Goal: Communication & Community: Answer question/provide support

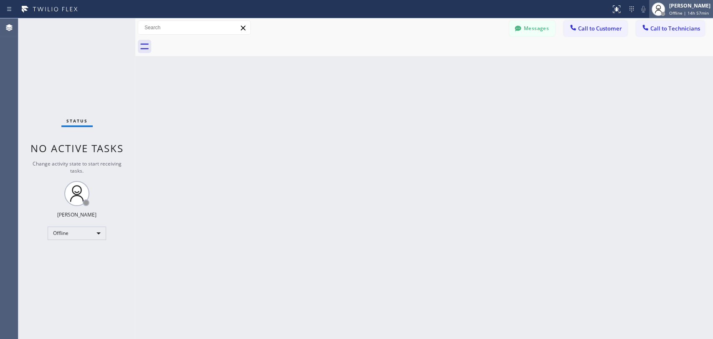
click at [641, 16] on div "Oleksiy Dmitriev Offline | 14h 57min" at bounding box center [681, 9] width 64 height 18
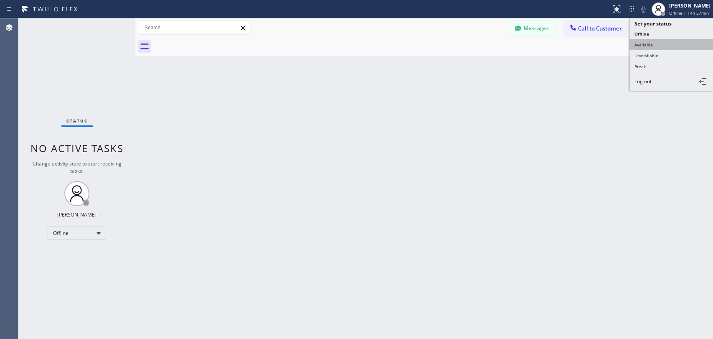
click at [641, 40] on button "Available" at bounding box center [671, 44] width 84 height 11
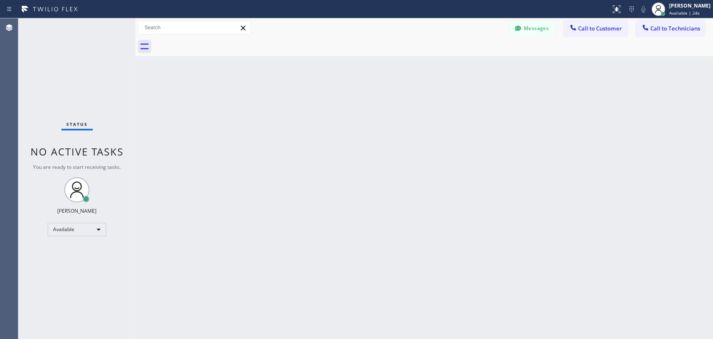
click at [555, 26] on div "Messages" at bounding box center [536, 27] width 54 height 15
click at [548, 28] on button "Messages" at bounding box center [532, 28] width 46 height 16
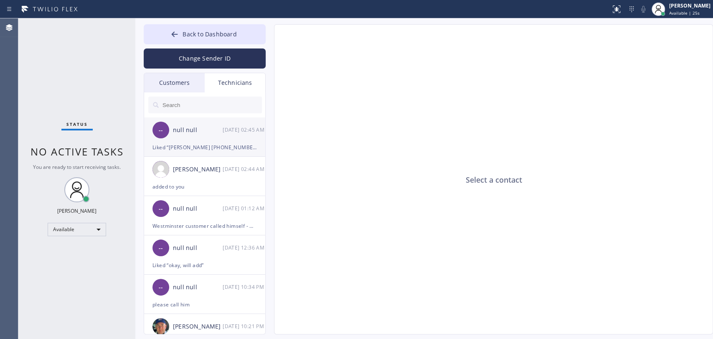
click at [202, 132] on div "null null" at bounding box center [198, 130] width 50 height 10
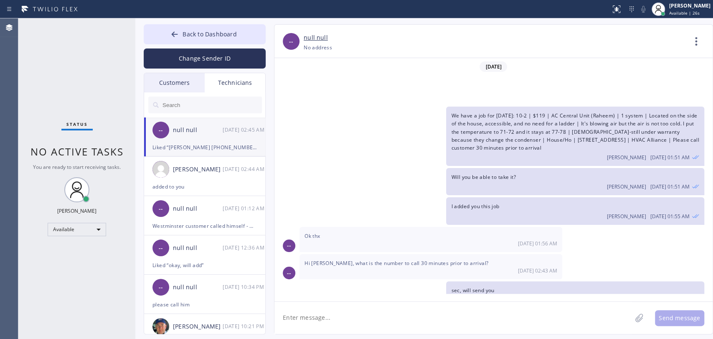
scroll to position [70, 0]
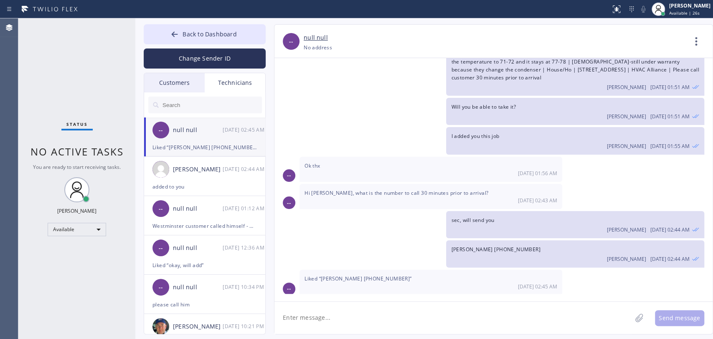
click at [174, 84] on div "Customers" at bounding box center [174, 82] width 61 height 19
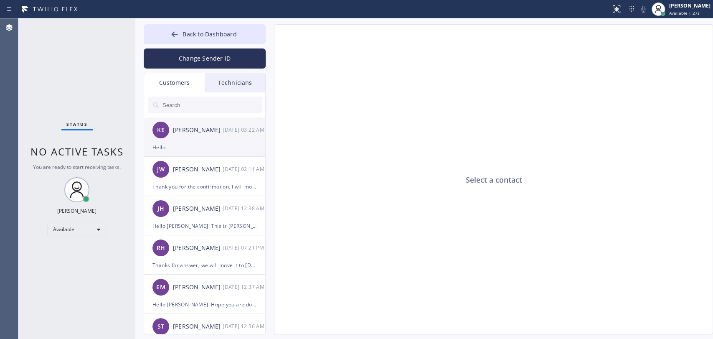
click at [193, 132] on div "[PERSON_NAME]" at bounding box center [198, 130] width 50 height 10
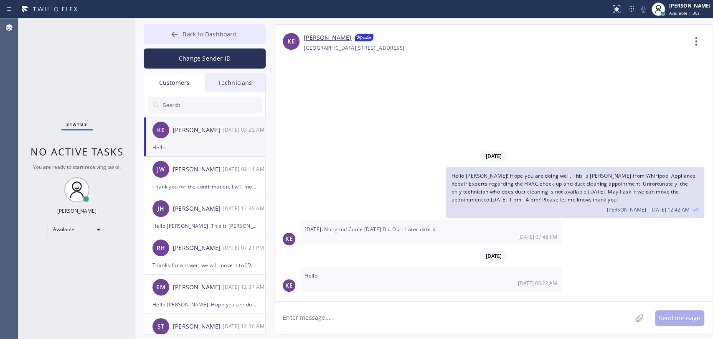
click at [200, 35] on span "Back to Dashboard" at bounding box center [210, 34] width 54 height 8
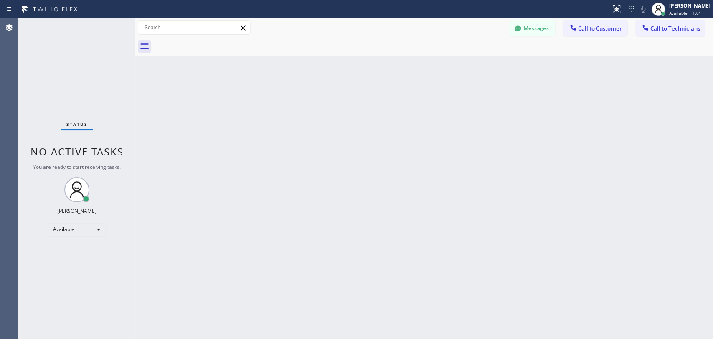
click at [535, 31] on button "Messages" at bounding box center [532, 28] width 46 height 16
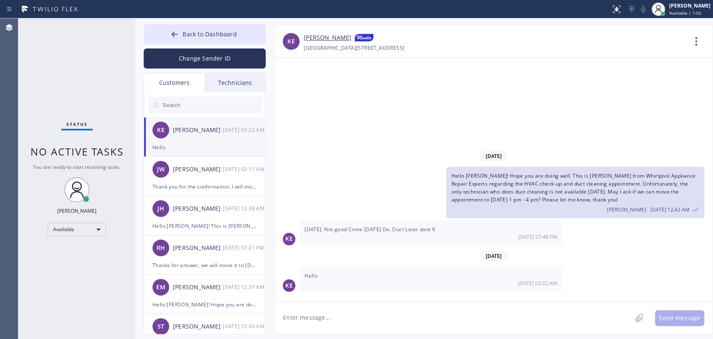
click at [242, 85] on div "Technicians" at bounding box center [235, 82] width 61 height 19
click at [0, 0] on input "text" at bounding box center [0, 0] width 0 height 0
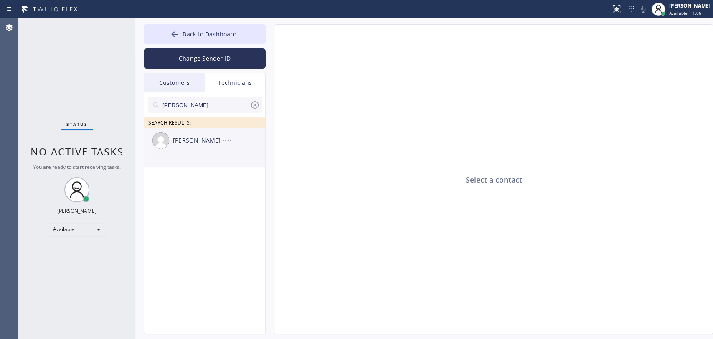
type input "Hovik"
click at [200, 153] on li "Hovik Khachaturyan --:--" at bounding box center [205, 147] width 122 height 39
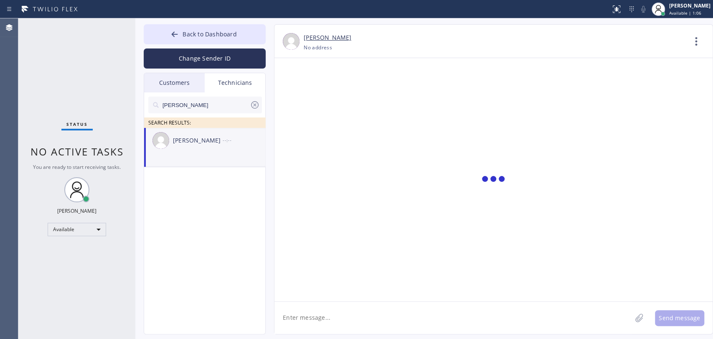
click at [299, 304] on textarea at bounding box center [452, 318] width 357 height 32
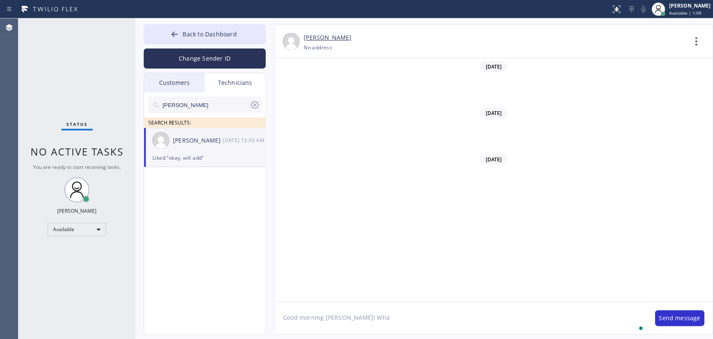
scroll to position [66548, 0]
click at [345, 304] on textarea "Good morning Hovik! What's with your second job from yesterday?" at bounding box center [460, 318] width 372 height 32
type textarea "Good morning [PERSON_NAME]! How are you? What's with your second job from [DATE…"
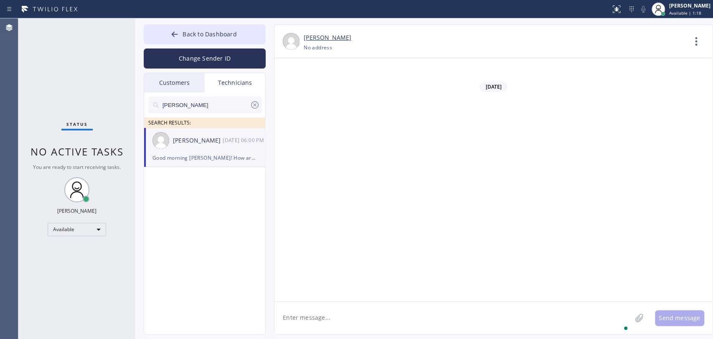
scroll to position [66578, 0]
click at [232, 33] on span "Back to Dashboard" at bounding box center [210, 34] width 54 height 8
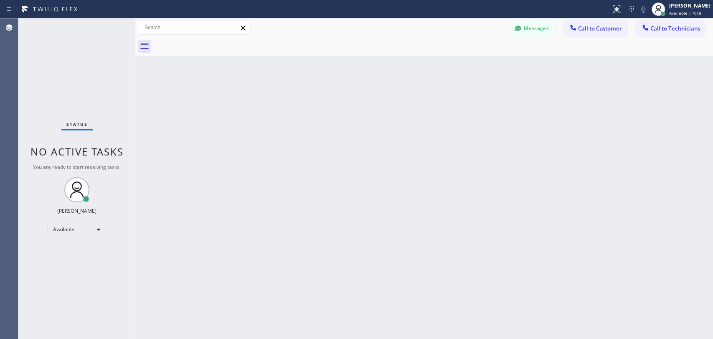
click at [641, 23] on button "Call to Technicians" at bounding box center [670, 28] width 69 height 16
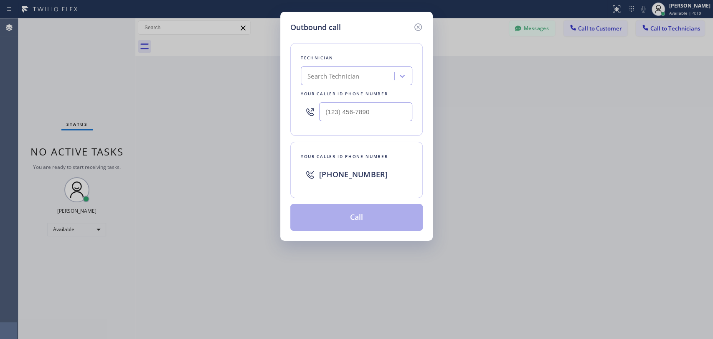
click at [382, 76] on div "Search Technician" at bounding box center [348, 76] width 91 height 15
type input "Hovik"
click at [337, 97] on div "[PERSON_NAME]" at bounding box center [357, 93] width 112 height 15
type input "(818) 966-9606"
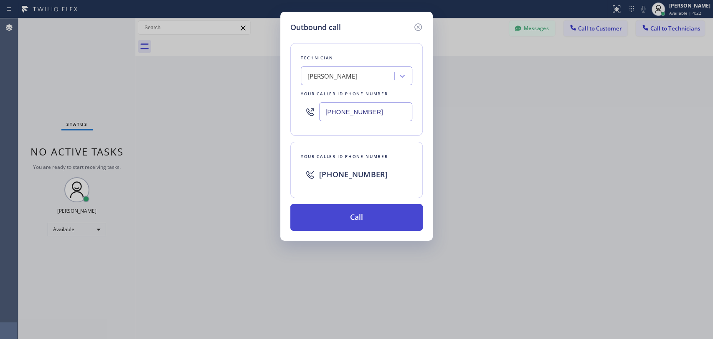
click at [341, 222] on button "Call" at bounding box center [356, 217] width 132 height 27
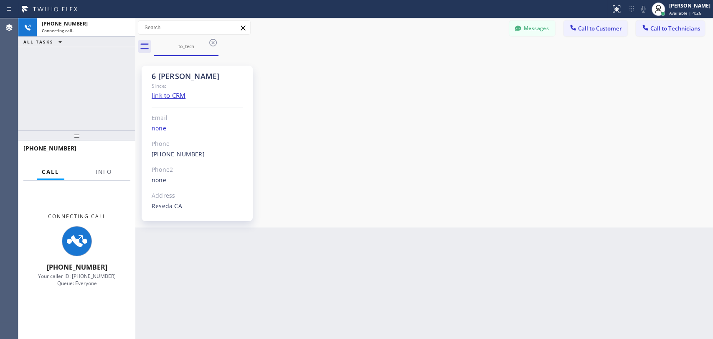
scroll to position [66578, 0]
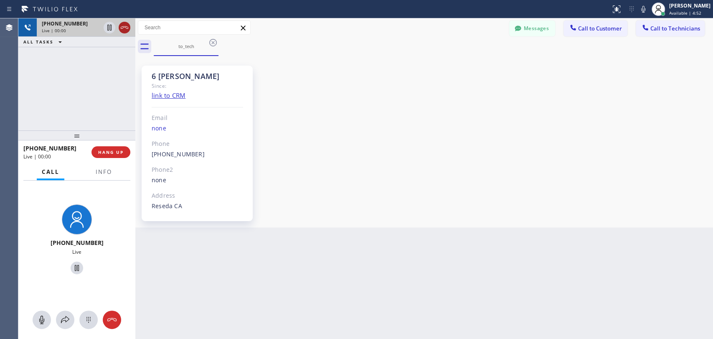
click at [124, 30] on icon at bounding box center [124, 28] width 10 height 10
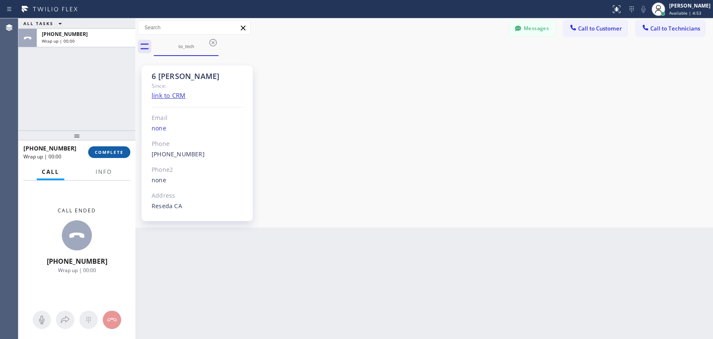
click at [105, 149] on button "COMPLETE" at bounding box center [109, 152] width 42 height 12
click at [336, 158] on div "Back to Dashboard Change Sender ID Customers Technicians KE Kathy Ewers 08/21 0…" at bounding box center [424, 178] width 578 height 320
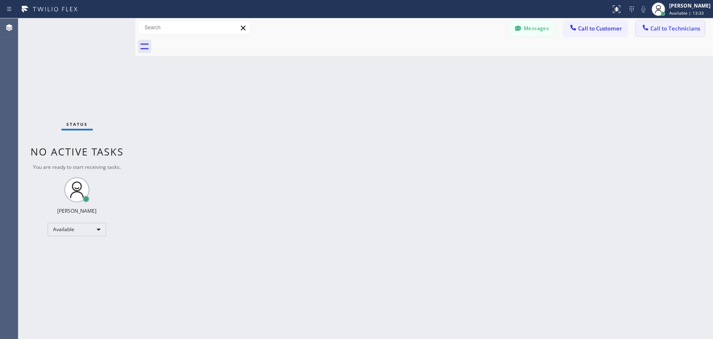
click at [651, 25] on span "Call to Technicians" at bounding box center [675, 29] width 50 height 8
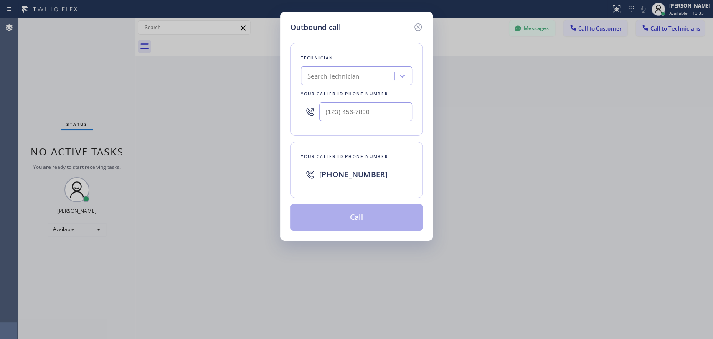
drag, startPoint x: 360, startPoint y: 86, endPoint x: 356, endPoint y: 77, distance: 10.3
click at [359, 86] on div "Technician Search Technician Your caller id phone number" at bounding box center [356, 89] width 132 height 93
click at [356, 77] on div "Search Technician" at bounding box center [333, 76] width 52 height 10
type input "Jonatha"
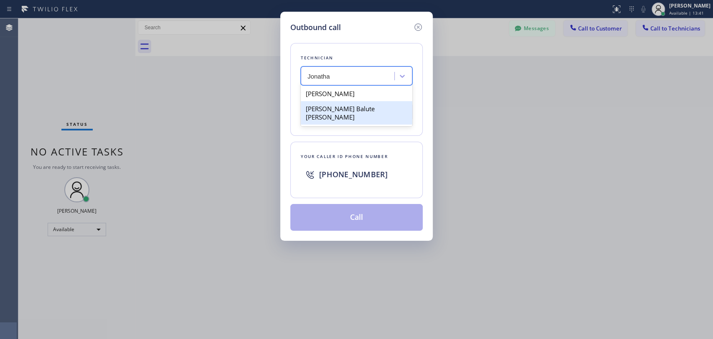
click at [336, 108] on div "[PERSON_NAME] Balute [PERSON_NAME]" at bounding box center [357, 112] width 112 height 23
type input "[PHONE_NUMBER]"
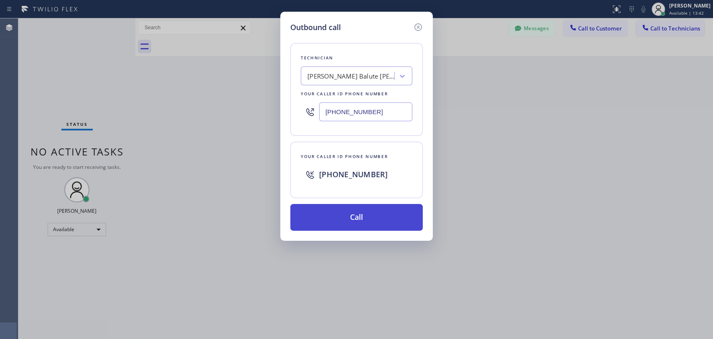
click at [322, 225] on button "Call" at bounding box center [356, 217] width 132 height 27
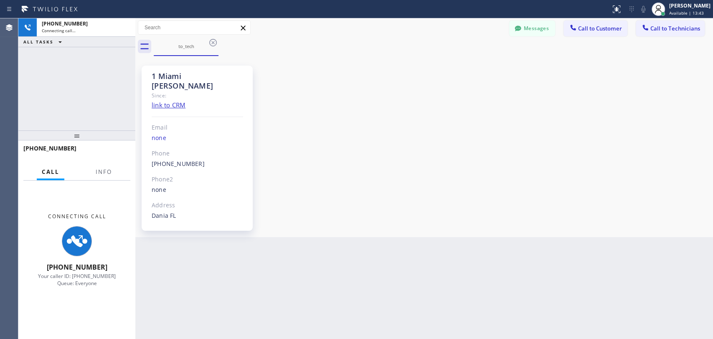
scroll to position [70, 0]
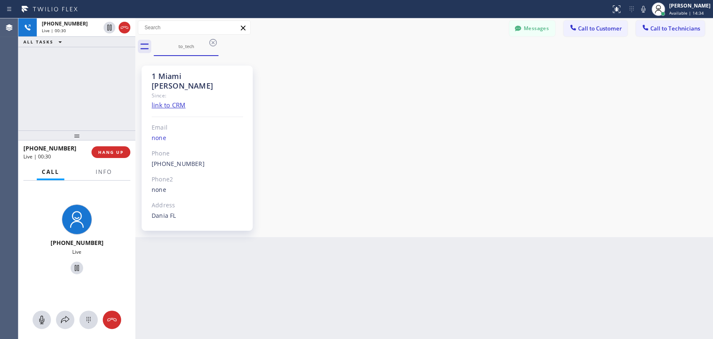
click at [428, 213] on div "1 Miami [PERSON_NAME] Since: link to CRM Email none Phone [PHONE_NUMBER] Outbou…" at bounding box center [423, 146] width 573 height 177
drag, startPoint x: 182, startPoint y: 73, endPoint x: 152, endPoint y: 72, distance: 30.5
click at [152, 72] on div "1 Miami [PERSON_NAME]" at bounding box center [197, 80] width 91 height 19
drag, startPoint x: 152, startPoint y: 72, endPoint x: 187, endPoint y: 74, distance: 35.1
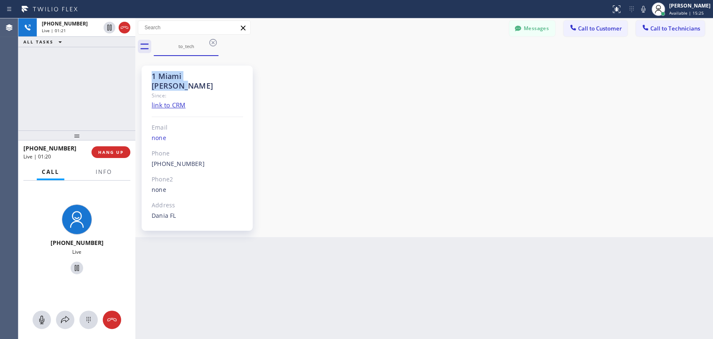
click at [187, 74] on div "1 Miami [PERSON_NAME]" at bounding box center [197, 80] width 91 height 19
click at [186, 74] on div "1 Miami [PERSON_NAME]" at bounding box center [197, 80] width 91 height 19
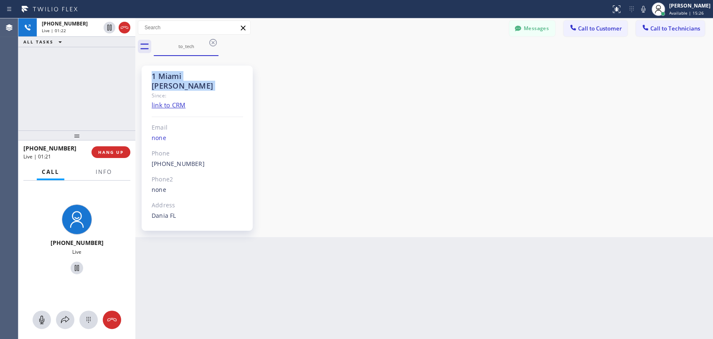
click at [174, 72] on div "1 Miami [PERSON_NAME]" at bounding box center [197, 80] width 91 height 19
drag, startPoint x: 167, startPoint y: 72, endPoint x: 146, endPoint y: 74, distance: 21.4
click at [146, 74] on div "1 Miami Jonathan Since: link to CRM Email none Phone (954) 740-4698 Outbound ca…" at bounding box center [197, 148] width 111 height 165
click at [179, 71] on div "1 Miami [PERSON_NAME]" at bounding box center [197, 80] width 91 height 19
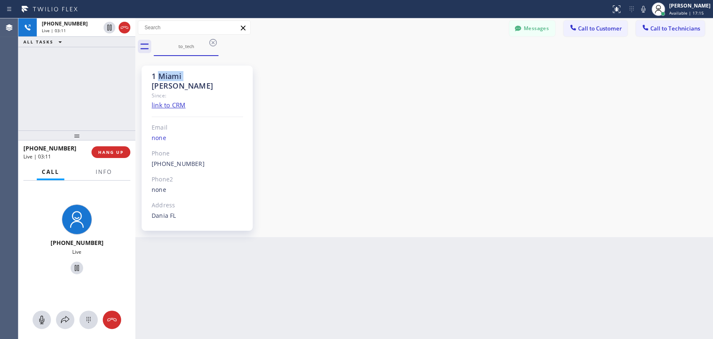
click at [179, 71] on div "1 Miami [PERSON_NAME]" at bounding box center [197, 80] width 91 height 19
click at [175, 72] on div "1 Miami [PERSON_NAME]" at bounding box center [197, 80] width 91 height 19
drag, startPoint x: 95, startPoint y: 132, endPoint x: 93, endPoint y: 138, distance: 6.1
click at [93, 138] on div at bounding box center [76, 135] width 117 height 10
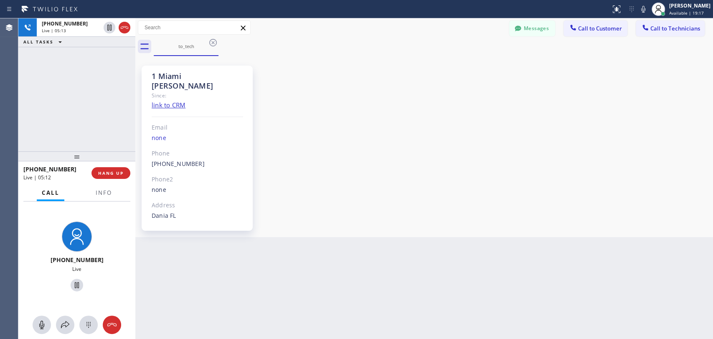
drag, startPoint x: 63, startPoint y: 140, endPoint x: 60, endPoint y: 148, distance: 9.0
click at [60, 151] on div at bounding box center [76, 156] width 117 height 10
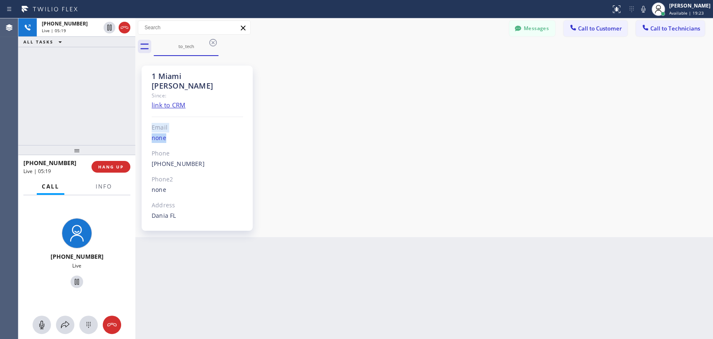
drag, startPoint x: 160, startPoint y: 124, endPoint x: 142, endPoint y: 120, distance: 18.4
click at [142, 120] on div "1 Miami Jonathan Since: link to CRM Email none Phone (954) 740-4698 Outbound ca…" at bounding box center [197, 148] width 111 height 165
click at [115, 164] on span "HANG UP" at bounding box center [110, 167] width 25 height 6
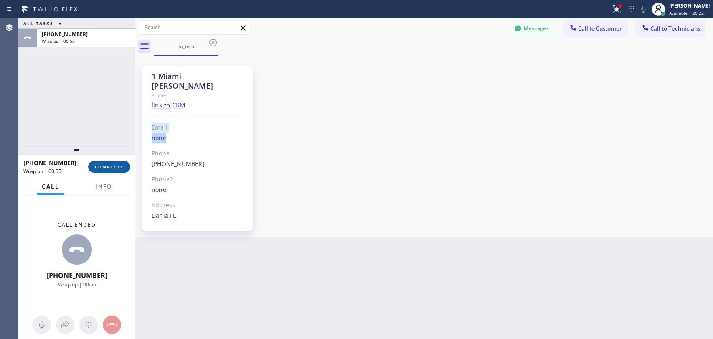
click at [104, 169] on button "COMPLETE" at bounding box center [109, 167] width 42 height 12
click at [94, 141] on div "ALL TASKS ALL TASKS ACTIVE TASKS TASKS IN WRAP UP +19547404698 Wrap up | 00:56" at bounding box center [76, 81] width 117 height 127
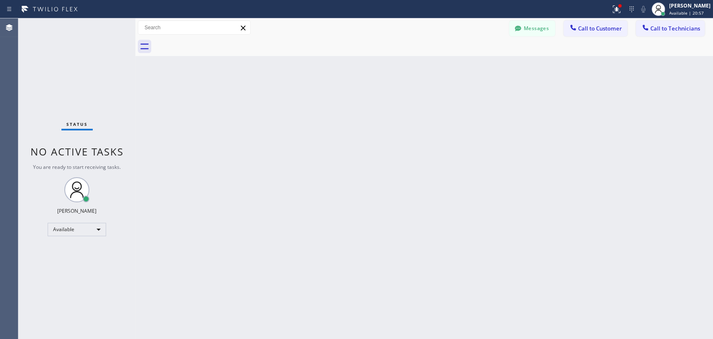
click at [105, 177] on div "Status No active tasks You are ready to start receiving tasks. [PERSON_NAME] Av…" at bounding box center [76, 178] width 117 height 320
click at [668, 32] on span "Call to Technicians" at bounding box center [675, 29] width 50 height 8
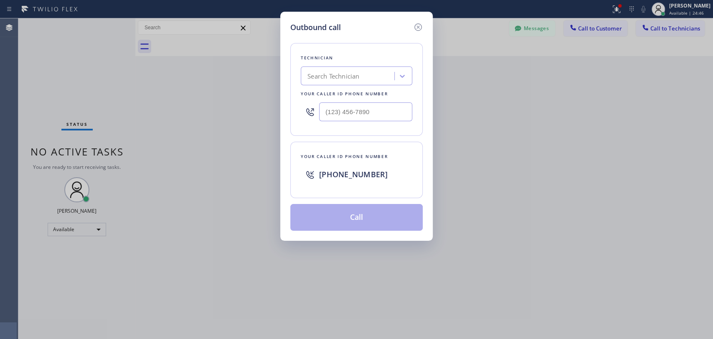
click at [359, 91] on div "Your caller id phone number" at bounding box center [357, 93] width 112 height 9
click at [355, 81] on div "Search Technician" at bounding box center [348, 76] width 91 height 15
type input "о"
type input "jonatha"
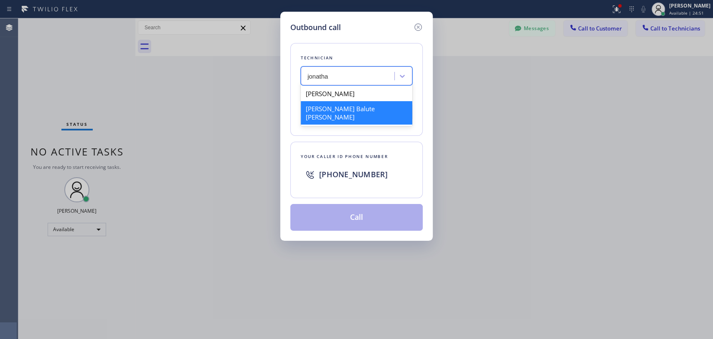
click at [339, 109] on div "[PERSON_NAME] Balute [PERSON_NAME]" at bounding box center [357, 112] width 112 height 23
type input "[PHONE_NUMBER]"
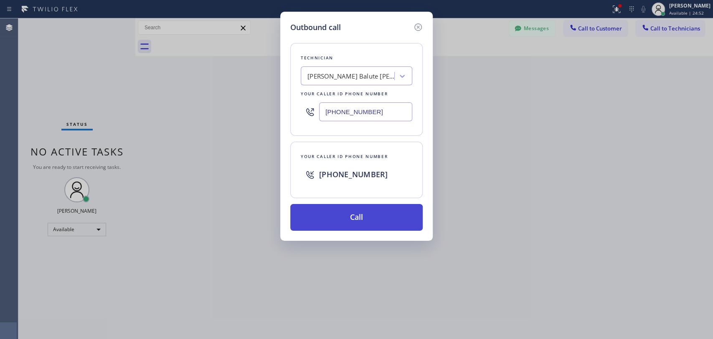
click at [342, 213] on button "Call" at bounding box center [356, 217] width 132 height 27
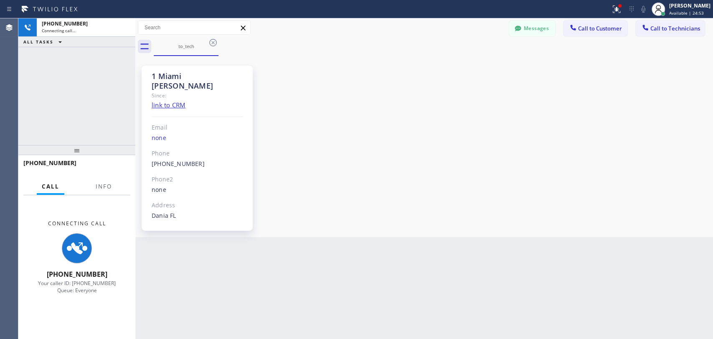
scroll to position [70, 0]
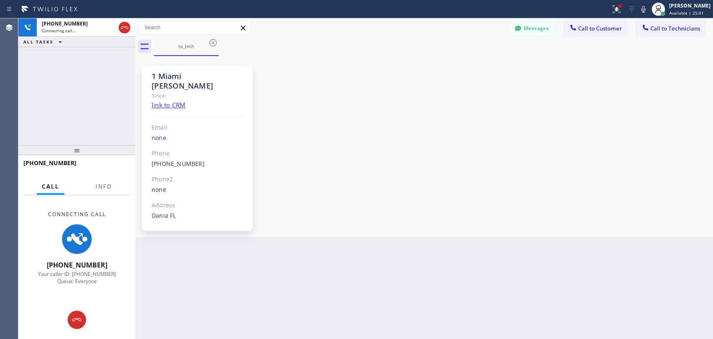
click at [401, 168] on div "1 Miami [PERSON_NAME] Since: link to CRM Email none Phone [PHONE_NUMBER] Outbou…" at bounding box center [423, 146] width 573 height 177
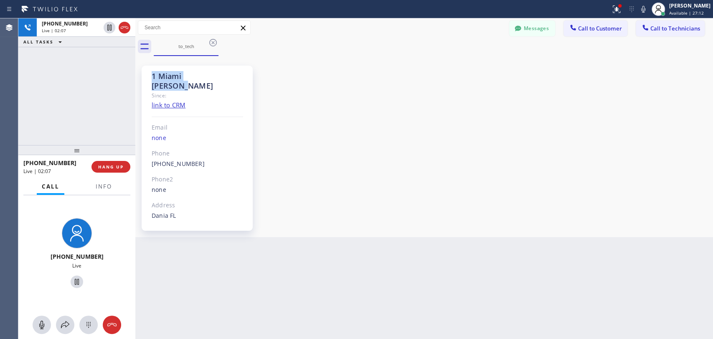
drag, startPoint x: 216, startPoint y: 79, endPoint x: 152, endPoint y: 77, distance: 63.9
click at [152, 77] on div "1 Miami [PERSON_NAME]" at bounding box center [197, 80] width 91 height 19
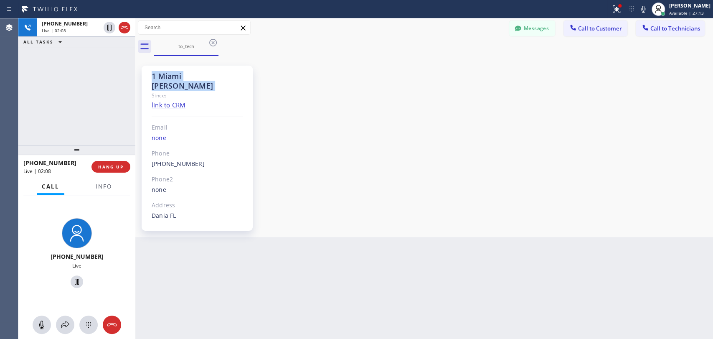
click at [152, 77] on div "1 Miami [PERSON_NAME]" at bounding box center [197, 80] width 91 height 19
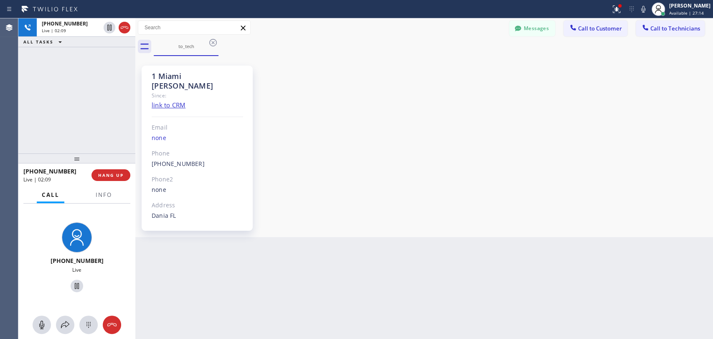
drag, startPoint x: 97, startPoint y: 148, endPoint x: 96, endPoint y: 156, distance: 8.5
click at [96, 156] on div at bounding box center [76, 158] width 117 height 10
click at [108, 176] on span "HANG UP" at bounding box center [110, 175] width 25 height 6
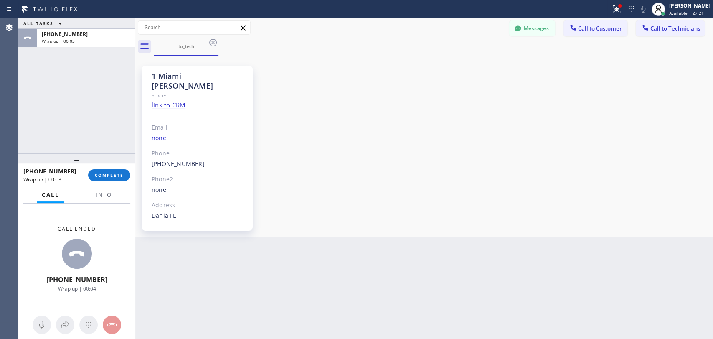
drag, startPoint x: 544, startPoint y: 23, endPoint x: 337, endPoint y: 78, distance: 214.9
click at [542, 24] on button "Messages" at bounding box center [532, 28] width 46 height 16
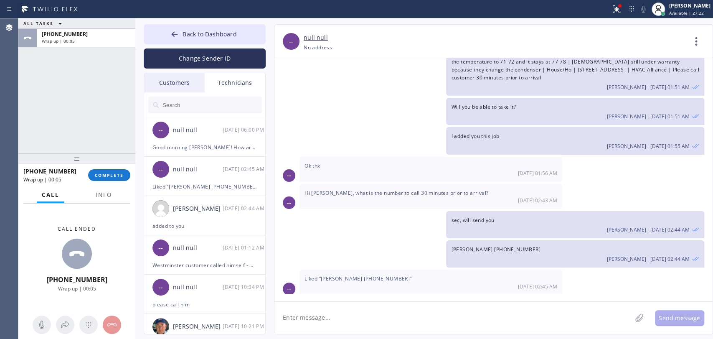
click at [218, 89] on div "Technicians" at bounding box center [235, 82] width 61 height 19
click at [208, 100] on input "text" at bounding box center [212, 104] width 100 height 17
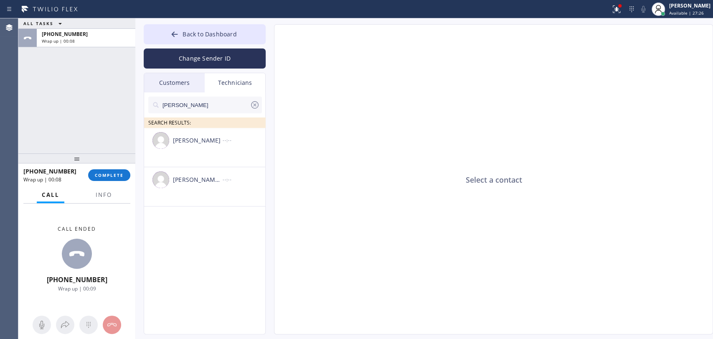
type input "Jonathan"
click at [184, 167] on li "Jonathan Carrillo --:--" at bounding box center [205, 186] width 122 height 39
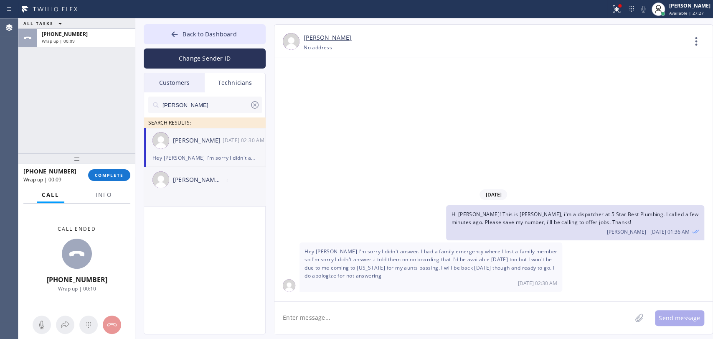
click at [190, 198] on li "Jonathan Balute Labaton --:--" at bounding box center [205, 186] width 122 height 39
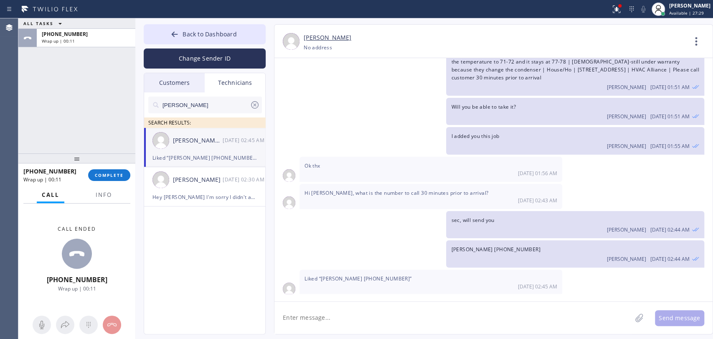
click at [211, 150] on div "Jonathan Balute Labaton 08/21 02:45 AM" at bounding box center [205, 140] width 122 height 25
click at [335, 314] on textarea at bounding box center [452, 318] width 357 height 32
type textarea "H"
paste textarea "[PERSON_NAME] [PHONE_NUMBER]"
type textarea "[PERSON_NAME] [PHONE_NUMBER]"
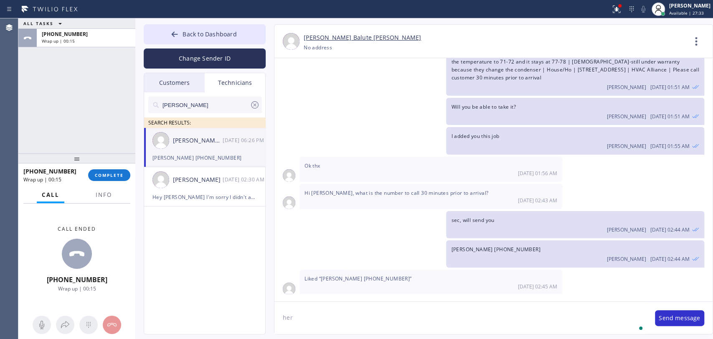
scroll to position [100, 0]
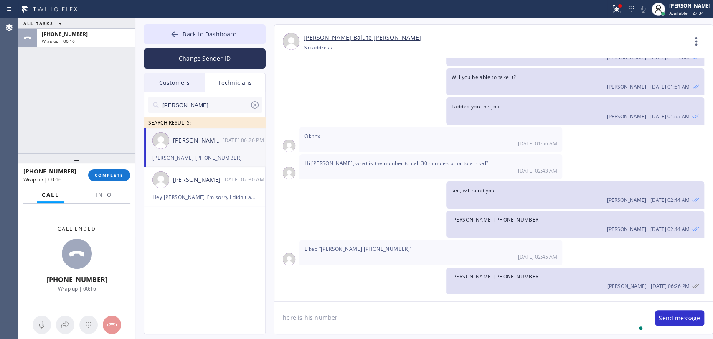
type textarea "here is his number"
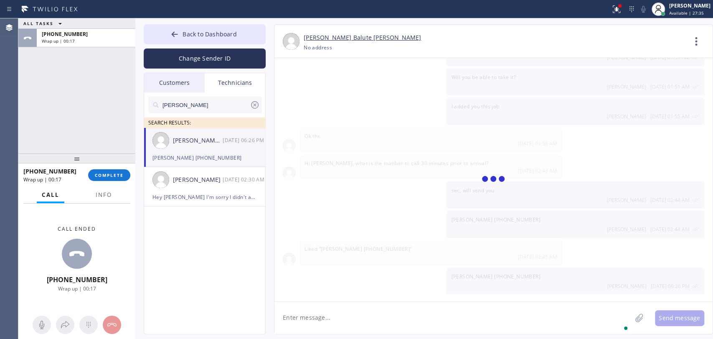
scroll to position [129, 0]
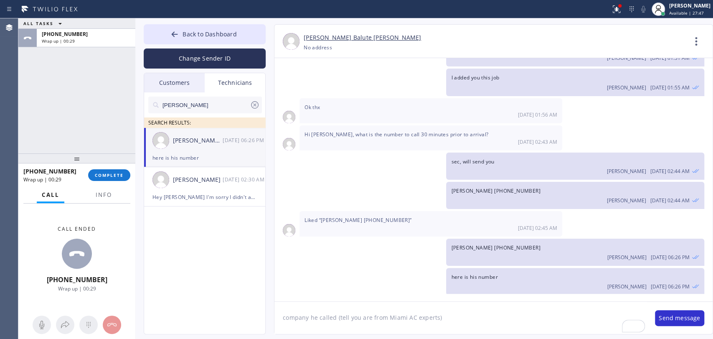
click at [384, 315] on textarea "company he called (tell you are from Miami AC experts)" at bounding box center [460, 318] width 372 height 32
click at [501, 312] on textarea "company he called (tell you are from thta company) - Miami AC experts)" at bounding box center [460, 318] width 372 height 32
click at [402, 317] on textarea "company he called (tell you are from thta company) - Miami AC experts" at bounding box center [460, 318] width 372 height 32
type textarea "company he called (tell you are from that company) - Miami AC experts"
click at [662, 315] on button "Send message" at bounding box center [679, 318] width 49 height 16
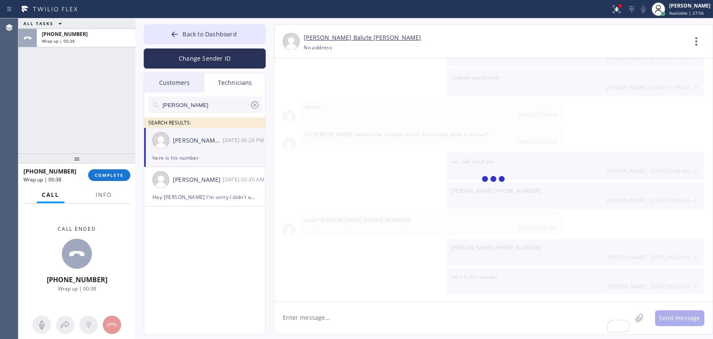
scroll to position [158, 0]
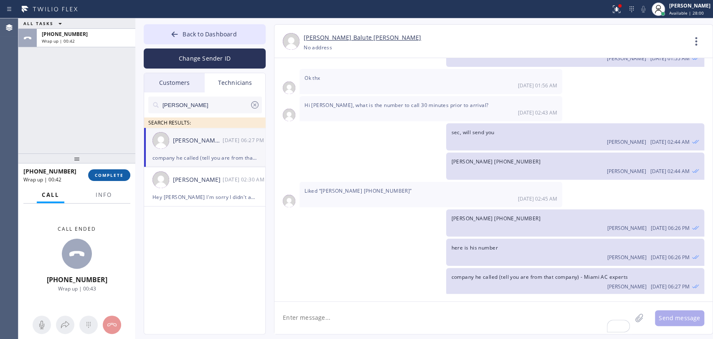
click at [105, 172] on button "COMPLETE" at bounding box center [109, 175] width 42 height 12
click at [97, 121] on div "ALL TASKS ALL TASKS ACTIVE TASKS TASKS IN WRAP UP +19547404698 Wrap up | 00:42" at bounding box center [76, 85] width 117 height 135
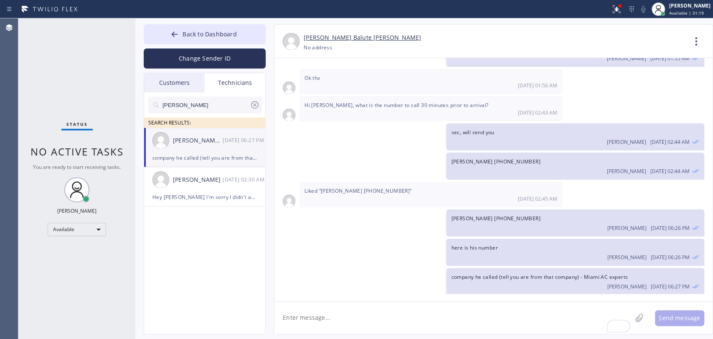
click at [343, 318] on textarea "To enrich screen reader interactions, please activate Accessibility in Grammarl…" at bounding box center [452, 318] width 357 height 32
type textarea "wait, i'lll give another number to call"
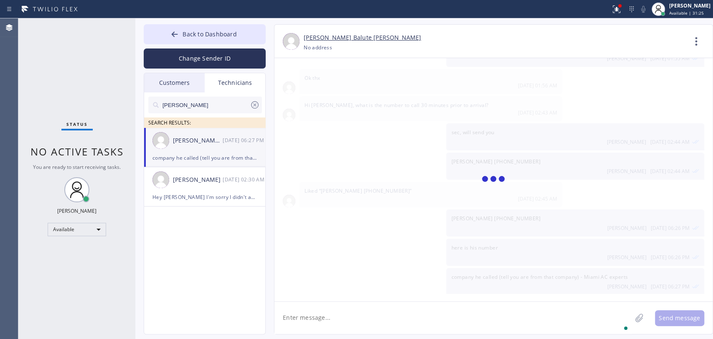
scroll to position [187, 0]
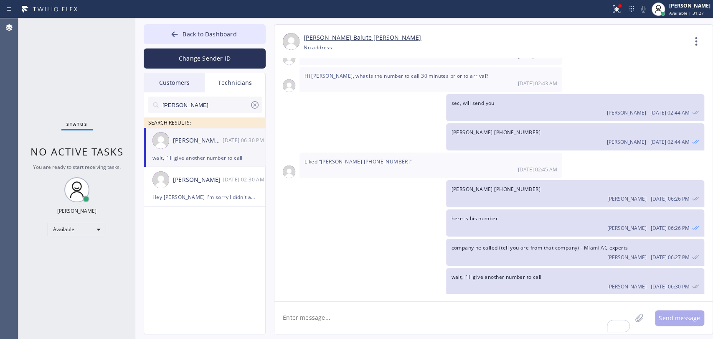
click at [301, 319] on textarea "To enrich screen reader interactions, please activate Accessibility in Grammarl…" at bounding box center [452, 318] width 357 height 32
paste textarea "Victoria best cb (610) 931-2919"
click at [324, 317] on textarea "Victoria best cb (610) 931-2919" at bounding box center [460, 318] width 372 height 32
click at [325, 316] on textarea "Victoria best cb (610) 931-2919" at bounding box center [460, 318] width 372 height 32
type textarea "[PERSON_NAME]'s best call back number: [PHONE_NUMBER]"
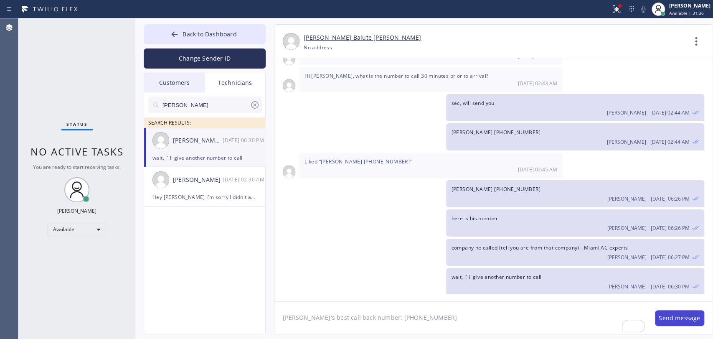
click at [692, 315] on button "Send message" at bounding box center [679, 318] width 49 height 16
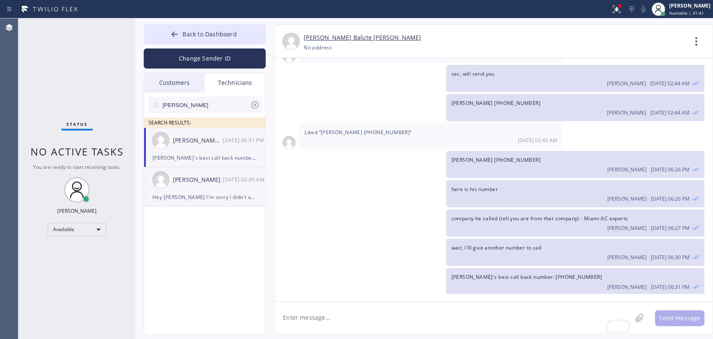
click at [218, 196] on div "Hey [PERSON_NAME] I'm sorry I didn't answer. I had a family emergency where I l…" at bounding box center [204, 197] width 104 height 10
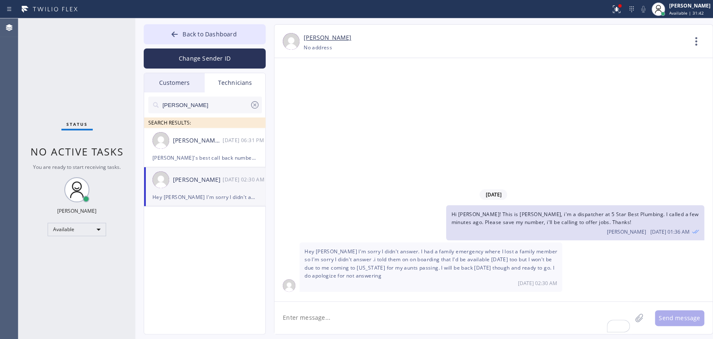
scroll to position [0, 0]
click at [193, 147] on div "Jonathan Balute Labaton 08/21 06:31 PM" at bounding box center [205, 140] width 122 height 25
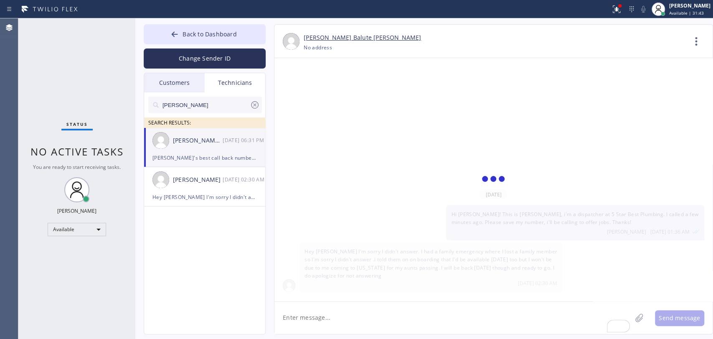
scroll to position [216, 0]
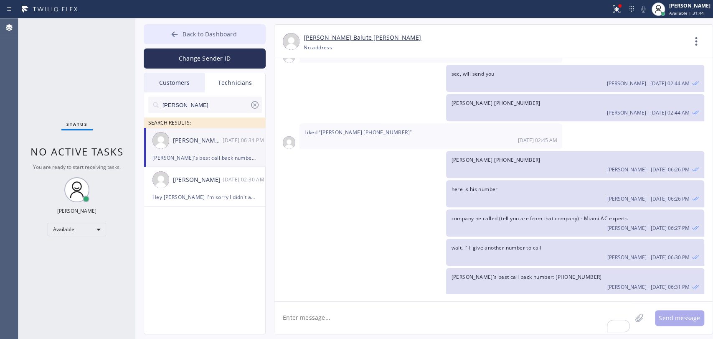
click at [193, 36] on span "Back to Dashboard" at bounding box center [210, 34] width 54 height 8
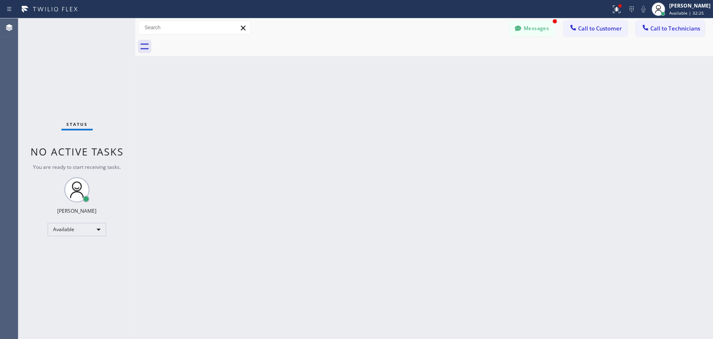
scroll to position [243, 0]
click at [518, 25] on icon at bounding box center [518, 28] width 8 height 8
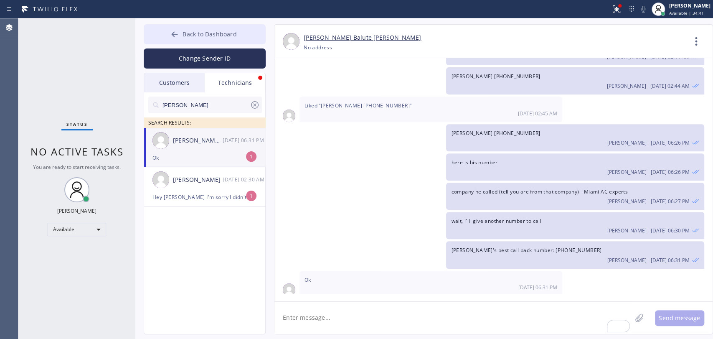
click at [226, 38] on span "Back to Dashboard" at bounding box center [210, 34] width 54 height 8
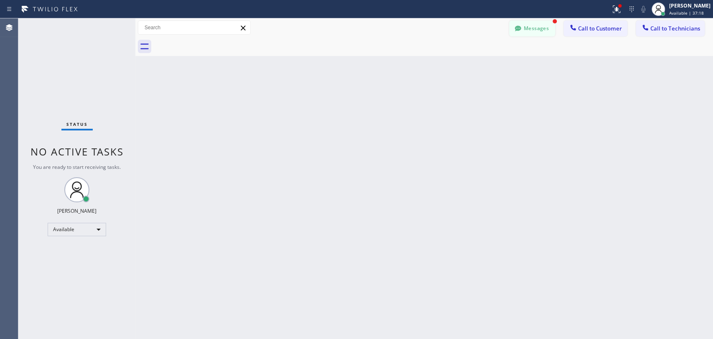
click at [533, 28] on button "Messages" at bounding box center [532, 28] width 46 height 16
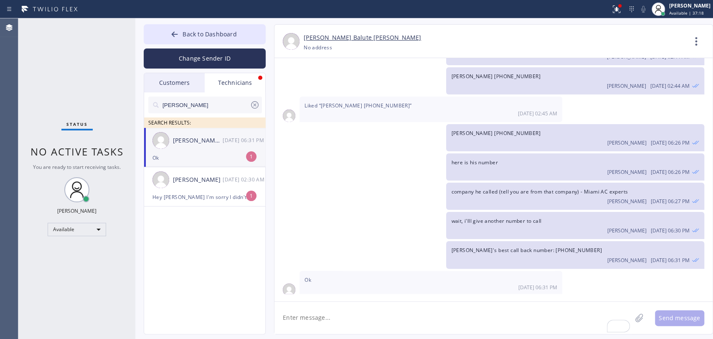
click at [165, 152] on div "Jonathan Balute Labaton 08/21 06:31 PM" at bounding box center [205, 140] width 122 height 25
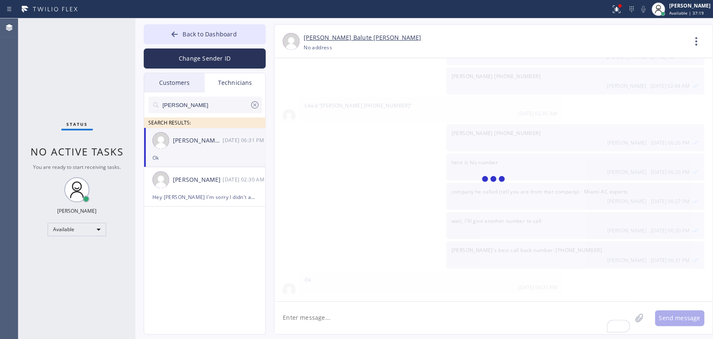
click at [208, 109] on input "Jonathan" at bounding box center [206, 104] width 88 height 17
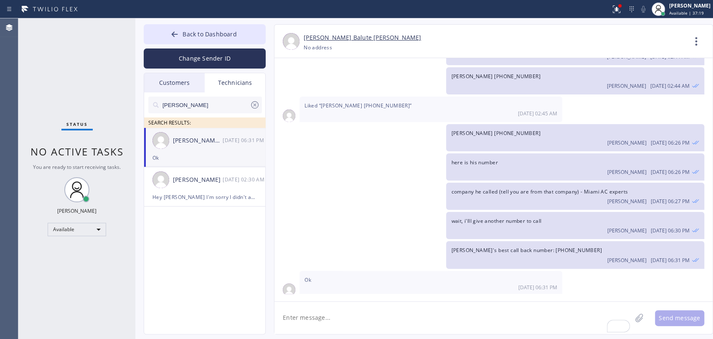
click at [208, 109] on input "Jonathan" at bounding box center [206, 104] width 88 height 17
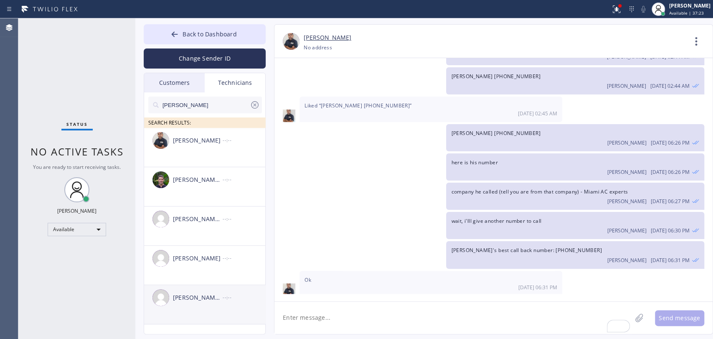
type input "[PERSON_NAME]"
click at [213, 296] on div "[PERSON_NAME] [PERSON_NAME]" at bounding box center [198, 298] width 50 height 10
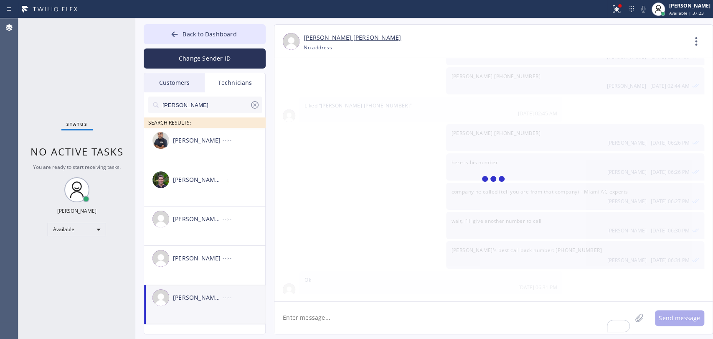
click at [333, 313] on textarea "To enrich screen reader interactions, please activate Accessibility in Grammarl…" at bounding box center [452, 318] width 357 height 32
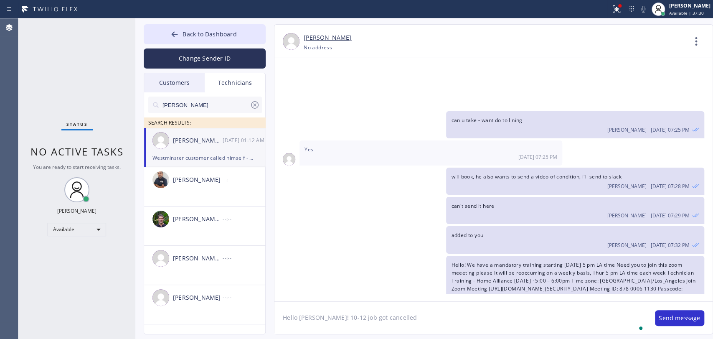
type textarea "Hello [PERSON_NAME]! 10-12 job got cancelled"
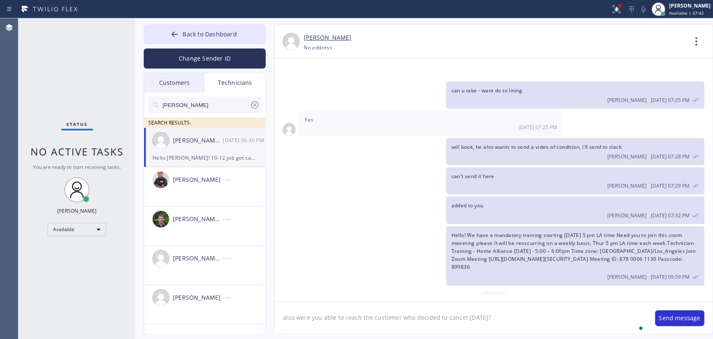
type textarea "also were you able to reach the customer who decided to cancel [DATE]?"
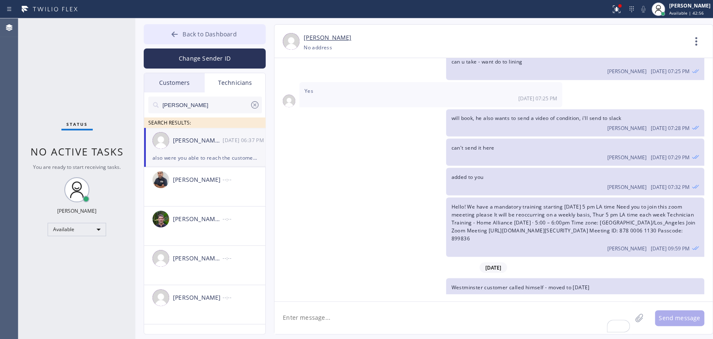
click at [217, 31] on span "Back to Dashboard" at bounding box center [210, 34] width 54 height 8
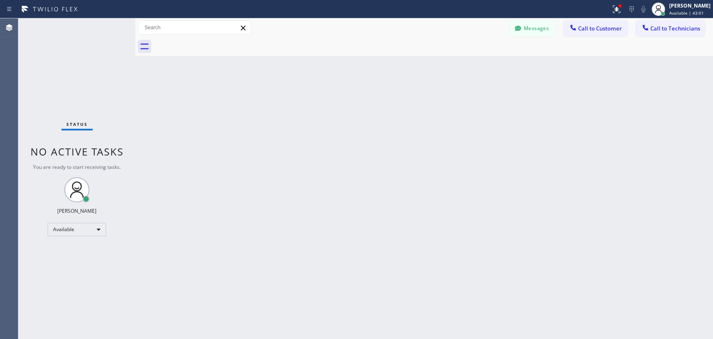
click at [669, 42] on div at bounding box center [433, 46] width 559 height 19
click at [663, 32] on span "Call to Technicians" at bounding box center [675, 29] width 50 height 8
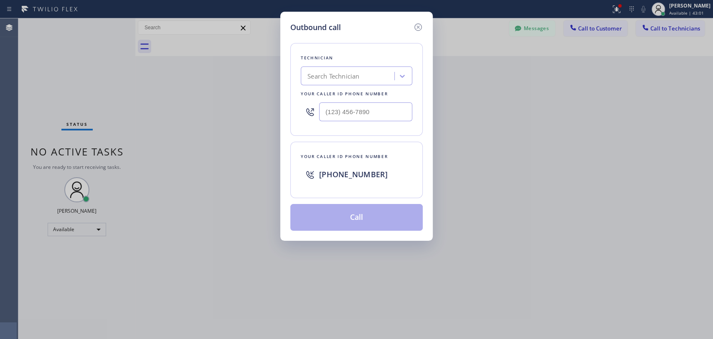
click at [337, 87] on div "Technician Search Technician Your caller id phone number" at bounding box center [356, 89] width 132 height 93
click at [340, 74] on div "Search Technician" at bounding box center [333, 76] width 52 height 10
type input "Hovik"
type input "sam"
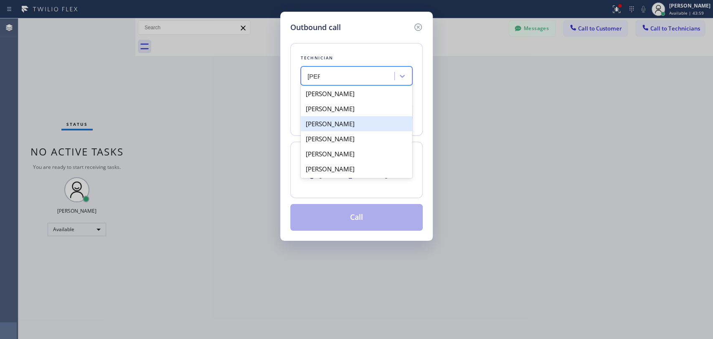
click at [325, 109] on div "Samuel Contreras" at bounding box center [357, 108] width 112 height 15
type input "(310) 367-6750"
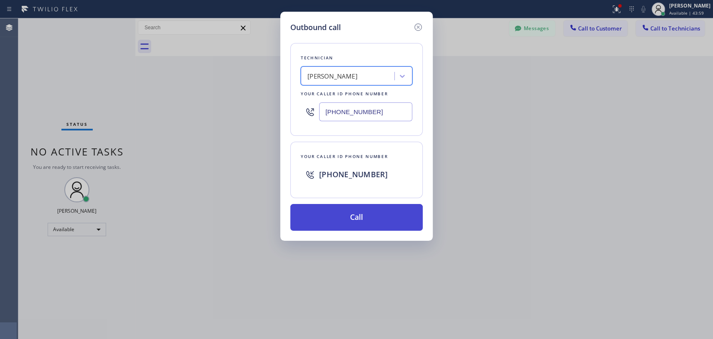
click at [316, 219] on button "Call" at bounding box center [356, 217] width 132 height 27
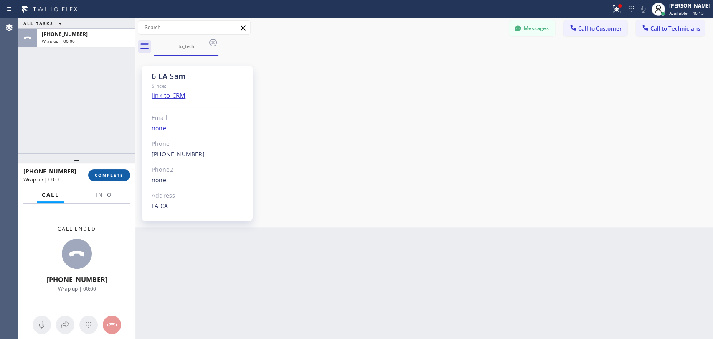
click at [121, 178] on span "COMPLETE" at bounding box center [109, 175] width 29 height 6
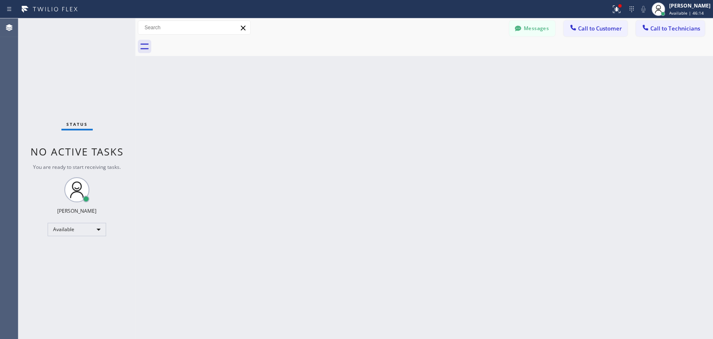
click at [672, 34] on button "Call to Technicians" at bounding box center [670, 28] width 69 height 16
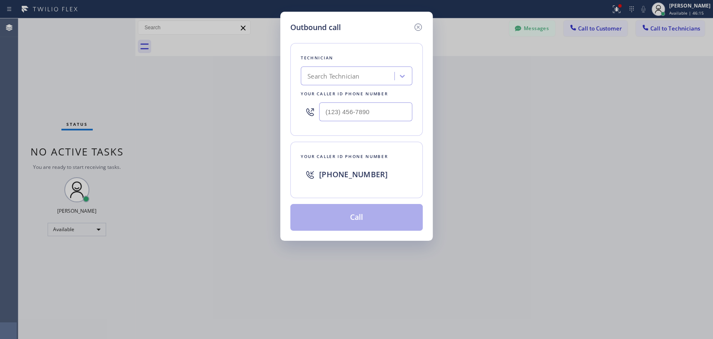
click at [350, 75] on div "Search Technician" at bounding box center [333, 76] width 52 height 10
click at [418, 27] on icon at bounding box center [418, 27] width 10 height 10
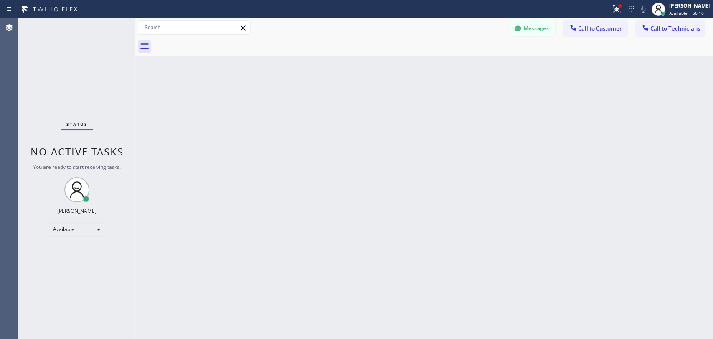
drag, startPoint x: 587, startPoint y: 301, endPoint x: 578, endPoint y: 295, distance: 10.7
click at [583, 300] on div "Back to Dashboard Change Sender ID Customers Technicians KE Kathy Ewers 08/21 0…" at bounding box center [424, 178] width 578 height 320
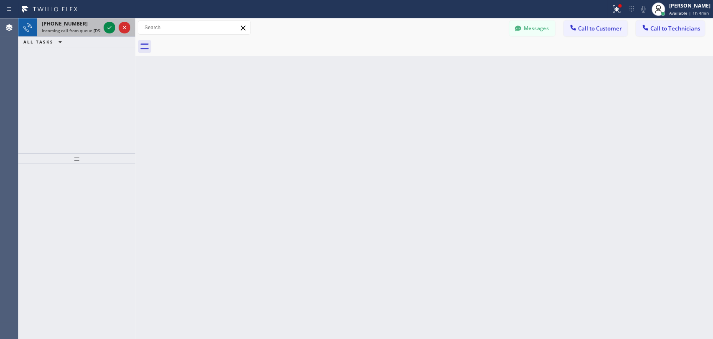
click at [41, 29] on div "+19547404698 Incoming call from queue [DSRs]" at bounding box center [69, 27] width 65 height 18
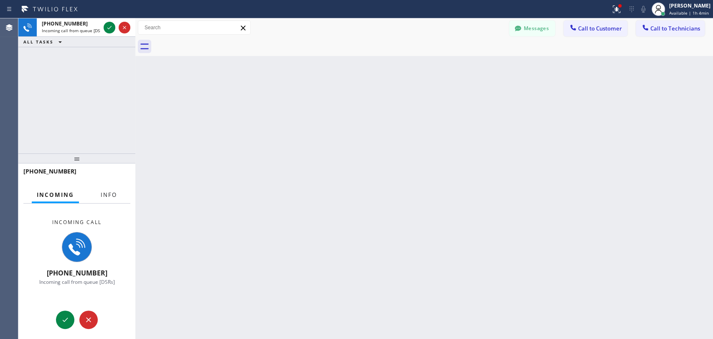
click at [111, 193] on span "Info" at bounding box center [109, 195] width 16 height 8
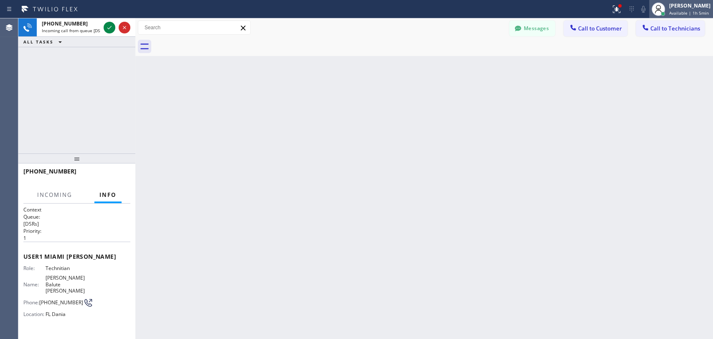
click at [655, 10] on icon at bounding box center [658, 9] width 10 height 10
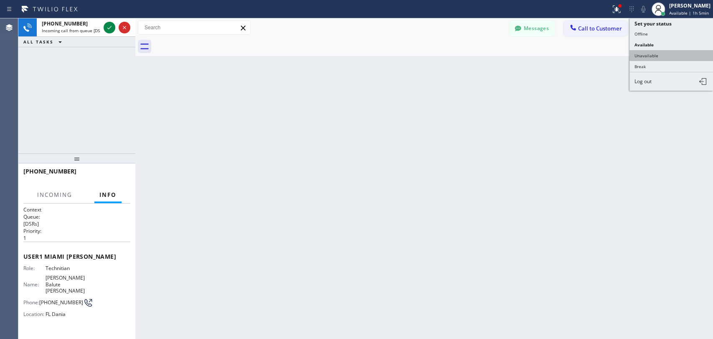
click at [647, 54] on button "Unavailable" at bounding box center [671, 55] width 84 height 11
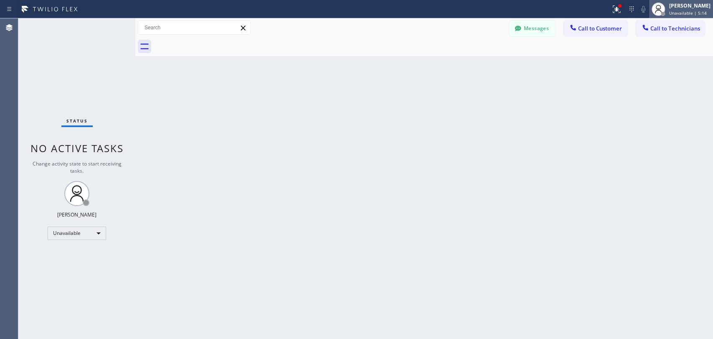
click at [687, 13] on span "Unavailable | 5:14" at bounding box center [688, 13] width 38 height 6
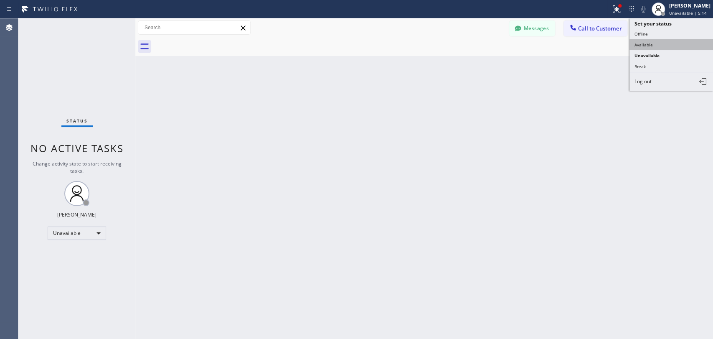
click at [661, 43] on button "Available" at bounding box center [671, 44] width 84 height 11
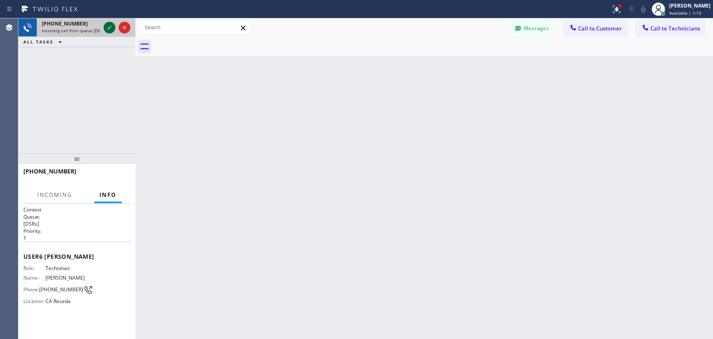
click at [108, 28] on icon at bounding box center [109, 28] width 10 height 10
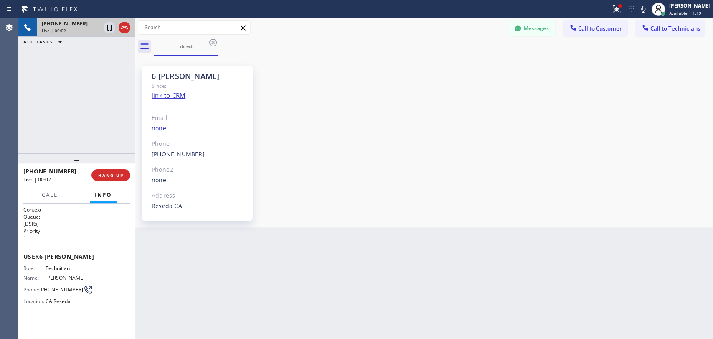
scroll to position [66578, 0]
click at [670, 148] on div "6 LA Hovik Since: link to CRM Email none Phone (818) 966-9606 Outbound call Tec…" at bounding box center [423, 141] width 573 height 167
click at [538, 36] on button "Messages" at bounding box center [532, 28] width 46 height 16
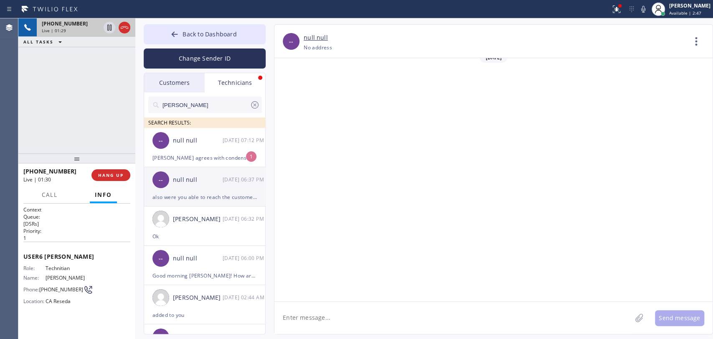
click at [188, 150] on div "-- null null 08/21 07:12 PM" at bounding box center [205, 140] width 122 height 25
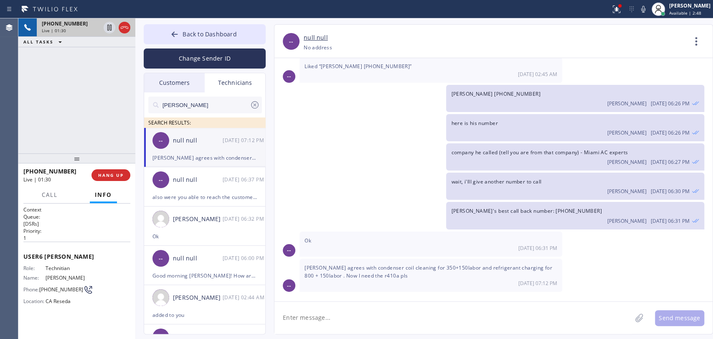
scroll to position [278, 0]
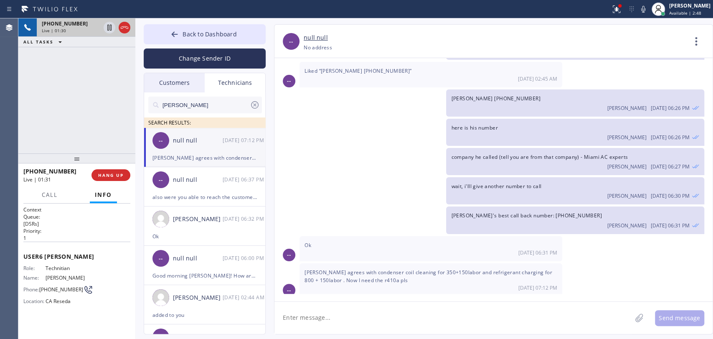
click at [347, 325] on textarea at bounding box center [452, 318] width 357 height 32
drag, startPoint x: 400, startPoint y: 269, endPoint x: 465, endPoint y: 268, distance: 64.7
click at [455, 269] on span "[PERSON_NAME] agrees with condenser coil cleaning for 350+150labor and refriger…" at bounding box center [428, 276] width 248 height 15
click at [465, 269] on span "[PERSON_NAME] agrees with condenser coil cleaning for 350+150labor and refriger…" at bounding box center [428, 276] width 248 height 15
click at [464, 269] on span "[PERSON_NAME] agrees with condenser coil cleaning for 350+150labor and refriger…" at bounding box center [428, 276] width 248 height 15
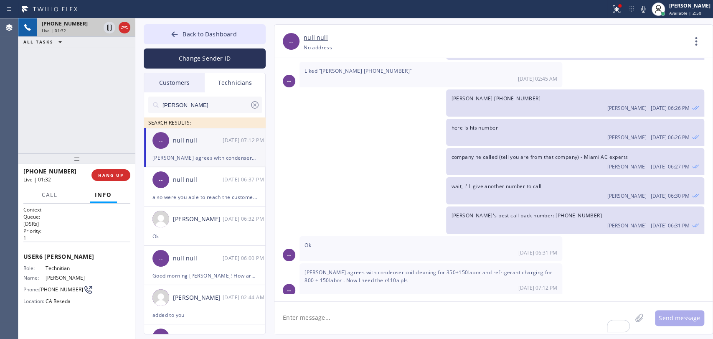
click at [463, 269] on span "[PERSON_NAME] agrees with condenser coil cleaning for 350+150labor and refriger…" at bounding box center [428, 276] width 248 height 15
click at [421, 269] on span "[PERSON_NAME] agrees with condenser coil cleaning for 350+150labor and refriger…" at bounding box center [428, 276] width 248 height 15
click at [382, 269] on span "[PERSON_NAME] agrees with condenser coil cleaning for 350+150labor and refriger…" at bounding box center [428, 276] width 248 height 15
click at [115, 175] on span "HANG UP" at bounding box center [110, 175] width 25 height 6
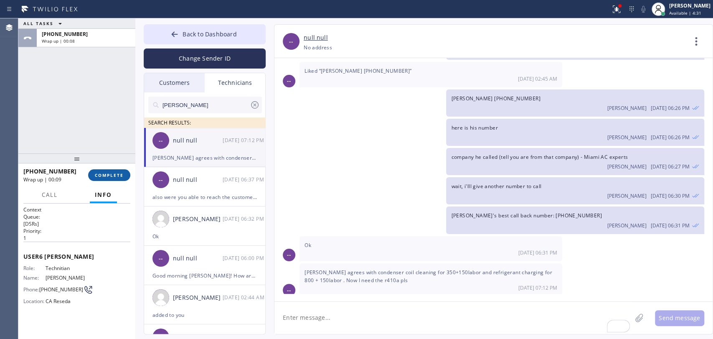
drag, startPoint x: 120, startPoint y: 164, endPoint x: 115, endPoint y: 176, distance: 12.9
click at [120, 163] on div at bounding box center [76, 158] width 117 height 10
click at [115, 176] on span "COMPLETE" at bounding box center [109, 175] width 29 height 6
click at [101, 143] on div "ALL TASKS ALL TASKS ACTIVE TASKS TASKS IN WRAP UP +18189669606 Wrap up | 00:09" at bounding box center [76, 85] width 117 height 135
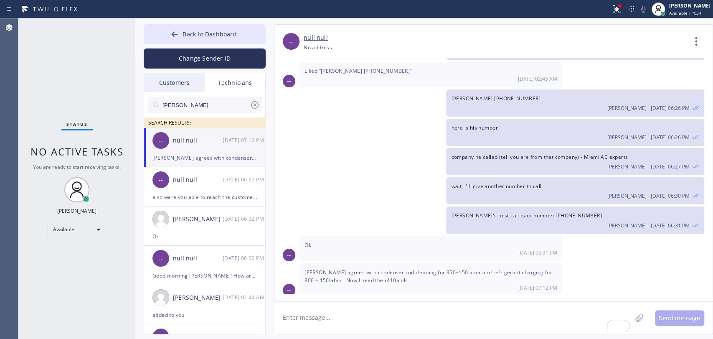
click at [317, 320] on textarea "To enrich screen reader interactions, please activate Accessibility in Grammarl…" at bounding box center [452, 318] width 357 height 32
click at [385, 311] on textarea "To enrich screen reader interactions, please activate Accessibility in Grammarl…" at bounding box center [452, 318] width 357 height 32
type textarea "Р"
drag, startPoint x: 381, startPoint y: 317, endPoint x: 350, endPoint y: 313, distance: 31.7
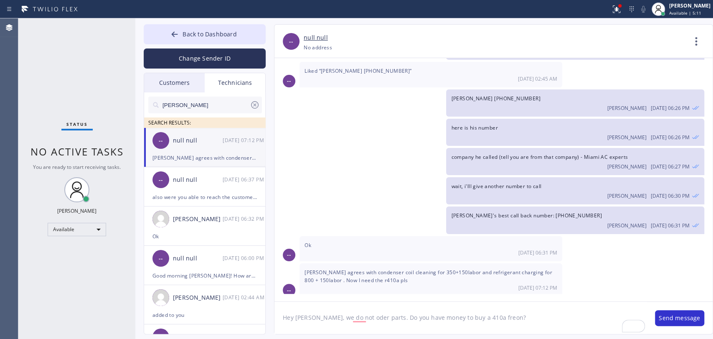
click at [350, 313] on textarea "Hey Jonathan, we do not oder parts. Do you have money to buy a 410a freon?" at bounding box center [460, 318] width 372 height 32
type textarea "Hey [PERSON_NAME], we do not usually order parts if they are less than $1000, T…"
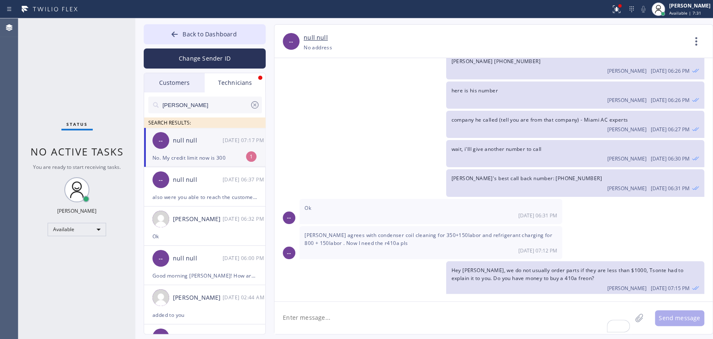
scroll to position [342, 0]
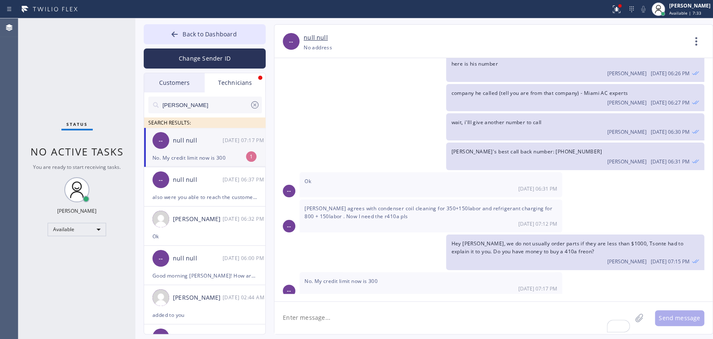
click at [378, 312] on textarea "To enrich screen reader interactions, please activate Accessibility in Grammarl…" at bounding box center [452, 318] width 357 height 32
type textarea "how much gallon of freon costs? can u find out? I will try to approve the purch…"
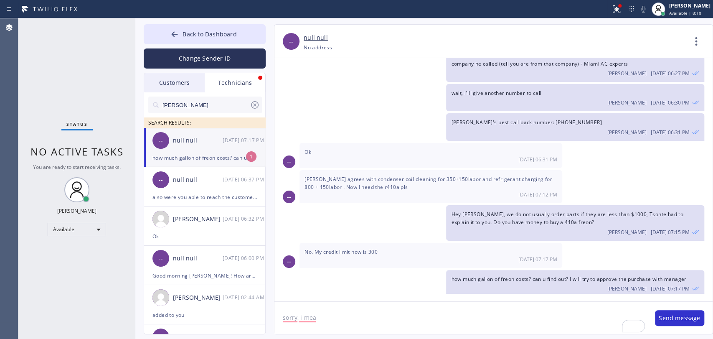
drag, startPoint x: 344, startPoint y: 302, endPoint x: 336, endPoint y: 308, distance: 10.4
click at [337, 307] on textarea "sorry, i mea" at bounding box center [460, 318] width 372 height 32
drag, startPoint x: 334, startPoint y: 315, endPoint x: 279, endPoint y: 316, distance: 54.7
click at [279, 316] on textarea "sorry, i mea" at bounding box center [460, 318] width 372 height 32
click at [347, 313] on textarea "sorry, i mea" at bounding box center [460, 318] width 372 height 32
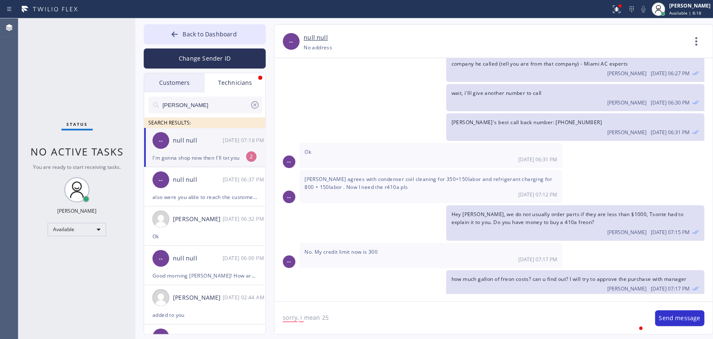
scroll to position [398, 0]
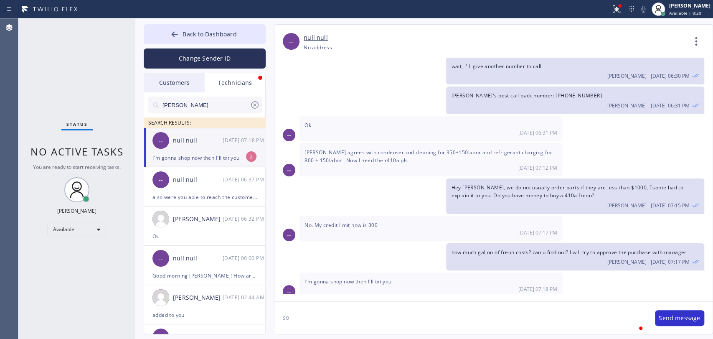
type textarea "s"
type textarea "o"
click at [360, 158] on span "[PERSON_NAME] agrees with condenser coil cleaning for 350+150labor and refriger…" at bounding box center [428, 156] width 248 height 15
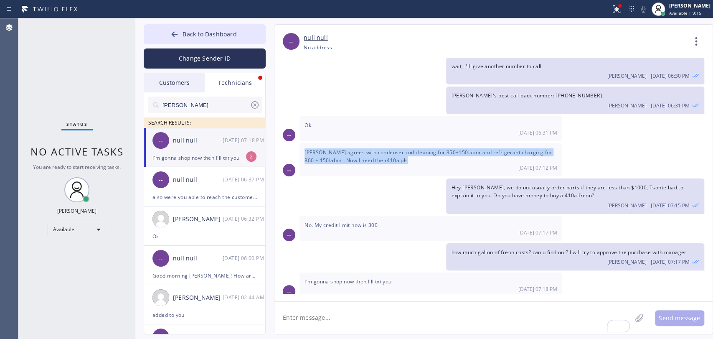
click at [360, 158] on span "[PERSON_NAME] agrees with condenser coil cleaning for 350+150labor and refriger…" at bounding box center [428, 156] width 248 height 15
click at [356, 155] on span "[PERSON_NAME] agrees with condenser coil cleaning for 350+150labor and refriger…" at bounding box center [428, 156] width 248 height 15
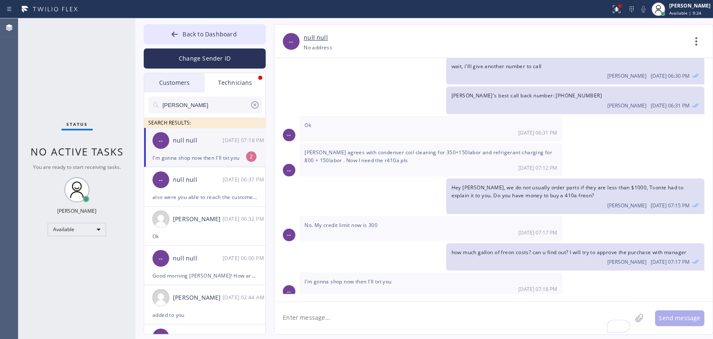
click at [208, 150] on div "-- null null 08/21 07:18 PM" at bounding box center [205, 140] width 122 height 25
click at [427, 149] on span "[PERSON_NAME] agrees with condenser coil cleaning for 350+150labor and refriger…" at bounding box center [428, 156] width 248 height 15
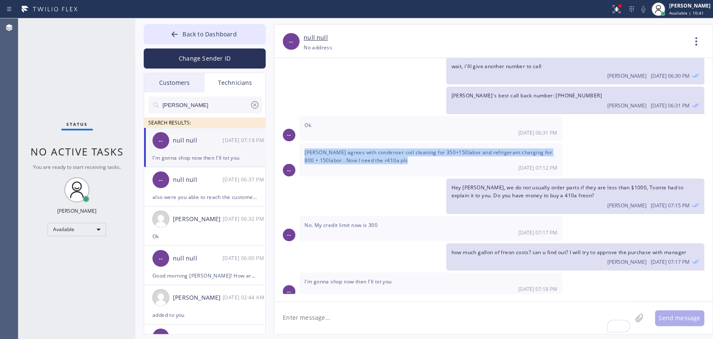
click at [427, 149] on span "[PERSON_NAME] agrees with condenser coil cleaning for 350+150labor and refriger…" at bounding box center [428, 156] width 248 height 15
click at [424, 149] on span "[PERSON_NAME] agrees with condenser coil cleaning for 350+150labor and refriger…" at bounding box center [428, 156] width 248 height 15
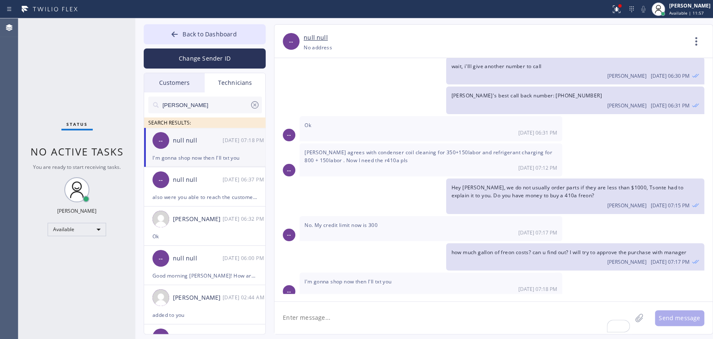
click at [112, 91] on div "Status No active tasks You are ready to start receiving tasks. [PERSON_NAME] Av…" at bounding box center [76, 178] width 117 height 320
click at [193, 38] on span "Back to Dashboard" at bounding box center [210, 34] width 54 height 8
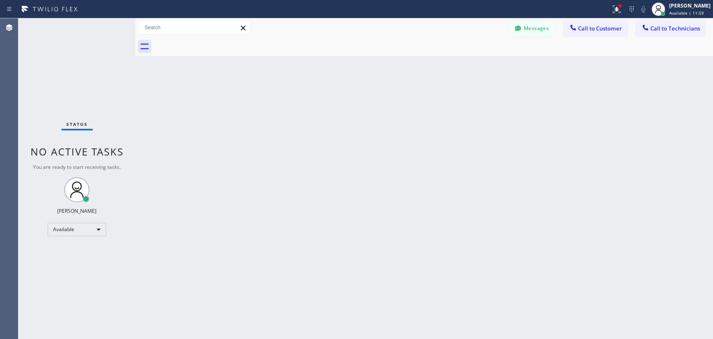
click at [247, 202] on div "Back to Dashboard Change Sender ID Customers Technicians KE Kathy Ewers 08/21 0…" at bounding box center [424, 178] width 578 height 320
click at [202, 173] on div "Back to Dashboard Change Sender ID Customers Technicians KE Kathy Ewers 08/21 0…" at bounding box center [424, 178] width 578 height 320
drag, startPoint x: 531, startPoint y: 29, endPoint x: 520, endPoint y: 37, distance: 14.0
click at [531, 29] on button "Messages" at bounding box center [532, 28] width 46 height 16
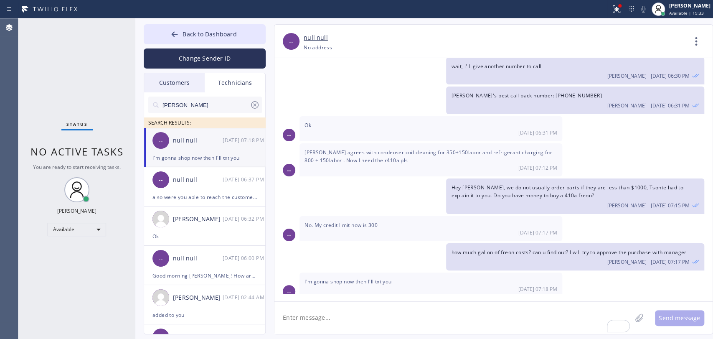
click at [322, 324] on textarea "To enrich screen reader interactions, please activate Accessibility in Grammarl…" at bounding box center [452, 318] width 357 height 32
type textarea "o"
type textarea "okay, will be waiting"
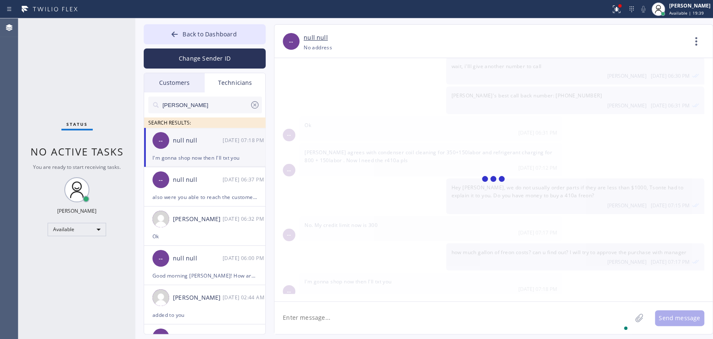
scroll to position [427, 0]
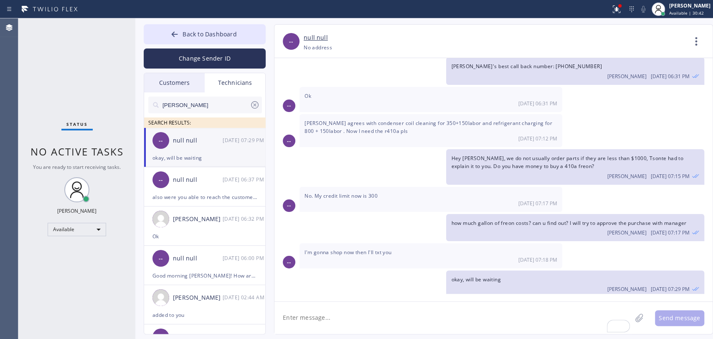
click at [110, 146] on span "No active tasks" at bounding box center [76, 152] width 93 height 14
click at [187, 143] on div "null null" at bounding box center [198, 141] width 50 height 10
click at [303, 331] on textarea "To enrich screen reader interactions, please activate Accessibility in Grammarl…" at bounding box center [452, 318] width 357 height 32
click at [233, 35] on span "Back to Dashboard" at bounding box center [210, 34] width 54 height 8
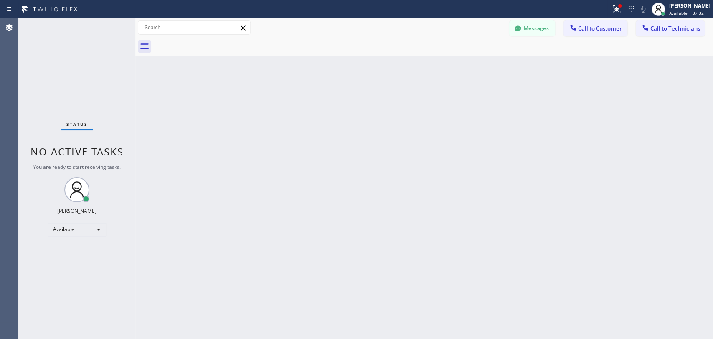
drag, startPoint x: 689, startPoint y: 25, endPoint x: 625, endPoint y: 53, distance: 69.9
click at [687, 25] on span "Call to Technicians" at bounding box center [675, 29] width 50 height 8
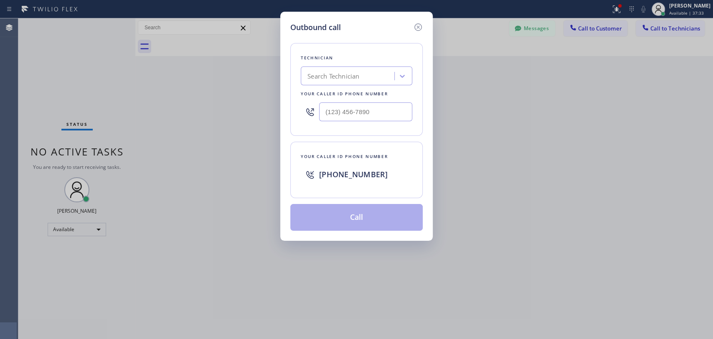
click at [360, 74] on div "Search Technician" at bounding box center [348, 76] width 91 height 15
type input "jonathan"
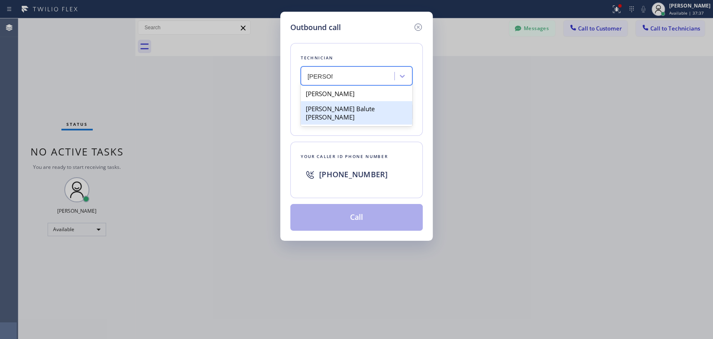
click at [326, 110] on div "[PERSON_NAME] Balute [PERSON_NAME]" at bounding box center [357, 112] width 112 height 23
type input "[PHONE_NUMBER]"
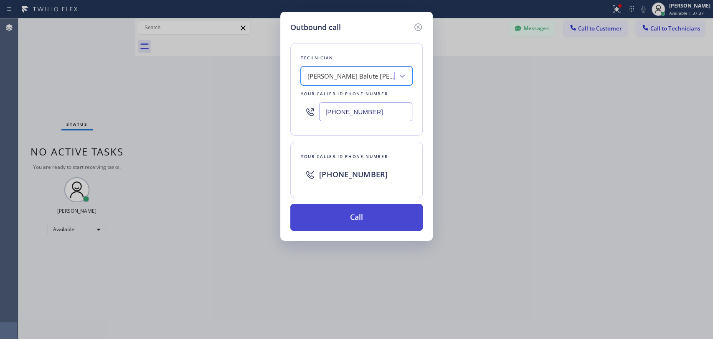
click at [320, 211] on button "Call" at bounding box center [356, 217] width 132 height 27
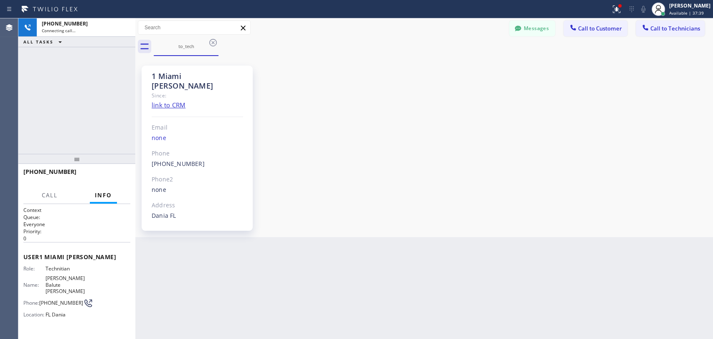
scroll to position [427, 0]
click at [531, 28] on button "Messages" at bounding box center [532, 28] width 46 height 16
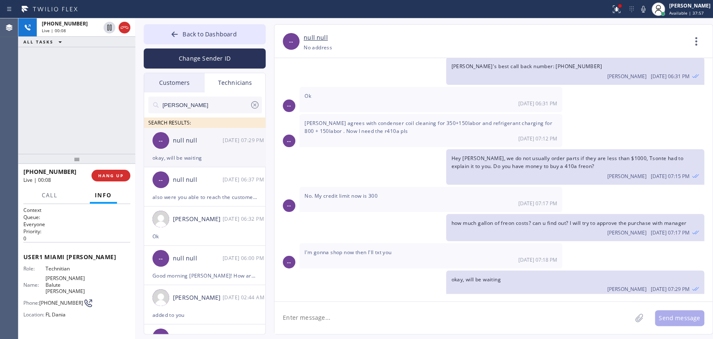
click at [211, 155] on div "okay, will be waiting" at bounding box center [204, 158] width 104 height 10
click at [348, 249] on span "I'm gonna shop now then I'll txt you" at bounding box center [347, 252] width 87 height 7
click at [345, 249] on span "I'm gonna shop now then I'll txt you" at bounding box center [347, 252] width 87 height 7
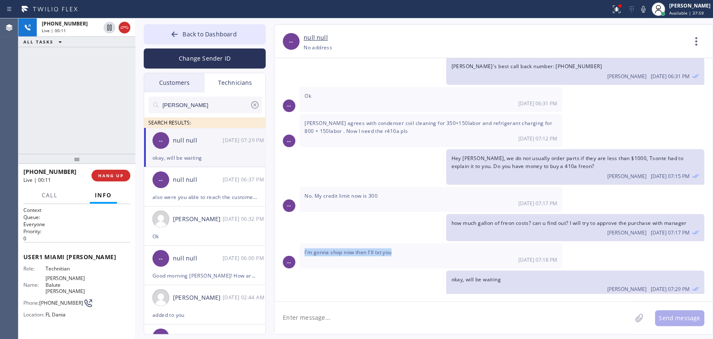
click at [345, 249] on span "I'm gonna shop now then I'll txt you" at bounding box center [347, 252] width 87 height 7
click at [344, 187] on div "No. My credit limit now is 300 08/21 07:17 PM" at bounding box center [430, 199] width 263 height 25
click at [343, 187] on div "No. My credit limit now is 300 08/21 07:17 PM" at bounding box center [430, 199] width 263 height 25
click at [336, 200] on div "[DATE] 07:17 PM" at bounding box center [430, 203] width 253 height 7
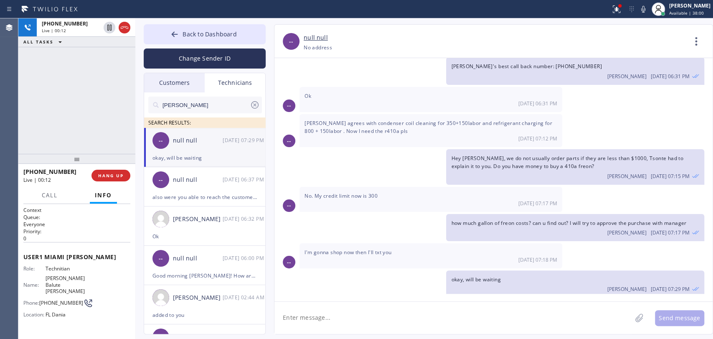
click at [341, 104] on div "Ok 08/21 06:31 PM" at bounding box center [430, 99] width 263 height 25
click at [338, 119] on span "[PERSON_NAME] agrees with condenser coil cleaning for 350+150labor and refriger…" at bounding box center [428, 126] width 248 height 15
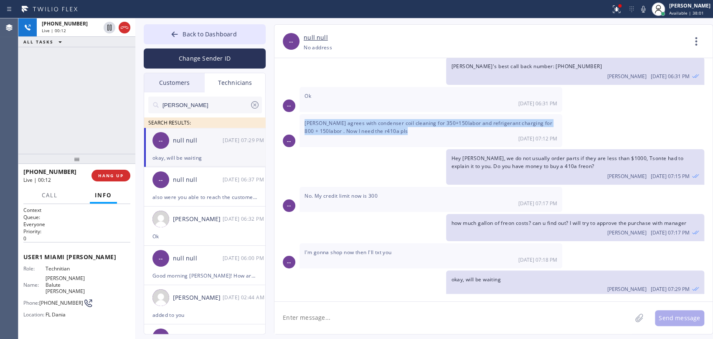
click at [338, 119] on span "[PERSON_NAME] agrees with condenser coil cleaning for 350+150labor and refriger…" at bounding box center [428, 126] width 248 height 15
click at [337, 120] on span "[PERSON_NAME] agrees with condenser coil cleaning for 350+150labor and refriger…" at bounding box center [428, 126] width 248 height 15
drag, startPoint x: 337, startPoint y: 120, endPoint x: 396, endPoint y: 124, distance: 59.1
click at [396, 124] on div "Milton agrees with condenser coil cleaning for 350+150labor and refrigerant cha…" at bounding box center [430, 130] width 263 height 33
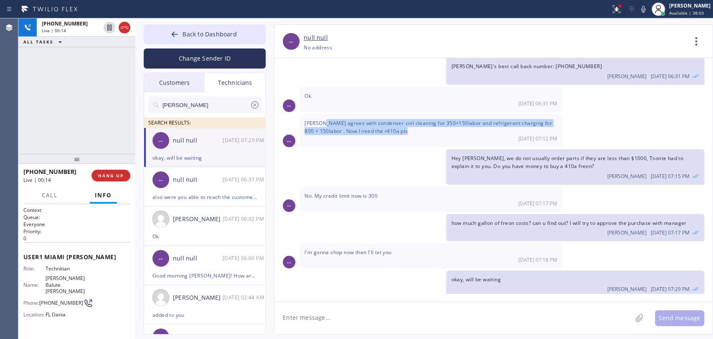
drag, startPoint x: 396, startPoint y: 124, endPoint x: 325, endPoint y: 117, distance: 71.9
click at [325, 117] on div "Milton agrees with condenser coil cleaning for 350+150labor and refrigerant cha…" at bounding box center [430, 130] width 263 height 33
click at [325, 119] on span "[PERSON_NAME] agrees with condenser coil cleaning for 350+150labor and refriger…" at bounding box center [428, 126] width 248 height 15
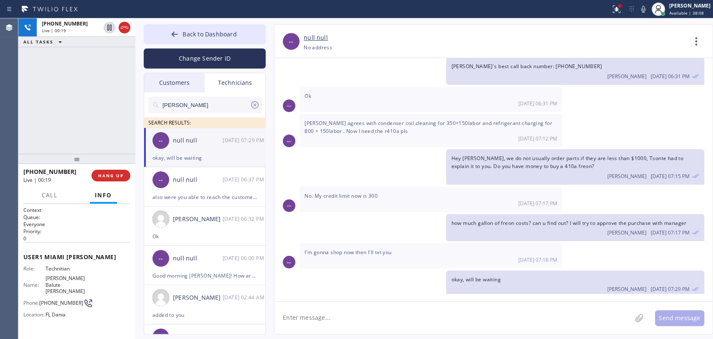
click at [520, 160] on span "Hey [PERSON_NAME], we do not usually order parts if they are less than $1000, T…" at bounding box center [567, 162] width 232 height 15
drag, startPoint x: 520, startPoint y: 160, endPoint x: 498, endPoint y: 160, distance: 21.7
click at [519, 160] on span "Hey [PERSON_NAME], we do not usually order parts if they are less than $1000, T…" at bounding box center [567, 162] width 232 height 15
click at [498, 160] on span "Hey [PERSON_NAME], we do not usually order parts if they are less than $1000, T…" at bounding box center [567, 162] width 232 height 15
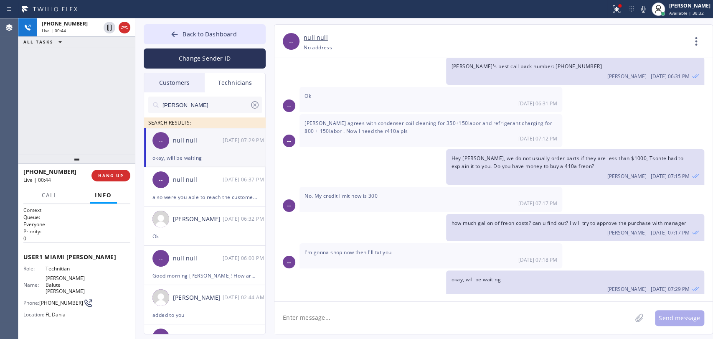
click at [530, 141] on div "Milton agrees with condenser coil cleaning for 350+150labor and refrigerant cha…" at bounding box center [430, 130] width 263 height 33
click at [527, 149] on div "Hey Jonathan, we do not usually order parts if they are less than $1000, Tsonte…" at bounding box center [575, 166] width 258 height 35
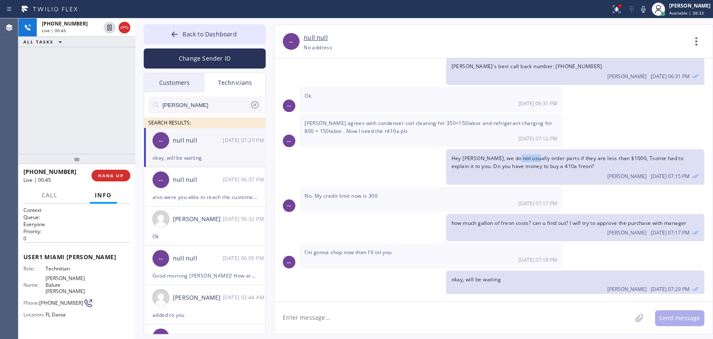
click at [523, 155] on span "Hey [PERSON_NAME], we do not usually order parts if they are less than $1000, T…" at bounding box center [567, 162] width 232 height 15
drag, startPoint x: 410, startPoint y: 120, endPoint x: 339, endPoint y: 119, distance: 71.0
click at [339, 119] on span "[PERSON_NAME] agrees with condenser coil cleaning for 350+150labor and refriger…" at bounding box center [428, 126] width 248 height 15
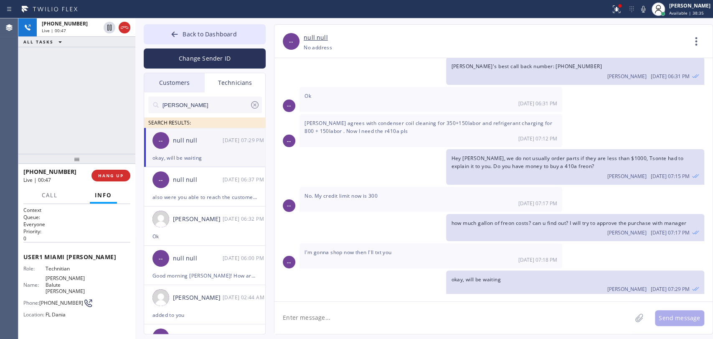
click at [339, 119] on span "[PERSON_NAME] agrees with condenser coil cleaning for 350+150labor and refriger…" at bounding box center [428, 126] width 248 height 15
click at [338, 122] on span "[PERSON_NAME] agrees with condenser coil cleaning for 350+150labor and refriger…" at bounding box center [428, 126] width 248 height 15
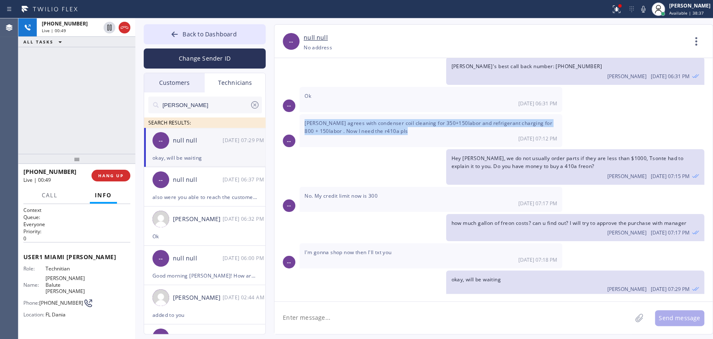
click at [338, 122] on span "[PERSON_NAME] agrees with condenser coil cleaning for 350+150labor and refriger…" at bounding box center [428, 126] width 248 height 15
click at [335, 114] on div "Milton agrees with condenser coil cleaning for 350+150labor and refrigerant cha…" at bounding box center [430, 130] width 263 height 33
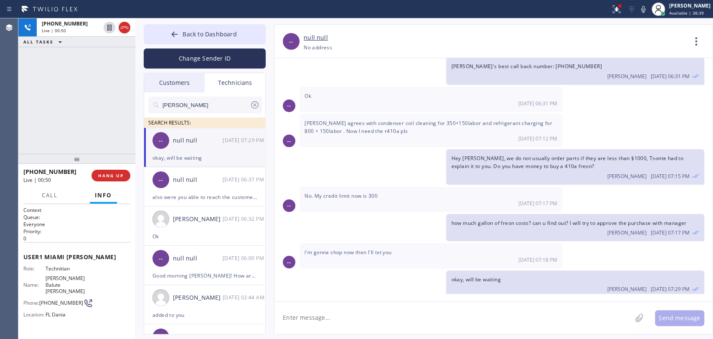
drag, startPoint x: 82, startPoint y: 157, endPoint x: 77, endPoint y: 168, distance: 11.4
click at [77, 164] on div at bounding box center [76, 159] width 117 height 10
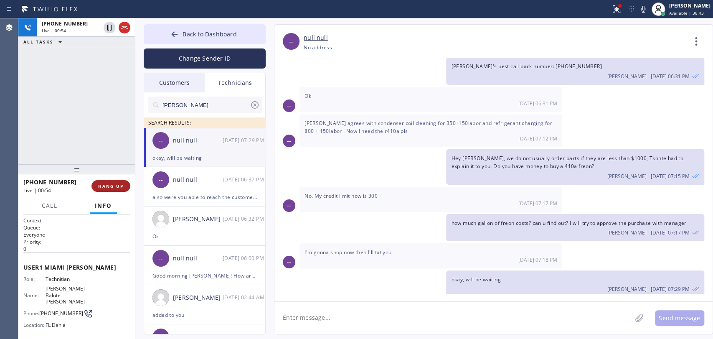
click at [107, 185] on span "HANG UP" at bounding box center [110, 186] width 25 height 6
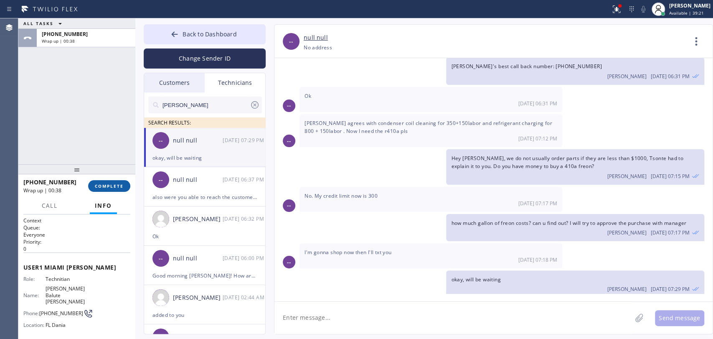
click at [98, 154] on div "ALL TASKS ALL TASKS ACTIVE TASKS TASKS IN WRAP UP +19547404698 Wrap up | 00:38" at bounding box center [76, 91] width 117 height 146
click at [97, 194] on div "+19547404698 Wrap up | 00:38 COMPLETE" at bounding box center [76, 186] width 107 height 22
click at [99, 190] on button "COMPLETE" at bounding box center [109, 186] width 42 height 12
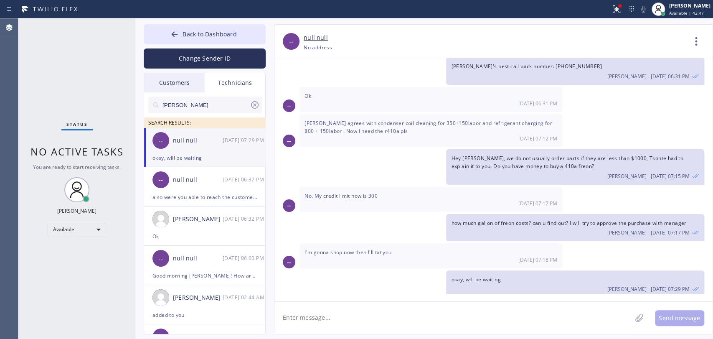
click at [580, 187] on div "-- No. My credit limit now is 300 08/21 07:17 PM" at bounding box center [493, 199] width 438 height 25
click at [525, 176] on div "Hey Jonathan, we do not usually order parts if they are less than $1000, Tsonte…" at bounding box center [575, 166] width 258 height 35
drag, startPoint x: 472, startPoint y: 150, endPoint x: 341, endPoint y: 3, distance: 197.0
click at [472, 155] on span "Hey [PERSON_NAME], we do not usually order parts if they are less than $1000, T…" at bounding box center [567, 162] width 232 height 15
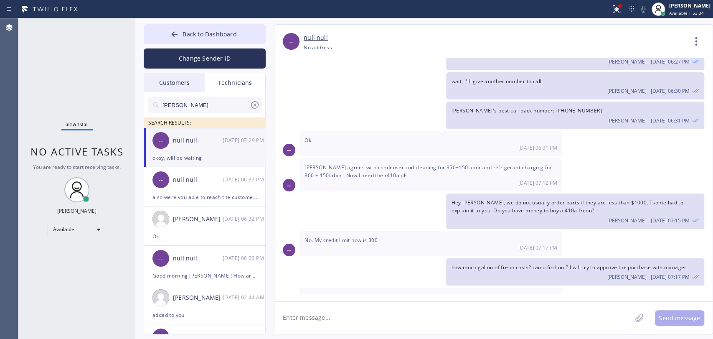
scroll to position [380, 0]
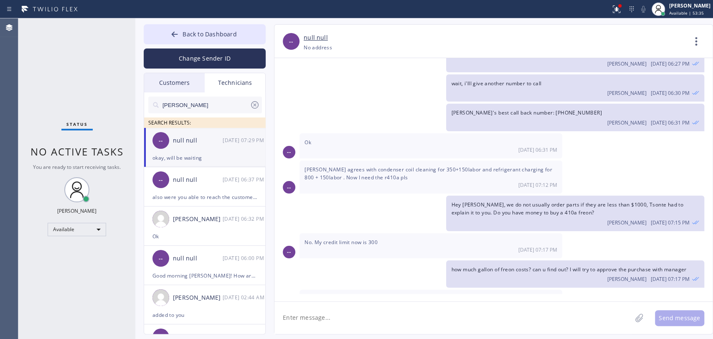
click at [497, 146] on div "[DATE] 06:31 PM" at bounding box center [430, 149] width 253 height 7
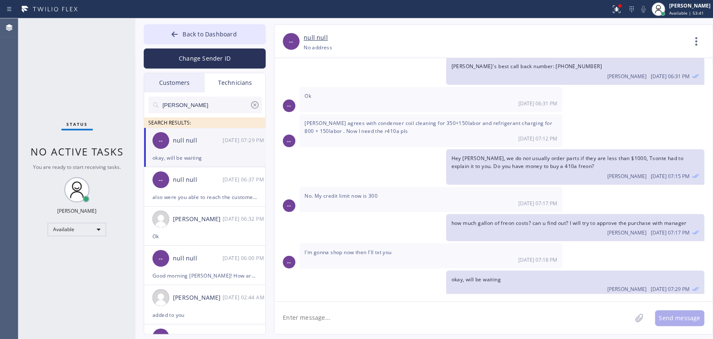
drag, startPoint x: 653, startPoint y: 113, endPoint x: 563, endPoint y: 54, distance: 107.3
click at [647, 115] on div "-- Milton agrees with condenser coil cleaning for 350+150labor and refrigerant …" at bounding box center [493, 130] width 438 height 33
click at [528, 227] on div "Oleksiy Dmitriev 08/21 07:17 PM" at bounding box center [575, 231] width 248 height 9
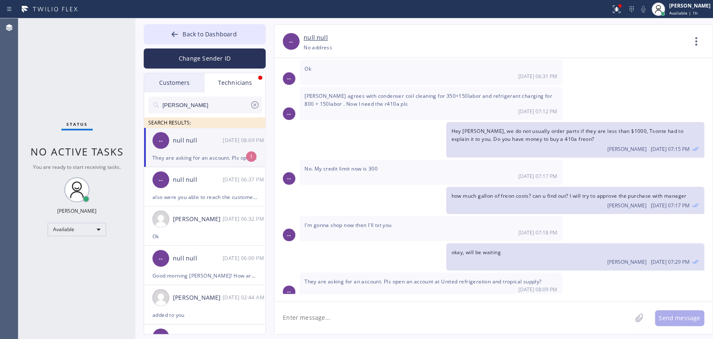
click at [176, 157] on div "They are asking for an account. Pls open an account at United refrigeration and…" at bounding box center [204, 158] width 104 height 10
click at [375, 325] on textarea at bounding box center [452, 318] width 357 height 32
type textarea "it will take a lot of time"
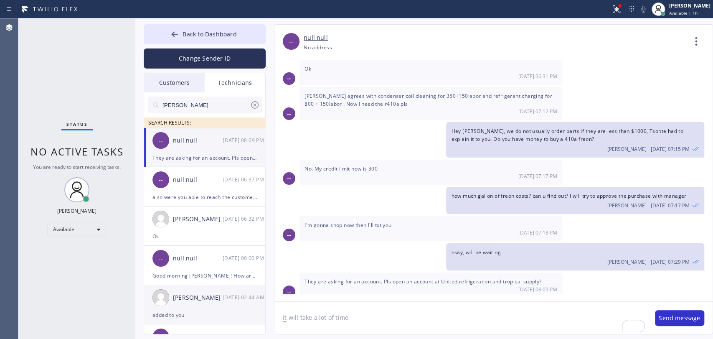
drag, startPoint x: 362, startPoint y: 320, endPoint x: 212, endPoint y: 303, distance: 150.9
click at [214, 303] on div "Back to Dashboard Change Sender ID Customers Technicians KE Kathy Ewers 08/21 0…" at bounding box center [424, 178] width 578 height 320
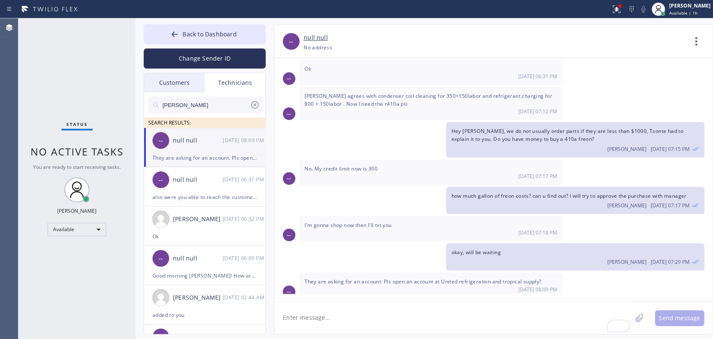
click at [307, 317] on textarea "To enrich screen reader interactions, please activate Accessibility in Grammarl…" at bounding box center [452, 318] width 357 height 32
type textarea "send me website, we will try"
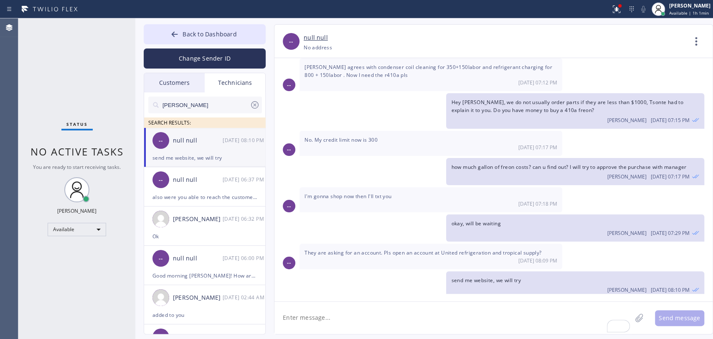
drag, startPoint x: 60, startPoint y: 297, endPoint x: 131, endPoint y: 300, distance: 71.1
click at [60, 297] on div "Status No active tasks You are ready to start receiving tasks. [PERSON_NAME] Av…" at bounding box center [76, 178] width 117 height 320
drag, startPoint x: 441, startPoint y: 246, endPoint x: 491, endPoint y: 244, distance: 50.1
click at [491, 249] on span "They are asking for an account. Pls open an account at United refrigeration and…" at bounding box center [422, 252] width 237 height 7
click at [322, 318] on textarea "To enrich screen reader interactions, please activate Accessibility in Grammarl…" at bounding box center [452, 318] width 357 height 32
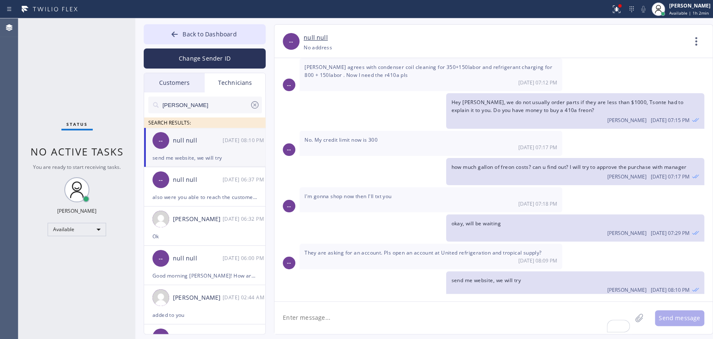
paste textarea "[URL][DOMAIN_NAME]"
type textarea "[URL][DOMAIN_NAME]"
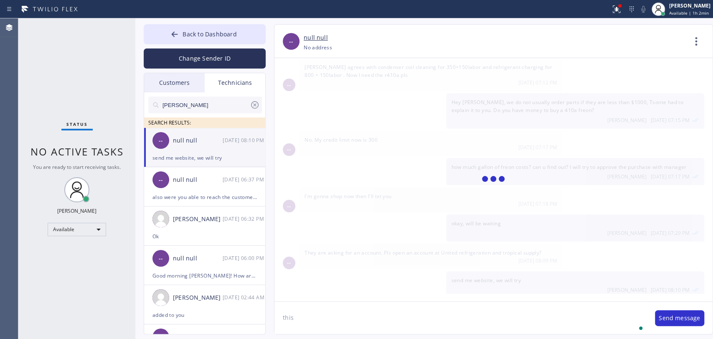
scroll to position [512, 0]
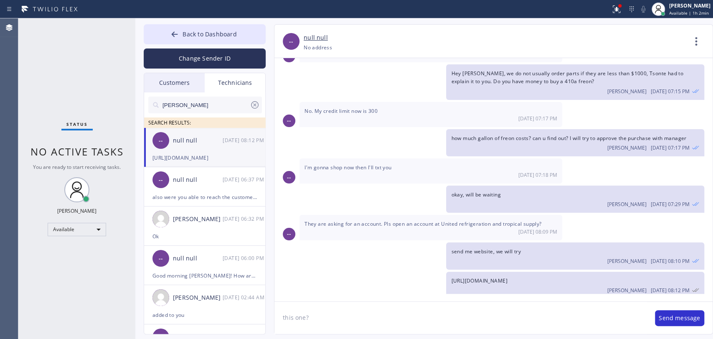
type textarea "this one?"
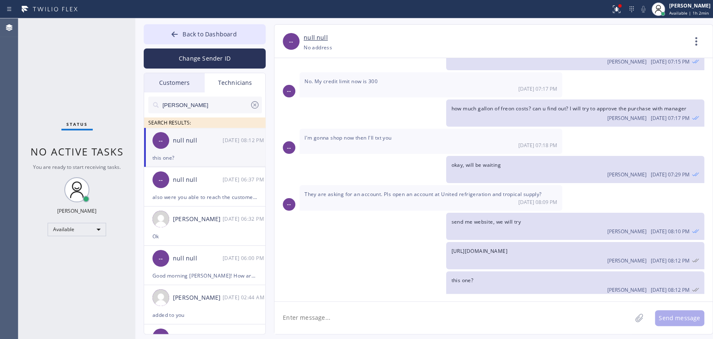
click at [507, 247] on span "[URL][DOMAIN_NAME]" at bounding box center [479, 250] width 56 height 7
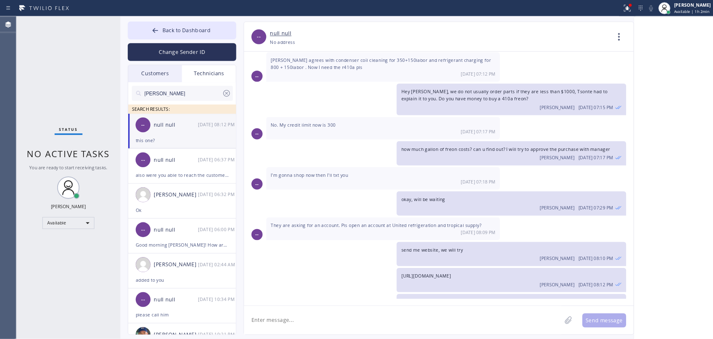
scroll to position [498, 0]
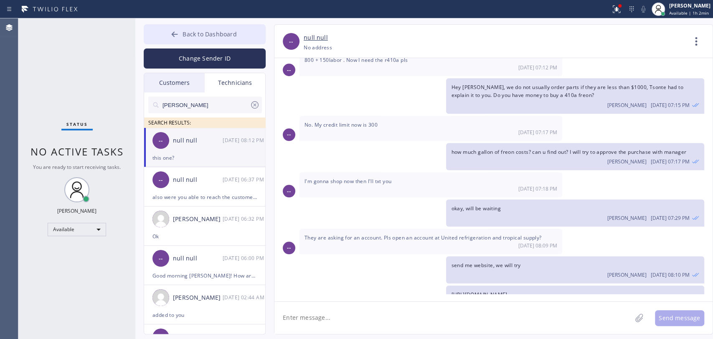
click at [197, 40] on button "Back to Dashboard" at bounding box center [205, 34] width 122 height 20
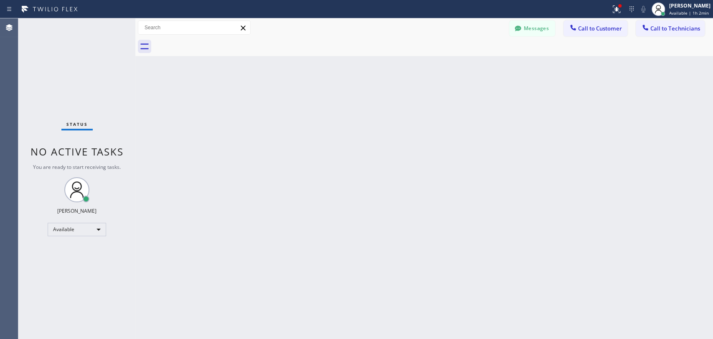
click at [521, 29] on icon at bounding box center [518, 28] width 8 height 8
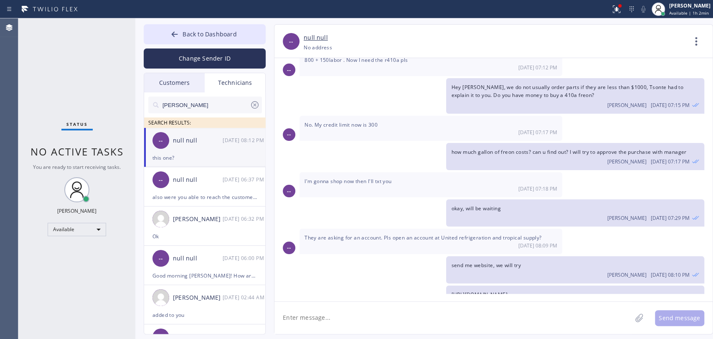
click at [193, 148] on div "-- null null 08/21 08:12 PM" at bounding box center [205, 140] width 122 height 25
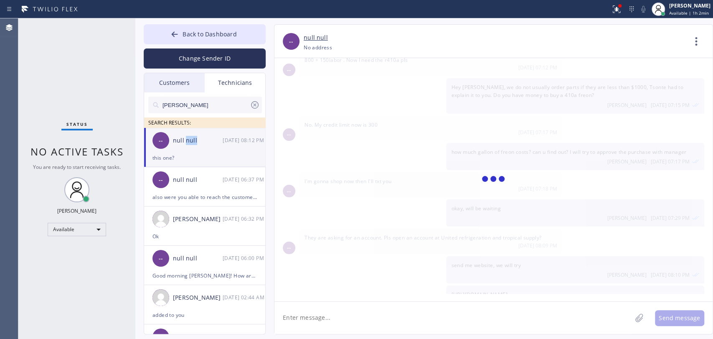
click at [193, 148] on div "-- null null 08/21 08:12 PM" at bounding box center [205, 140] width 122 height 25
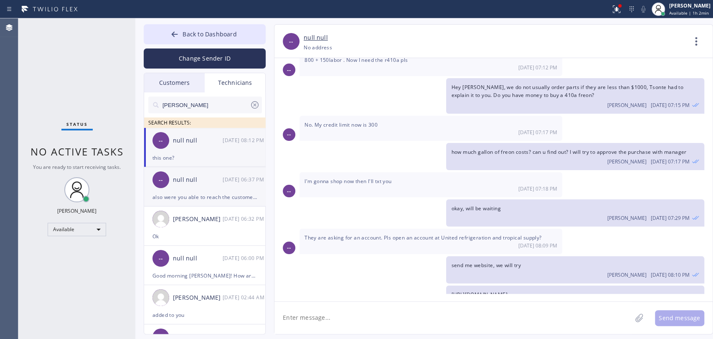
click at [193, 193] on div "also were you able to reach the customer who decided to cancel [DATE]?" at bounding box center [204, 197] width 104 height 10
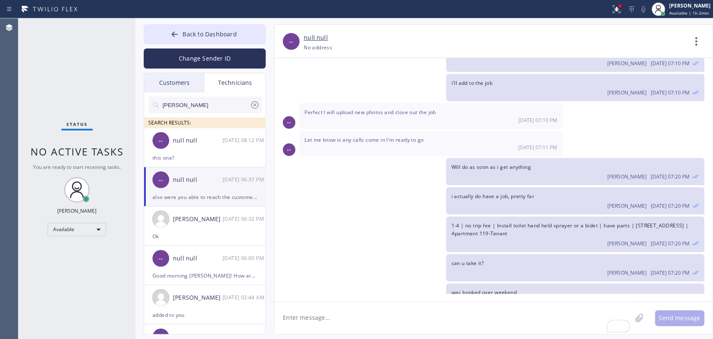
scroll to position [5274, 0]
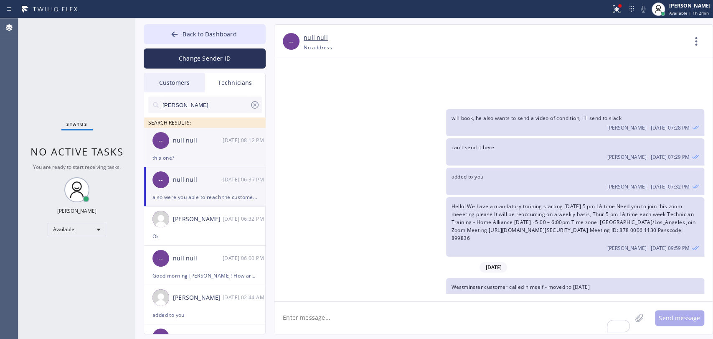
click at [188, 148] on div "-- null null 08/21 08:12 PM" at bounding box center [205, 140] width 122 height 25
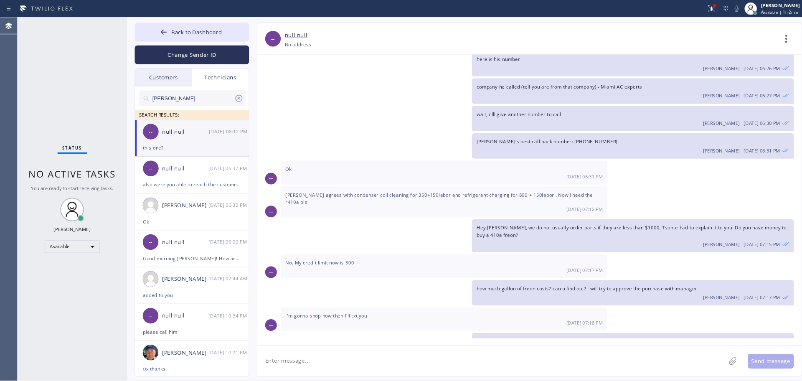
scroll to position [446, 0]
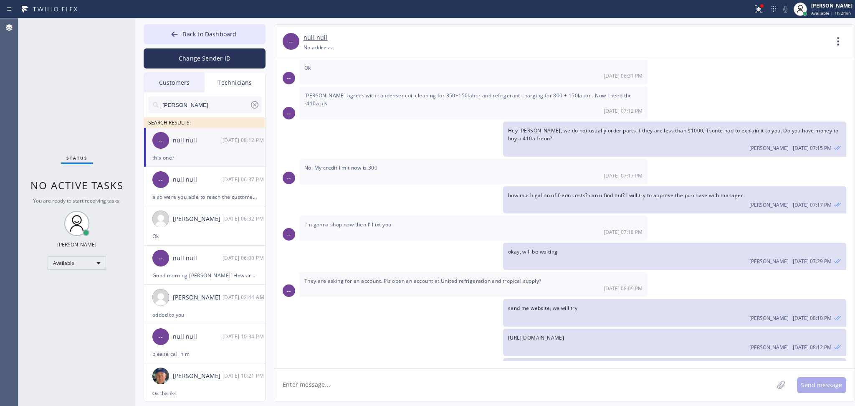
click at [403, 338] on textarea "To enrich screen reader interactions, please activate Accessibility in Grammarl…" at bounding box center [524, 385] width 500 height 32
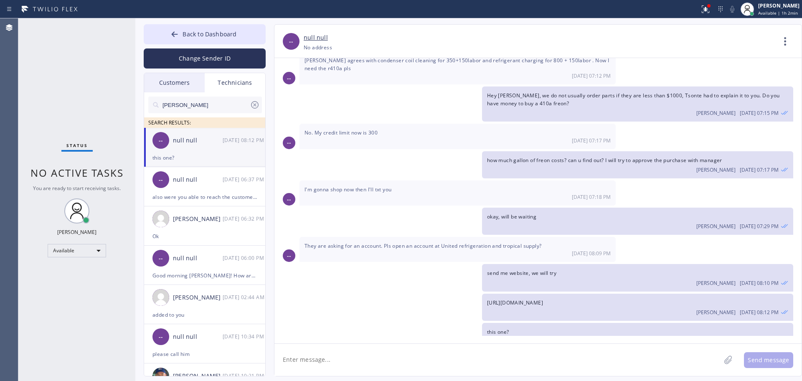
scroll to position [482, 0]
click at [272, 162] on div "-- null null +19547404698 Choose phone number +19547404698 No address Contact F…" at bounding box center [530, 200] width 528 height 352
click at [234, 177] on div "[DATE] 06:37 PM" at bounding box center [244, 180] width 43 height 10
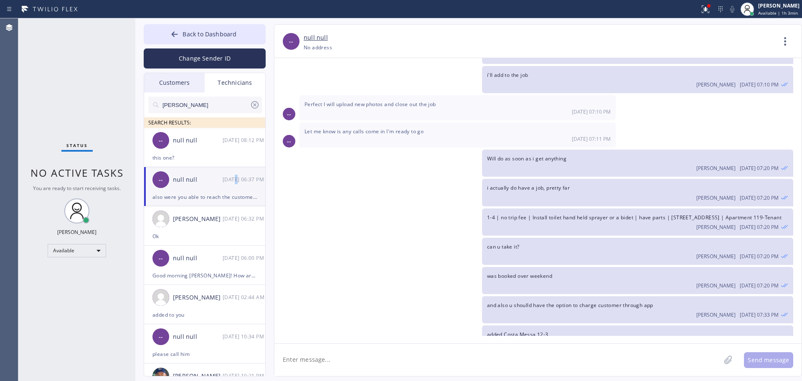
scroll to position [5184, 0]
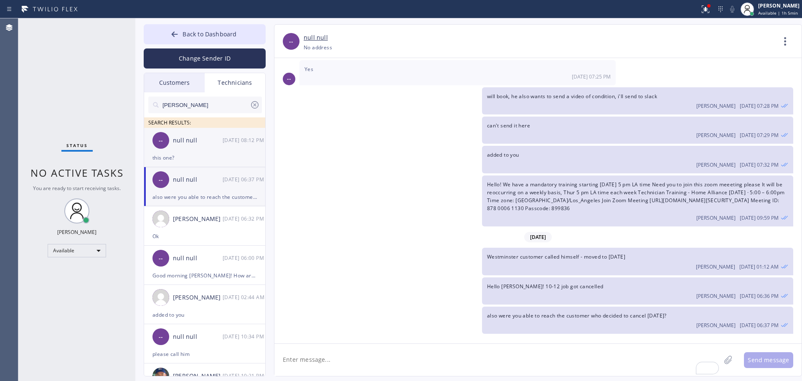
click at [226, 157] on div "this one?" at bounding box center [204, 158] width 104 height 10
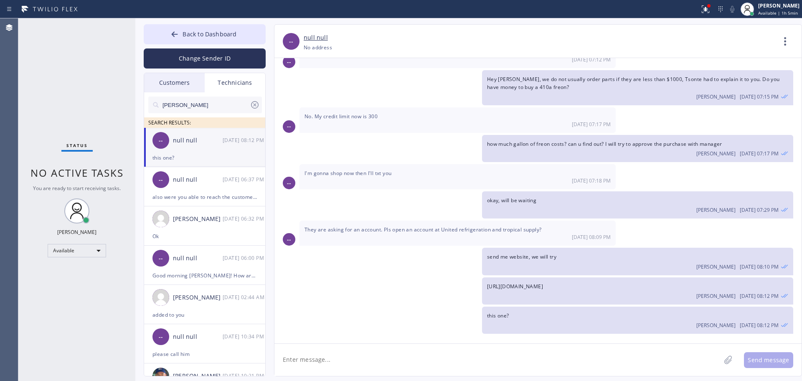
scroll to position [482, 0]
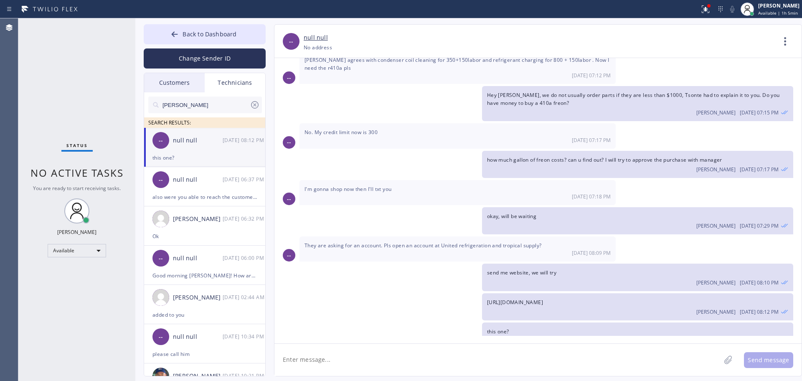
click at [332, 338] on textarea "To enrich screen reader interactions, please activate Accessibility in Grammarl…" at bounding box center [497, 360] width 446 height 32
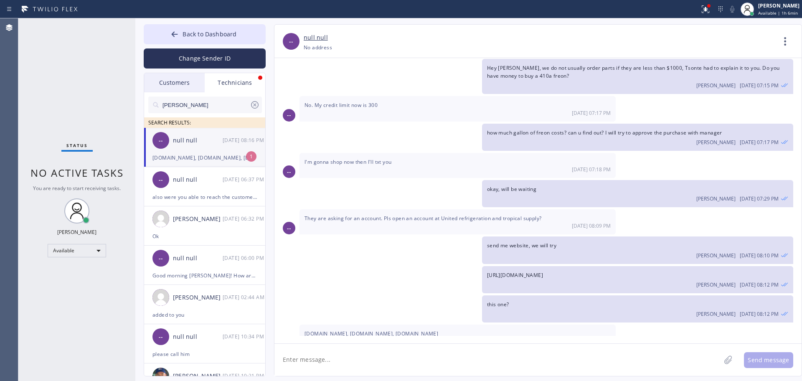
click at [307, 338] on textarea "To enrich screen reader interactions, please activate Accessibility in Grammarl…" at bounding box center [497, 360] width 446 height 32
type textarea "it's not possible to open it right away"
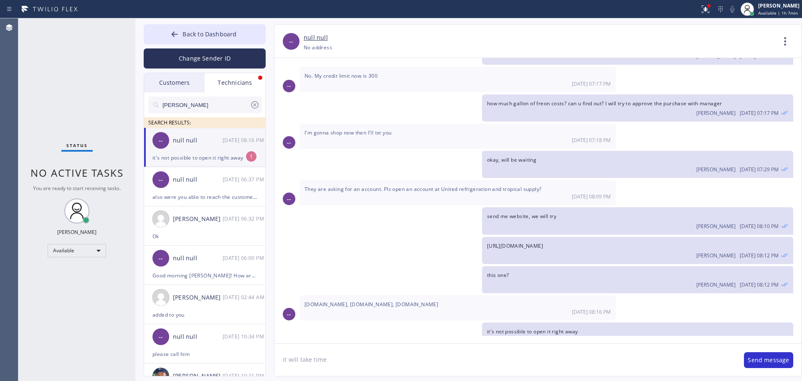
type textarea "it will take time"
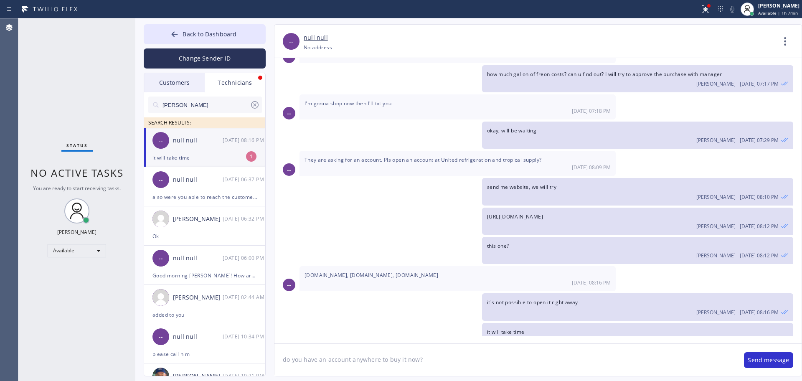
type textarea "do you have an account anywhere to buy it now?"
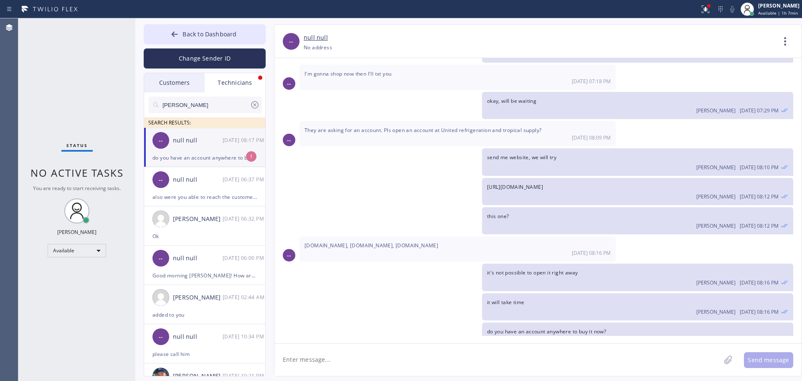
click at [224, 134] on div "-- null null 08/21 08:17 PM" at bounding box center [205, 140] width 122 height 25
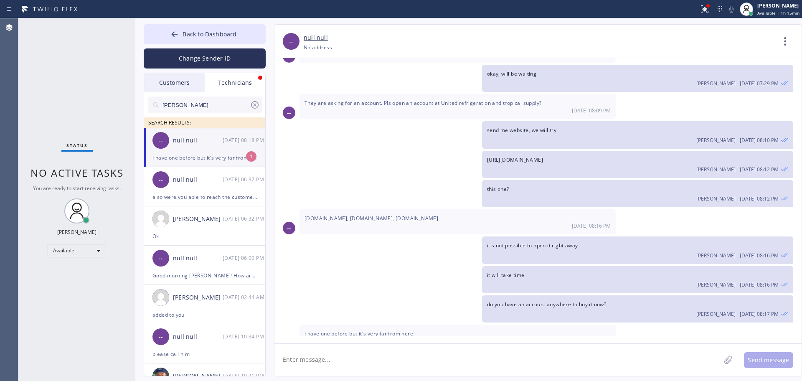
click at [326, 338] on textarea "To enrich screen reader interactions, please activate Accessibility in Grammarl…" at bounding box center [497, 360] width 446 height 32
click at [197, 130] on div "-- null null 08/21 08:18 PM" at bounding box center [205, 140] width 122 height 25
click at [358, 338] on textarea "Call the customer and try to move them for tomorrow," at bounding box center [504, 360] width 461 height 32
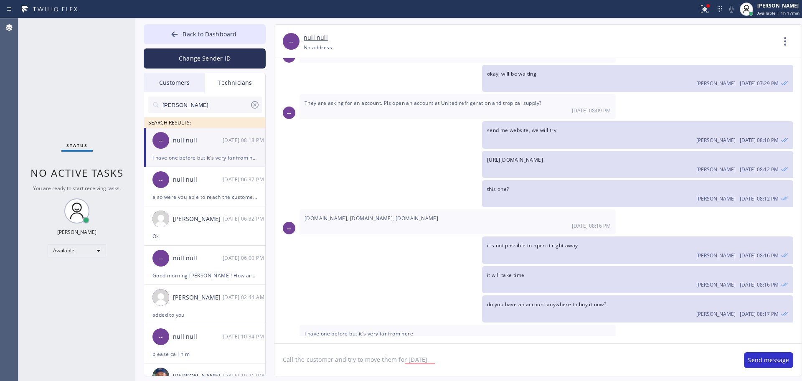
click at [358, 338] on textarea "Call the customer and try to move them for tomorrow," at bounding box center [504, 360] width 461 height 32
click at [467, 338] on textarea "Call the customer and try to move them for tomorrow," at bounding box center [504, 360] width 461 height 32
drag, startPoint x: 464, startPoint y: 358, endPoint x: 455, endPoint y: 358, distance: 9.2
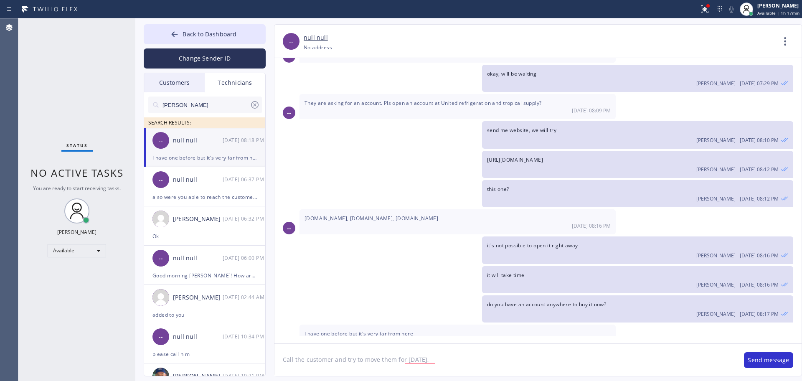
click at [464, 338] on textarea "Call the customer and try to move them for tomorrow," at bounding box center [504, 360] width 461 height 32
click at [428, 338] on textarea "Call the customer and try to move them for tomorrow," at bounding box center [504, 360] width 461 height 32
click at [441, 338] on textarea "Call the customer and try to move them for tomorrow." at bounding box center [504, 360] width 461 height 32
drag, startPoint x: 441, startPoint y: 361, endPoint x: 167, endPoint y: 353, distance: 274.5
click at [167, 338] on div "Back to Dashboard Change Sender ID Customers Technicians KE Kathy Ewers 08/21 0…" at bounding box center [468, 199] width 667 height 363
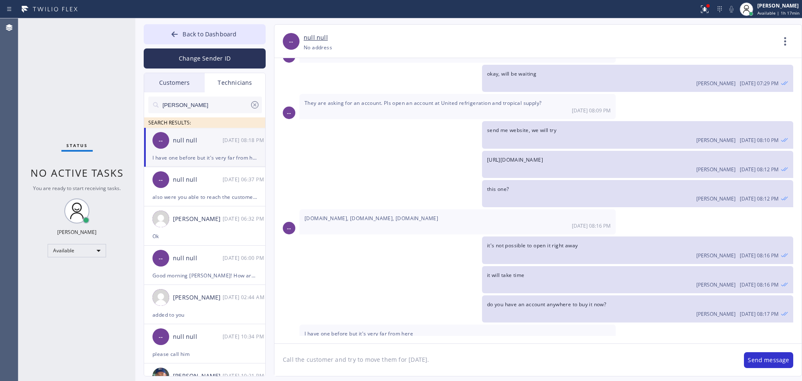
click at [469, 338] on textarea "Call the customer and try to move them for tomorrow." at bounding box center [504, 360] width 461 height 32
click at [467, 338] on textarea "Call the customer and try to move them for tomorrow." at bounding box center [504, 360] width 461 height 32
drag, startPoint x: 467, startPoint y: 358, endPoint x: 461, endPoint y: 358, distance: 5.4
click at [465, 338] on textarea "Call the customer and try to move them for tomorrow." at bounding box center [504, 360] width 461 height 32
drag, startPoint x: 334, startPoint y: 358, endPoint x: 499, endPoint y: 353, distance: 165.5
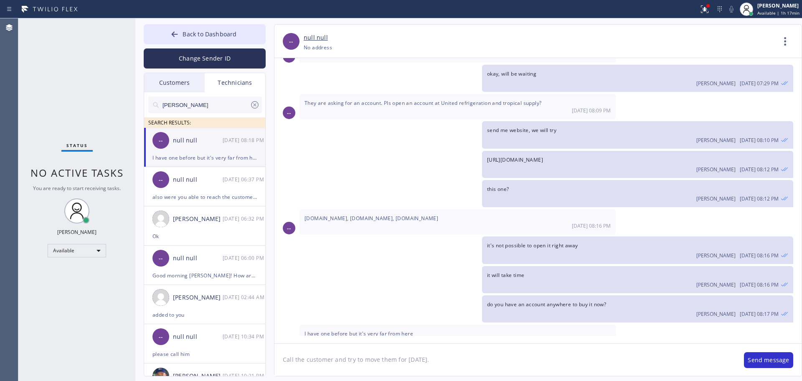
click at [498, 338] on textarea "Call the customer and try to move them for tomorrow." at bounding box center [504, 360] width 461 height 32
type textarea "Call the customer"
click at [238, 30] on button "Back to Dashboard" at bounding box center [205, 34] width 122 height 20
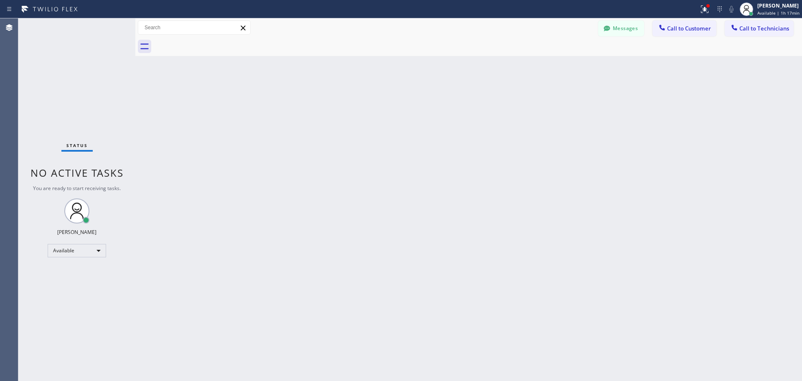
click at [713, 37] on div at bounding box center [478, 46] width 648 height 19
click at [713, 33] on button "Call to Technicians" at bounding box center [759, 28] width 69 height 16
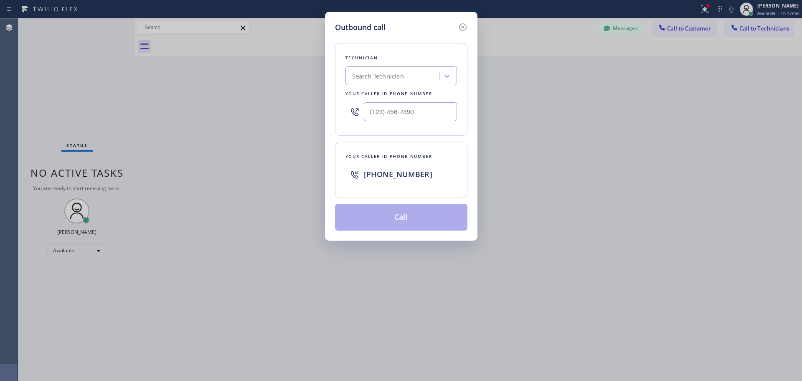
click at [391, 81] on div "Search Technician" at bounding box center [393, 76] width 91 height 15
type input "Jonathan"
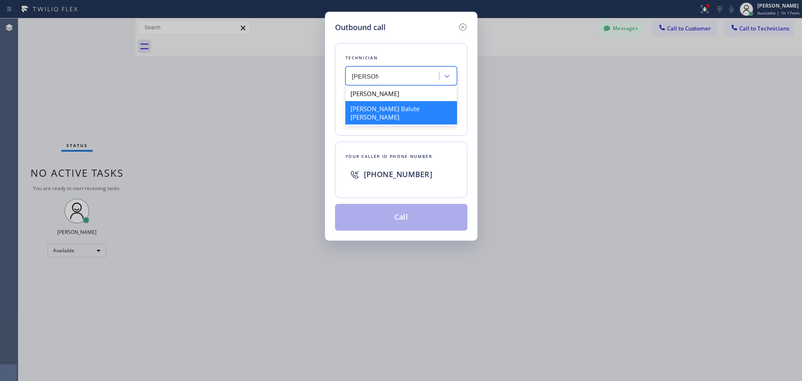
type input "[PHONE_NUMBER]"
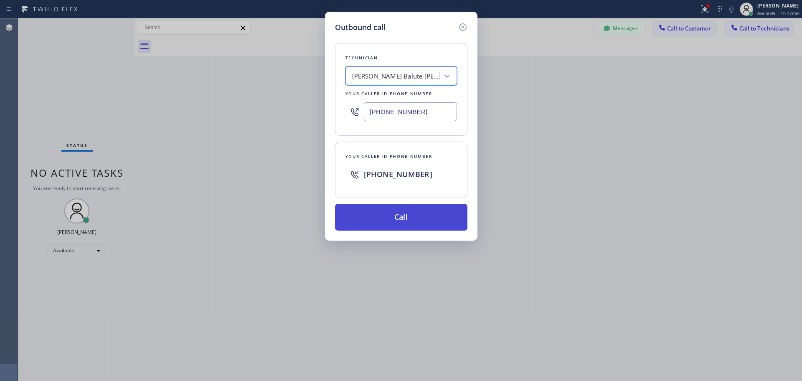
click at [395, 210] on button "Call" at bounding box center [401, 217] width 132 height 27
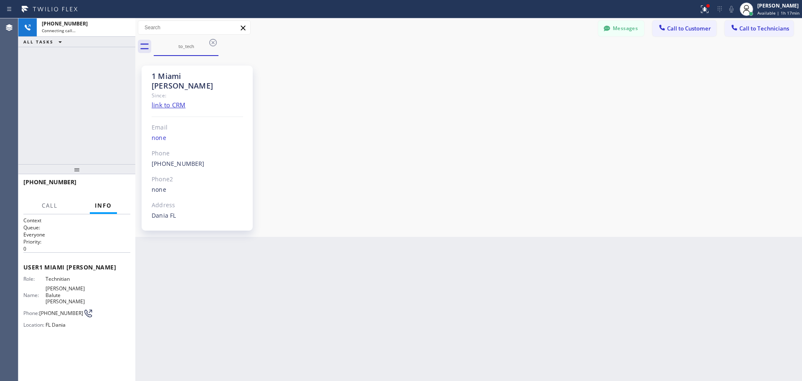
scroll to position [624, 0]
click at [487, 297] on div "Back to Dashboard Change Sender ID Customers Technicians KE Kathy Ewers 08/21 0…" at bounding box center [468, 199] width 667 height 363
click at [624, 29] on button "Messages" at bounding box center [621, 28] width 46 height 16
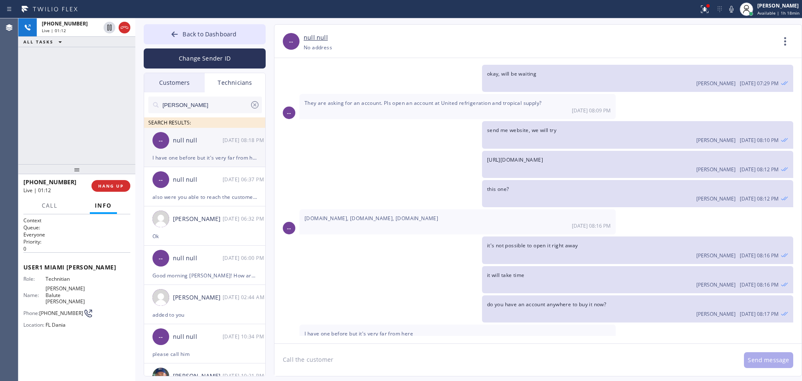
click at [206, 139] on div "null null" at bounding box center [198, 141] width 50 height 10
click at [111, 186] on span "HANG UP" at bounding box center [110, 186] width 25 height 6
click at [345, 338] on textarea "Call the customer" at bounding box center [504, 360] width 461 height 32
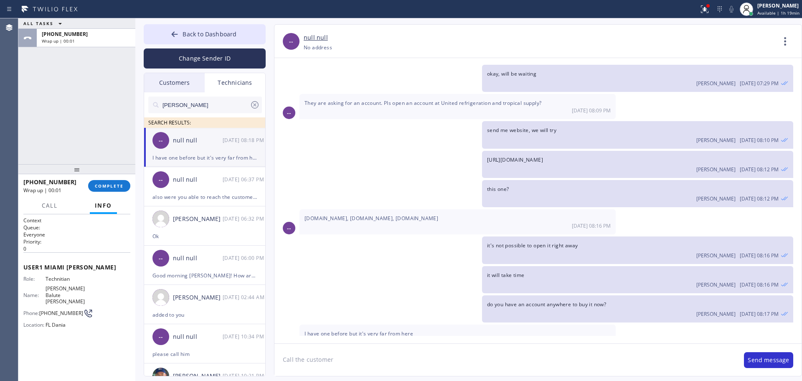
paste textarea "2-6 | $149 | central AC/condenser on the roof and accessible/5yr/it's not blowi…"
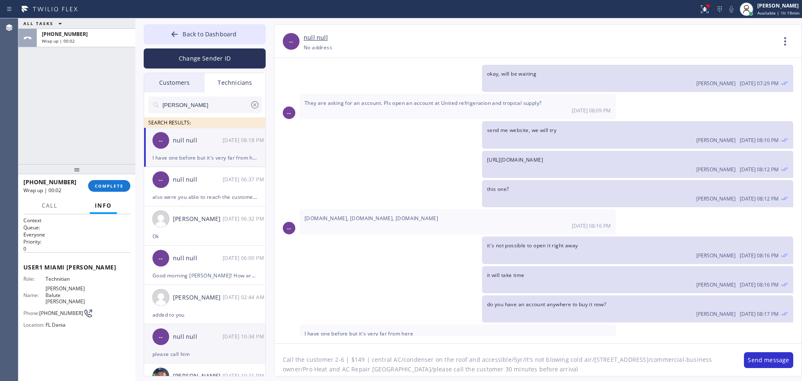
drag, startPoint x: 479, startPoint y: 373, endPoint x: 204, endPoint y: 331, distance: 278.7
click at [204, 331] on div "Back to Dashboard Change Sender ID Customers Technicians KE Kathy Ewers 08/21 0…" at bounding box center [468, 199] width 667 height 363
paste textarea "To enrich screen reader interactions, please activate Accessibility in Grammarl…"
type textarea "2-6 | $149 | central AC/condenser on the roof and accessible/5yr/it's not blowi…"
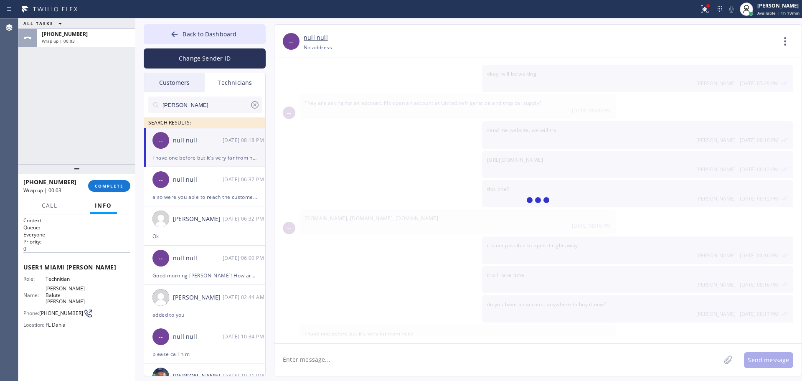
scroll to position [662, 0]
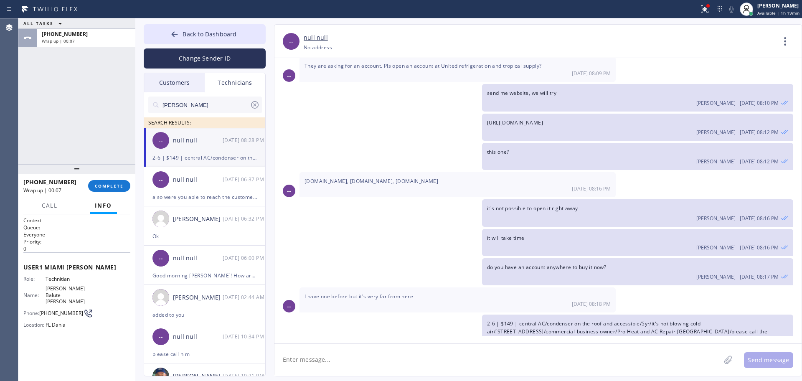
paste textarea "Alex Simon"
type textarea "Alex Simon"
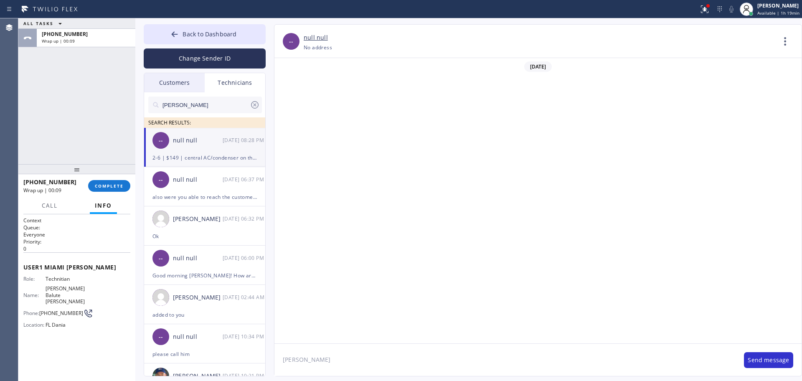
scroll to position [662, 0]
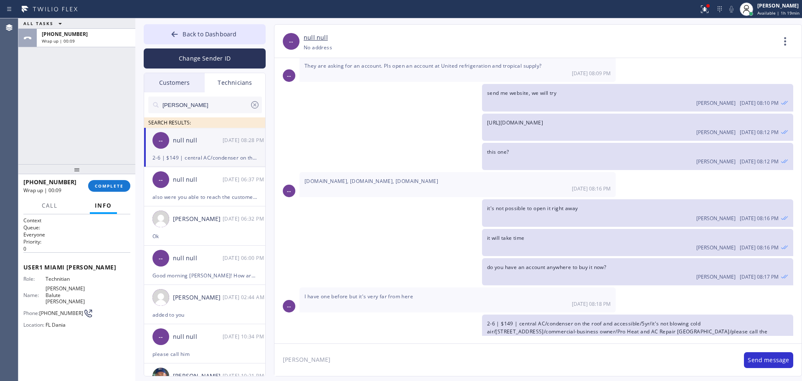
paste textarea "[PHONE_NUMBER]"
type textarea "[PERSON_NAME] [PHONE_NUMBER]"
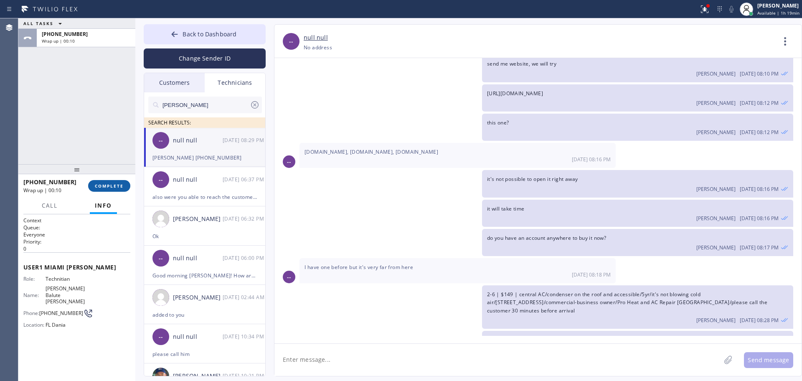
click at [104, 187] on span "COMPLETE" at bounding box center [109, 186] width 29 height 6
click at [101, 149] on div "ALL TASKS ALL TASKS ACTIVE TASKS TASKS IN WRAP UP [PHONE_NUMBER] Wrap up | 00:11" at bounding box center [76, 91] width 117 height 146
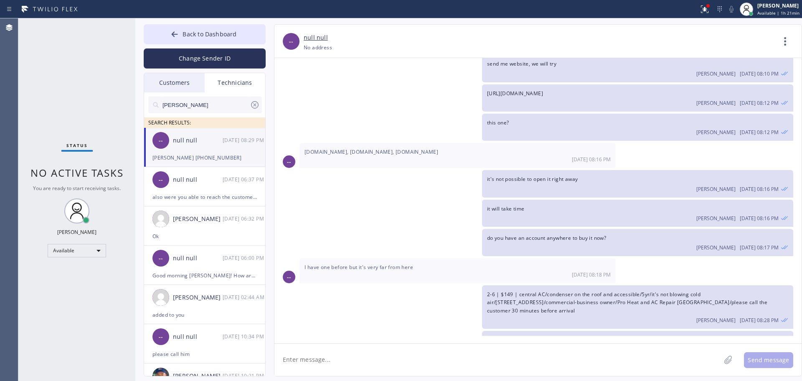
drag, startPoint x: 177, startPoint y: 33, endPoint x: 590, endPoint y: 20, distance: 412.9
click at [178, 33] on icon at bounding box center [174, 34] width 8 height 8
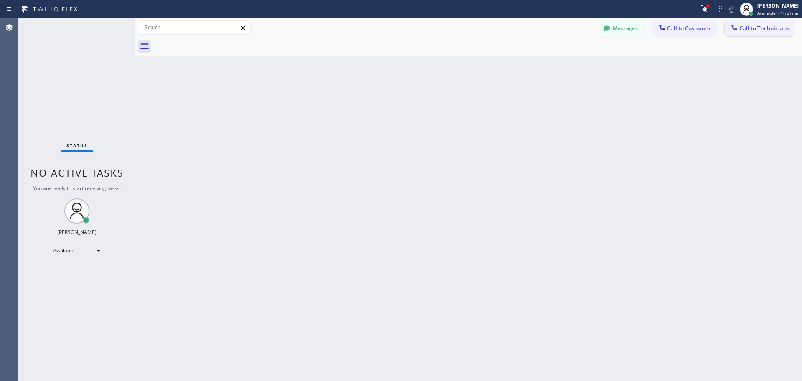
click at [762, 23] on button "Call to Technicians" at bounding box center [759, 28] width 69 height 16
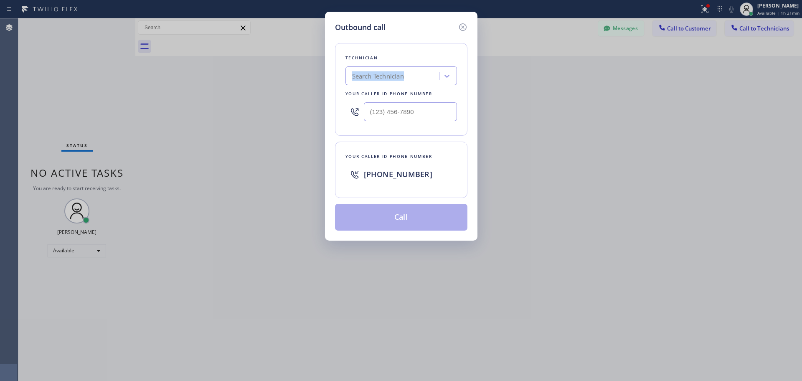
click at [382, 63] on div "Technician Search Technician Your caller id phone number" at bounding box center [401, 89] width 132 height 93
click at [381, 75] on div "Search Technician" at bounding box center [378, 76] width 52 height 10
type input "dav"
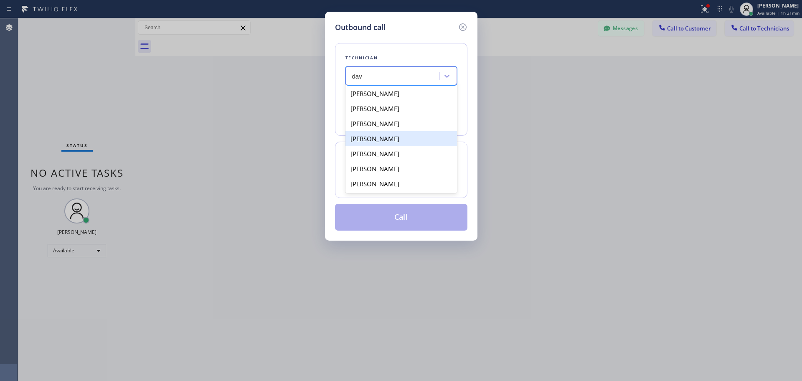
click at [373, 143] on div "David Romero" at bounding box center [401, 138] width 112 height 15
type input "(323) 579-9547"
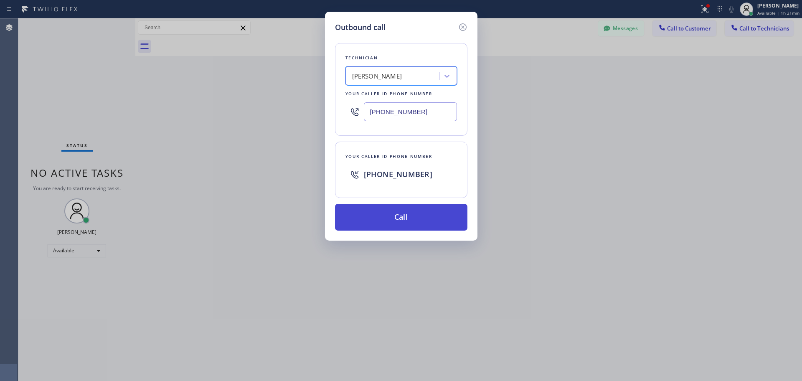
click at [386, 219] on button "Call" at bounding box center [401, 217] width 132 height 27
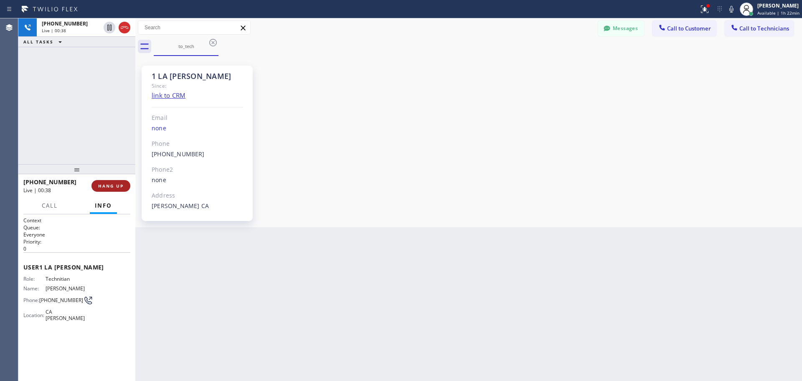
click at [117, 183] on button "HANG UP" at bounding box center [110, 186] width 39 height 12
click at [117, 183] on span "HANG UP" at bounding box center [110, 186] width 25 height 6
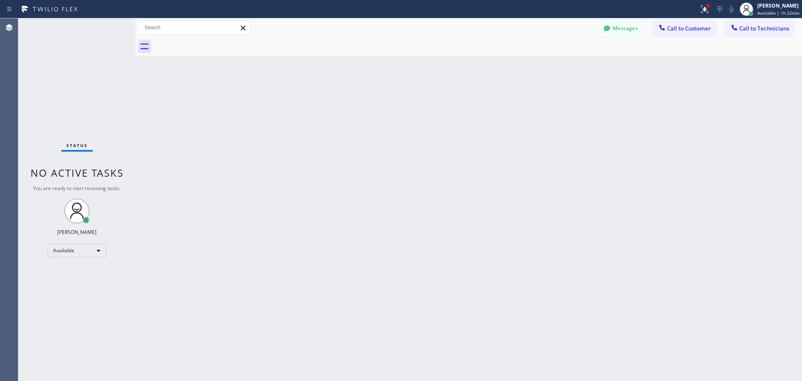
click at [417, 308] on div "Back to Dashboard Change Sender ID Customers Technicians KE Kathy Ewers 08/21 0…" at bounding box center [468, 199] width 667 height 363
click at [593, 262] on div "Back to Dashboard Change Sender ID Customers Technicians KE Kathy Ewers 08/21 0…" at bounding box center [468, 199] width 667 height 363
click at [611, 31] on icon at bounding box center [607, 28] width 8 height 8
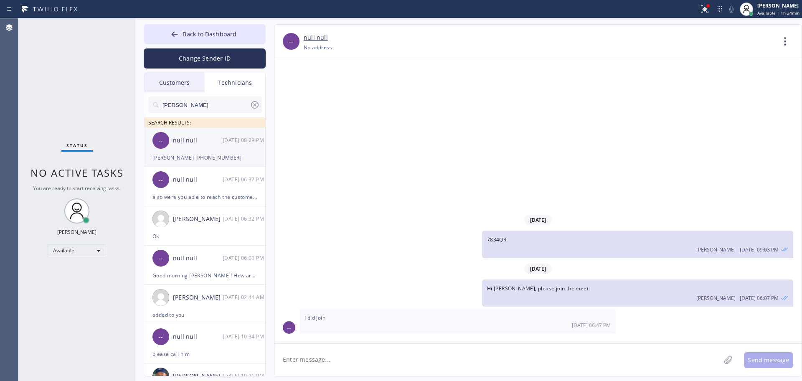
click at [221, 142] on div "null null" at bounding box center [198, 141] width 50 height 10
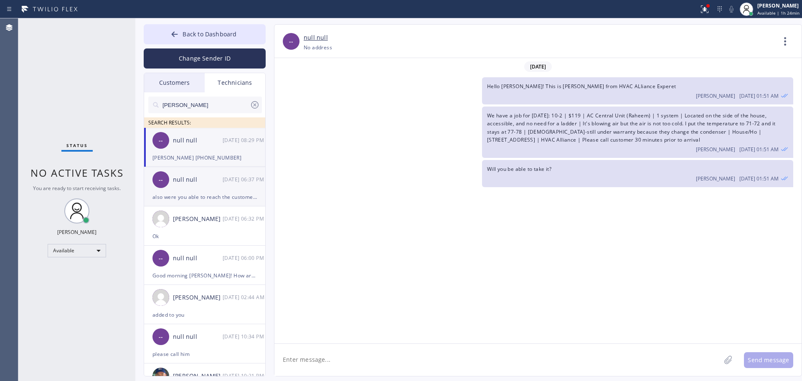
scroll to position [691, 0]
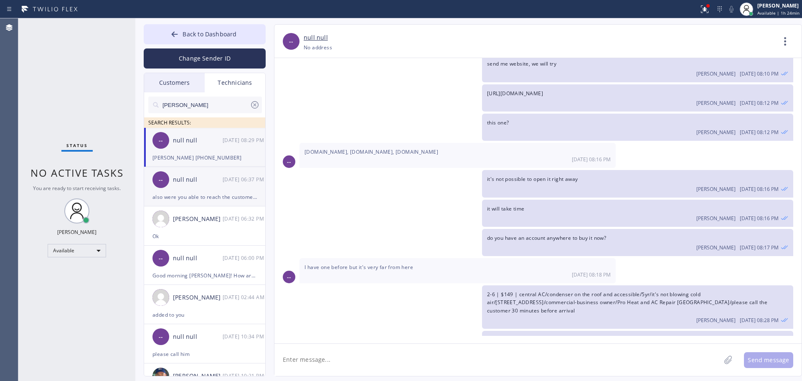
click at [197, 194] on div "also were you able to reach the customer who decided to cancel [DATE]?" at bounding box center [204, 197] width 104 height 10
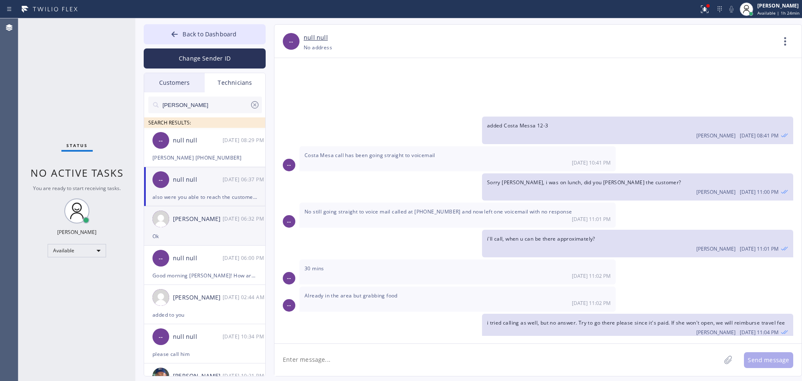
scroll to position [5184, 0]
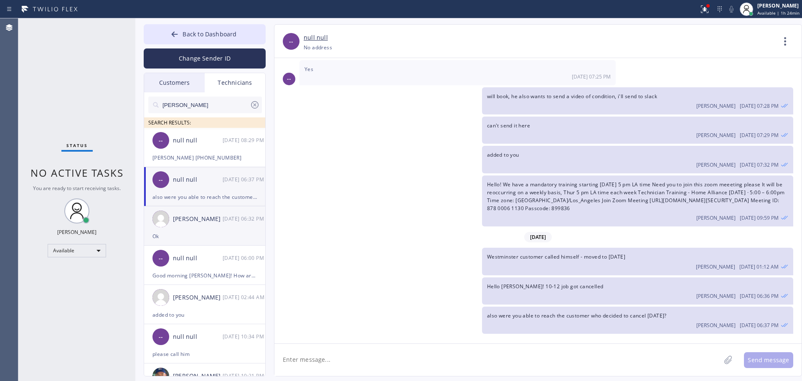
click at [190, 217] on div "[PERSON_NAME]" at bounding box center [198, 219] width 50 height 10
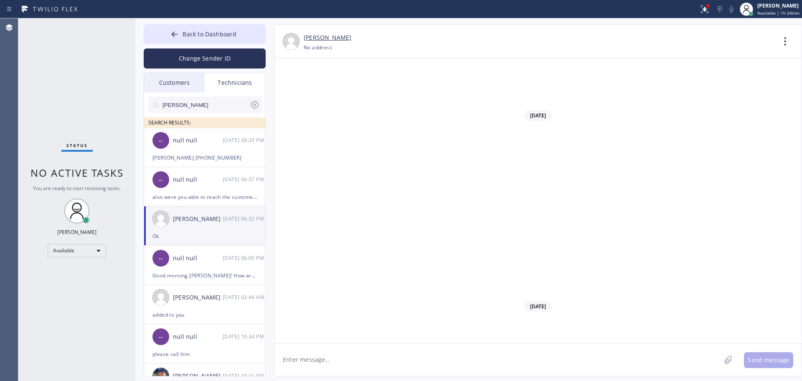
scroll to position [46578, 0]
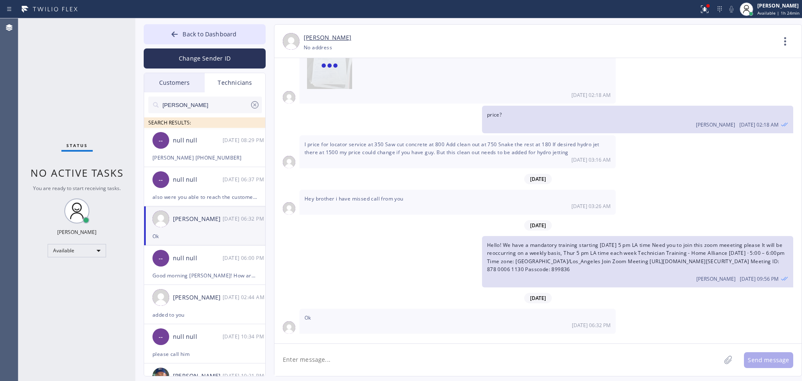
click at [630, 200] on div "Hey brother i have missed call from you 08/16 03:26 AM" at bounding box center [537, 202] width 527 height 25
click at [580, 277] on div "Oleksiy Dmitriev 08/20 09:56 PM" at bounding box center [637, 277] width 301 height 9
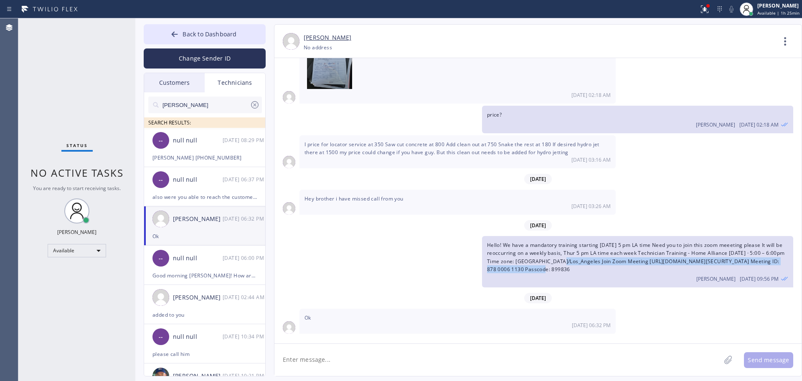
click at [558, 265] on div "Hello! We have a mandatory training starting tomorrow 5 pm LA time Need you to …" at bounding box center [637, 261] width 311 height 51
click at [557, 264] on span "Hello! We have a mandatory training starting tomorrow 5 pm LA time Need you to …" at bounding box center [636, 256] width 298 height 31
drag, startPoint x: 557, startPoint y: 264, endPoint x: 553, endPoint y: 261, distance: 5.1
click at [556, 264] on span "Hello! We have a mandatory training starting tomorrow 5 pm LA time Need you to …" at bounding box center [636, 256] width 298 height 31
click at [551, 260] on span "Hello! We have a mandatory training starting tomorrow 5 pm LA time Need you to …" at bounding box center [636, 256] width 298 height 31
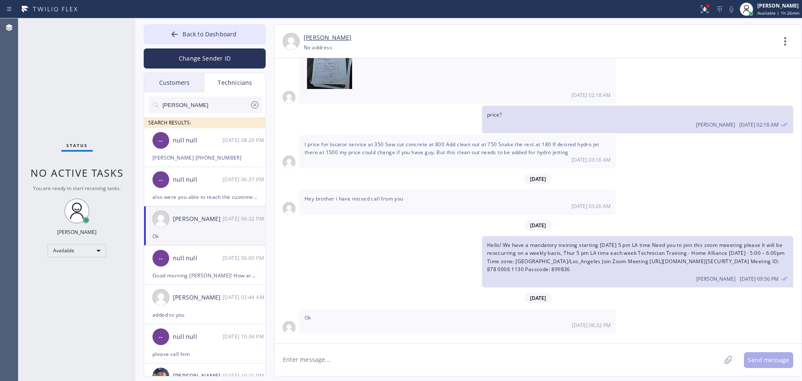
drag, startPoint x: 657, startPoint y: 170, endPoint x: 596, endPoint y: 134, distance: 70.4
click at [657, 170] on div "[DATE]" at bounding box center [537, 178] width 527 height 17
click at [182, 22] on div "Back to Dashboard Change Sender ID Customers Technicians KE Kathy Ewers 08/21 0…" at bounding box center [468, 199] width 667 height 363
drag, startPoint x: 113, startPoint y: 338, endPoint x: 128, endPoint y: 337, distance: 15.1
click at [113, 338] on div "Status No active tasks You are ready to start receiving tasks. [PERSON_NAME] Av…" at bounding box center [76, 199] width 117 height 363
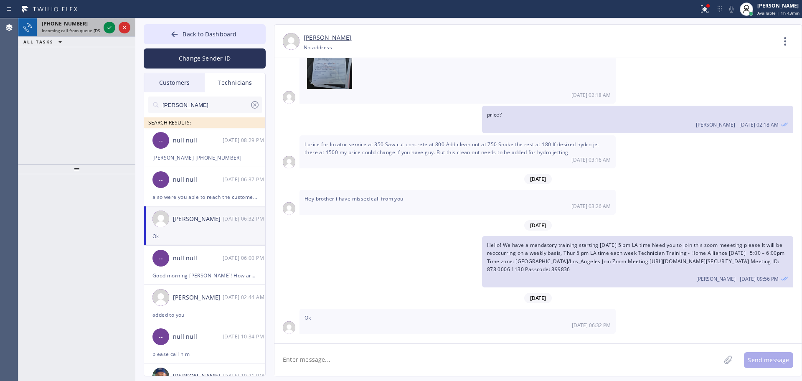
click at [38, 25] on div "+19547404698 Incoming call from queue [DSRs]" at bounding box center [76, 27] width 117 height 18
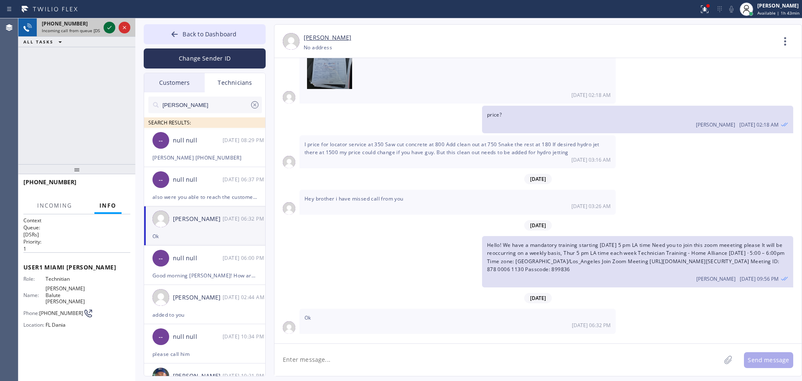
click at [109, 28] on icon at bounding box center [109, 28] width 10 height 10
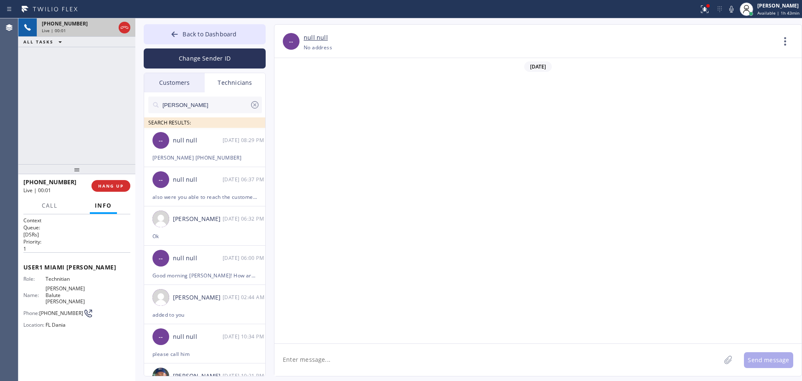
scroll to position [691, 0]
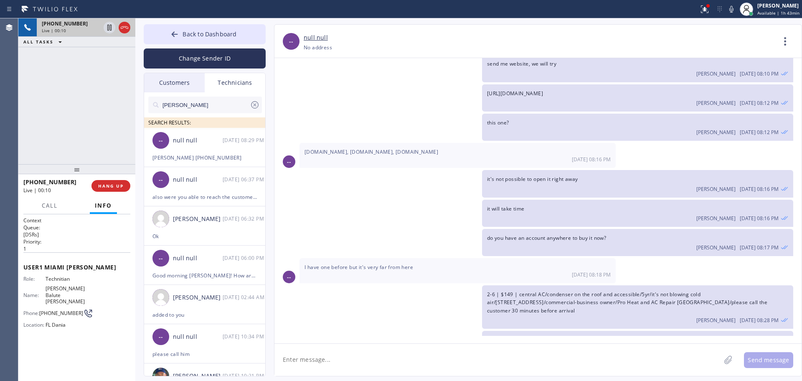
click at [53, 216] on div "Context Queue: [DSRs] Priority: 1 User 1 Miami Jonathan Role: Technitian Name: …" at bounding box center [76, 297] width 117 height 167
click at [53, 212] on div at bounding box center [50, 213] width 26 height 2
click at [48, 200] on button "Call" at bounding box center [50, 206] width 26 height 16
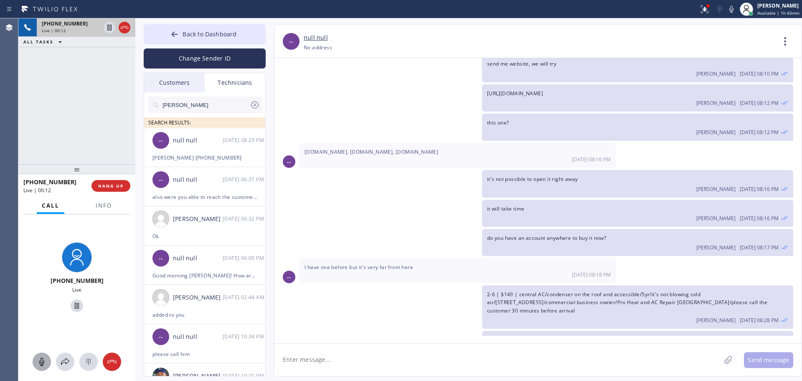
click at [43, 365] on icon at bounding box center [41, 362] width 5 height 8
click at [42, 365] on icon at bounding box center [41, 362] width 5 height 8
drag, startPoint x: 320, startPoint y: 257, endPoint x: 383, endPoint y: 257, distance: 63.5
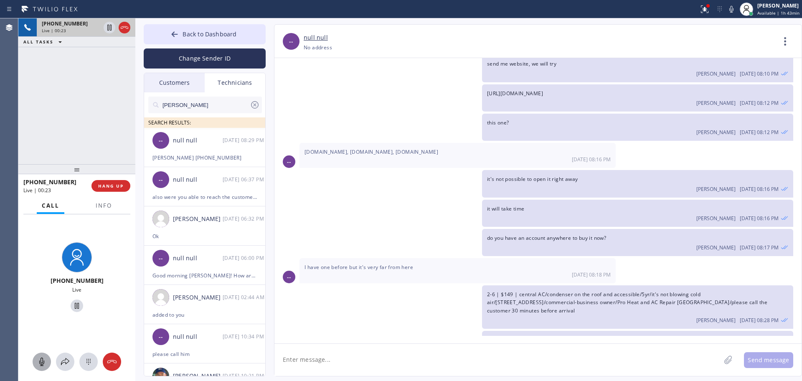
click at [379, 271] on div "[DATE] 08:18 PM" at bounding box center [457, 274] width 306 height 7
click at [388, 271] on div "[DATE] 08:18 PM" at bounding box center [457, 274] width 306 height 7
click at [387, 264] on span "I have one before but it's very far from here" at bounding box center [358, 267] width 109 height 7
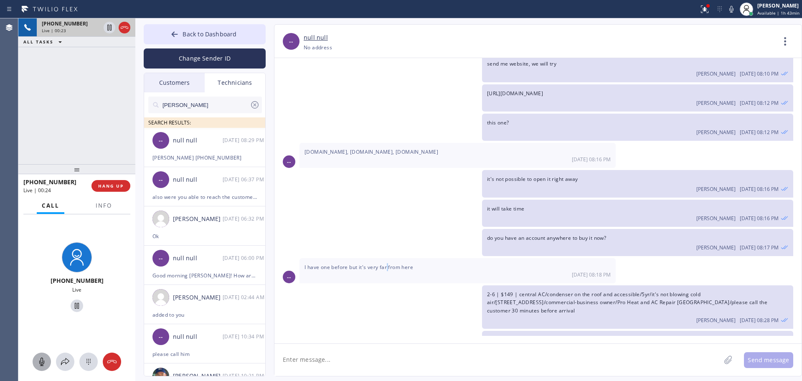
click at [387, 264] on span "I have one before but it's very far from here" at bounding box center [358, 267] width 109 height 7
drag, startPoint x: 387, startPoint y: 251, endPoint x: 381, endPoint y: 249, distance: 6.2
click at [386, 264] on span "I have one before but it's very far from here" at bounding box center [358, 267] width 109 height 7
click at [379, 264] on span "I have one before but it's very far from here" at bounding box center [358, 267] width 109 height 7
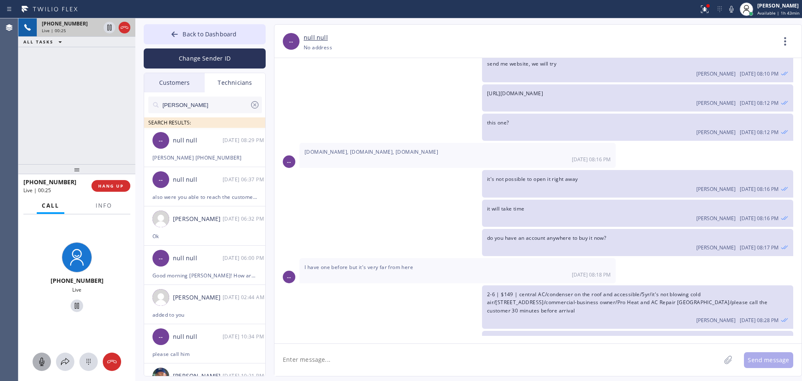
click at [93, 174] on div at bounding box center [76, 169] width 117 height 10
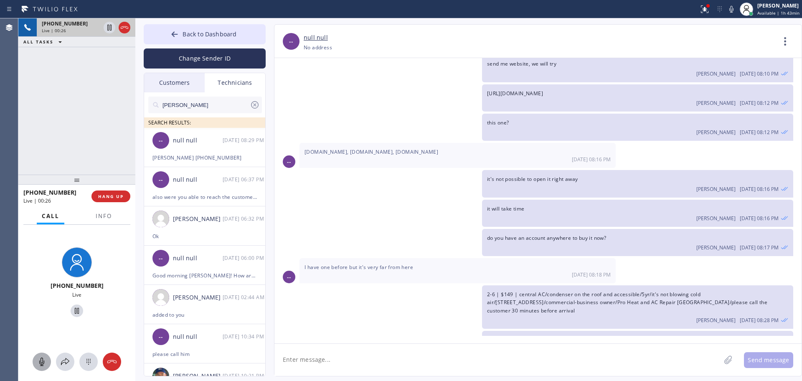
click at [92, 137] on div "+19547404698 Live | 00:26 ALL TASKS ALL TASKS ACTIVE TASKS TASKS IN WRAP UP" at bounding box center [76, 96] width 117 height 156
click at [109, 216] on span "Info" at bounding box center [104, 216] width 16 height 8
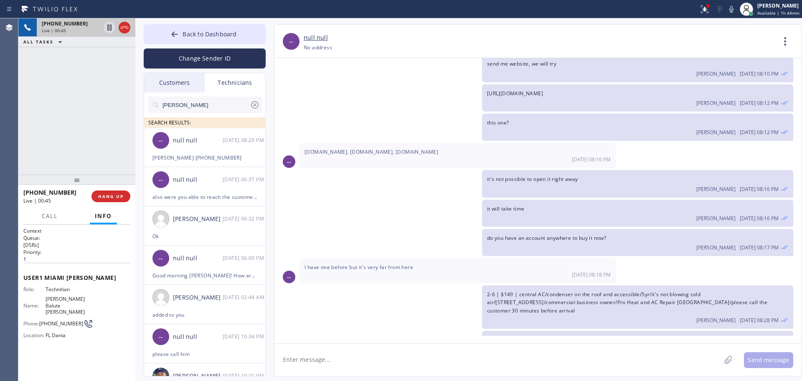
click at [380, 258] on div "I have one before but it's very far from here 08/21 08:18 PM" at bounding box center [457, 270] width 316 height 25
click at [378, 264] on span "I have one before but it's very far from here" at bounding box center [358, 267] width 109 height 7
click at [336, 153] on div "08/21/2025 Hello Jonathan! This is Alex from HVAC ALliance Experet Oleksiy Dmit…" at bounding box center [537, 197] width 527 height 278
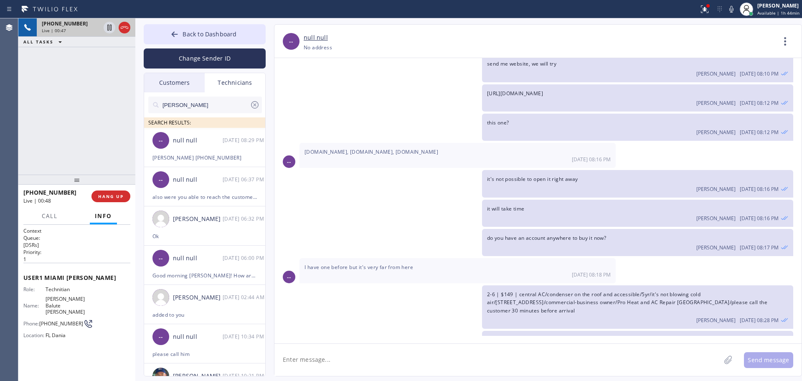
drag, startPoint x: 79, startPoint y: 178, endPoint x: 76, endPoint y: 188, distance: 11.2
click at [76, 185] on div at bounding box center [76, 180] width 117 height 10
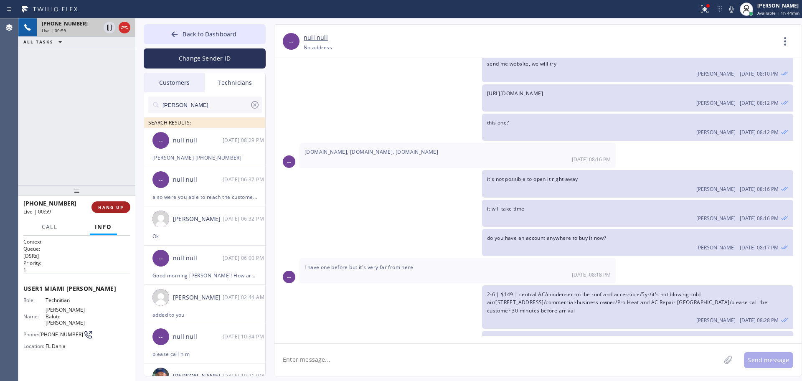
click at [111, 202] on button "HANG UP" at bounding box center [110, 207] width 39 height 12
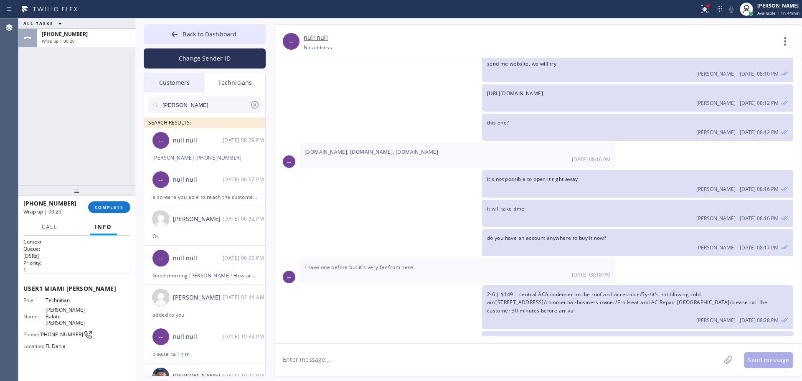
drag, startPoint x: 128, startPoint y: 205, endPoint x: 84, endPoint y: 195, distance: 44.9
click at [127, 205] on button "COMPLETE" at bounding box center [109, 207] width 42 height 12
click at [63, 157] on div "ALL TASKS ALL TASKS ACTIVE TASKS TASKS IN WRAP UP +19547404698 Wrap up | 00:21" at bounding box center [76, 101] width 117 height 167
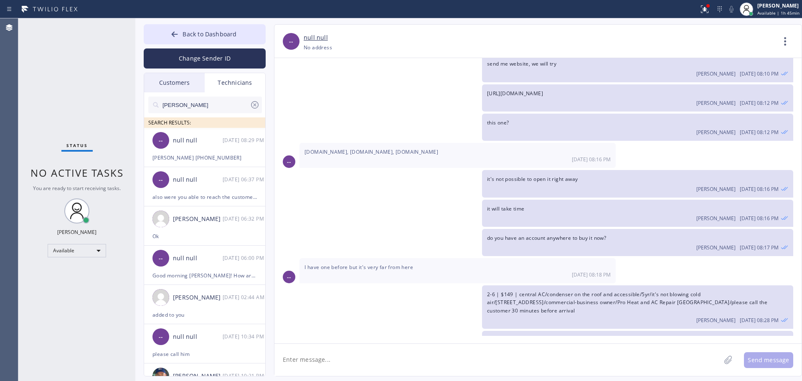
drag, startPoint x: 613, startPoint y: 219, endPoint x: 601, endPoint y: 218, distance: 12.2
click at [606, 234] on span "do you have an account anywhere to buy it now?" at bounding box center [546, 237] width 119 height 7
click at [199, 146] on div "-- null null 08/21 08:29 PM" at bounding box center [205, 140] width 122 height 25
click at [314, 370] on textarea at bounding box center [497, 360] width 446 height 32
type textarea "What is the total for freon?"
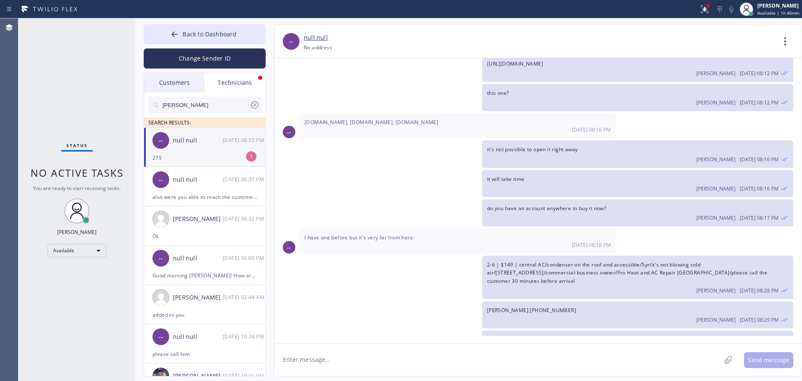
scroll to position [748, 0]
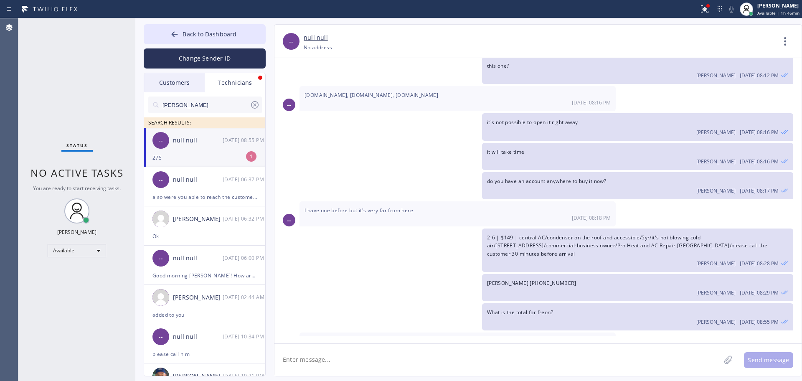
click at [86, 369] on div "Status No active tasks You are ready to start receiving tasks. [PERSON_NAME] Av…" at bounding box center [76, 199] width 117 height 363
click at [201, 158] on div "275" at bounding box center [204, 158] width 104 height 10
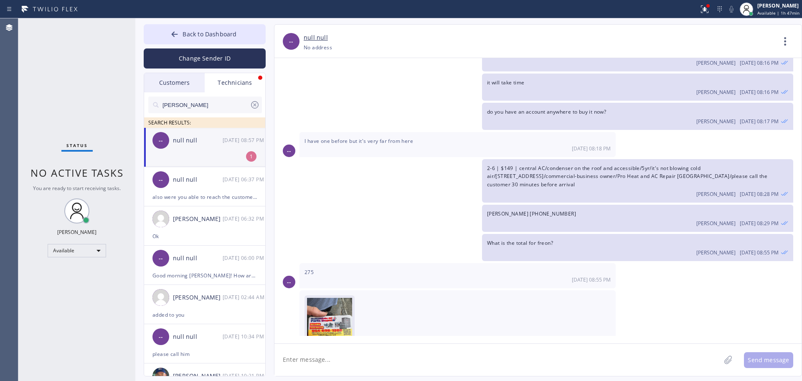
click at [331, 298] on img at bounding box center [329, 323] width 45 height 50
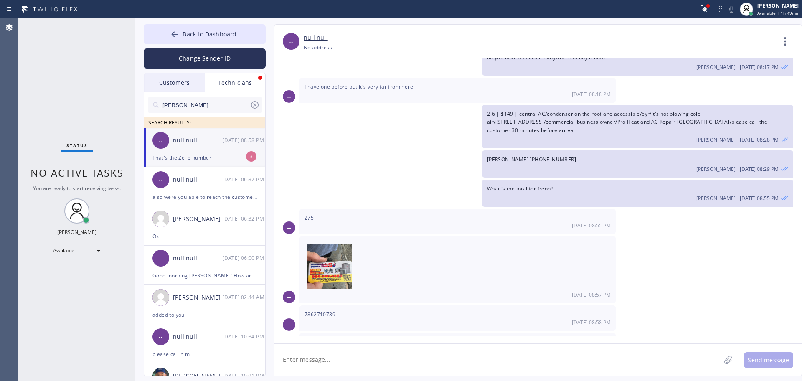
click at [328, 361] on textarea "To enrich screen reader interactions, please activate Accessibility in Grammarl…" at bounding box center [497, 360] width 446 height 32
type textarea "I'm trying to check if we can do zelle"
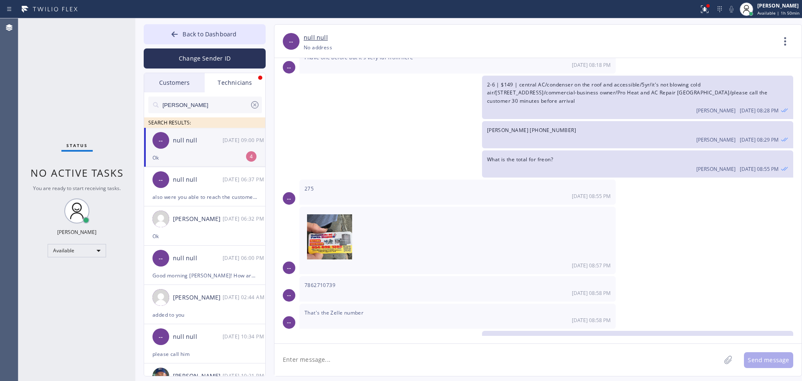
scroll to position [928, 0]
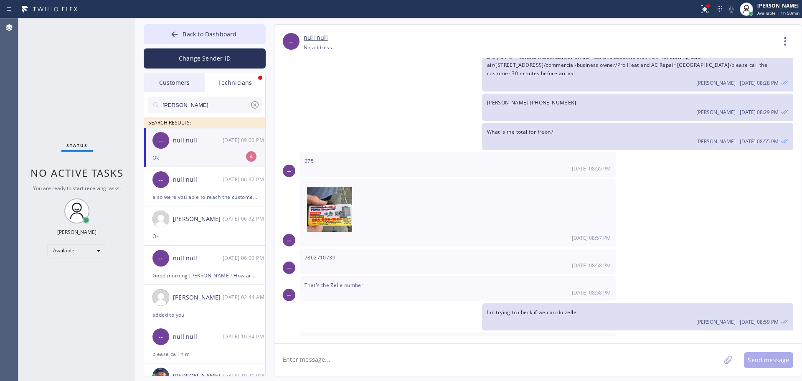
click at [560, 316] on div "Oleksiy Dmitriev 08/21 08:59 PM" at bounding box center [637, 320] width 301 height 9
click at [337, 289] on div "[DATE] 08:58 PM" at bounding box center [457, 292] width 306 height 7
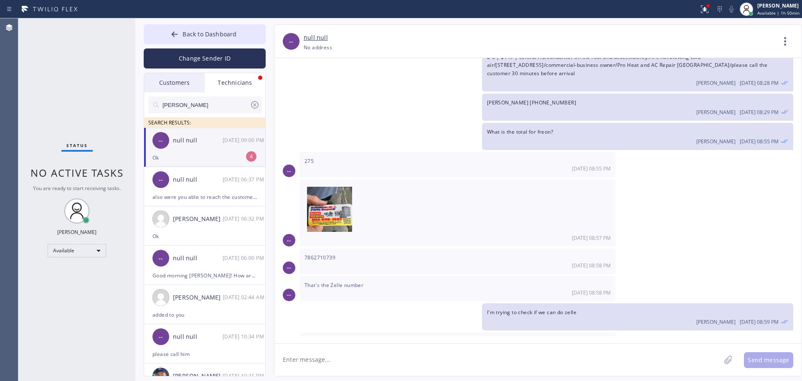
click at [340, 262] on div "[DATE] 08:58 PM" at bounding box center [457, 265] width 306 height 7
click at [338, 262] on div "[DATE] 08:58 PM" at bounding box center [457, 265] width 306 height 7
click at [336, 249] on div "7862710739 08/21 08:58 PM" at bounding box center [457, 261] width 316 height 25
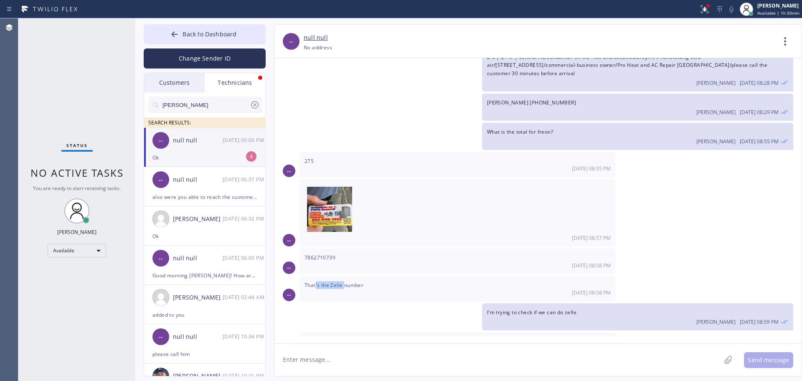
drag, startPoint x: 345, startPoint y: 261, endPoint x: 353, endPoint y: 261, distance: 7.5
click at [348, 276] on div "That's the Zelle number 08/21 08:58 PM" at bounding box center [457, 288] width 316 height 25
click at [353, 282] on span "That's the Zelle number" at bounding box center [333, 285] width 59 height 7
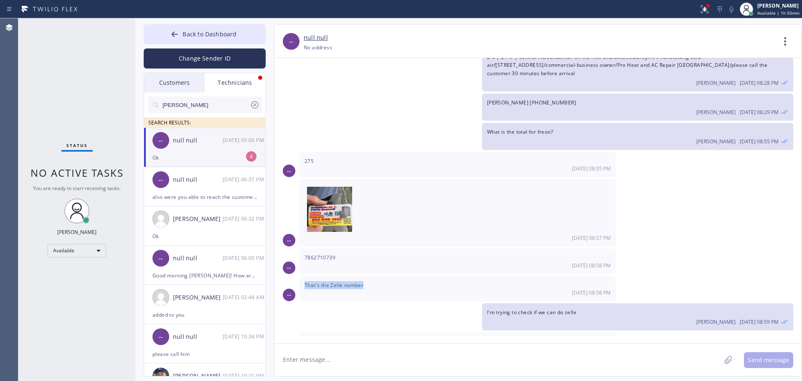
click at [353, 282] on span "That's the Zelle number" at bounding box center [333, 285] width 59 height 7
click at [228, 153] on div "Ok" at bounding box center [204, 158] width 104 height 10
click at [61, 179] on span "No active tasks" at bounding box center [76, 173] width 93 height 14
click at [317, 353] on textarea "To enrich screen reader interactions, please activate Accessibility in Grammarl…" at bounding box center [497, 360] width 446 height 32
click at [219, 31] on span "Back to Dashboard" at bounding box center [210, 34] width 54 height 8
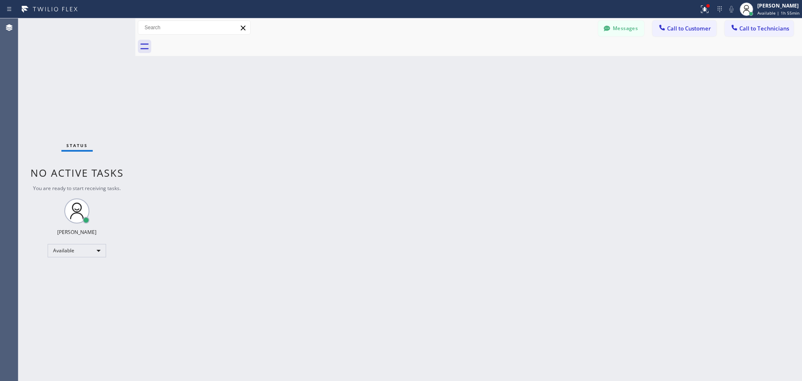
click at [774, 28] on span "Call to Technicians" at bounding box center [764, 29] width 50 height 8
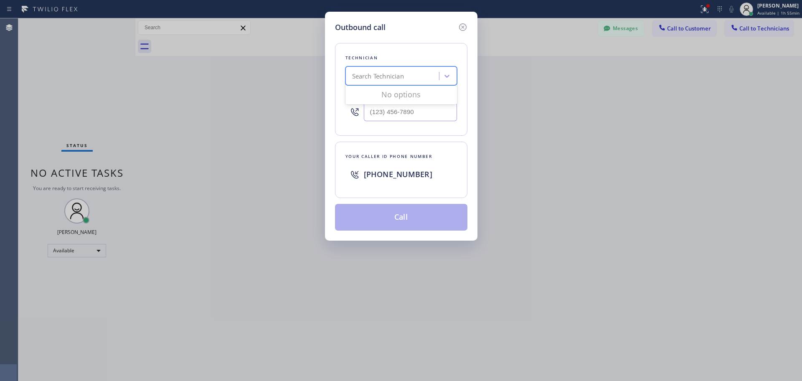
click at [408, 68] on div "Search Technician" at bounding box center [401, 75] width 112 height 19
type input "Jonathan"
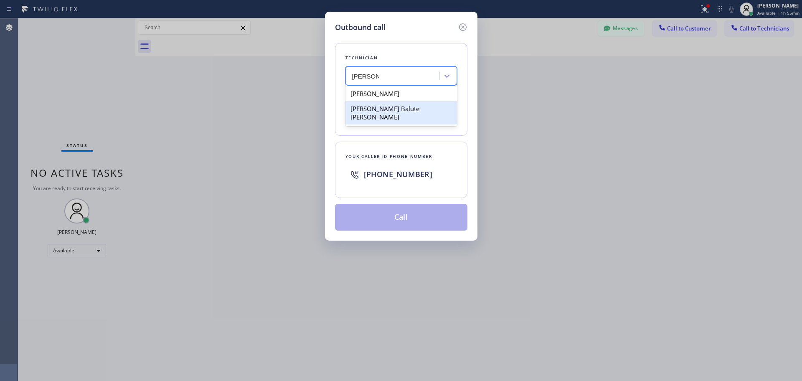
click at [379, 109] on div "[PERSON_NAME] Balute [PERSON_NAME]" at bounding box center [401, 112] width 112 height 23
type input "[PHONE_NUMBER]"
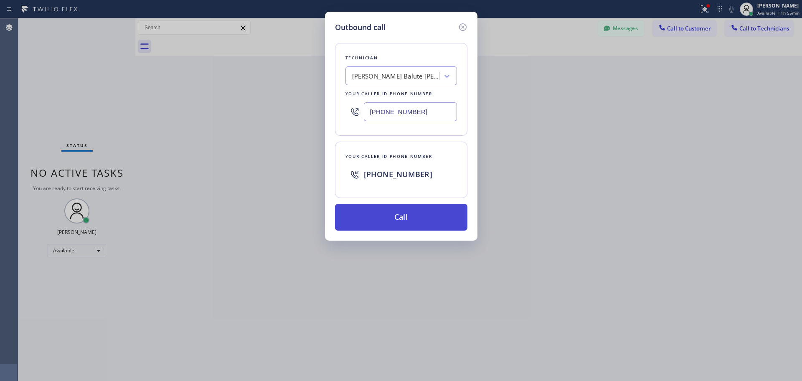
click at [375, 222] on button "Call" at bounding box center [401, 217] width 132 height 27
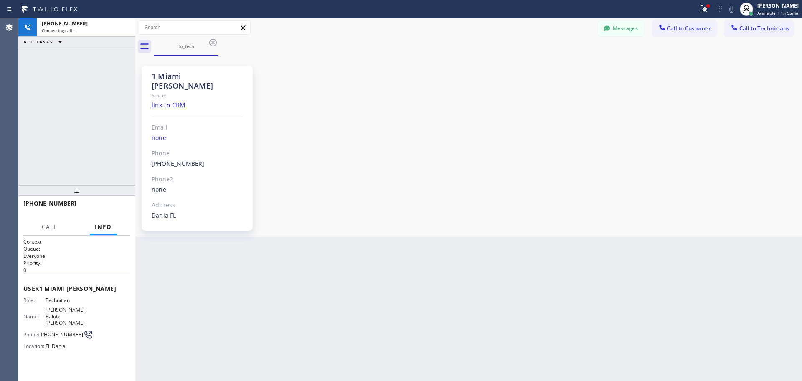
scroll to position [928, 0]
drag, startPoint x: 70, startPoint y: 193, endPoint x: 69, endPoint y: 200, distance: 6.3
click at [69, 195] on div at bounding box center [76, 190] width 117 height 10
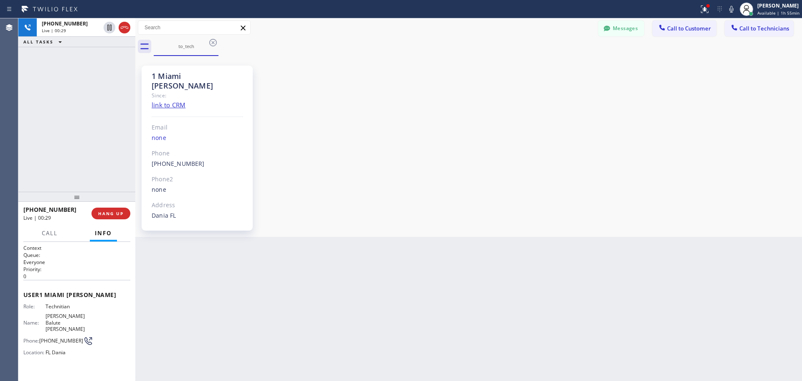
click at [202, 159] on div "(954) 740-4698 Outbound call Technician Jonathan Balute Labaton Your caller id …" at bounding box center [197, 164] width 91 height 10
click at [193, 123] on div "Email" at bounding box center [197, 128] width 91 height 10
click at [196, 74] on div "1 Miami [PERSON_NAME]" at bounding box center [197, 80] width 91 height 19
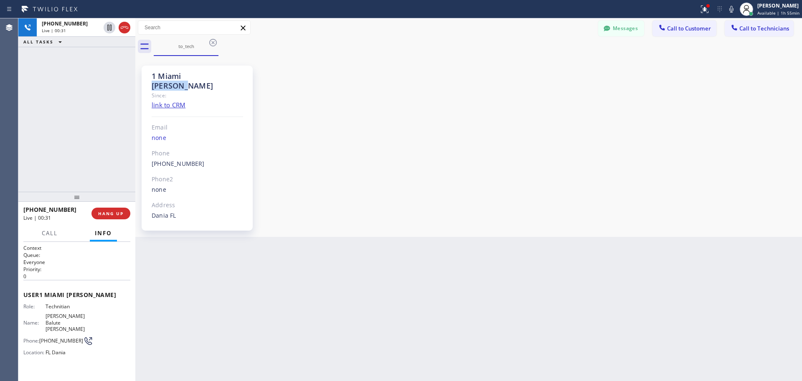
click at [196, 74] on div "1 Miami [PERSON_NAME]" at bounding box center [197, 80] width 91 height 19
click at [194, 74] on div "1 Miami [PERSON_NAME]" at bounding box center [197, 80] width 91 height 19
click at [181, 76] on div "1 Miami [PERSON_NAME]" at bounding box center [197, 80] width 91 height 19
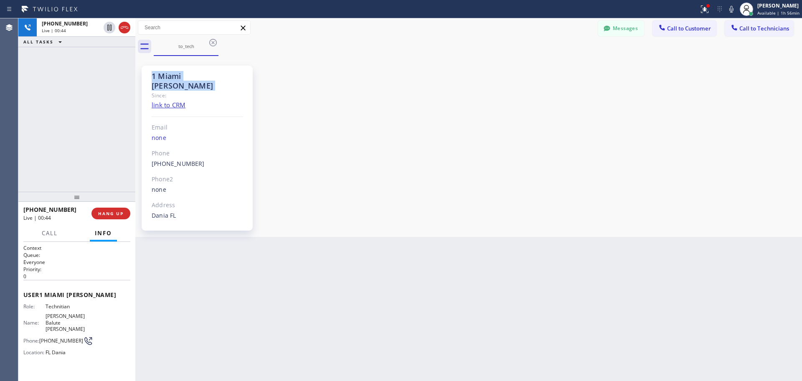
click at [181, 76] on div "1 Miami [PERSON_NAME]" at bounding box center [197, 80] width 91 height 19
click at [193, 73] on div "1 Miami [PERSON_NAME]" at bounding box center [197, 80] width 91 height 19
drag, startPoint x: 193, startPoint y: 73, endPoint x: 150, endPoint y: 73, distance: 42.6
click at [150, 73] on div "1 Miami Jonathan Since: link to CRM Email none Phone (954) 740-4698 Outbound ca…" at bounding box center [197, 148] width 111 height 165
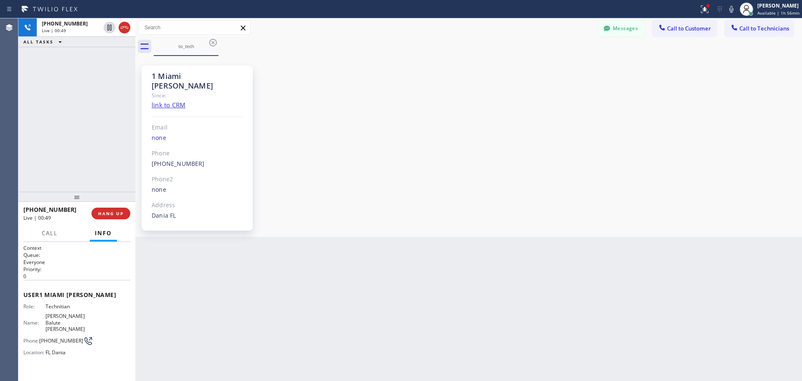
click at [182, 80] on div "1 Miami [PERSON_NAME]" at bounding box center [197, 80] width 91 height 19
click at [168, 78] on div "1 Miami [PERSON_NAME]" at bounding box center [197, 80] width 91 height 19
click at [111, 213] on span "HANG UP" at bounding box center [110, 214] width 25 height 6
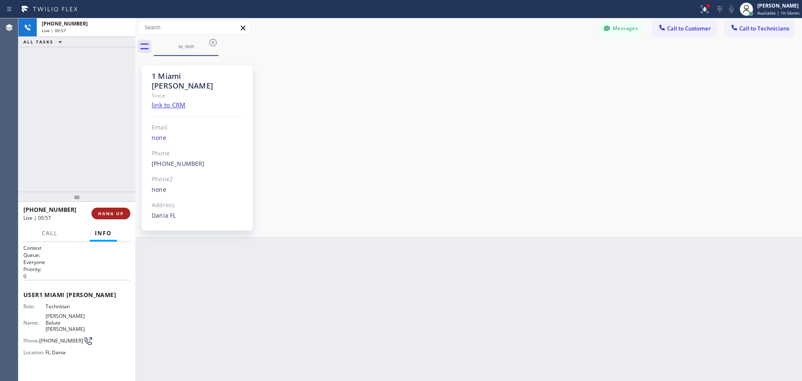
click at [111, 213] on span "HANG UP" at bounding box center [110, 214] width 25 height 6
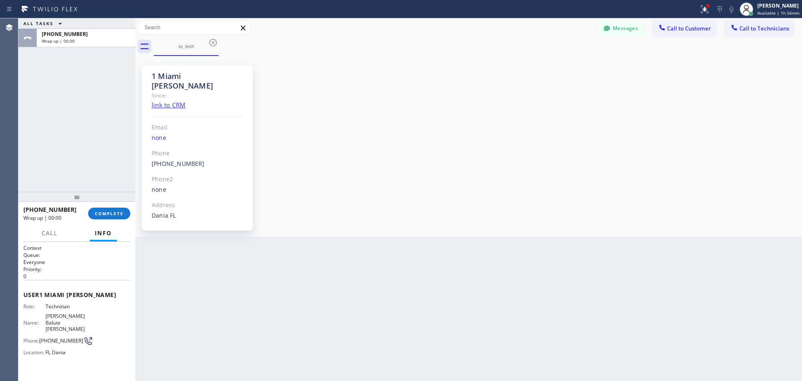
drag, startPoint x: 147, startPoint y: 212, endPoint x: 141, endPoint y: 211, distance: 5.6
click at [146, 211] on div "1 Miami Jonathan Since: link to CRM Email none Phone (954) 740-4698 Outbound ca…" at bounding box center [197, 148] width 111 height 165
click at [111, 216] on span "COMPLETE" at bounding box center [109, 214] width 29 height 6
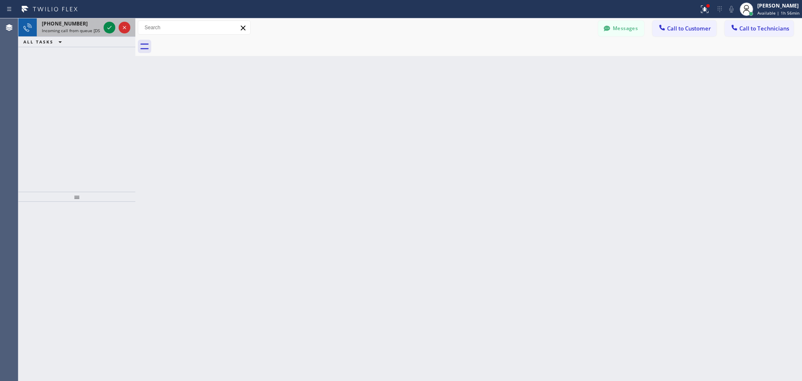
click at [90, 33] on span "Incoming call from queue [DSRs]" at bounding box center [74, 31] width 64 height 6
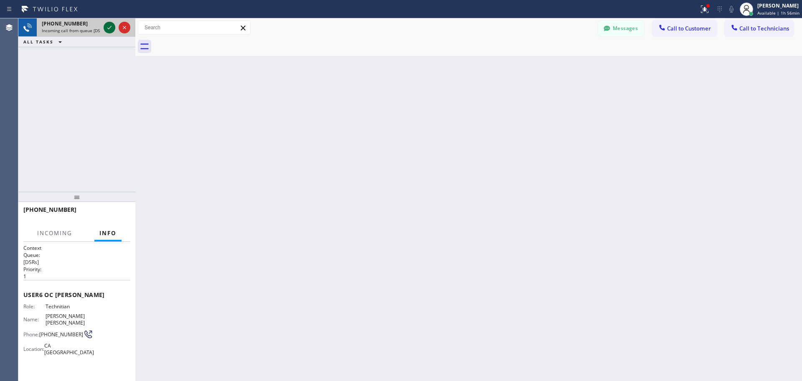
click at [108, 25] on icon at bounding box center [109, 28] width 10 height 10
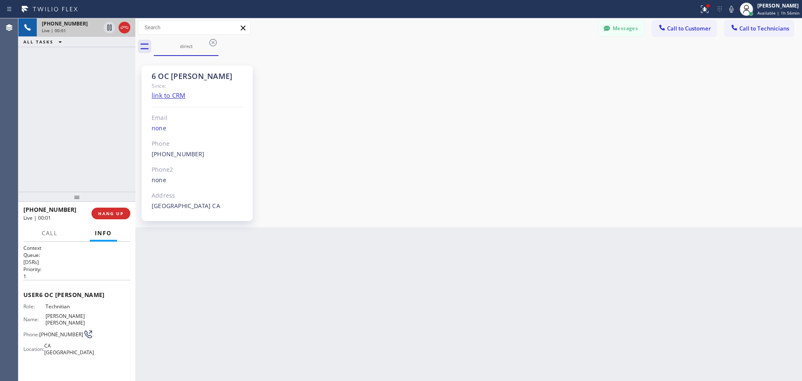
scroll to position [5184, 0]
drag, startPoint x: 183, startPoint y: 81, endPoint x: 145, endPoint y: 83, distance: 38.5
click at [146, 83] on div "6 OC [PERSON_NAME] Since: link to CRM Email none Phone [PHONE_NUMBER] Outbound …" at bounding box center [197, 143] width 111 height 155
click at [145, 83] on div "6 OC [PERSON_NAME] Since: link to CRM Email none Phone [PHONE_NUMBER] Outbound …" at bounding box center [197, 143] width 111 height 155
drag, startPoint x: 625, startPoint y: 27, endPoint x: 548, endPoint y: 43, distance: 78.1
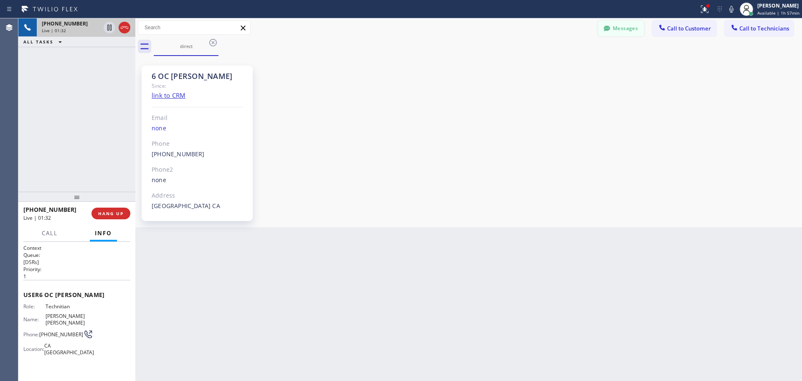
click at [624, 27] on button "Messages" at bounding box center [621, 28] width 46 height 16
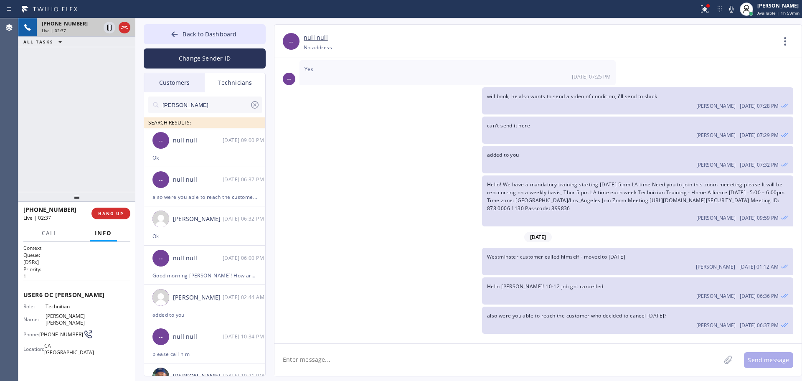
click at [603, 199] on span "Hello! We have a mandatory training starting [DATE] 5 pm LA time Need you to jo…" at bounding box center [636, 196] width 298 height 31
click at [540, 205] on span "Hello! We have a mandatory training starting [DATE] 5 pm LA time Need you to jo…" at bounding box center [636, 196] width 298 height 31
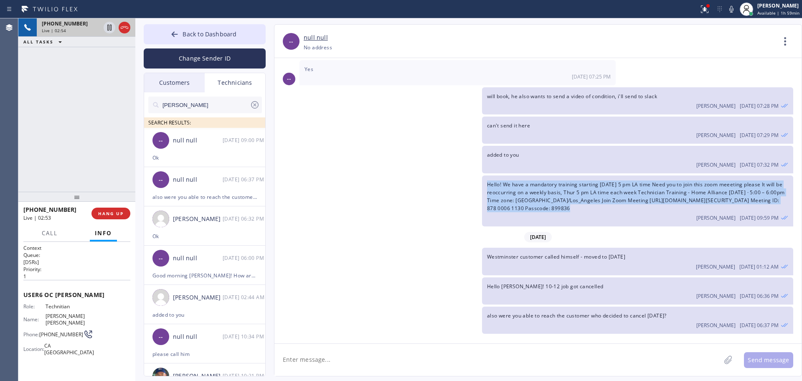
click at [540, 205] on span "Hello! We have a mandatory training starting [DATE] 5 pm LA time Need you to jo…" at bounding box center [636, 196] width 298 height 31
click at [100, 214] on span "HANG UP" at bounding box center [110, 214] width 25 height 6
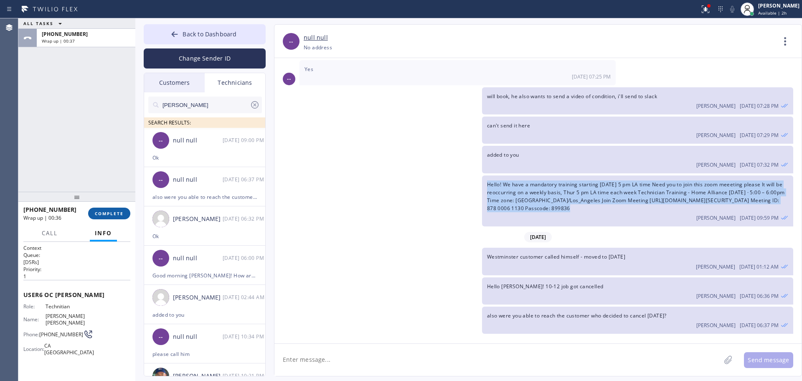
click at [118, 218] on button "COMPLETE" at bounding box center [109, 214] width 42 height 12
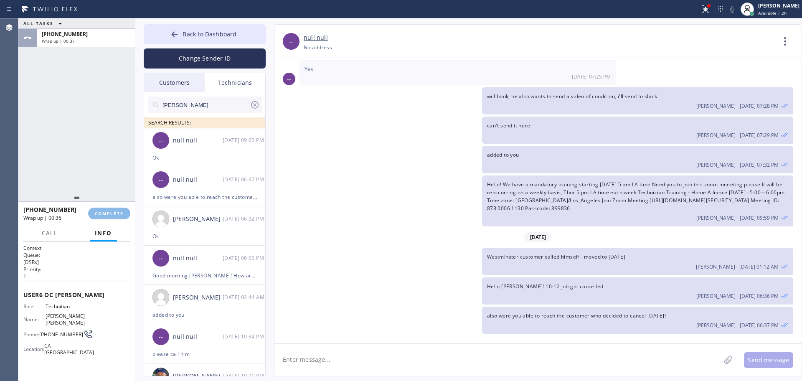
click at [109, 195] on div at bounding box center [76, 197] width 117 height 10
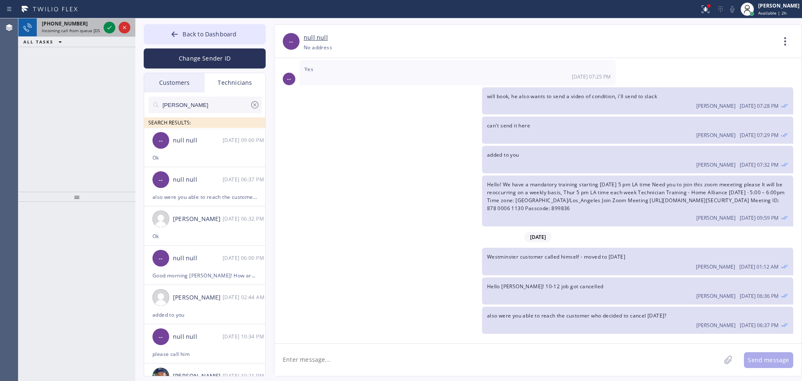
click at [59, 29] on span "Incoming call from queue [DSRs]" at bounding box center [74, 31] width 64 height 6
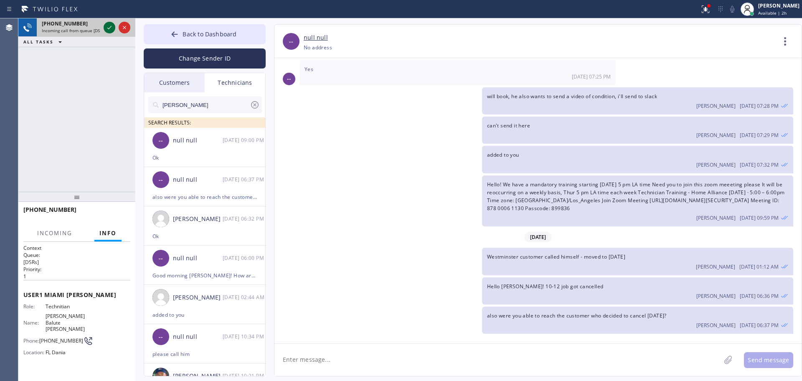
click at [107, 27] on icon at bounding box center [109, 28] width 10 height 10
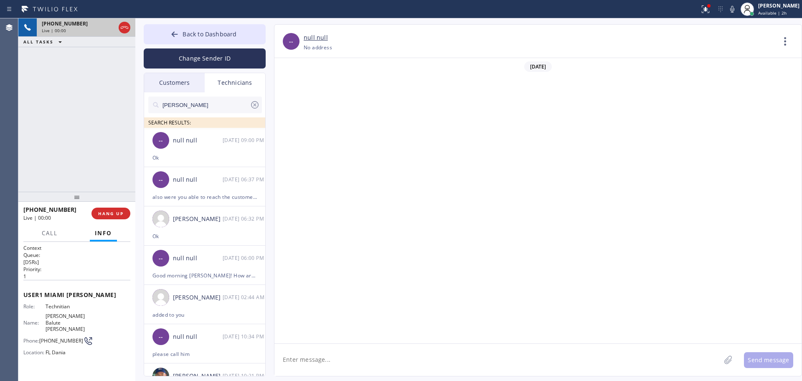
scroll to position [928, 0]
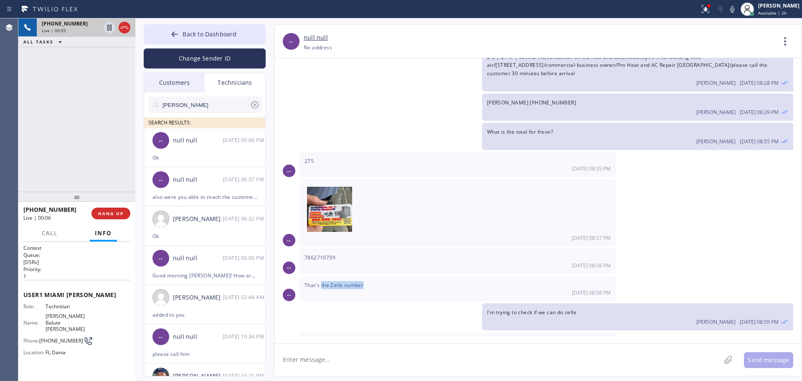
drag, startPoint x: 380, startPoint y: 260, endPoint x: 321, endPoint y: 257, distance: 58.5
click at [321, 276] on div "That's the Zelle number 08/21 08:58 PM" at bounding box center [457, 288] width 316 height 25
click at [321, 282] on span "That's the Zelle number" at bounding box center [333, 285] width 59 height 7
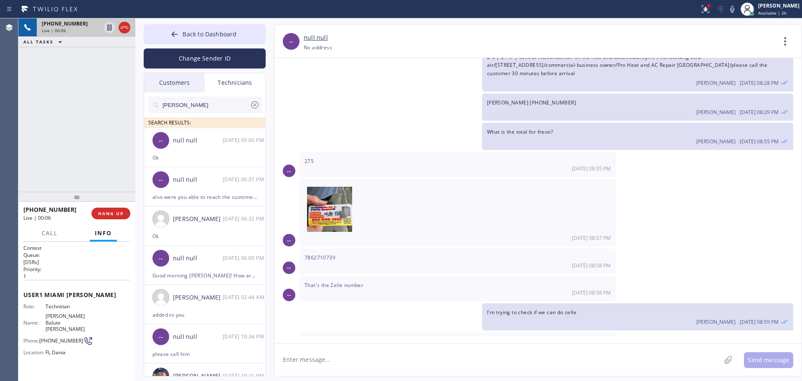
click at [320, 262] on div "[DATE] 08:58 PM" at bounding box center [457, 265] width 306 height 7
click at [320, 254] on span "7862710739" at bounding box center [319, 257] width 31 height 7
click at [318, 254] on span "7862710739" at bounding box center [319, 257] width 31 height 7
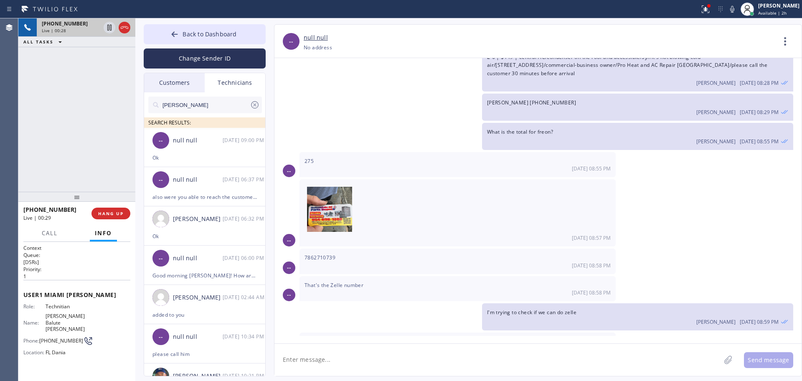
click at [332, 282] on span "That's the Zelle number" at bounding box center [333, 285] width 59 height 7
click at [329, 249] on div "7862710739 08/21 08:58 PM" at bounding box center [457, 261] width 316 height 25
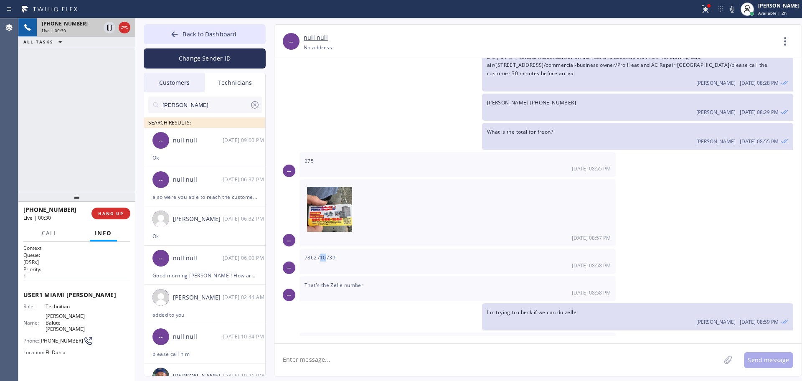
click at [320, 254] on span "7862710739" at bounding box center [319, 257] width 31 height 7
drag, startPoint x: 320, startPoint y: 234, endPoint x: 315, endPoint y: 232, distance: 4.9
click at [319, 254] on span "7862710739" at bounding box center [319, 257] width 31 height 7
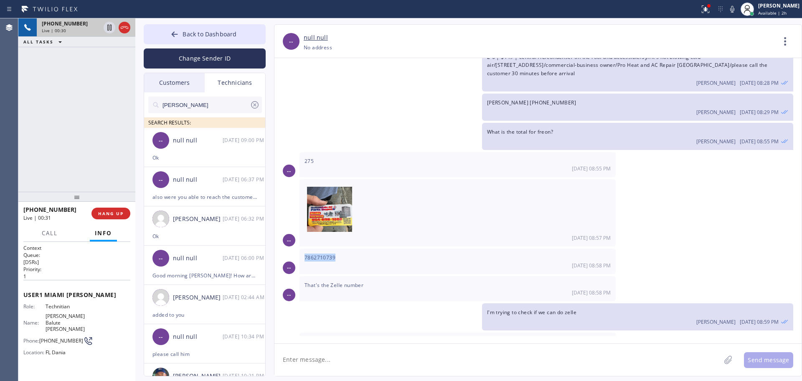
click at [315, 254] on span "7862710739" at bounding box center [319, 257] width 31 height 7
drag, startPoint x: 331, startPoint y: 240, endPoint x: 341, endPoint y: 236, distance: 11.1
click at [341, 249] on div "7862710739 08/21 08:58 PM" at bounding box center [457, 261] width 316 height 25
click at [344, 249] on div "7862710739 08/21 08:58 PM" at bounding box center [457, 261] width 316 height 25
click at [311, 157] on span "275" at bounding box center [308, 160] width 9 height 7
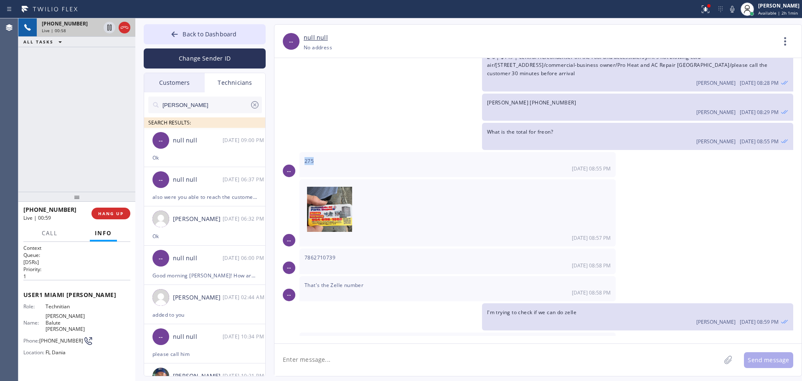
click at [311, 157] on span "275" at bounding box center [308, 160] width 9 height 7
click at [307, 157] on span "275" at bounding box center [308, 160] width 9 height 7
drag, startPoint x: 349, startPoint y: 261, endPoint x: 263, endPoint y: 263, distance: 85.7
click at [270, 261] on div "-- null null +19547404698 Choose phone number +19547404698 No address Contact F…" at bounding box center [530, 200] width 528 height 352
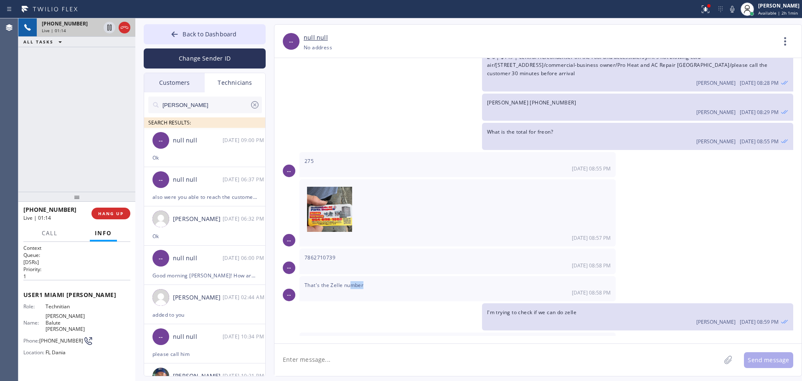
drag, startPoint x: 364, startPoint y: 251, endPoint x: 350, endPoint y: 260, distance: 16.0
click at [350, 260] on div "08/21/2025 Hello Jonathan! This is Alex from HVAC ALliance Experet Oleksiy Dmit…" at bounding box center [537, 197] width 527 height 278
click at [350, 282] on span "That's the Zelle number" at bounding box center [333, 285] width 59 height 7
click at [340, 282] on span "That's the Zelle number" at bounding box center [333, 285] width 59 height 7
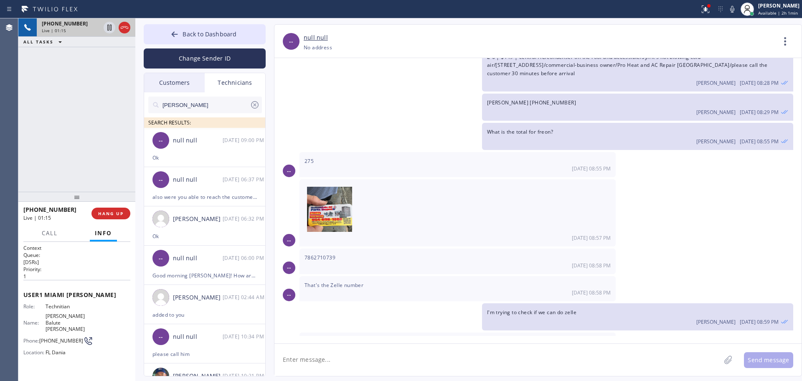
click at [340, 282] on span "That's the Zelle number" at bounding box center [333, 285] width 59 height 7
click at [339, 282] on span "That's the Zelle number" at bounding box center [333, 285] width 59 height 7
click at [338, 282] on span "That's the Zelle number" at bounding box center [333, 285] width 59 height 7
drag, startPoint x: 329, startPoint y: 251, endPoint x: 335, endPoint y: 253, distance: 5.7
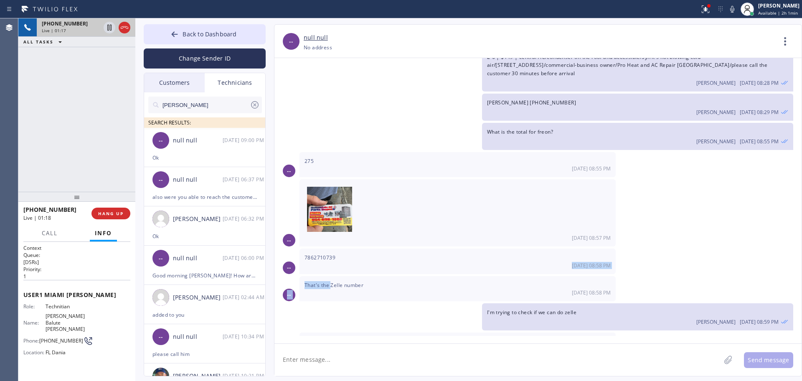
click at [334, 253] on div "08/21/2025 Hello Jonathan! This is Alex from HVAC ALliance Experet Oleksiy Dmit…" at bounding box center [537, 197] width 527 height 278
click at [336, 276] on div "That's the Zelle number 08/21 08:58 PM" at bounding box center [457, 288] width 316 height 25
drag, startPoint x: 332, startPoint y: 237, endPoint x: 315, endPoint y: 232, distance: 17.3
click at [315, 254] on span "7862710739" at bounding box center [319, 257] width 31 height 7
click at [314, 254] on span "7862710739" at bounding box center [319, 257] width 31 height 7
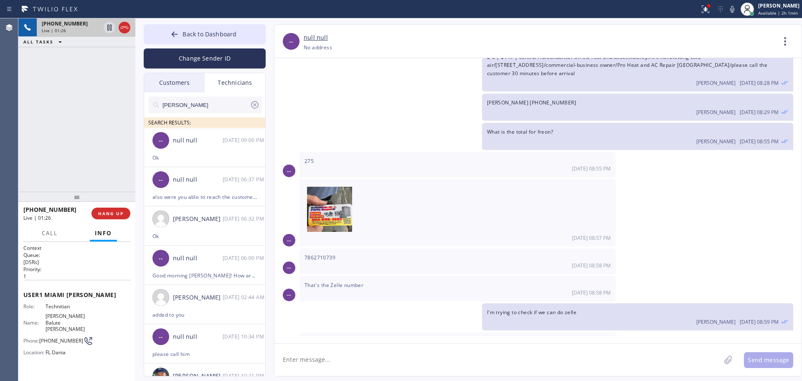
drag, startPoint x: 68, startPoint y: 200, endPoint x: 65, endPoint y: 183, distance: 16.9
click at [59, 192] on div at bounding box center [76, 197] width 117 height 10
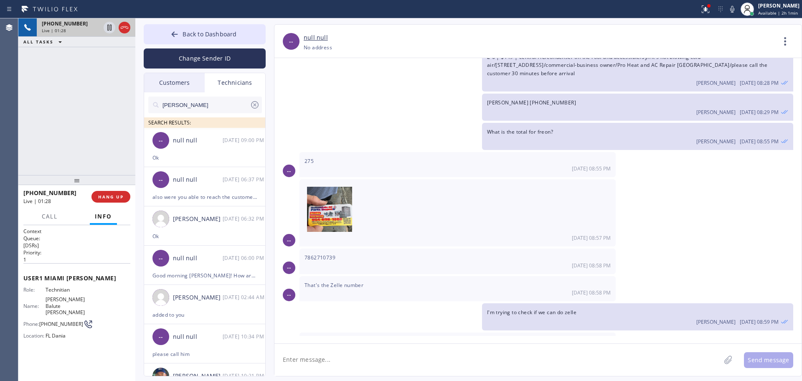
click at [365, 276] on div "That's the Zelle number 08/21 08:58 PM" at bounding box center [457, 288] width 316 height 25
click at [363, 282] on span "That's the Zelle number" at bounding box center [333, 285] width 59 height 7
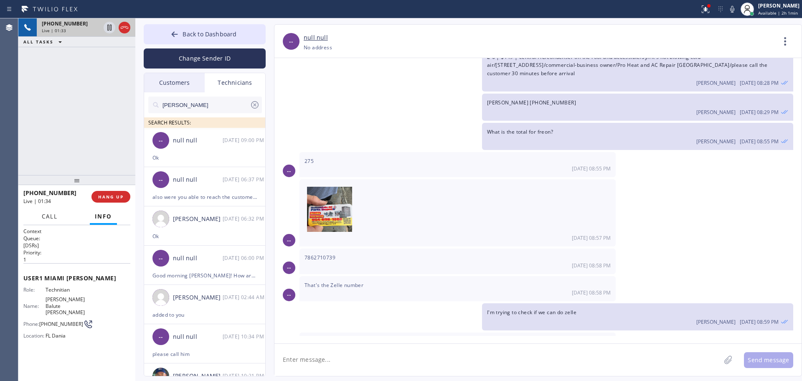
drag, startPoint x: 60, startPoint y: 196, endPoint x: 60, endPoint y: 210, distance: 13.8
click at [60, 198] on div "+19547404698 Live | 01:34" at bounding box center [57, 197] width 68 height 22
click at [60, 210] on button "Call" at bounding box center [50, 216] width 26 height 16
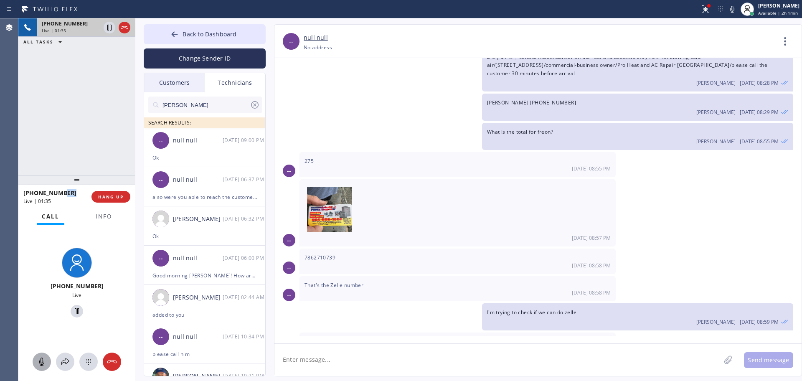
click at [39, 357] on icon at bounding box center [42, 362] width 10 height 10
click at [40, 361] on icon at bounding box center [42, 362] width 10 height 10
click at [359, 345] on div "[DATE] 09:00 PM" at bounding box center [457, 348] width 306 height 7
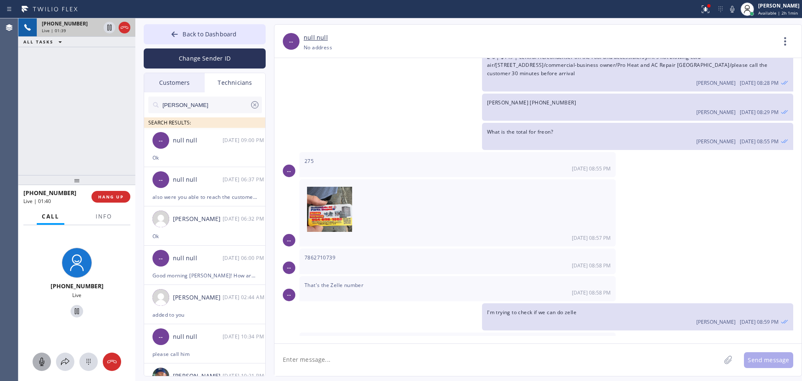
click at [359, 289] on div "[DATE] 08:58 PM" at bounding box center [457, 292] width 306 height 7
click at [359, 282] on span "That's the Zelle number" at bounding box center [333, 285] width 59 height 7
drag, startPoint x: 359, startPoint y: 260, endPoint x: 319, endPoint y: 234, distance: 48.1
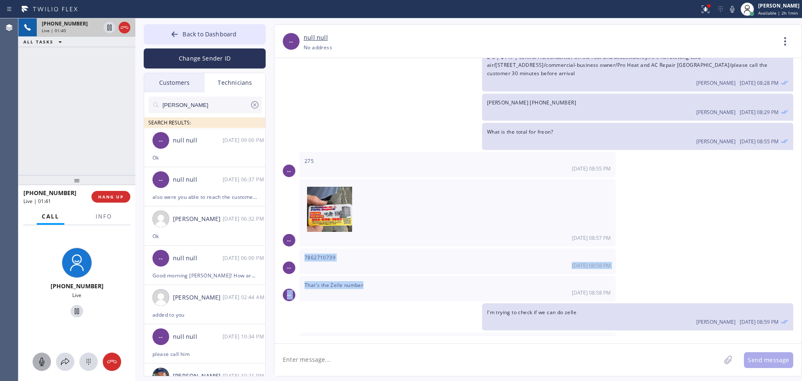
click at [319, 234] on div "08/21/2025 Hello Jonathan! This is Alex from HVAC ALliance Experet Oleksiy Dmit…" at bounding box center [537, 197] width 527 height 278
click at [319, 254] on span "7862710739" at bounding box center [319, 257] width 31 height 7
drag, startPoint x: 317, startPoint y: 233, endPoint x: 407, endPoint y: 248, distance: 91.0
click at [383, 249] on div "7862710739 08/21 08:58 PM" at bounding box center [457, 261] width 316 height 25
click at [604, 316] on div "Oleksiy Dmitriev 08/21 08:59 PM" at bounding box center [637, 320] width 301 height 9
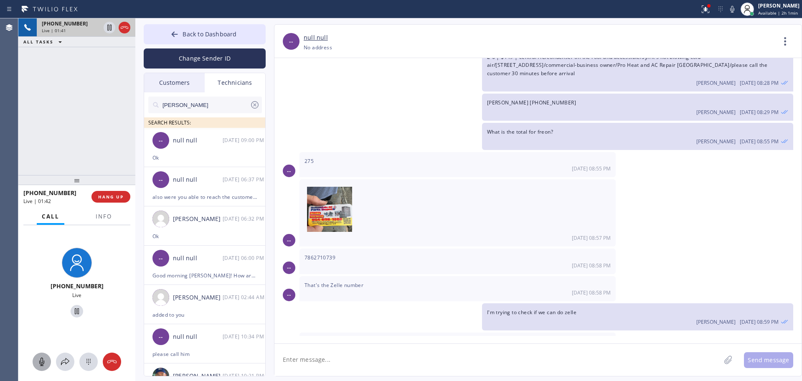
drag, startPoint x: 611, startPoint y: 291, endPoint x: 528, endPoint y: 285, distance: 83.3
click at [528, 303] on div "I'm trying to check if we can do zelle Oleksiy Dmitriev 08/21 08:59 PM" at bounding box center [533, 316] width 519 height 27
click at [527, 303] on div "I'm trying to check if we can do zelle Oleksiy Dmitriev 08/21 08:59 PM" at bounding box center [533, 316] width 519 height 27
drag, startPoint x: 350, startPoint y: 259, endPoint x: 361, endPoint y: 261, distance: 10.5
click at [360, 276] on div "That's the Zelle number 08/21 08:58 PM" at bounding box center [457, 288] width 316 height 25
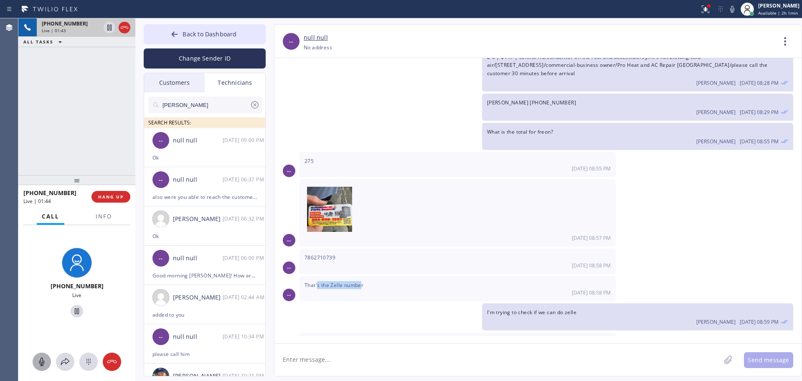
click at [361, 282] on span "That's the Zelle number" at bounding box center [333, 285] width 59 height 7
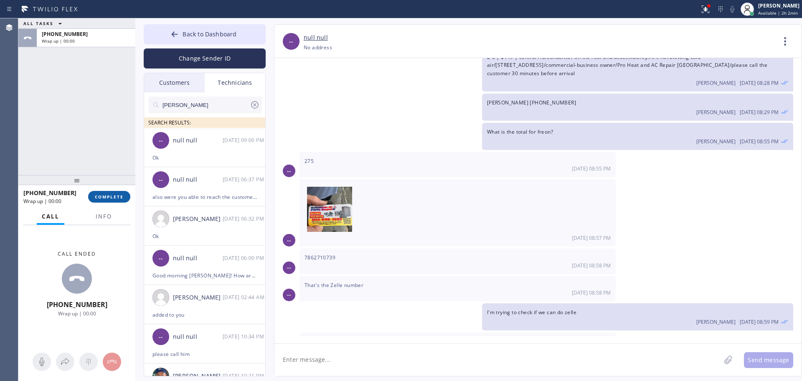
click at [114, 198] on span "COMPLETE" at bounding box center [109, 197] width 29 height 6
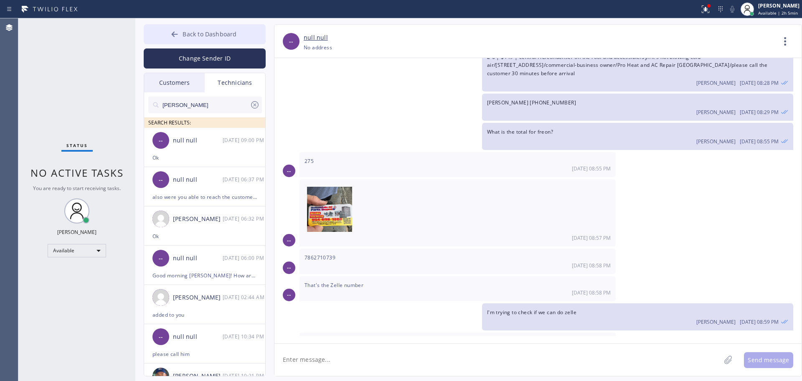
drag, startPoint x: 233, startPoint y: 30, endPoint x: 240, endPoint y: 32, distance: 7.7
click at [232, 31] on button "Back to Dashboard" at bounding box center [205, 34] width 122 height 20
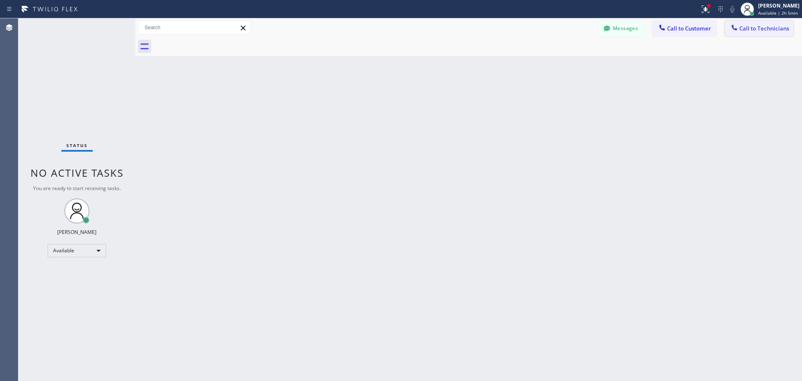
click at [739, 25] on span "Call to Technicians" at bounding box center [764, 29] width 50 height 8
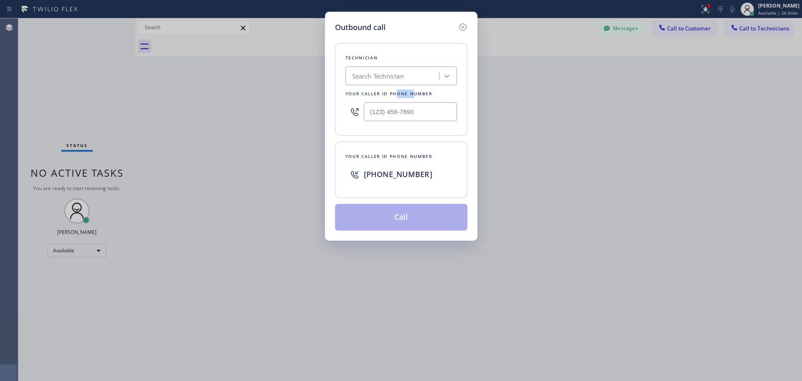
click at [398, 92] on div "Your caller id phone number" at bounding box center [401, 93] width 112 height 9
click at [396, 80] on div "Search Technician" at bounding box center [378, 76] width 52 height 10
type input "hvac alliance expert"
click at [458, 30] on div "Outbound call" at bounding box center [401, 27] width 132 height 11
click at [467, 28] on icon at bounding box center [463, 27] width 10 height 10
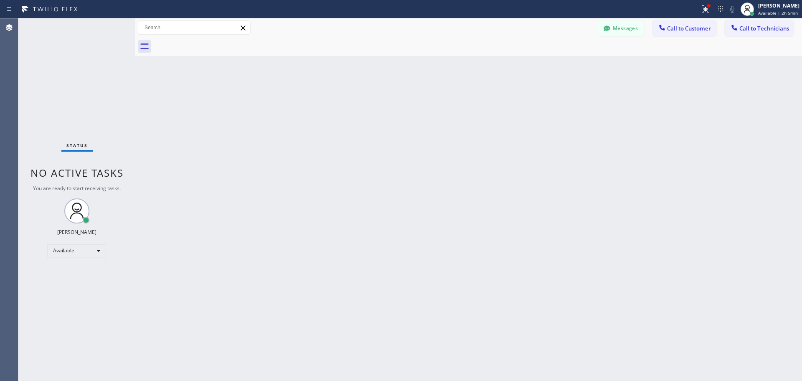
drag, startPoint x: 698, startPoint y: 30, endPoint x: 535, endPoint y: 62, distance: 166.4
click at [696, 30] on span "Call to Customer" at bounding box center [689, 29] width 44 height 8
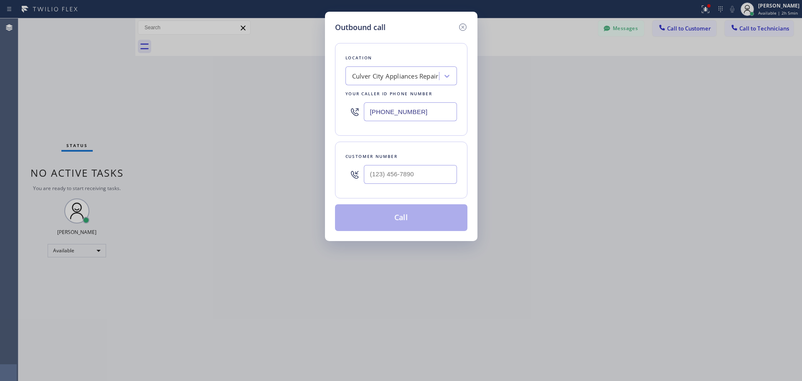
drag, startPoint x: 291, startPoint y: 120, endPoint x: 362, endPoint y: 84, distance: 80.1
click at [293, 119] on div "Outbound call Location Culver City Appliances Repair Your caller id phone numbe…" at bounding box center [401, 190] width 802 height 381
click at [377, 80] on div "Culver City Appliances Repair" at bounding box center [395, 76] width 86 height 10
type input "hvac alliance expert"
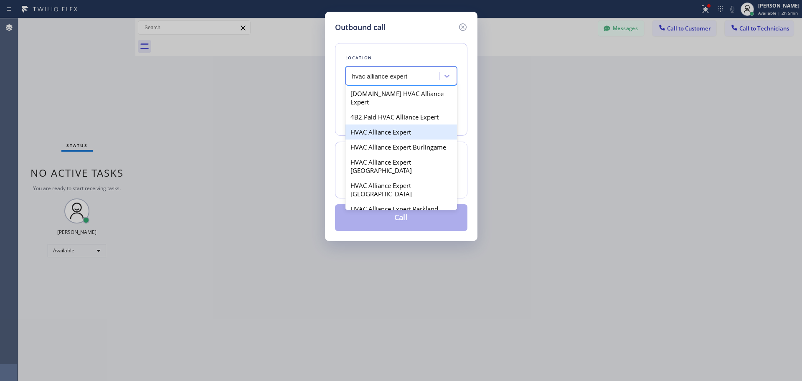
click at [386, 126] on div "HVAC Alliance Expert" at bounding box center [401, 131] width 112 height 15
type input "(323) 991-9198"
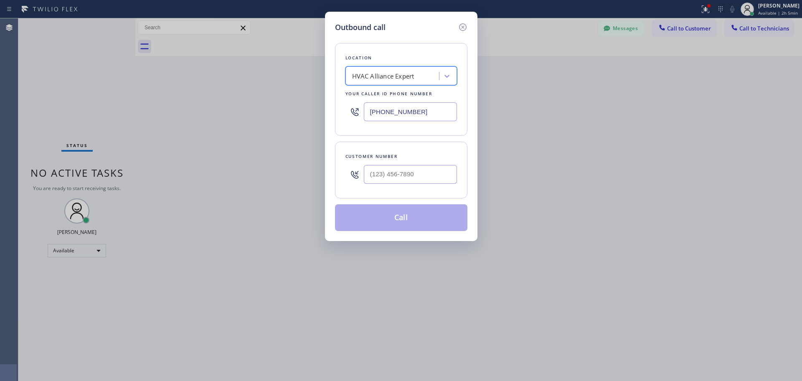
click at [401, 73] on div "HVAC Alliance Expert" at bounding box center [383, 76] width 62 height 10
type input "hvac alliance expert"
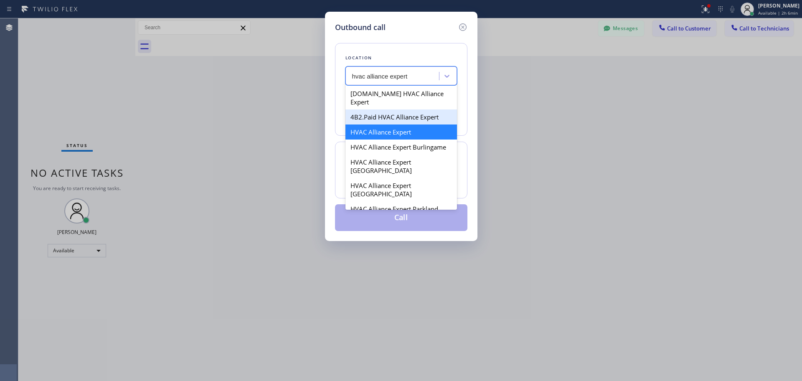
click at [378, 112] on div "4B2.Paid HVAC Alliance Expert" at bounding box center [401, 116] width 112 height 15
type input "(855) 999-4417"
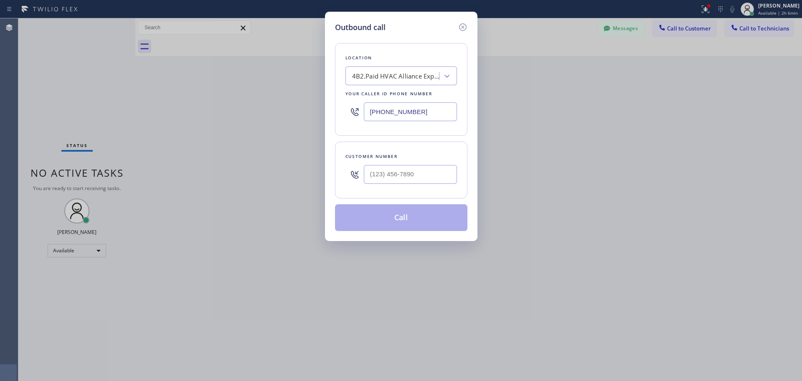
click at [379, 112] on input "(855) 999-4417" at bounding box center [410, 111] width 93 height 19
click at [464, 22] on icon at bounding box center [463, 27] width 10 height 10
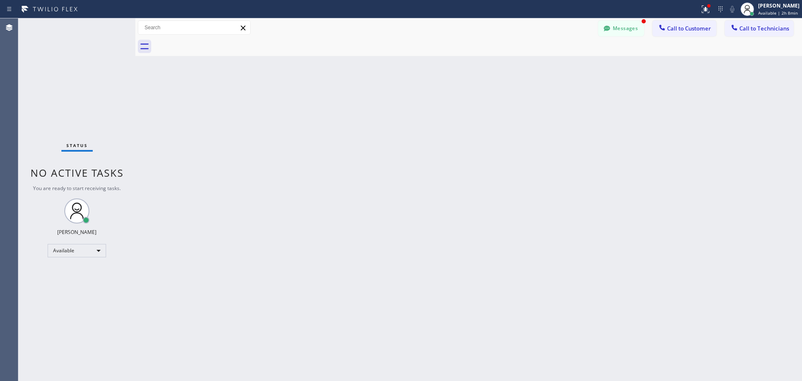
click at [761, 29] on span "Call to Technicians" at bounding box center [764, 29] width 50 height 8
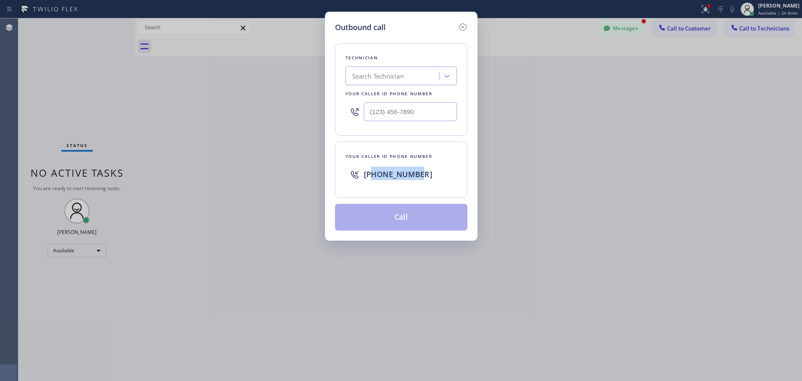
drag, startPoint x: 427, startPoint y: 178, endPoint x: 373, endPoint y: 180, distance: 53.9
click at [373, 180] on div "[PHONE_NUMBER]" at bounding box center [410, 174] width 93 height 15
copy span "3236796146"
drag, startPoint x: 464, startPoint y: 26, endPoint x: 615, endPoint y: 28, distance: 151.2
click at [462, 27] on icon at bounding box center [463, 27] width 8 height 8
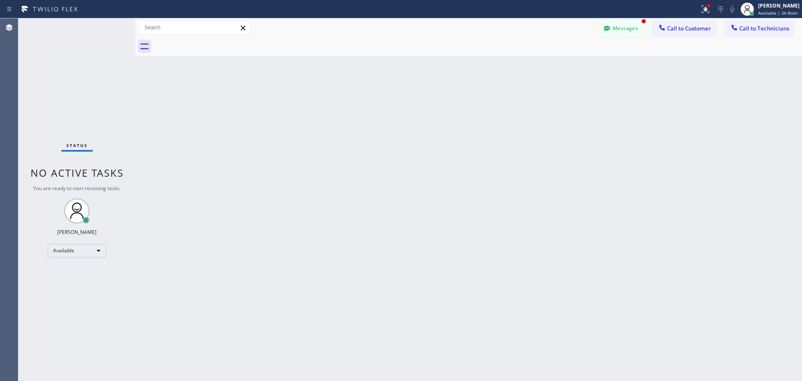
click at [615, 27] on button "Messages" at bounding box center [621, 28] width 46 height 16
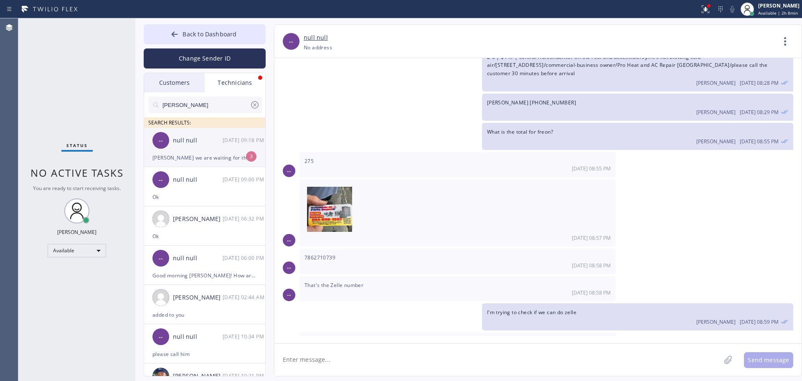
click at [161, 149] on div "-- null null 08/21 09:18 PM" at bounding box center [205, 140] width 122 height 25
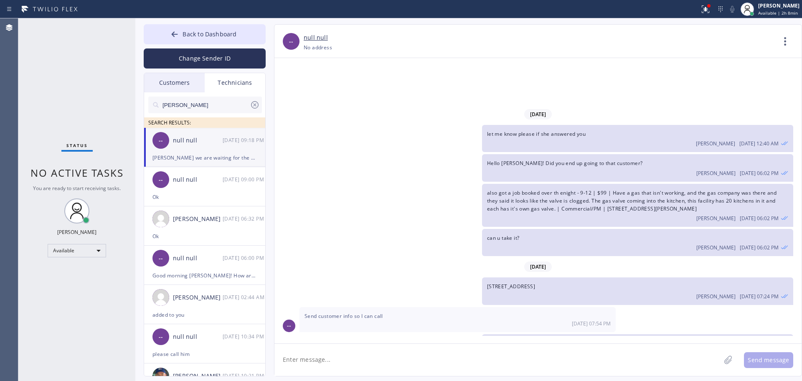
scroll to position [5281, 0]
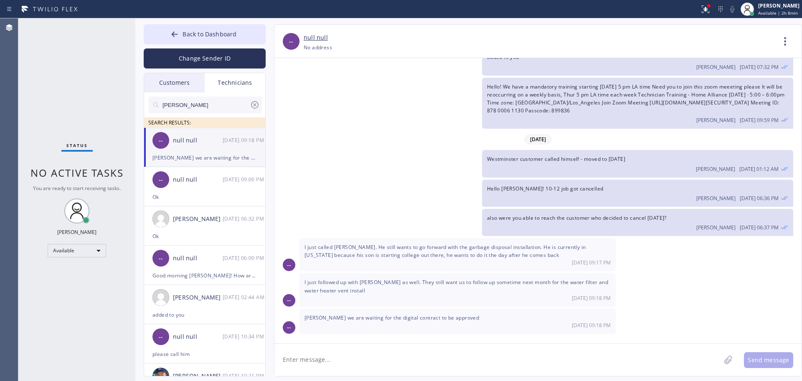
click at [392, 315] on span "[PERSON_NAME] we are waiting for the digital contract to be approved" at bounding box center [391, 317] width 175 height 7
click at [367, 323] on div "[DATE] 09:18 PM" at bounding box center [457, 325] width 306 height 7
drag, startPoint x: 315, startPoint y: 251, endPoint x: 376, endPoint y: 245, distance: 60.9
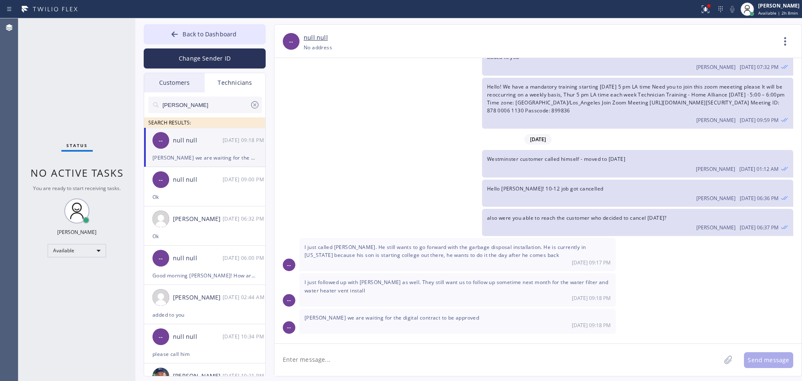
click at [362, 248] on span "I just called [PERSON_NAME]. He still wants to go forward with the garbage disp…" at bounding box center [444, 250] width 281 height 15
click at [376, 245] on span "I just called [PERSON_NAME]. He still wants to go forward with the garbage disp…" at bounding box center [444, 250] width 281 height 15
drag, startPoint x: 421, startPoint y: 247, endPoint x: 479, endPoint y: 246, distance: 58.1
click at [479, 246] on span "I just called [PERSON_NAME]. He still wants to go forward with the garbage disp…" at bounding box center [444, 250] width 281 height 15
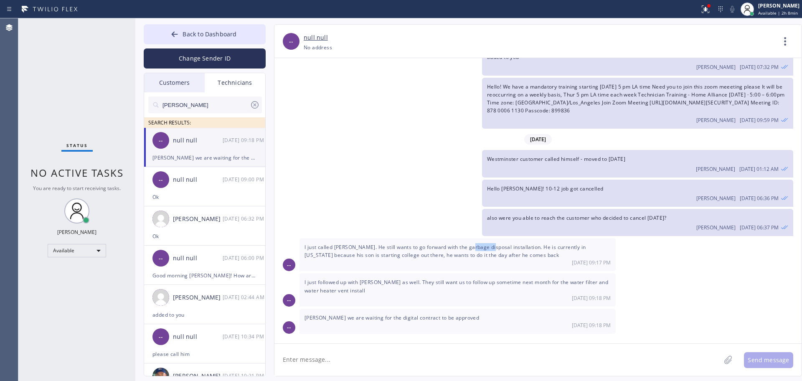
click at [479, 246] on span "I just called [PERSON_NAME]. He still wants to go forward with the garbage disp…" at bounding box center [444, 250] width 281 height 15
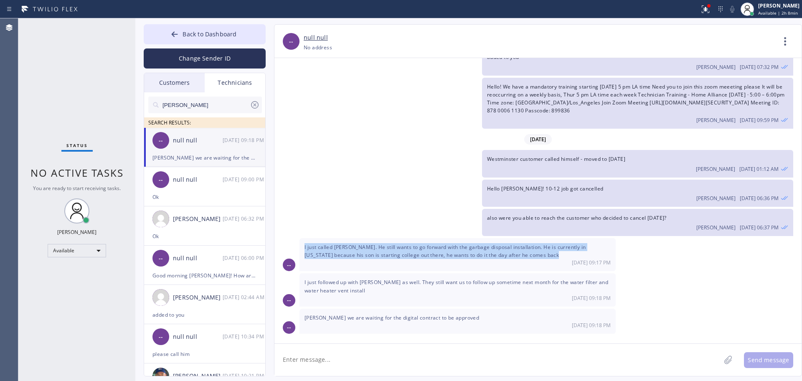
click at [479, 246] on span "I just called [PERSON_NAME]. He still wants to go forward with the garbage disp…" at bounding box center [444, 250] width 281 height 15
click at [472, 247] on span "I just called [PERSON_NAME]. He still wants to go forward with the garbage disp…" at bounding box center [444, 250] width 281 height 15
click at [380, 258] on span "I just called [PERSON_NAME]. He still wants to go forward with the garbage disp…" at bounding box center [444, 250] width 281 height 15
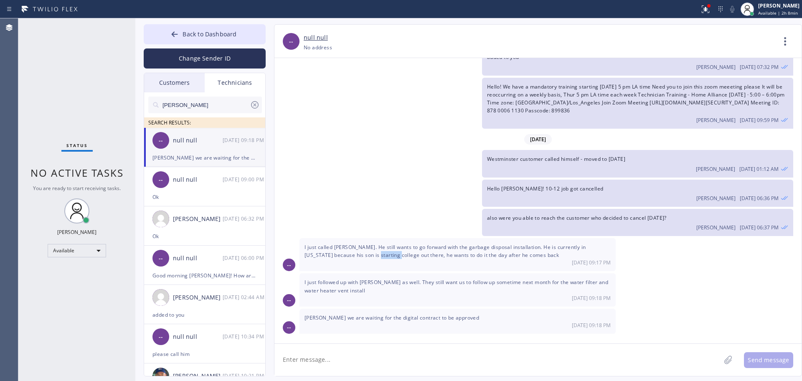
click at [380, 258] on span "I just called [PERSON_NAME]. He still wants to go forward with the garbage disp…" at bounding box center [444, 250] width 281 height 15
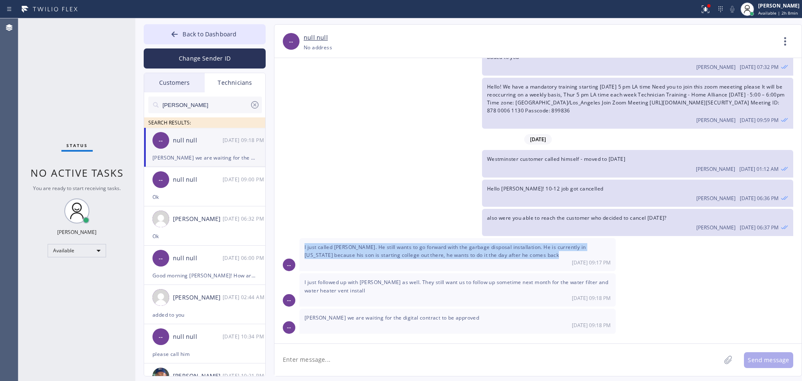
drag, startPoint x: 380, startPoint y: 258, endPoint x: 362, endPoint y: 254, distance: 17.9
click at [379, 258] on span "I just called [PERSON_NAME]. He still wants to go forward with the garbage disp…" at bounding box center [444, 250] width 281 height 15
click at [354, 253] on span "I just called [PERSON_NAME]. He still wants to go forward with the garbage disp…" at bounding box center [444, 250] width 281 height 15
click at [346, 251] on span "I just called [PERSON_NAME]. He still wants to go forward with the garbage disp…" at bounding box center [444, 250] width 281 height 15
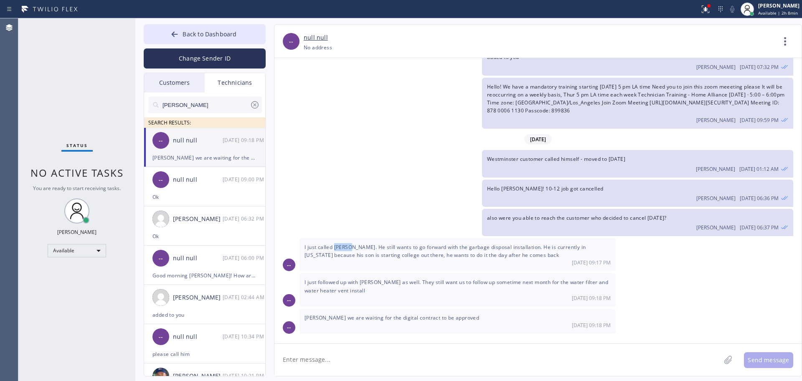
click at [346, 251] on span "I just called [PERSON_NAME]. He still wants to go forward with the garbage disp…" at bounding box center [444, 250] width 281 height 15
click at [192, 30] on span "Back to Dashboard" at bounding box center [210, 34] width 54 height 8
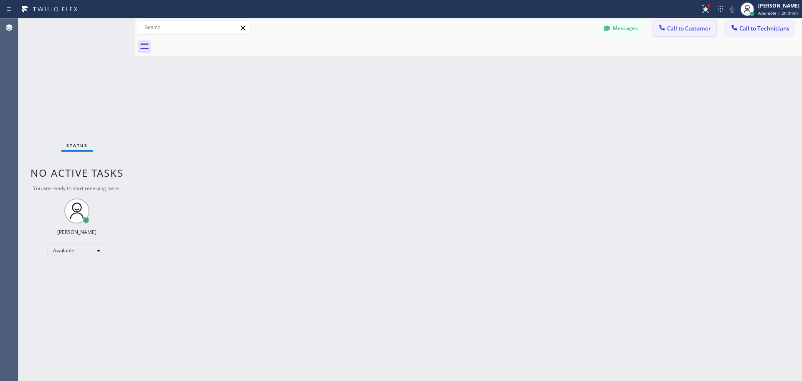
click at [699, 36] on button "Call to Customer" at bounding box center [684, 28] width 64 height 16
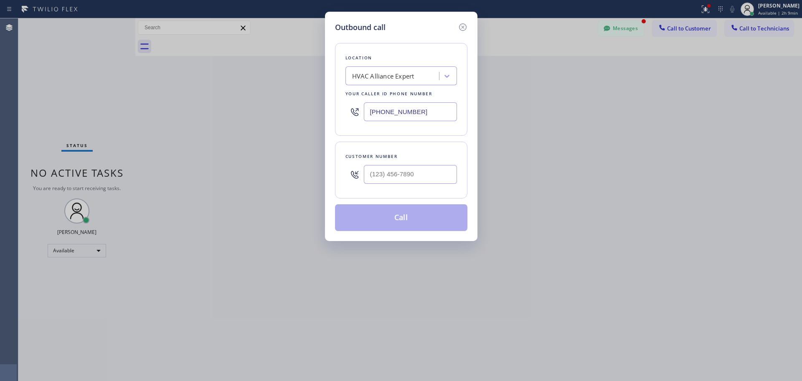
scroll to position [5308, 0]
click at [459, 30] on icon at bounding box center [463, 27] width 10 height 10
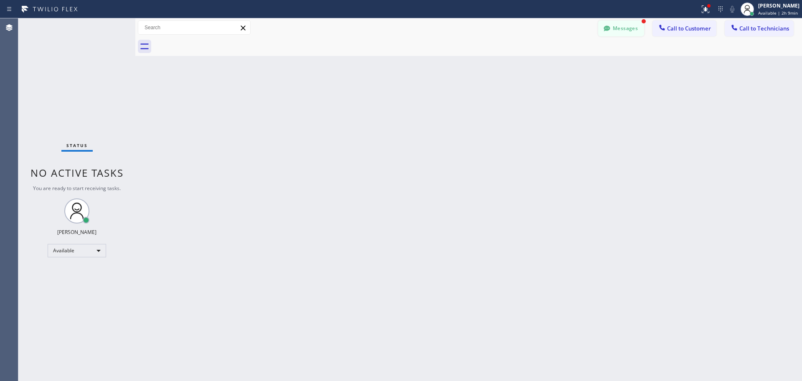
click at [624, 28] on button "Messages" at bounding box center [621, 28] width 46 height 16
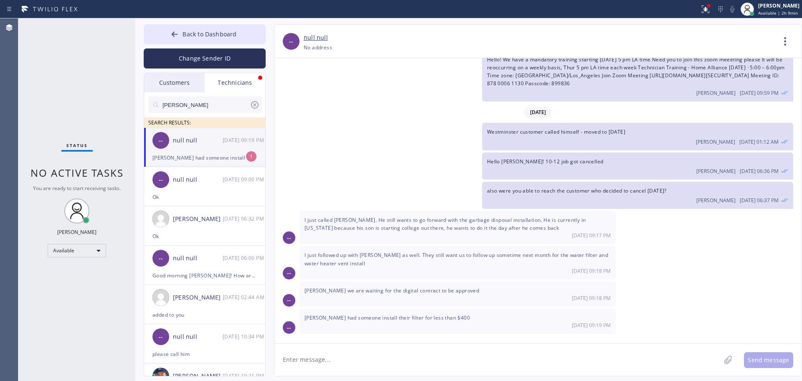
click at [200, 155] on div "[PERSON_NAME] had someone install their filter for less than $400" at bounding box center [204, 158] width 104 height 10
click at [334, 372] on textarea at bounding box center [497, 360] width 446 height 32
click at [386, 326] on div "[DATE] 09:19 PM" at bounding box center [457, 325] width 306 height 7
click at [386, 323] on div "[DATE] 09:19 PM" at bounding box center [457, 325] width 306 height 7
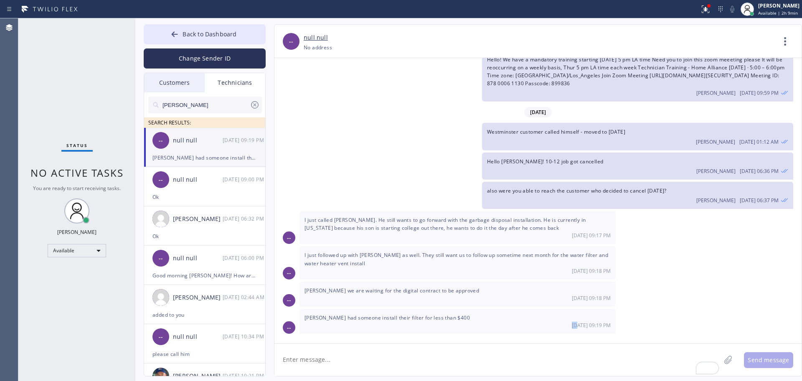
click at [386, 322] on div "[DATE] 09:19 PM" at bounding box center [457, 325] width 306 height 7
click at [331, 348] on textarea "To enrich screen reader interactions, please activate Accessibility in Grammarl…" at bounding box center [497, 360] width 446 height 32
drag, startPoint x: 325, startPoint y: 297, endPoint x: 370, endPoint y: 291, distance: 44.7
click at [368, 292] on div "Adriana trenev we are waiting for the digital contract to be approved 08/21 09:…" at bounding box center [457, 294] width 316 height 25
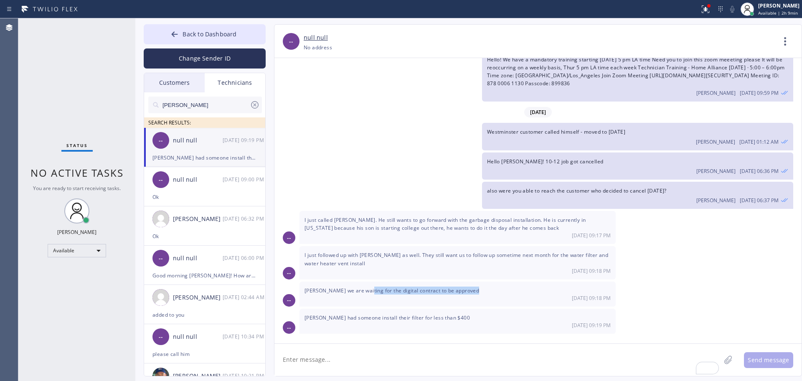
click at [370, 291] on span "[PERSON_NAME] we are waiting for the digital contract to be approved" at bounding box center [391, 290] width 175 height 7
drag, startPoint x: 370, startPoint y: 291, endPoint x: 364, endPoint y: 289, distance: 5.6
click at [366, 290] on span "[PERSON_NAME] we are waiting for the digital contract to be approved" at bounding box center [391, 290] width 175 height 7
click at [364, 289] on span "[PERSON_NAME] we are waiting for the digital contract to be approved" at bounding box center [391, 290] width 175 height 7
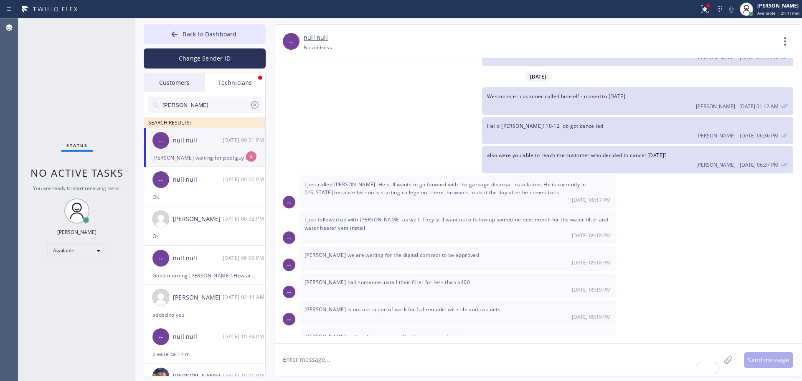
scroll to position [5417, 0]
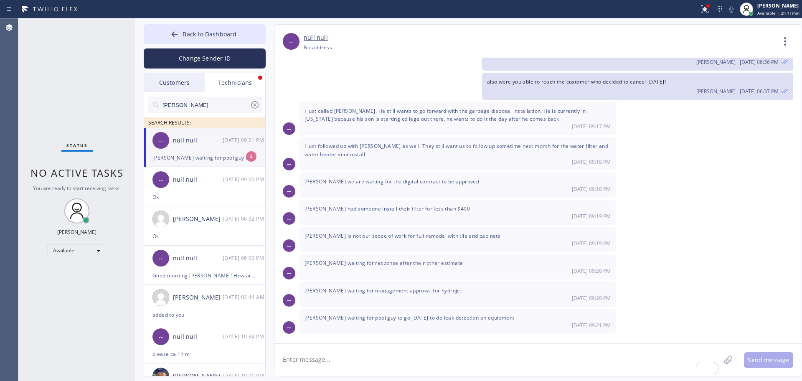
click at [214, 138] on div "null null" at bounding box center [198, 141] width 50 height 10
click at [366, 320] on span "[PERSON_NAME] waiting for pool guy to go [DATE] to do leak detection on equipme…" at bounding box center [409, 317] width 210 height 7
click at [367, 320] on span "[PERSON_NAME] waiting for pool guy to go [DATE] to do leak detection on equipme…" at bounding box center [409, 317] width 210 height 7
drag, startPoint x: 367, startPoint y: 320, endPoint x: 377, endPoint y: 320, distance: 10.0
click at [368, 320] on span "[PERSON_NAME] waiting for pool guy to go [DATE] to do leak detection on equipme…" at bounding box center [409, 317] width 210 height 7
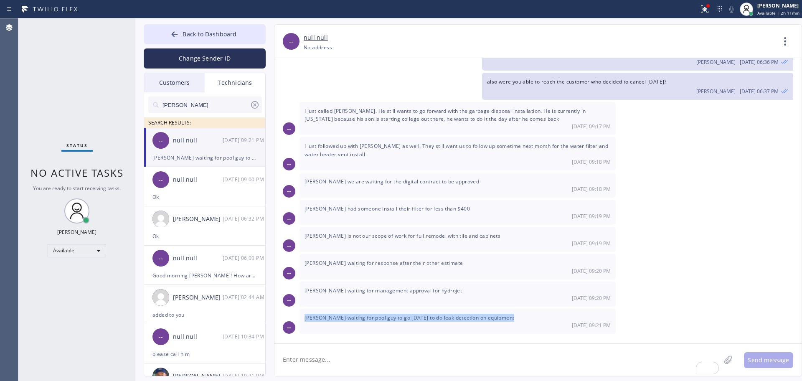
click at [399, 316] on span "[PERSON_NAME] waiting for pool guy to go [DATE] to do leak detection on equipme…" at bounding box center [409, 317] width 210 height 7
click at [321, 361] on textarea "To enrich screen reader interactions, please activate Accessibility in Grammarl…" at bounding box center [497, 360] width 446 height 32
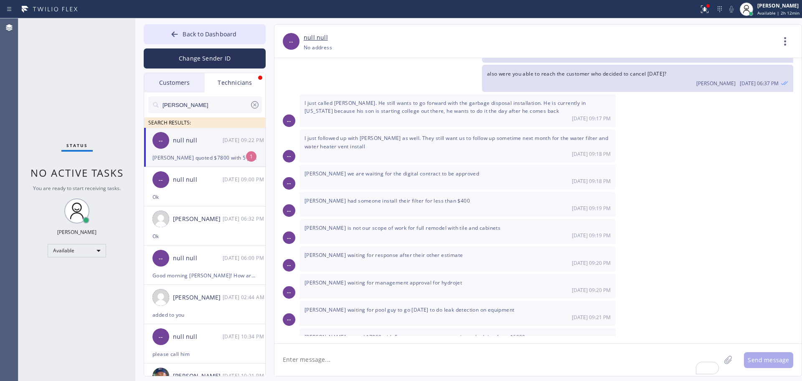
scroll to position [5445, 0]
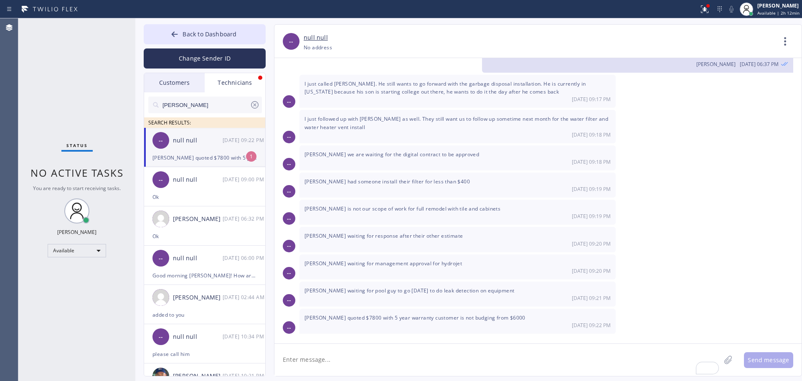
click at [207, 151] on div "-- null null 08/21 09:22 PM" at bounding box center [205, 140] width 122 height 25
drag, startPoint x: 425, startPoint y: 316, endPoint x: 441, endPoint y: 316, distance: 15.9
click at [438, 316] on span "[PERSON_NAME] quoted $7800 with 5 year warranty customer is not budging from $6…" at bounding box center [414, 317] width 221 height 7
click at [441, 316] on span "[PERSON_NAME] quoted $7800 with 5 year warranty customer is not budging from $6…" at bounding box center [414, 317] width 221 height 7
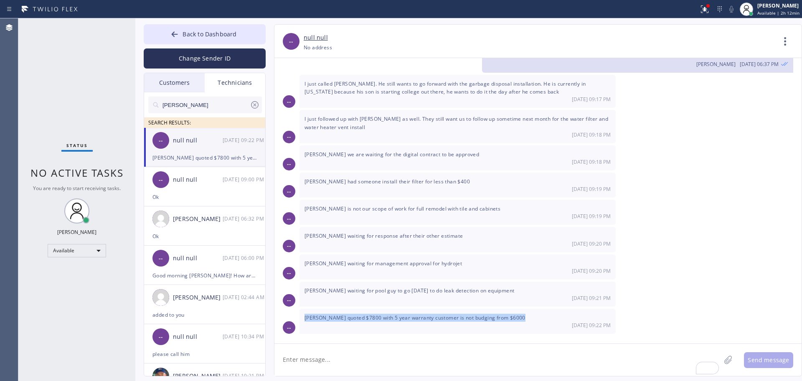
click at [441, 316] on span "[PERSON_NAME] quoted $7800 with 5 year warranty customer is not budging from $6…" at bounding box center [414, 317] width 221 height 7
click at [431, 316] on span "[PERSON_NAME] quoted $7800 with 5 year warranty customer is not budging from $6…" at bounding box center [414, 317] width 221 height 7
drag, startPoint x: 425, startPoint y: 317, endPoint x: 494, endPoint y: 322, distance: 69.5
click at [490, 322] on div "Alex vago quoted $7800 with 5 year warranty customer is not budging from $6000 …" at bounding box center [457, 321] width 316 height 25
click at [494, 322] on div "[DATE] 09:22 PM" at bounding box center [457, 325] width 306 height 7
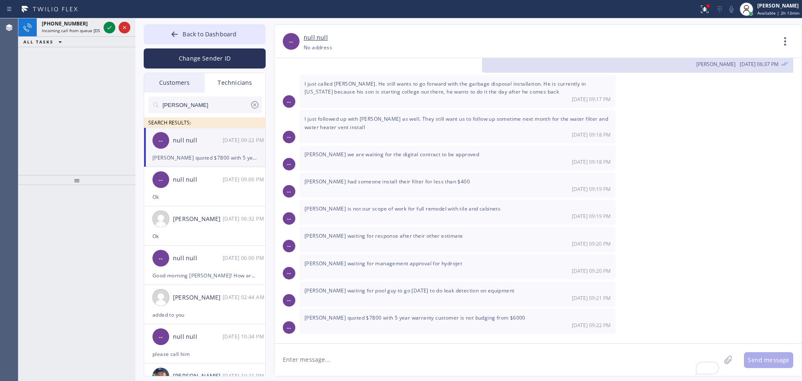
click at [20, 149] on div "[PHONE_NUMBER] Incoming call from queue [DSRs] ALL TASKS ALL TASKS ACTIVE TASKS…" at bounding box center [76, 96] width 117 height 157
drag, startPoint x: 58, startPoint y: 29, endPoint x: 75, endPoint y: 98, distance: 70.9
click at [59, 28] on span "Incoming call from queue [DSRs]" at bounding box center [74, 31] width 64 height 6
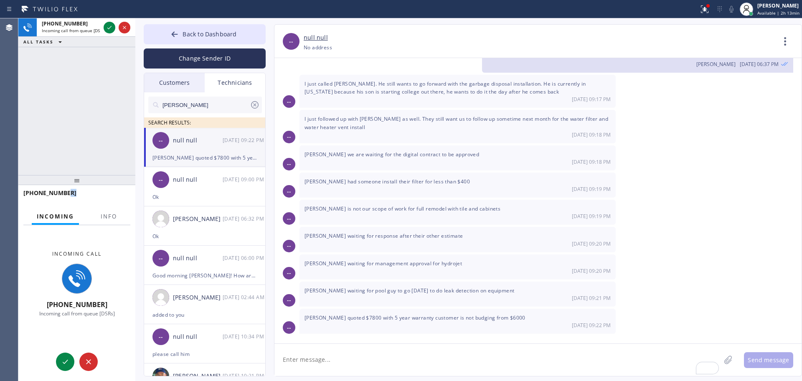
click at [107, 204] on div "[PHONE_NUMBER]" at bounding box center [76, 197] width 107 height 22
drag, startPoint x: 107, startPoint y: 208, endPoint x: 107, endPoint y: 218, distance: 10.4
click at [107, 218] on div "+19095347004 Incoming Info Incoming call +19095347004 Incoming call from queue …" at bounding box center [76, 283] width 117 height 196
click at [107, 218] on span "Info" at bounding box center [109, 217] width 16 height 8
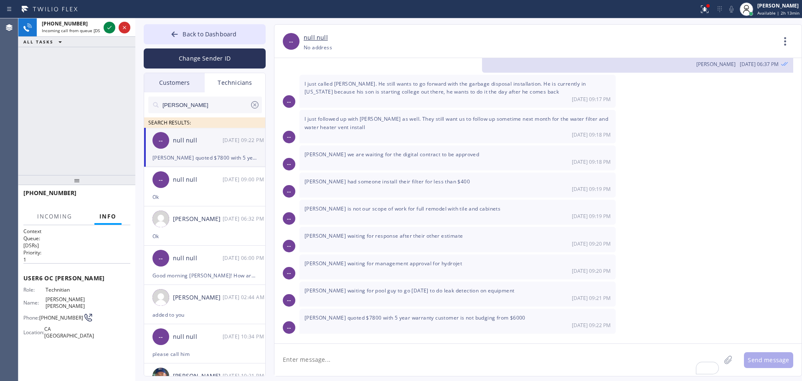
drag, startPoint x: 95, startPoint y: 196, endPoint x: 90, endPoint y: 186, distance: 11.2
click at [95, 195] on div "[PHONE_NUMBER]" at bounding box center [73, 193] width 101 height 8
drag, startPoint x: 90, startPoint y: 186, endPoint x: 86, endPoint y: 177, distance: 9.4
click at [86, 178] on div at bounding box center [76, 177] width 117 height 10
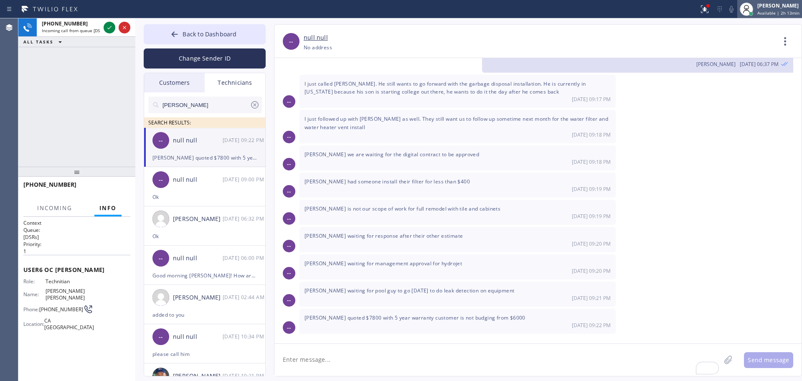
click at [780, 1] on div "Oleksiy Dmitriev Available | 2h 13min" at bounding box center [769, 9] width 65 height 18
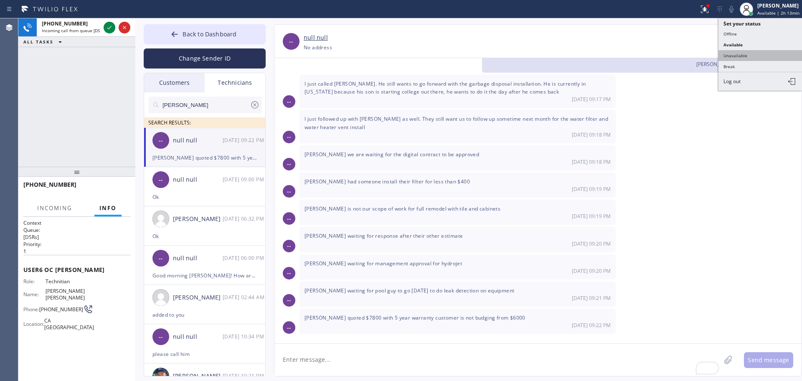
click at [738, 55] on button "Unavailable" at bounding box center [760, 55] width 84 height 11
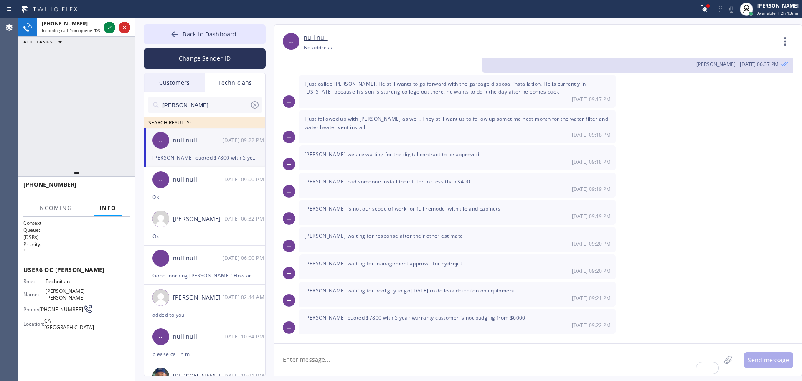
click at [723, 70] on div "also were you able to reach the customer who decided to cancel yesterday? Oleks…" at bounding box center [637, 59] width 311 height 27
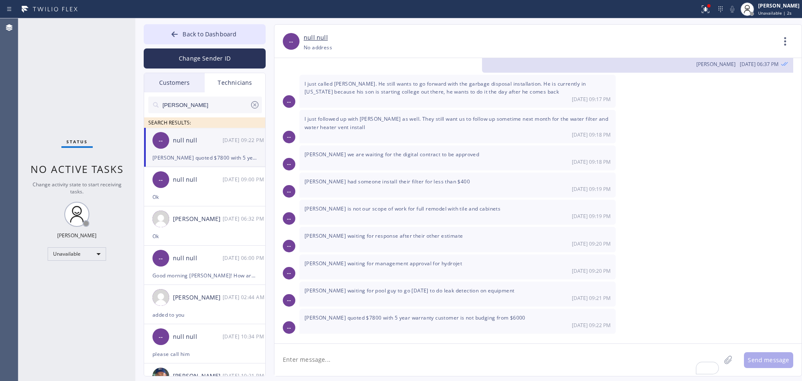
click at [308, 355] on textarea "To enrich screen reader interactions, please activate Accessibility in Grammarl…" at bounding box center [497, 360] width 446 height 32
type textarea "sec, on the line"
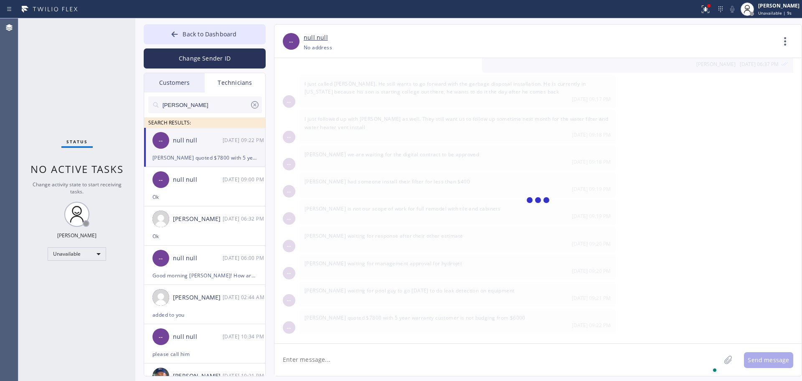
scroll to position [5474, 0]
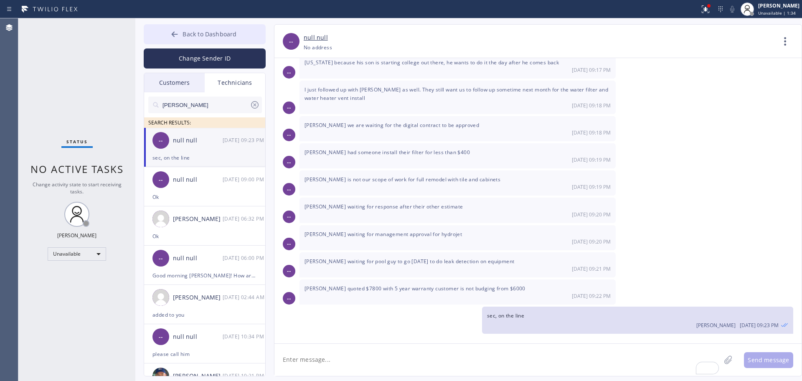
click at [228, 34] on span "Back to Dashboard" at bounding box center [210, 34] width 54 height 8
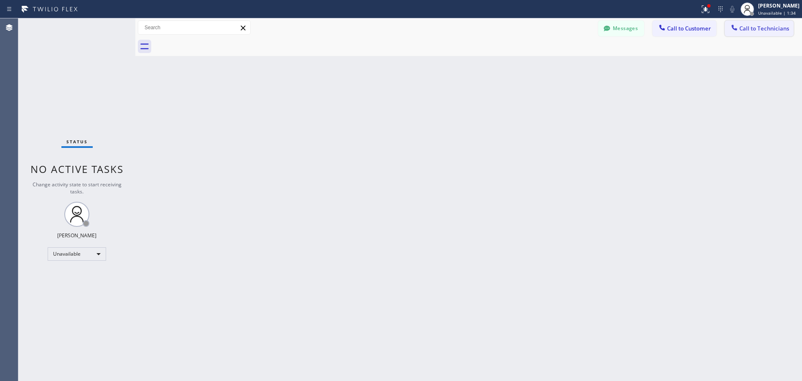
click at [750, 23] on button "Call to Technicians" at bounding box center [759, 28] width 69 height 16
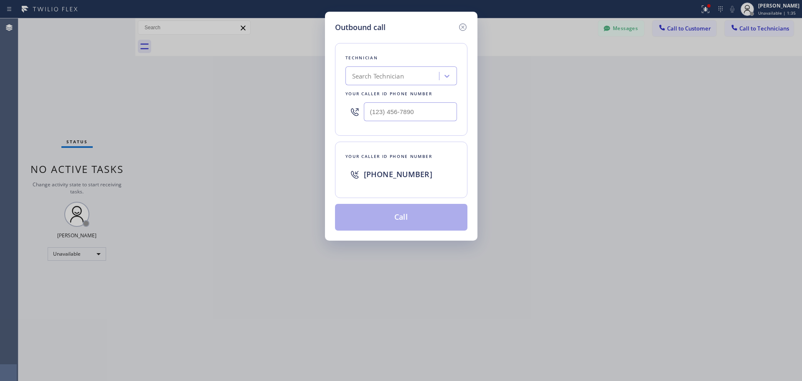
click at [426, 68] on div "Search Technician" at bounding box center [401, 75] width 112 height 19
click at [392, 85] on div "Technician Search Technician Your caller id phone number" at bounding box center [401, 89] width 132 height 93
click at [389, 77] on div "Search Technician" at bounding box center [378, 76] width 52 height 10
type input "[PERSON_NAME]"
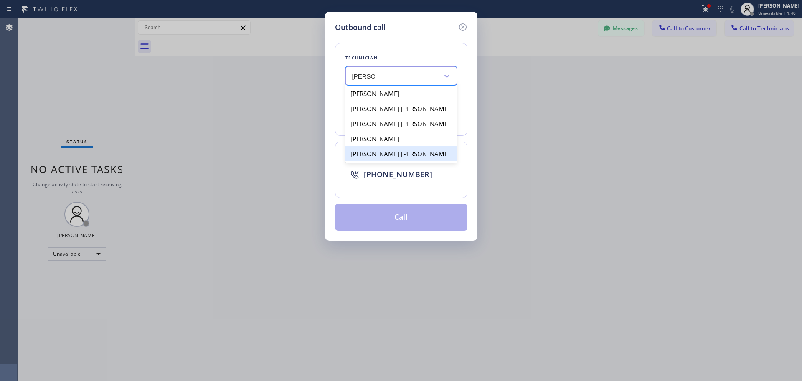
click at [381, 154] on div "[PERSON_NAME] [PERSON_NAME]" at bounding box center [401, 153] width 112 height 15
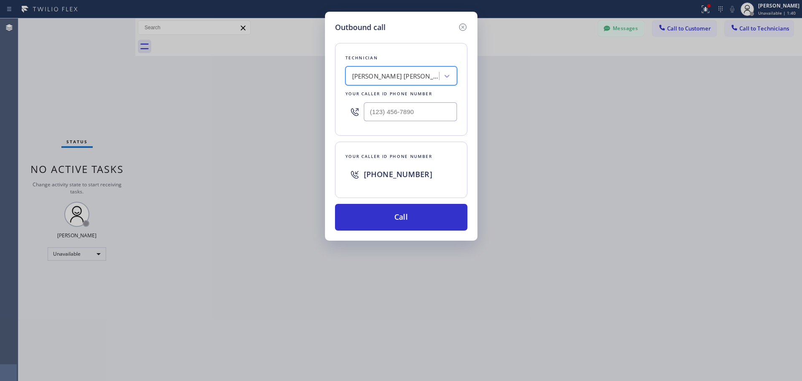
type input "[PHONE_NUMBER]"
click at [381, 99] on div "[PHONE_NUMBER]" at bounding box center [401, 111] width 112 height 27
click at [384, 116] on input "[PHONE_NUMBER]" at bounding box center [410, 111] width 93 height 19
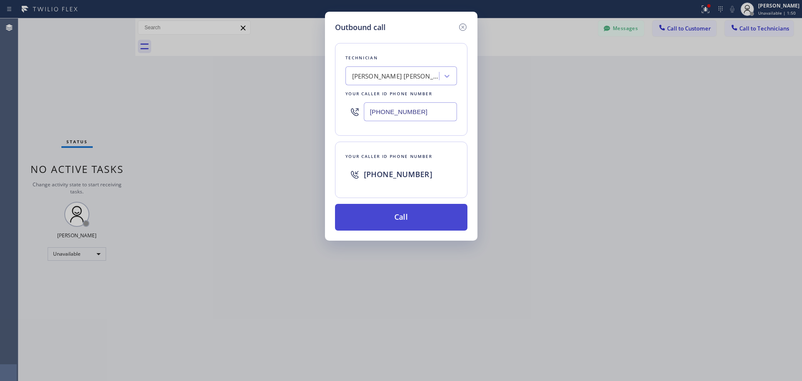
click at [431, 206] on button "Call" at bounding box center [401, 217] width 132 height 27
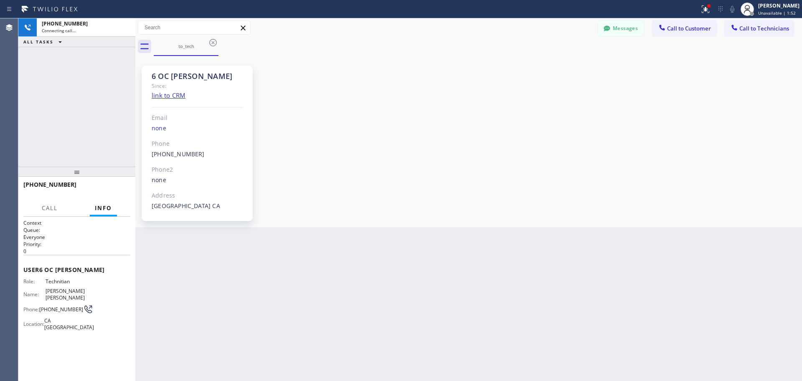
scroll to position [5474, 0]
click at [170, 80] on div "6 OC [PERSON_NAME]" at bounding box center [197, 76] width 91 height 10
click at [166, 78] on div "6 OC [PERSON_NAME]" at bounding box center [197, 76] width 91 height 10
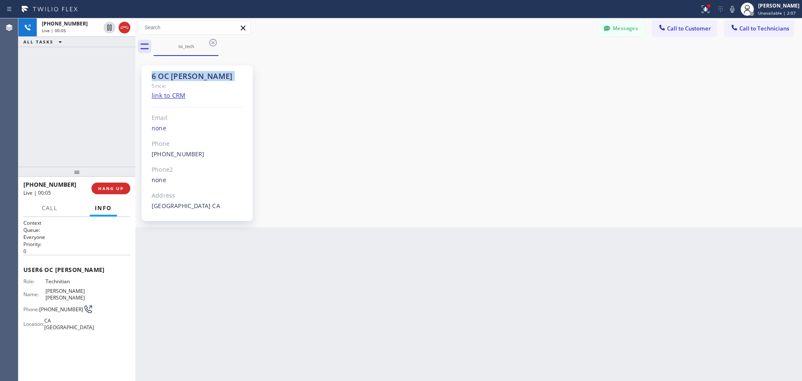
click at [159, 76] on div "6 OC [PERSON_NAME]" at bounding box center [197, 76] width 91 height 10
drag, startPoint x: 159, startPoint y: 76, endPoint x: 167, endPoint y: 75, distance: 7.9
click at [160, 76] on div "6 OC [PERSON_NAME]" at bounding box center [197, 76] width 91 height 10
click at [167, 75] on div "6 OC [PERSON_NAME]" at bounding box center [197, 76] width 91 height 10
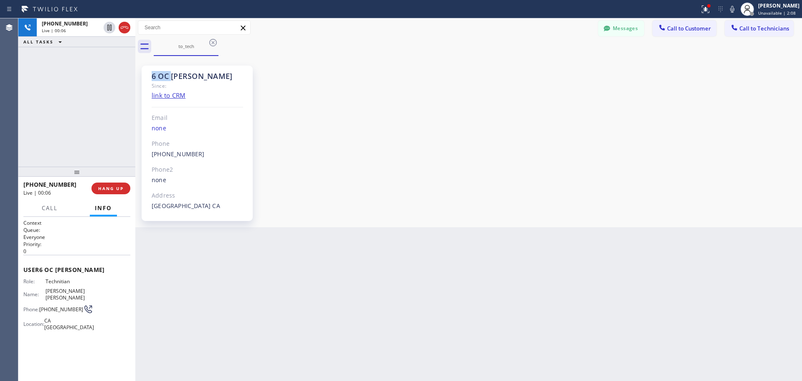
drag, startPoint x: 167, startPoint y: 75, endPoint x: 150, endPoint y: 74, distance: 17.2
click at [150, 74] on div "6 OC [PERSON_NAME] Since: link to CRM Email none Phone [PHONE_NUMBER] Outbound …" at bounding box center [197, 143] width 111 height 155
drag, startPoint x: 150, startPoint y: 74, endPoint x: 210, endPoint y: 77, distance: 60.2
click at [210, 77] on div "6 OC [PERSON_NAME] Since: link to CRM Email none Phone [PHONE_NUMBER] Outbound …" at bounding box center [197, 143] width 111 height 155
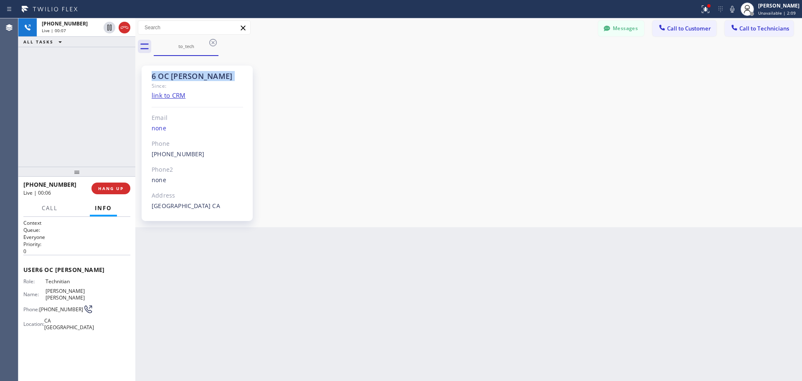
click at [210, 77] on div "6 OC [PERSON_NAME]" at bounding box center [197, 76] width 91 height 10
click at [149, 73] on div "6 OC [PERSON_NAME] Since: link to CRM Email none Phone [PHONE_NUMBER] Outbound …" at bounding box center [197, 143] width 111 height 155
click at [156, 74] on div "6 OC [PERSON_NAME]" at bounding box center [197, 76] width 91 height 10
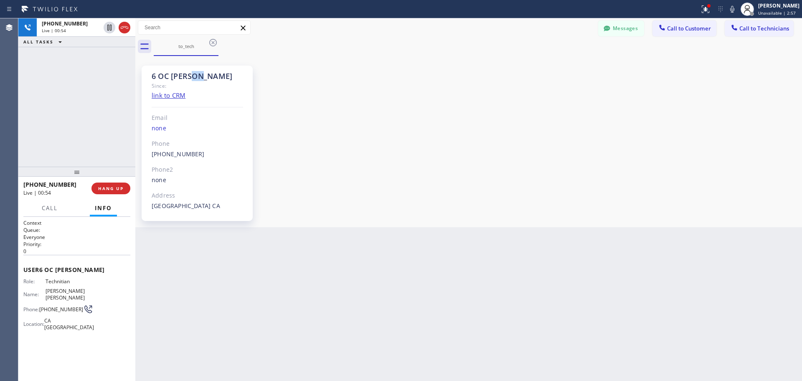
drag, startPoint x: 200, startPoint y: 73, endPoint x: 266, endPoint y: 64, distance: 66.2
click at [192, 75] on div "6 OC [PERSON_NAME]" at bounding box center [197, 76] width 91 height 10
click at [623, 29] on button "Messages" at bounding box center [621, 28] width 46 height 16
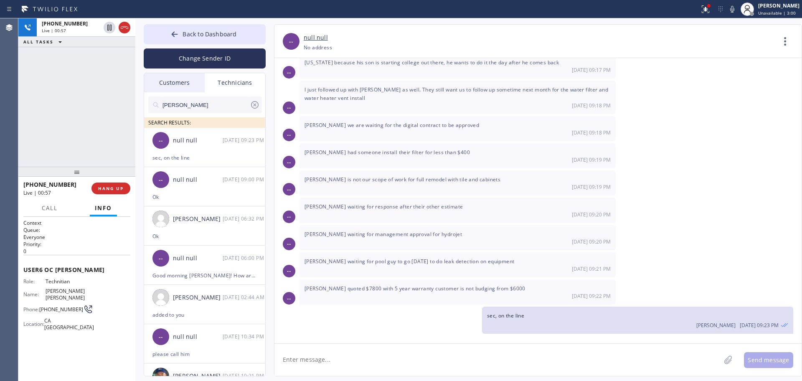
click at [464, 274] on div "Frances spalin waiting for pool guy to go on Monday to do leak detection on equ…" at bounding box center [457, 264] width 316 height 25
click at [450, 281] on div "Alex vago quoted $7800 with 5 year warranty customer is not budging from $6000 …" at bounding box center [457, 291] width 316 height 25
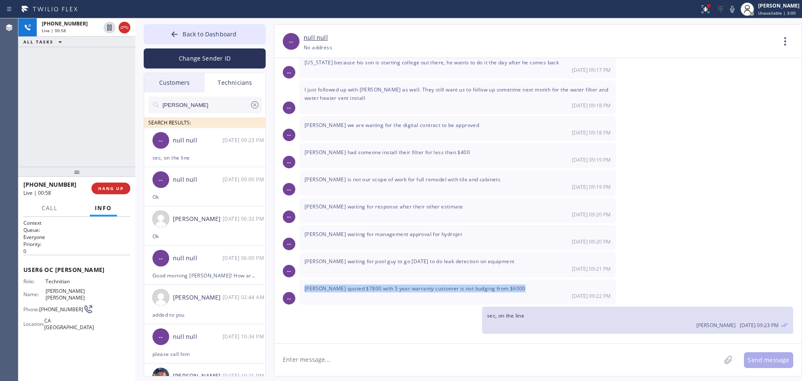
click at [450, 281] on div "Alex vago quoted $7800 with 5 year warranty customer is not budging from $6000 …" at bounding box center [457, 291] width 316 height 25
click at [394, 226] on div "[PERSON_NAME] waiting for management approval for hydrojet [DATE] 09:20 PM" at bounding box center [457, 237] width 316 height 25
click at [366, 204] on span "[PERSON_NAME] waiting for response after their other estimate" at bounding box center [383, 206] width 158 height 7
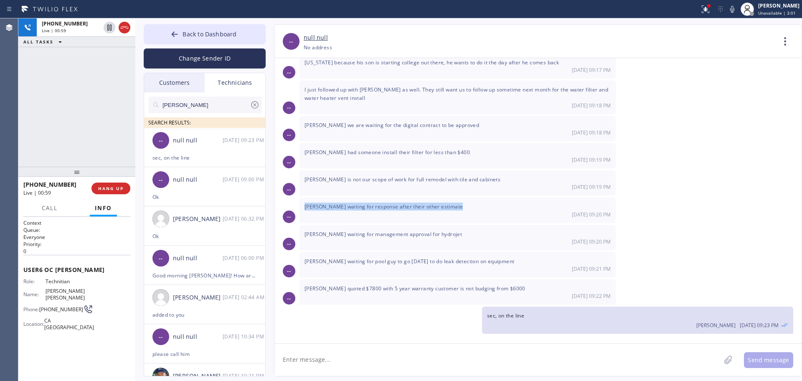
click at [366, 204] on span "[PERSON_NAME] waiting for response after their other estimate" at bounding box center [383, 206] width 158 height 7
click at [354, 205] on span "[PERSON_NAME] waiting for response after their other estimate" at bounding box center [383, 206] width 158 height 7
drag, startPoint x: 341, startPoint y: 206, endPoint x: 433, endPoint y: 218, distance: 92.6
click at [433, 218] on div "[PERSON_NAME] waiting for response after their other estimate [DATE] 09:20 PM" at bounding box center [457, 210] width 316 height 25
click at [434, 218] on div "[PERSON_NAME] waiting for response after their other estimate [DATE] 09:20 PM" at bounding box center [457, 210] width 316 height 25
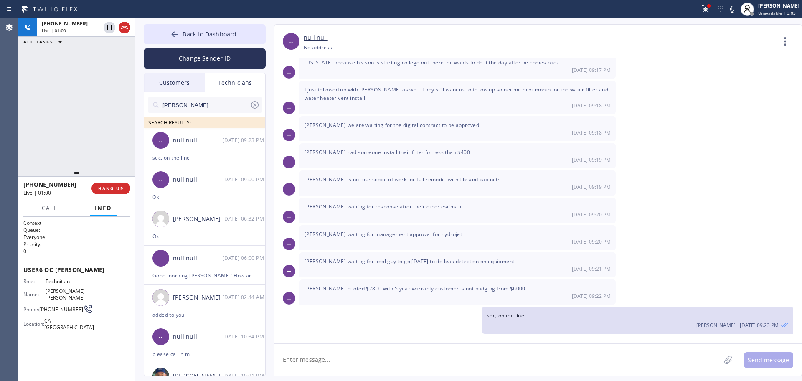
drag, startPoint x: 341, startPoint y: 231, endPoint x: 388, endPoint y: 238, distance: 48.2
click at [384, 238] on div "[PERSON_NAME] waiting for management approval for hydrojet [DATE] 09:20 PM" at bounding box center [457, 237] width 316 height 25
click at [316, 233] on span "[PERSON_NAME] waiting for management approval for hydrojet" at bounding box center [382, 234] width 157 height 7
click at [385, 236] on span "[PERSON_NAME] waiting for management approval for hydrojet" at bounding box center [382, 234] width 157 height 7
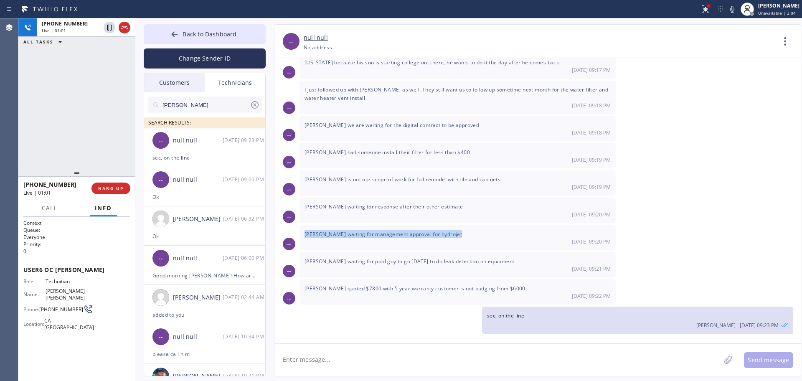
click at [385, 236] on span "[PERSON_NAME] waiting for management approval for hydrojet" at bounding box center [382, 234] width 157 height 7
click at [385, 235] on span "[PERSON_NAME] waiting for management approval for hydrojet" at bounding box center [382, 234] width 157 height 7
drag, startPoint x: 322, startPoint y: 237, endPoint x: 395, endPoint y: 238, distance: 72.7
click at [394, 238] on div "[PERSON_NAME] waiting for management approval for hydrojet [DATE] 09:20 PM" at bounding box center [457, 237] width 316 height 25
click at [395, 238] on div "[DATE] 09:20 PM" at bounding box center [457, 241] width 306 height 7
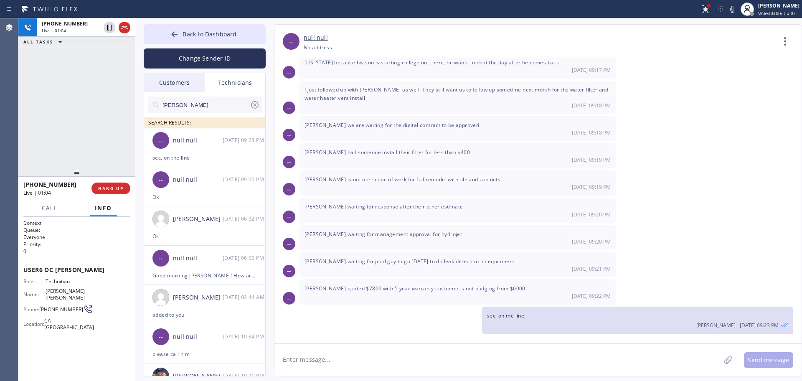
scroll to position [5422, 0]
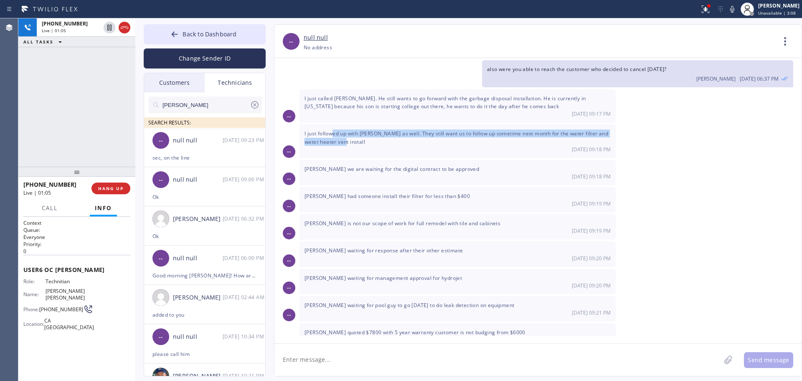
drag, startPoint x: 335, startPoint y: 137, endPoint x: 352, endPoint y: 150, distance: 21.0
click at [352, 150] on div "I just followed up with Cheryl Day as well. They still want us to follow up som…" at bounding box center [457, 140] width 316 height 33
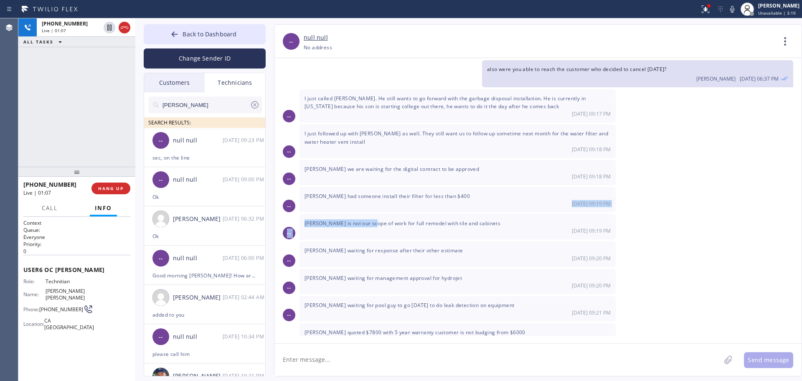
drag, startPoint x: 374, startPoint y: 215, endPoint x: 376, endPoint y: 222, distance: 7.3
click at [375, 222] on div "[DATE] Hello [PERSON_NAME]! This is [PERSON_NAME]. got 1 job booked for [DATE] …" at bounding box center [537, 197] width 527 height 278
click at [373, 200] on span "[PERSON_NAME] had someone install their filter for less than $400" at bounding box center [386, 196] width 165 height 7
click at [371, 200] on span "[PERSON_NAME] had someone install their filter for less than $400" at bounding box center [386, 196] width 165 height 7
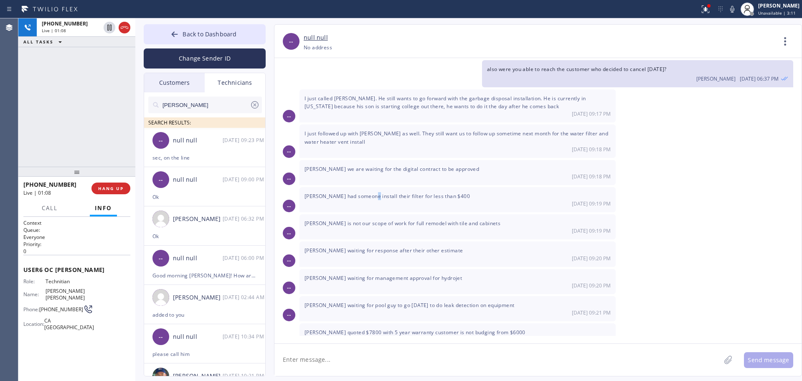
click at [371, 200] on span "[PERSON_NAME] had someone install their filter for less than $400" at bounding box center [386, 196] width 165 height 7
click at [387, 180] on div "[DATE] 09:18 PM" at bounding box center [457, 176] width 306 height 7
click at [390, 172] on span "[PERSON_NAME] we are waiting for the digital contract to be approved" at bounding box center [391, 168] width 175 height 7
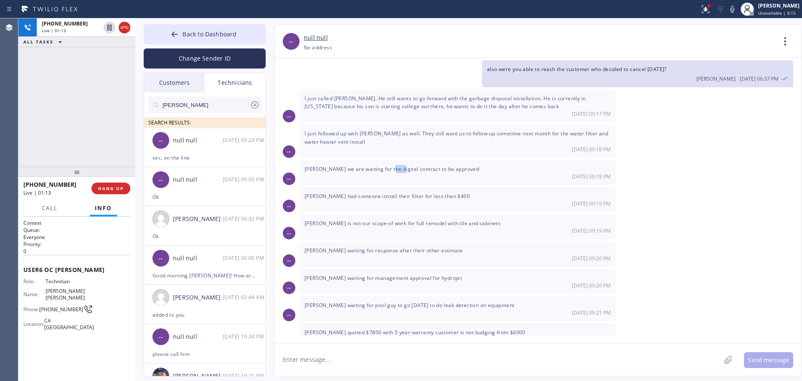
click at [390, 172] on span "[PERSON_NAME] we are waiting for the digital contract to be approved" at bounding box center [391, 168] width 175 height 7
click at [385, 141] on span "I just followed up with [PERSON_NAME] as well. They still want us to follow up …" at bounding box center [456, 137] width 304 height 15
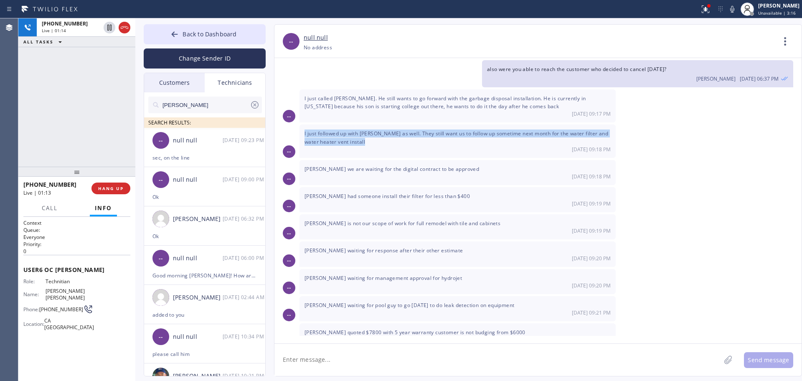
drag, startPoint x: 385, startPoint y: 141, endPoint x: 368, endPoint y: 142, distance: 16.7
click at [384, 141] on span "I just followed up with [PERSON_NAME] as well. They still want us to follow up …" at bounding box center [456, 137] width 304 height 15
click at [365, 142] on span "I just followed up with [PERSON_NAME] as well. They still want us to follow up …" at bounding box center [456, 137] width 304 height 15
click at [360, 145] on span "I just followed up with [PERSON_NAME] as well. They still want us to follow up …" at bounding box center [456, 137] width 304 height 15
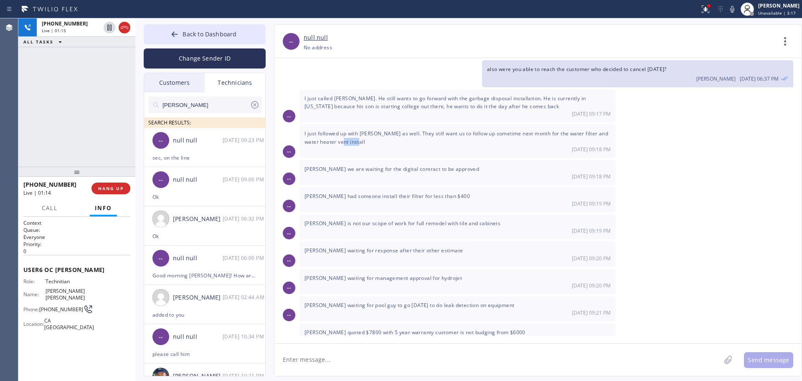
click at [360, 145] on span "I just followed up with [PERSON_NAME] as well. They still want us to follow up …" at bounding box center [456, 137] width 304 height 15
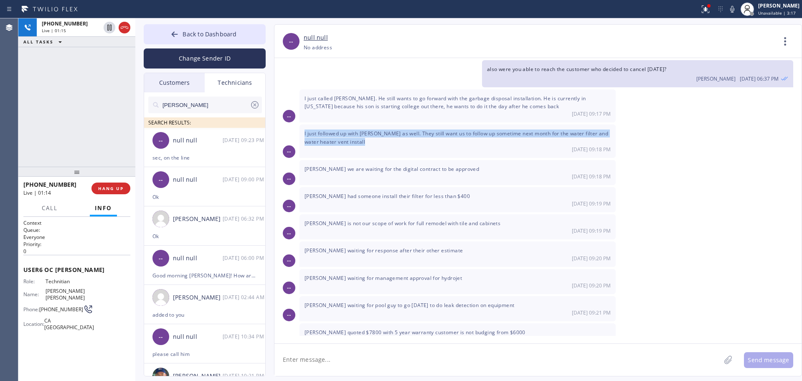
click at [360, 145] on span "I just followed up with [PERSON_NAME] as well. They still want us to follow up …" at bounding box center [456, 137] width 304 height 15
click at [358, 145] on span "I just followed up with [PERSON_NAME] as well. They still want us to follow up …" at bounding box center [456, 137] width 304 height 15
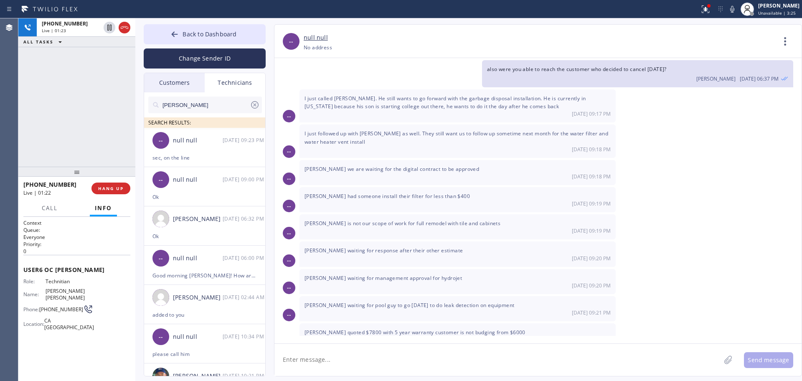
click at [349, 145] on span "I just followed up with [PERSON_NAME] as well. They still want us to follow up …" at bounding box center [456, 137] width 304 height 15
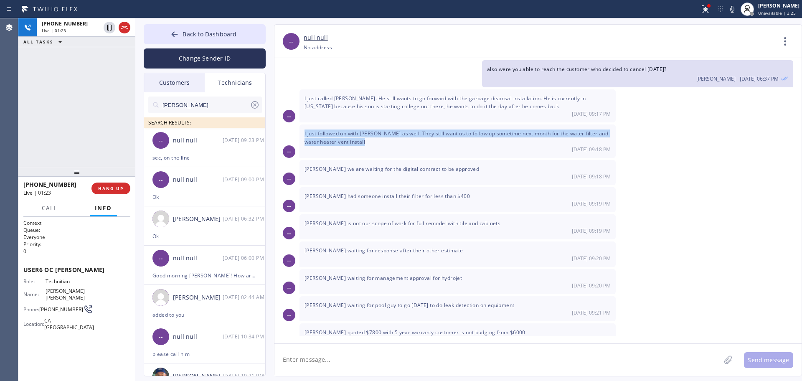
click at [349, 145] on span "I just followed up with [PERSON_NAME] as well. They still want us to follow up …" at bounding box center [456, 137] width 304 height 15
click at [349, 141] on span "I just followed up with [PERSON_NAME] as well. They still want us to follow up …" at bounding box center [456, 137] width 304 height 15
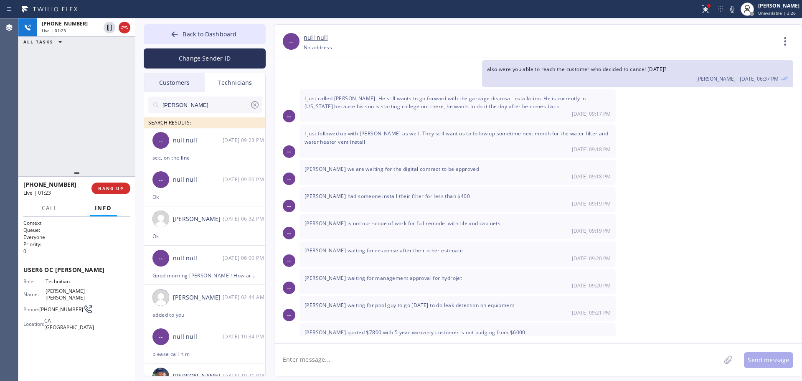
click at [346, 104] on span "I just called [PERSON_NAME]. He still wants to go forward with the garbage disp…" at bounding box center [444, 102] width 281 height 15
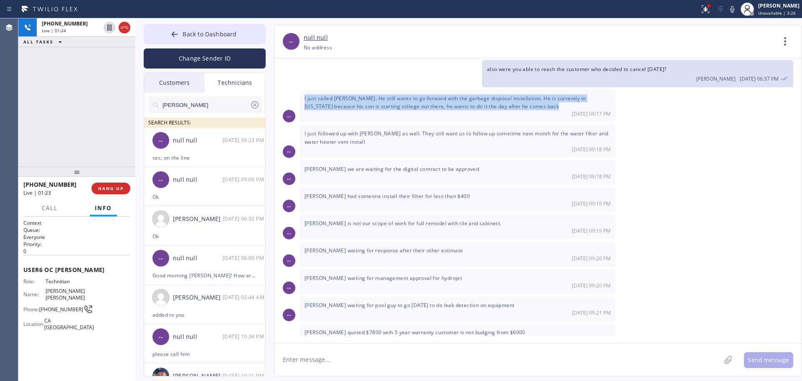
click at [346, 104] on span "I just called [PERSON_NAME]. He still wants to go forward with the garbage disp…" at bounding box center [444, 102] width 281 height 15
click at [337, 107] on span "I just called [PERSON_NAME]. He still wants to go forward with the garbage disp…" at bounding box center [444, 102] width 281 height 15
drag, startPoint x: 333, startPoint y: 107, endPoint x: 522, endPoint y: 115, distance: 189.4
click at [515, 110] on span "I just called [PERSON_NAME]. He still wants to go forward with the garbage disp…" at bounding box center [444, 102] width 281 height 15
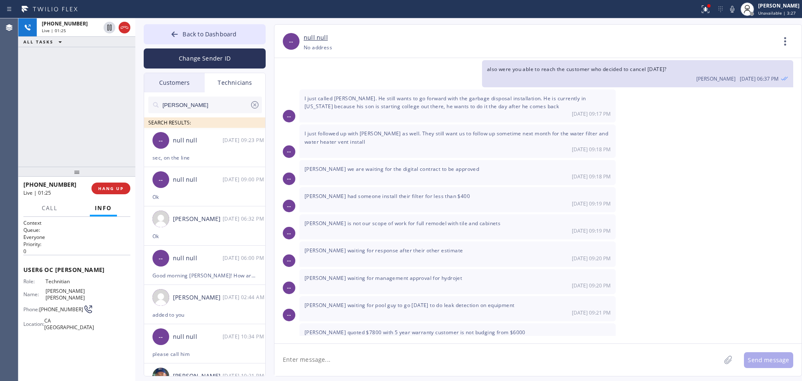
click at [522, 110] on span "I just called [PERSON_NAME]. He still wants to go forward with the garbage disp…" at bounding box center [444, 102] width 281 height 15
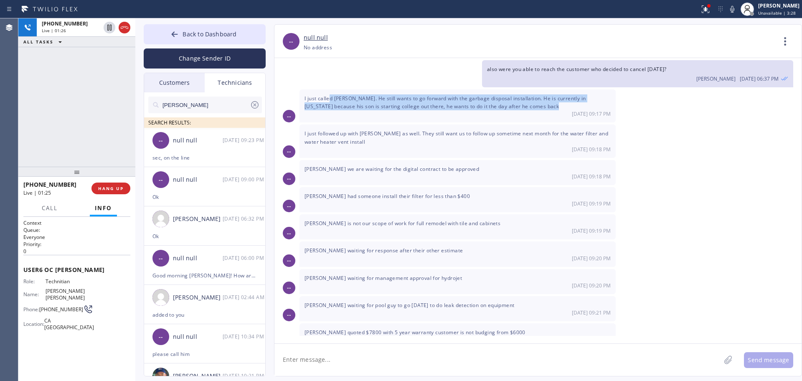
drag, startPoint x: 546, startPoint y: 115, endPoint x: 330, endPoint y: 106, distance: 216.1
click at [330, 106] on div "I just called Harry middleman. He still wants to go forward with the garbage di…" at bounding box center [457, 105] width 316 height 33
click at [330, 106] on span "I just called [PERSON_NAME]. He still wants to go forward with the garbage disp…" at bounding box center [444, 102] width 281 height 15
drag, startPoint x: 330, startPoint y: 106, endPoint x: 393, endPoint y: 114, distance: 63.6
click at [393, 110] on span "I just called [PERSON_NAME]. He still wants to go forward with the garbage disp…" at bounding box center [444, 102] width 281 height 15
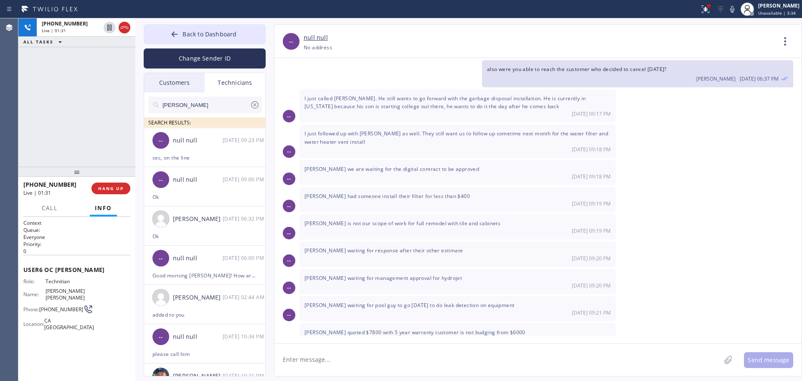
click at [369, 153] on div "[DATE] 09:18 PM" at bounding box center [457, 149] width 306 height 7
click at [370, 151] on div "I just followed up with Cheryl Day as well. They still want us to follow up som…" at bounding box center [457, 140] width 316 height 33
click at [370, 150] on div "I just followed up with Cheryl Day as well. They still want us to follow up som…" at bounding box center [457, 140] width 316 height 33
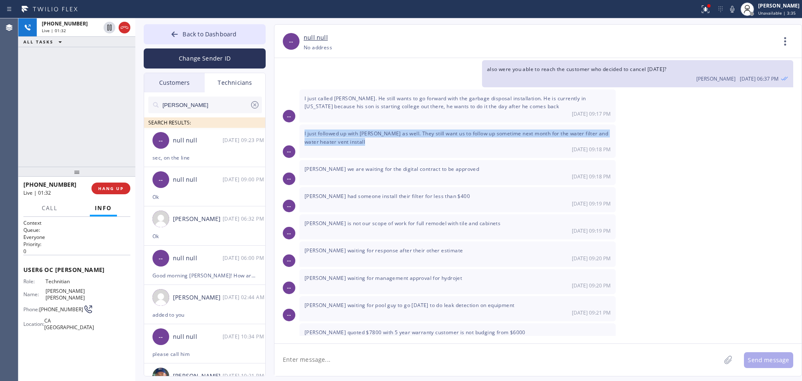
click at [370, 150] on div "I just followed up with Cheryl Day as well. They still want us to follow up som…" at bounding box center [457, 140] width 316 height 33
click at [370, 147] on div "I just followed up with Cheryl Day as well. They still want us to follow up som…" at bounding box center [457, 140] width 316 height 33
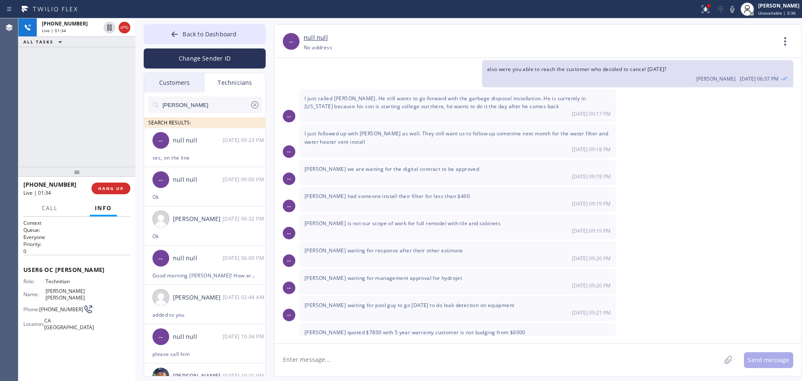
click at [41, 195] on span "Live | 01:34" at bounding box center [37, 192] width 28 height 7
click at [41, 212] on button "Call" at bounding box center [50, 208] width 26 height 16
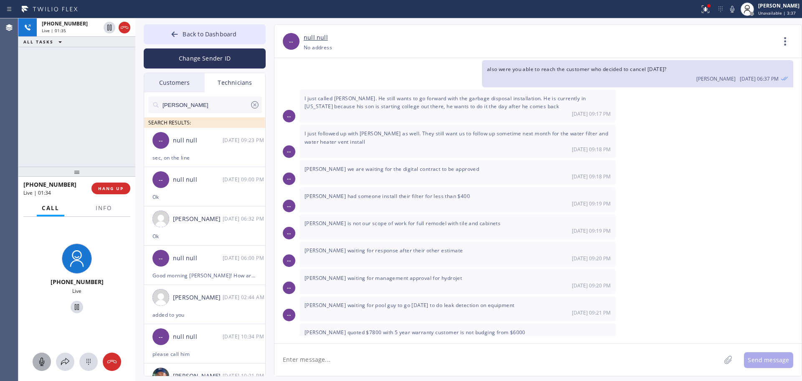
click at [40, 359] on icon at bounding box center [42, 362] width 10 height 10
drag, startPoint x: 40, startPoint y: 362, endPoint x: 84, endPoint y: 355, distance: 45.3
click at [40, 362] on icon at bounding box center [42, 362] width 10 height 10
click at [445, 282] on div "[PERSON_NAME] waiting for management approval for hydrojet [DATE] 09:20 PM" at bounding box center [457, 281] width 316 height 25
click at [448, 282] on span "[PERSON_NAME] waiting for management approval for hydrojet" at bounding box center [382, 277] width 157 height 7
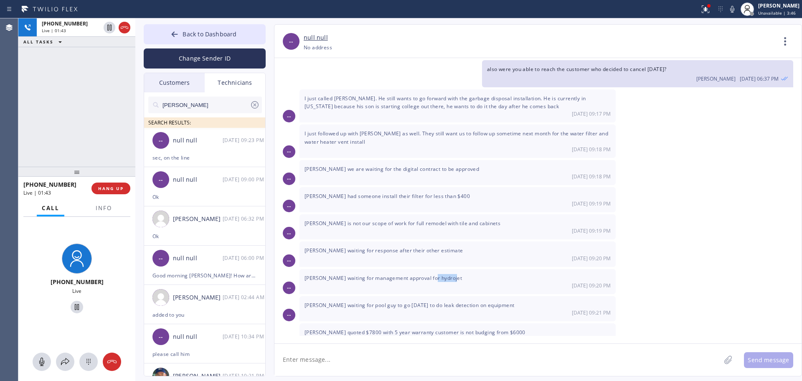
click at [448, 282] on span "[PERSON_NAME] waiting for management approval for hydrojet" at bounding box center [382, 277] width 157 height 7
click at [420, 254] on span "[PERSON_NAME] waiting for response after their other estimate" at bounding box center [383, 250] width 158 height 7
drag, startPoint x: 420, startPoint y: 258, endPoint x: 411, endPoint y: 257, distance: 8.9
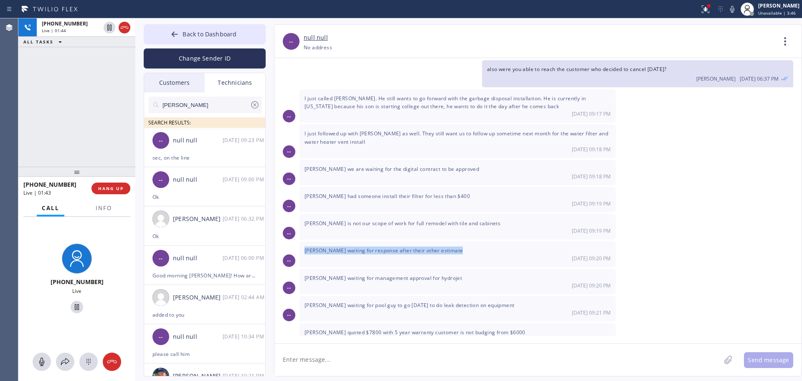
click at [420, 254] on span "[PERSON_NAME] waiting for response after their other estimate" at bounding box center [383, 250] width 158 height 7
click at [347, 224] on div "[PERSON_NAME] is not our scope of work for full remodel with tile and cabinets …" at bounding box center [457, 226] width 316 height 25
click at [342, 200] on span "[PERSON_NAME] had someone install their filter for less than $400" at bounding box center [386, 196] width 165 height 7
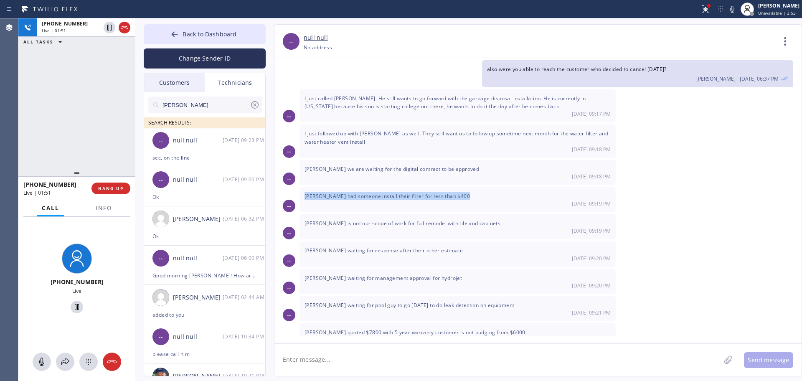
click at [342, 200] on span "[PERSON_NAME] had someone install their filter for less than $400" at bounding box center [386, 196] width 165 height 7
click at [337, 200] on span "[PERSON_NAME] had someone install their filter for less than $400" at bounding box center [386, 196] width 165 height 7
click at [366, 227] on span "[PERSON_NAME] is not our scope of work for full remodel with tile and cabinets" at bounding box center [402, 223] width 196 height 7
click at [365, 227] on span "[PERSON_NAME] is not our scope of work for full remodel with tile and cabinets" at bounding box center [402, 223] width 196 height 7
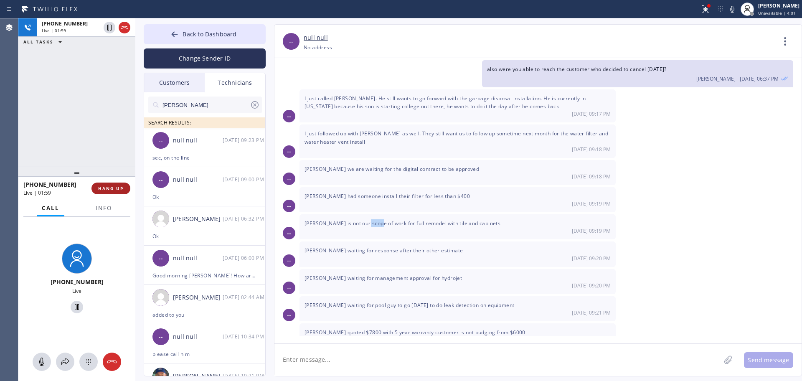
click at [101, 188] on span "HANG UP" at bounding box center [110, 188] width 25 height 6
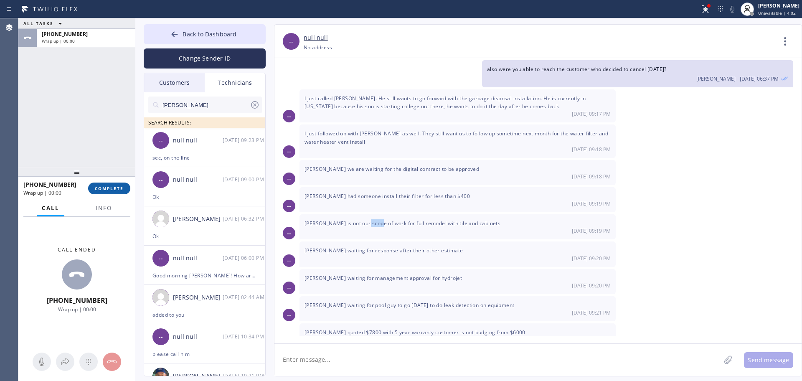
click at [101, 188] on span "COMPLETE" at bounding box center [109, 188] width 29 height 6
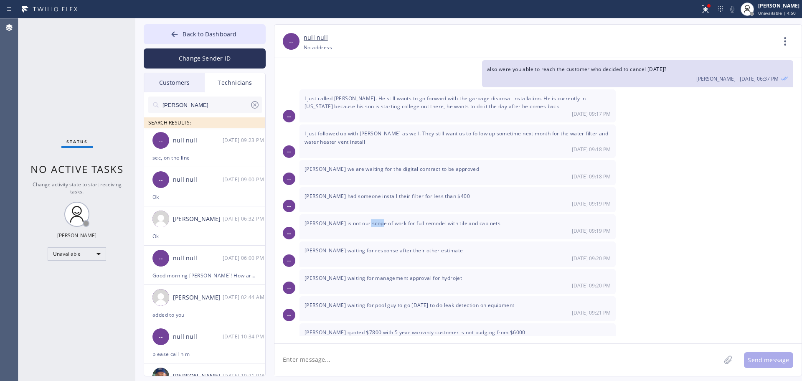
click at [564, 285] on div "[PERSON_NAME] waiting for management approval for hydrojet [DATE] 09:20 PM" at bounding box center [457, 281] width 316 height 25
click at [185, 27] on button "Back to Dashboard" at bounding box center [205, 34] width 122 height 20
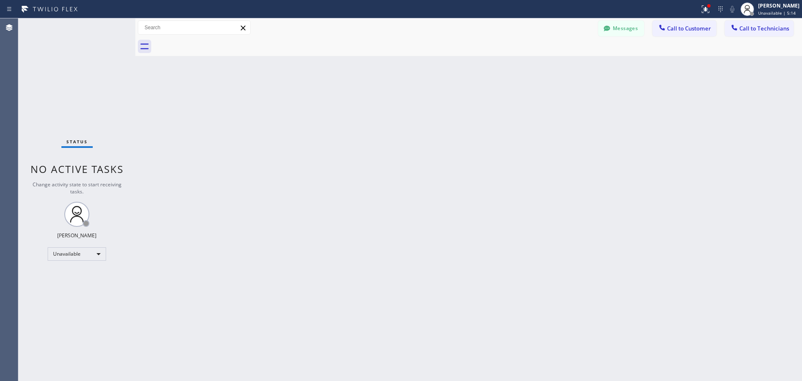
click at [112, 330] on div "Status No active tasks Change activity state to start receiving tasks. Oleksiy …" at bounding box center [76, 199] width 117 height 363
drag, startPoint x: 741, startPoint y: 26, endPoint x: 541, endPoint y: 68, distance: 204.1
click at [741, 26] on span "Call to Technicians" at bounding box center [764, 29] width 50 height 8
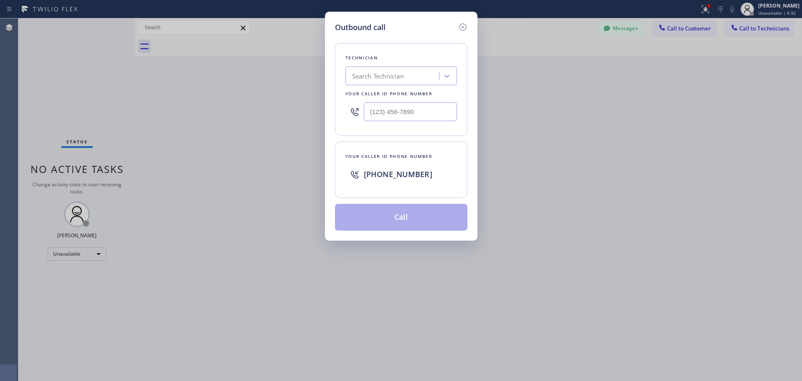
click at [437, 77] on div "Search Technician" at bounding box center [401, 75] width 112 height 19
type input "r"
type input "jonathan"
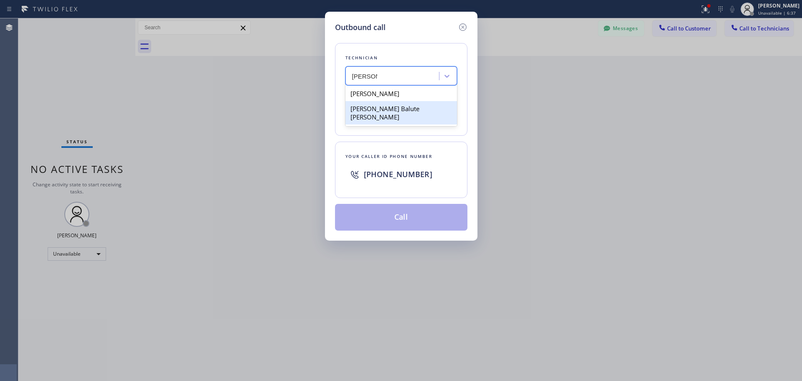
click at [378, 108] on div "[PERSON_NAME] Balute [PERSON_NAME]" at bounding box center [401, 112] width 112 height 23
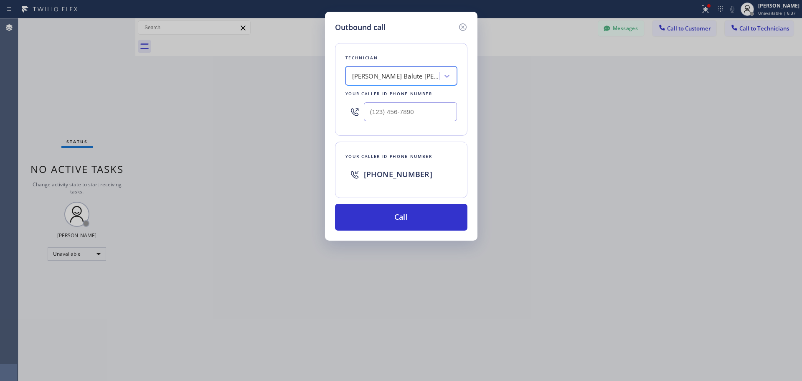
type input "[PHONE_NUMBER]"
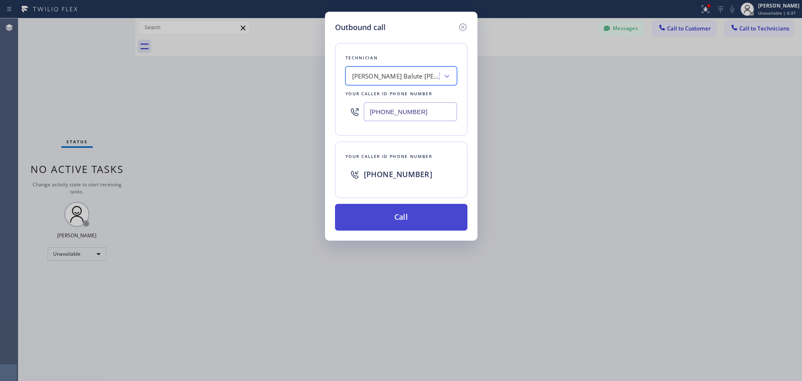
click at [392, 213] on button "Call" at bounding box center [401, 217] width 132 height 27
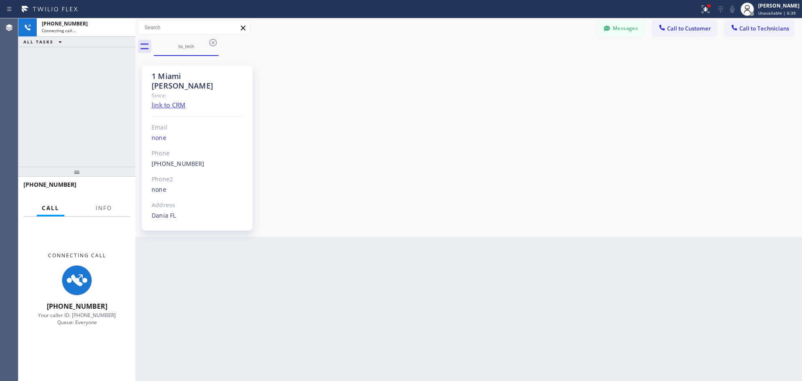
scroll to position [928, 0]
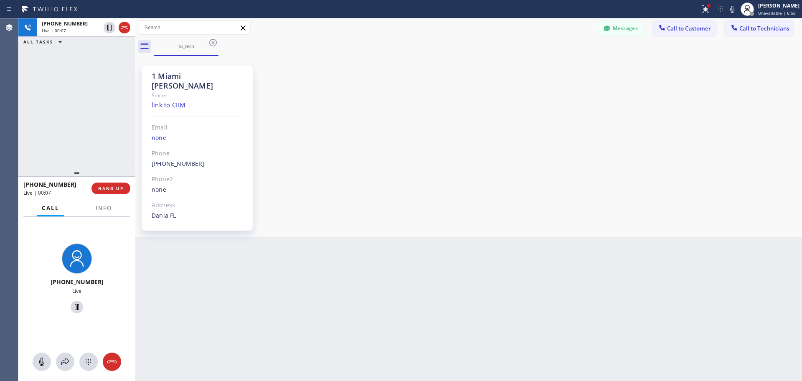
drag, startPoint x: 67, startPoint y: 170, endPoint x: 69, endPoint y: 182, distance: 12.3
click at [69, 177] on div at bounding box center [76, 172] width 117 height 10
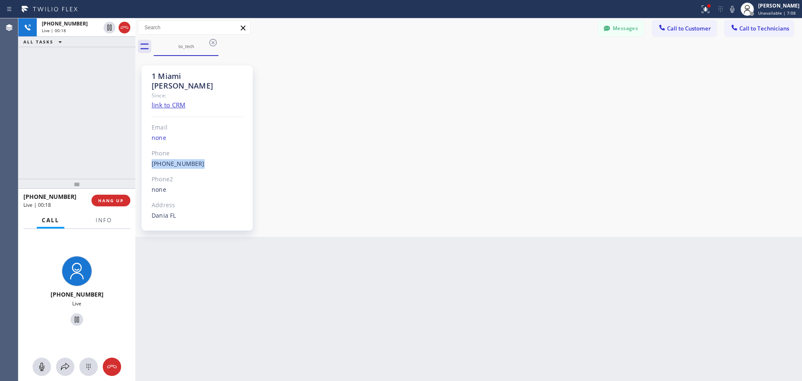
drag, startPoint x: 208, startPoint y: 155, endPoint x: 149, endPoint y: 158, distance: 59.8
click at [149, 158] on div "1 Miami Jonathan Since: link to CRM Email none Phone (954) 740-4698 Outbound ca…" at bounding box center [197, 148] width 111 height 165
copy link "[PHONE_NUMBER]"
click at [215, 159] on div "(954) 740-4698 Outbound call Technician Jonathan Balute Labaton Your caller id …" at bounding box center [197, 164] width 91 height 10
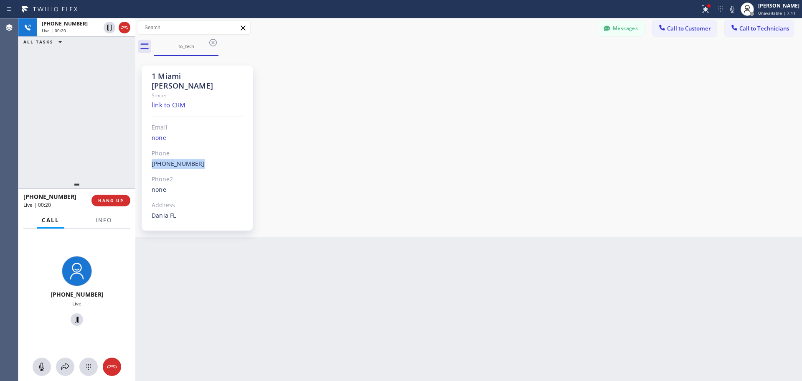
click at [215, 159] on div "(954) 740-4698 Outbound call Technician Jonathan Balute Labaton Your caller id …" at bounding box center [197, 164] width 91 height 10
click at [107, 198] on span "HANG UP" at bounding box center [110, 201] width 25 height 6
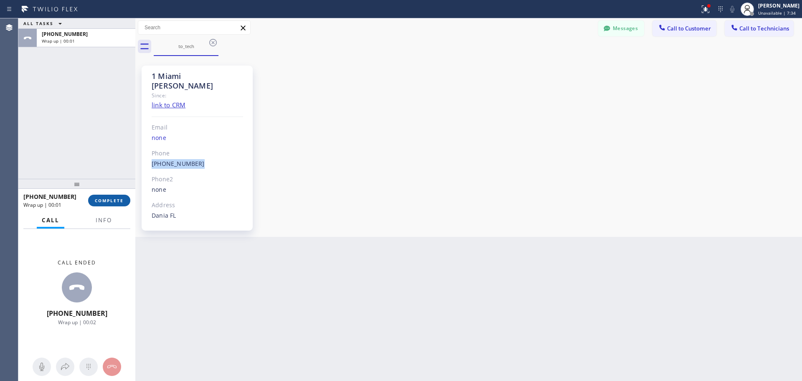
click at [116, 198] on span "COMPLETE" at bounding box center [109, 201] width 29 height 6
click at [95, 160] on div "ALL TASKS ALL TASKS ACTIVE TASKS TASKS IN WRAP UP +19547404698 Wrap up | 00:02" at bounding box center [76, 98] width 117 height 160
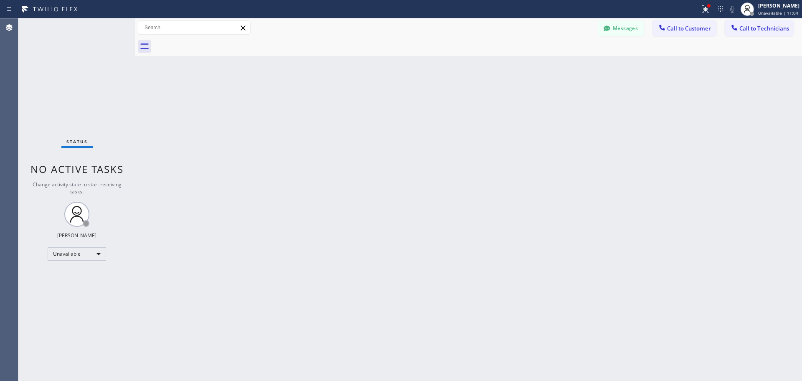
click at [675, 29] on span "Call to Customer" at bounding box center [689, 29] width 44 height 8
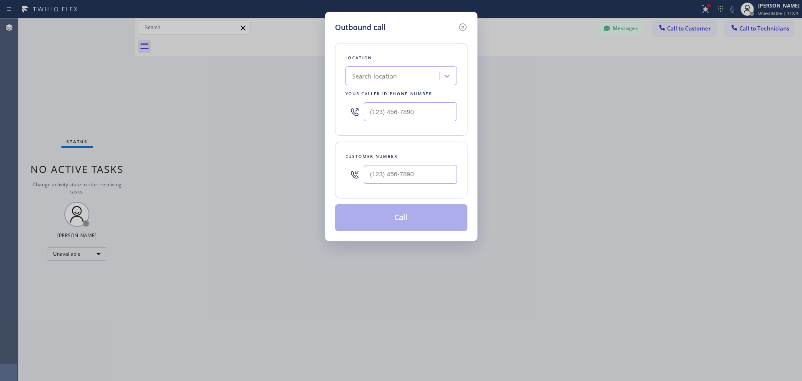
drag, startPoint x: 489, startPoint y: 64, endPoint x: 435, endPoint y: 77, distance: 55.9
click at [459, 71] on div "Outbound call Location Search location Your caller id phone number Customer num…" at bounding box center [401, 190] width 802 height 381
click at [434, 77] on div "Search location" at bounding box center [393, 76] width 91 height 15
paste input "Metro Heating Repair [GEOGRAPHIC_DATA]"
type input "Metro Heating Repair [GEOGRAPHIC_DATA]"
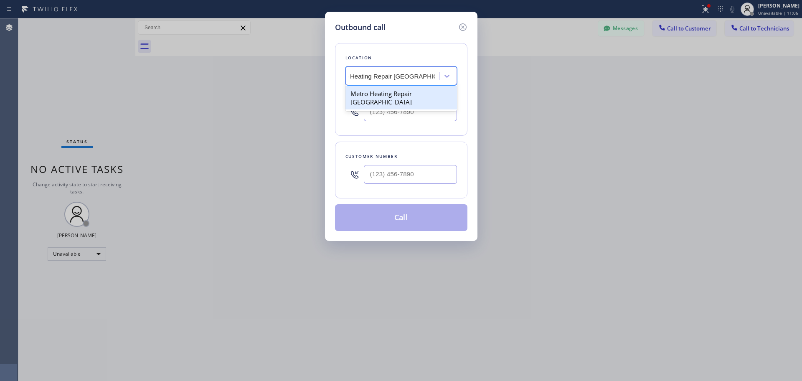
click at [367, 96] on div "Metro Heating Repair [GEOGRAPHIC_DATA]" at bounding box center [401, 97] width 112 height 23
type input "[PHONE_NUMBER]"
click at [386, 176] on input "(___) ___-____" at bounding box center [410, 174] width 93 height 19
paste input "415) 799-6665"
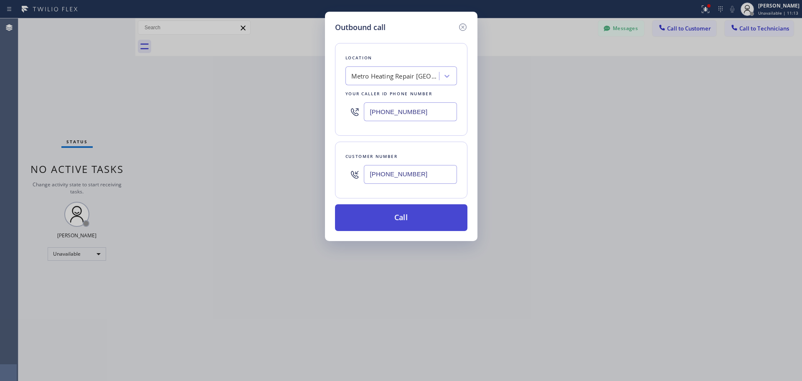
type input "[PHONE_NUMBER]"
click at [371, 221] on button "Call" at bounding box center [401, 217] width 132 height 27
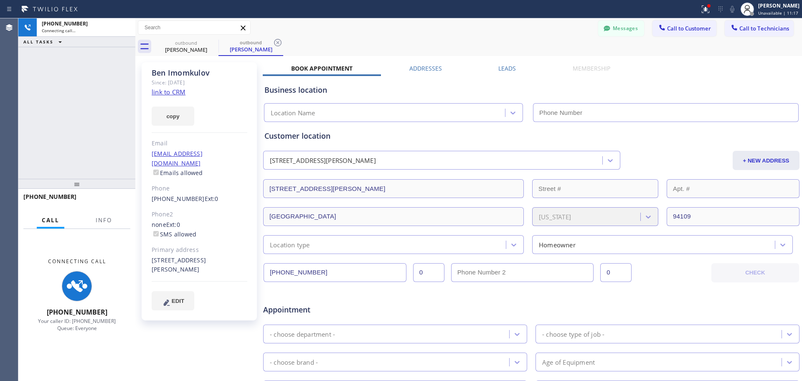
type input "[PHONE_NUMBER]"
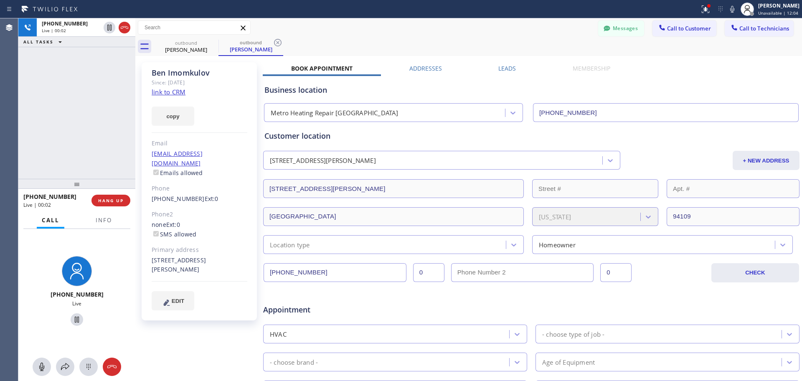
click at [241, 369] on div "Ben Imomkulov Since: 20 may 2020 link to CRM copy Email ben1020_@outlook.com Em…" at bounding box center [199, 328] width 125 height 541
click at [114, 200] on span "HANG UP" at bounding box center [110, 201] width 25 height 6
click at [116, 199] on span "HANG UP" at bounding box center [110, 201] width 25 height 6
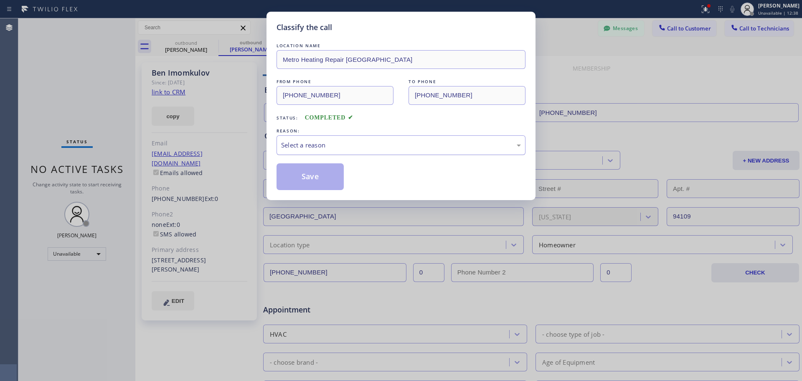
click at [330, 148] on div "Select a reason" at bounding box center [401, 145] width 240 height 10
click at [311, 176] on button "Save" at bounding box center [309, 176] width 67 height 27
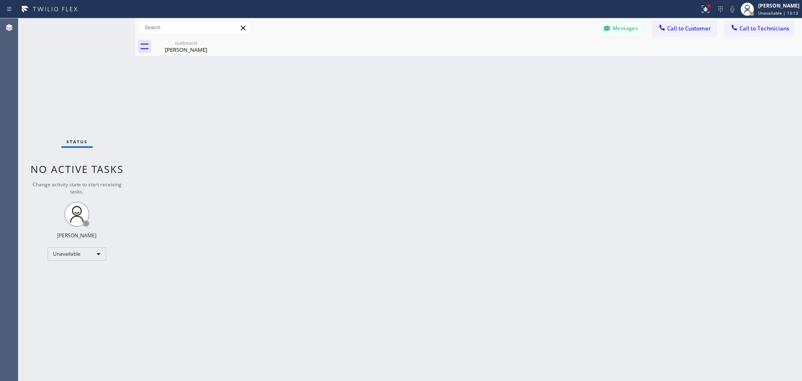
click at [726, 254] on div "Back to Dashboard Change Sender ID Customers Technicians KE Kathy Ewers 08/21 0…" at bounding box center [468, 199] width 667 height 363
click at [294, 337] on div "Back to Dashboard Change Sender ID Customers Technicians KE Kathy Ewers 08/21 0…" at bounding box center [468, 199] width 667 height 363
click at [705, 252] on div "Back to Dashboard Change Sender ID Customers Technicians KE Kathy Ewers 08/21 0…" at bounding box center [468, 199] width 667 height 363
click at [771, 24] on button "Call to Technicians" at bounding box center [759, 28] width 69 height 16
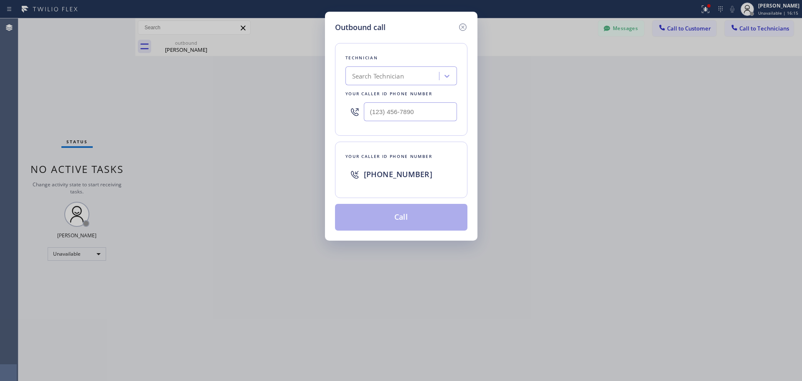
click at [423, 77] on div "Search Technician" at bounding box center [401, 75] width 112 height 19
click at [463, 25] on icon at bounding box center [463, 27] width 10 height 10
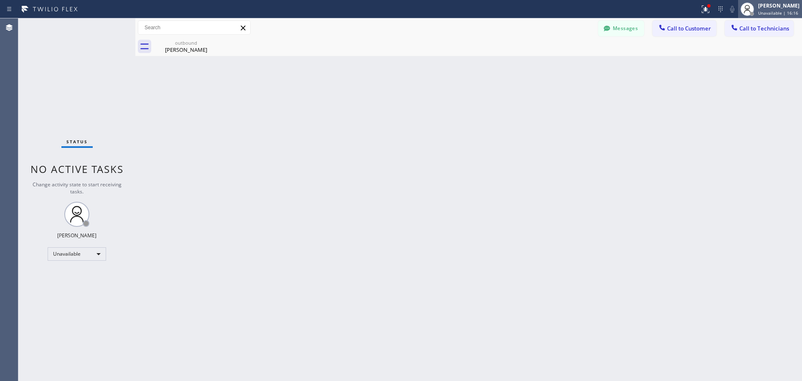
drag, startPoint x: 771, startPoint y: 13, endPoint x: 758, endPoint y: 16, distance: 13.7
click at [770, 13] on span "Unavailable | 16:16" at bounding box center [778, 13] width 40 height 6
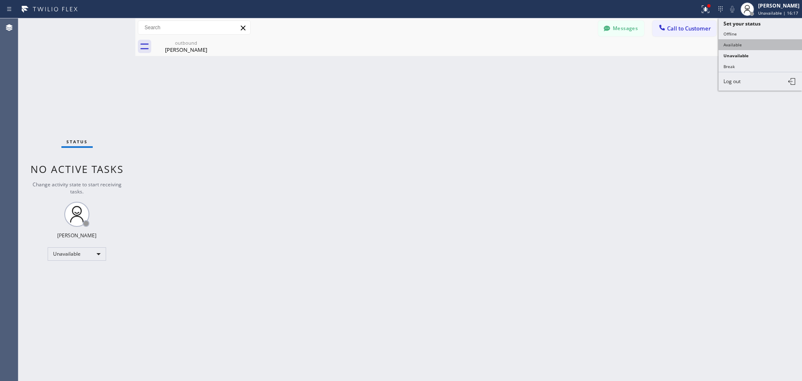
click at [730, 43] on button "Available" at bounding box center [760, 44] width 84 height 11
click at [744, 36] on div "Messages Call to Customer Call to Technicians Outbound call Location Metro Heat…" at bounding box center [468, 37] width 667 height 38
click at [747, 30] on span "Call to Technicians" at bounding box center [764, 29] width 50 height 8
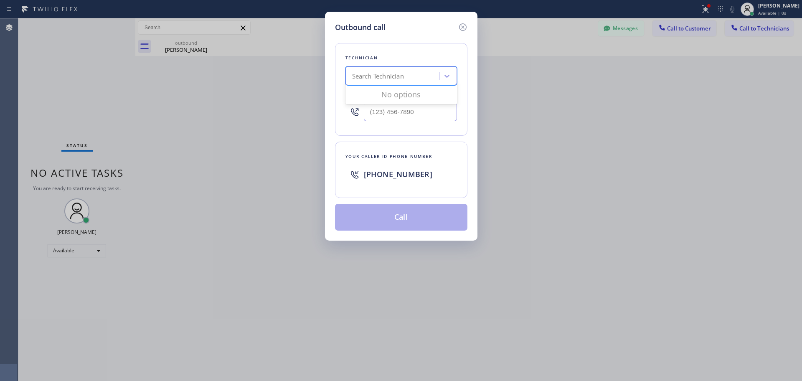
click at [410, 85] on div "Search Technician" at bounding box center [401, 75] width 112 height 19
type input "o"
type input "jonathan"
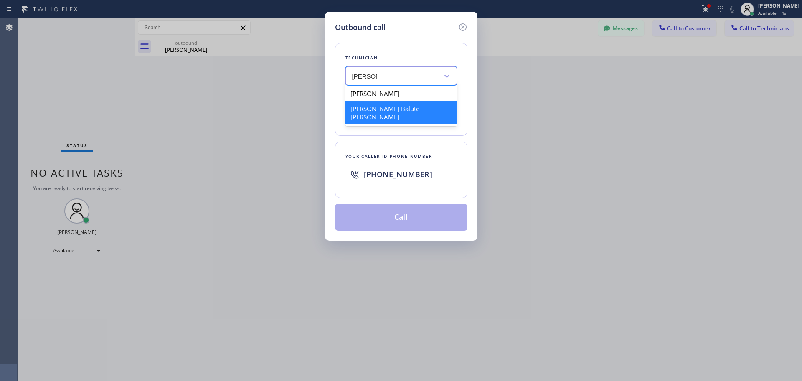
click at [383, 105] on div "[PERSON_NAME] Balute [PERSON_NAME]" at bounding box center [401, 112] width 112 height 23
type input "[PHONE_NUMBER]"
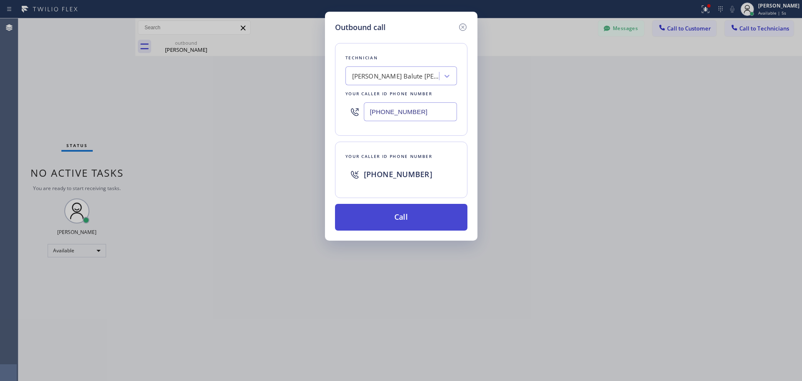
click at [368, 225] on button "Call" at bounding box center [401, 217] width 132 height 27
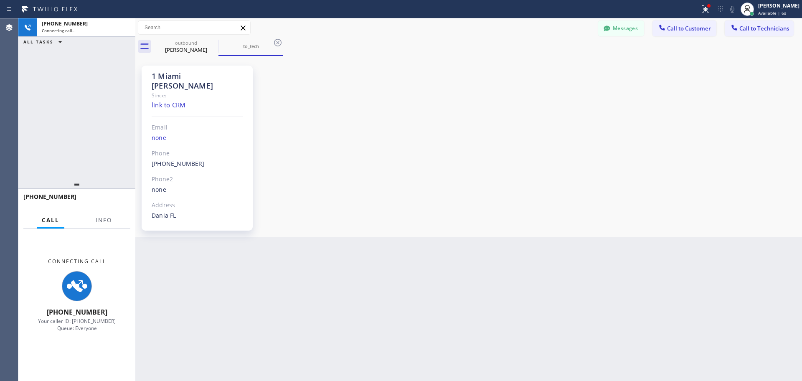
scroll to position [928, 0]
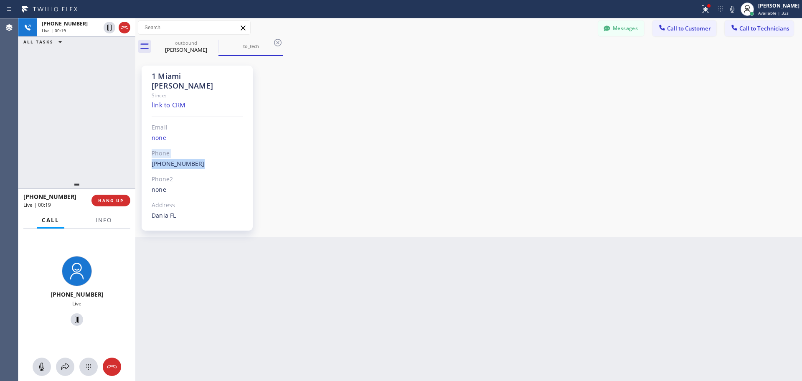
drag, startPoint x: 210, startPoint y: 157, endPoint x: 149, endPoint y: 147, distance: 61.7
click at [149, 147] on div "1 Miami Jonathan Since: link to CRM Email none Phone (954) 740-4698 Outbound ca…" at bounding box center [197, 148] width 111 height 165
click at [146, 147] on div "1 Miami Jonathan Since: link to CRM Email none Phone (954) 740-4698 Outbound ca…" at bounding box center [197, 148] width 111 height 165
drag, startPoint x: 148, startPoint y: 142, endPoint x: 209, endPoint y: 149, distance: 61.3
click at [208, 149] on div "1 Miami Jonathan Since: link to CRM Email none Phone (954) 740-4698 Outbound ca…" at bounding box center [197, 148] width 111 height 165
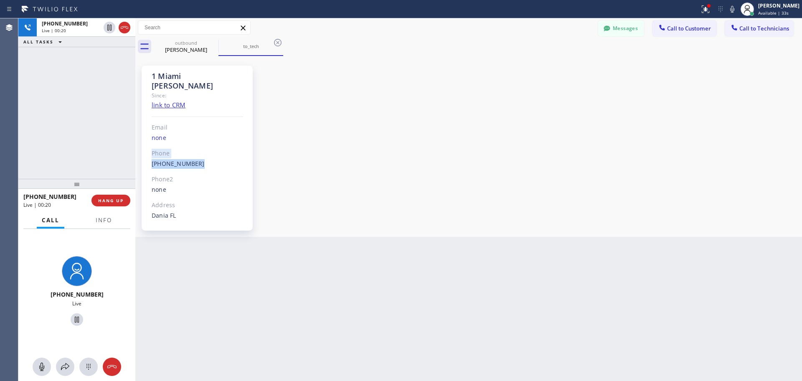
click at [209, 149] on div "1 Miami Jonathan Since: link to CRM Email none Phone (954) 740-4698 Outbound ca…" at bounding box center [197, 148] width 111 height 165
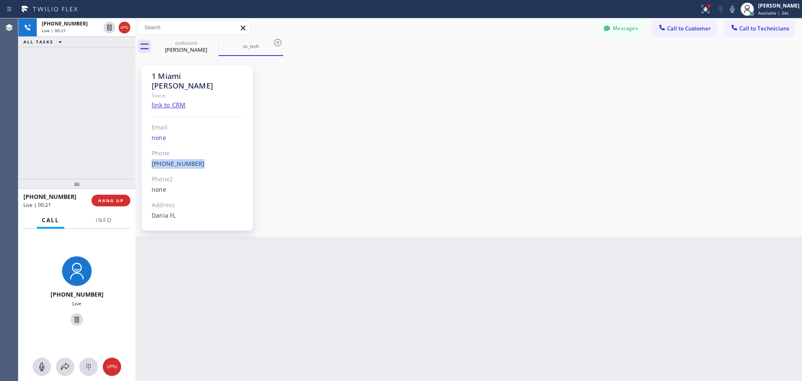
click at [208, 149] on div "1 Miami Jonathan Since: link to CRM Email none Phone (954) 740-4698 Outbound ca…" at bounding box center [197, 148] width 111 height 165
drag, startPoint x: 66, startPoint y: 189, endPoint x: 66, endPoint y: 178, distance: 11.3
click at [66, 179] on div at bounding box center [76, 184] width 117 height 10
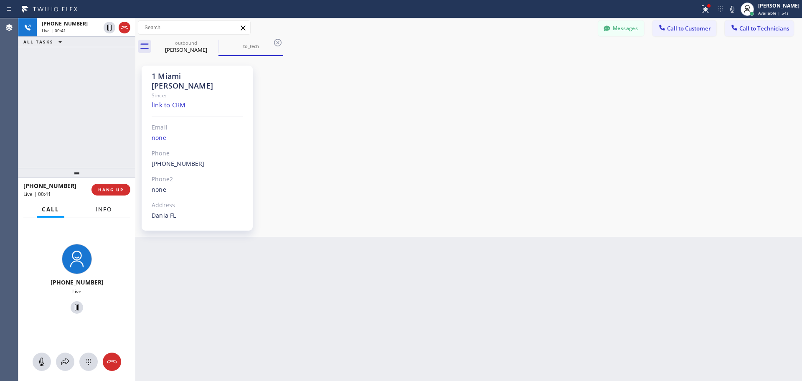
drag, startPoint x: 66, startPoint y: 178, endPoint x: 97, endPoint y: 223, distance: 55.6
click at [65, 178] on div at bounding box center [76, 173] width 117 height 10
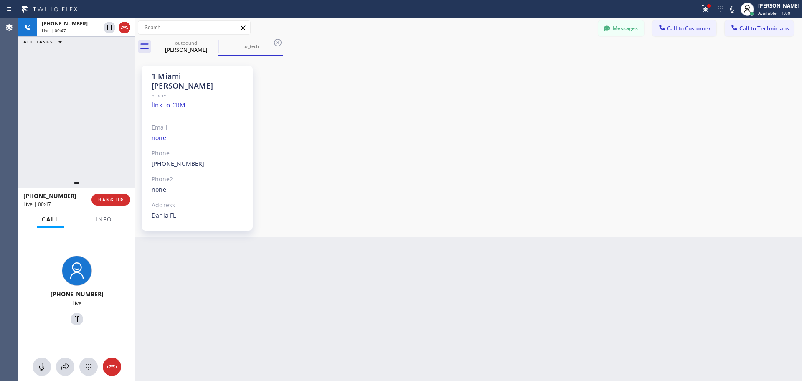
drag, startPoint x: 134, startPoint y: 241, endPoint x: 8, endPoint y: 284, distance: 132.6
click at [135, 241] on div at bounding box center [135, 199] width 0 height 363
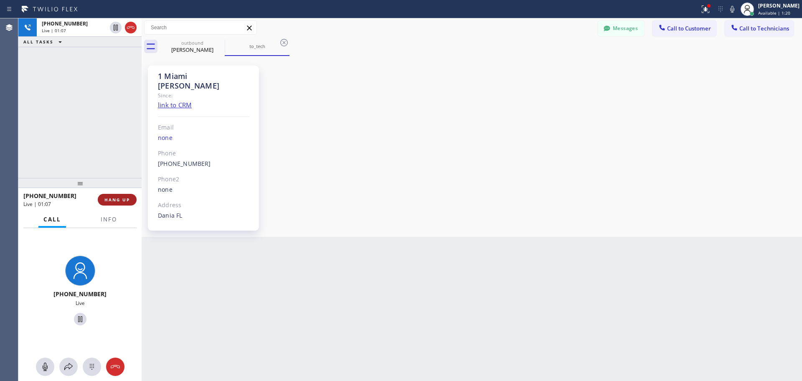
click at [122, 202] on span "HANG UP" at bounding box center [116, 200] width 25 height 6
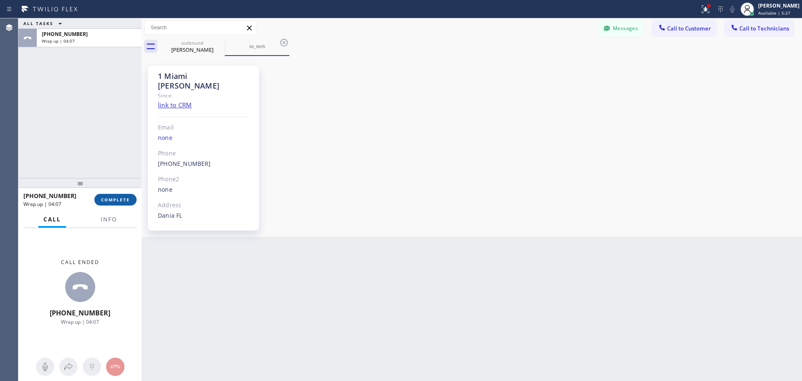
click at [113, 200] on span "COMPLETE" at bounding box center [115, 200] width 29 height 6
click at [675, 25] on span "Call to Customer" at bounding box center [689, 29] width 44 height 8
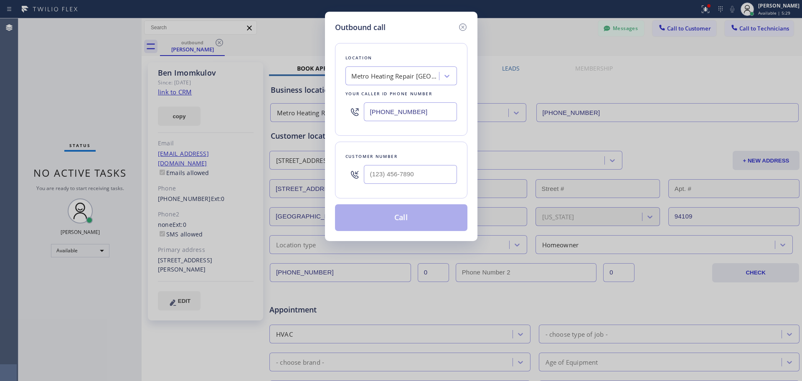
click at [400, 62] on div "Location Metro Heating Repair San Francisco Your caller id phone number (415) 3…" at bounding box center [401, 89] width 132 height 93
click at [395, 76] on div "Metro Heating Repair [GEOGRAPHIC_DATA]" at bounding box center [395, 76] width 88 height 10
paste input "[PHONE_NUMBER]"
type input "[PHONE_NUMBER]"
click at [389, 157] on div "Customer number" at bounding box center [401, 156] width 112 height 9
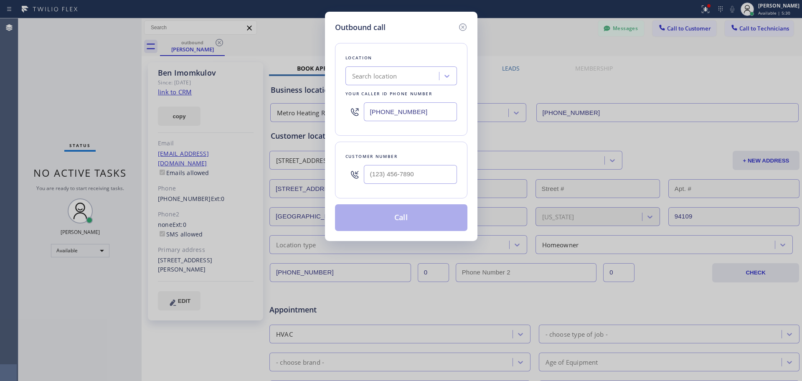
click at [383, 177] on input "text" at bounding box center [410, 174] width 93 height 19
paste input "305) 342-3999"
type input "[PHONE_NUMBER]"
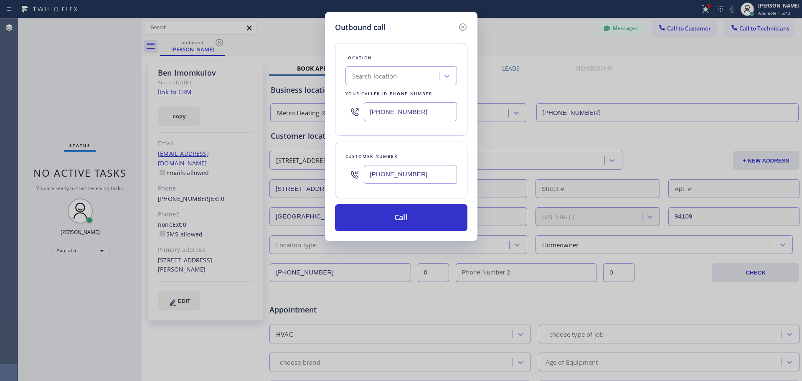
click at [385, 71] on div "Search location" at bounding box center [393, 76] width 91 height 15
paste input "HVAC Alliance"
type input "HVAC Alliance"
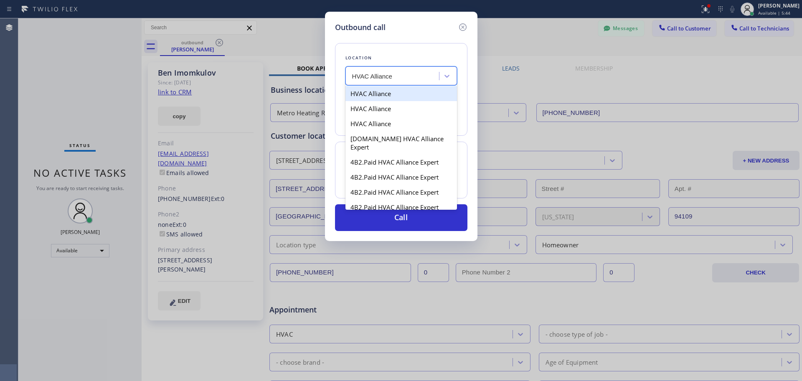
click at [372, 95] on div "HVAC Alliance" at bounding box center [401, 93] width 112 height 15
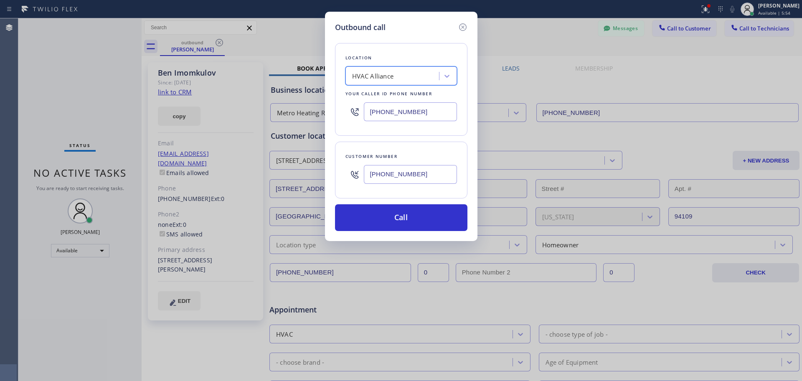
click at [416, 118] on input "[PHONE_NUMBER]" at bounding box center [410, 111] width 93 height 19
paste input "562) 242-3929"
type input "(562) 242-3929"
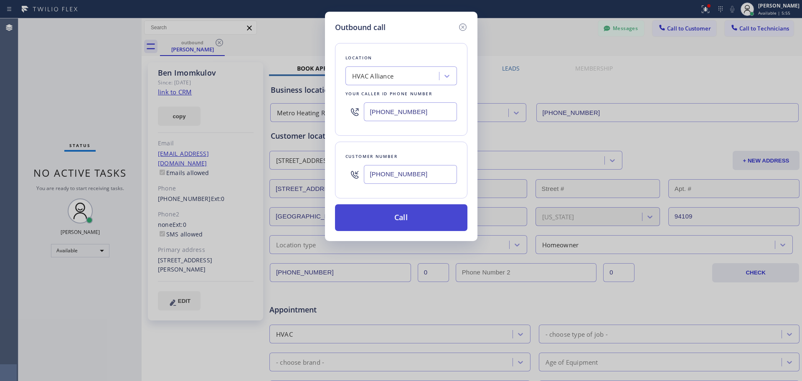
click at [380, 212] on button "Call" at bounding box center [401, 217] width 132 height 27
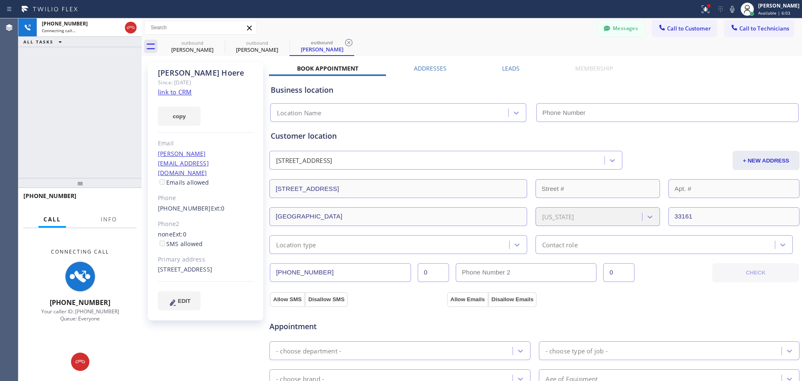
type input "[PHONE_NUMBER]"
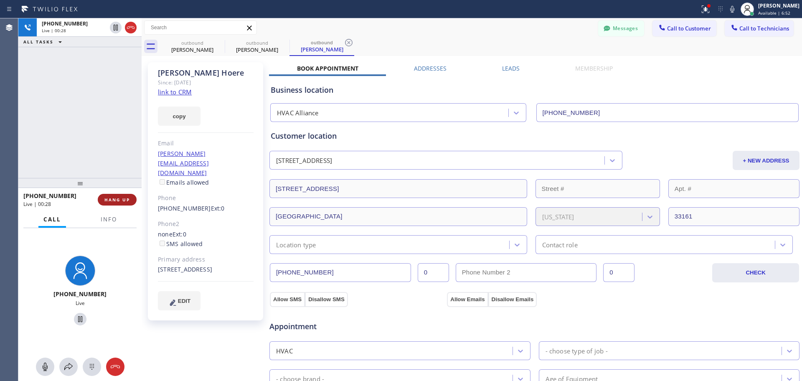
click at [117, 197] on span "HANG UP" at bounding box center [116, 200] width 25 height 6
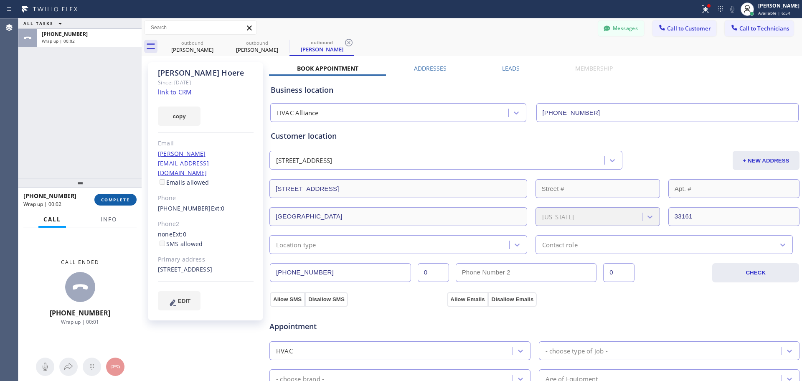
click at [109, 196] on button "COMPLETE" at bounding box center [115, 200] width 42 height 12
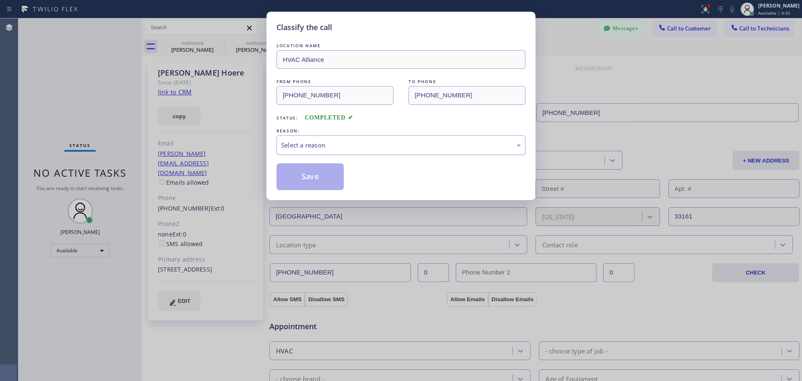
click at [322, 135] on div "Select a reason" at bounding box center [400, 145] width 249 height 20
click at [325, 178] on button "Save" at bounding box center [309, 176] width 67 height 27
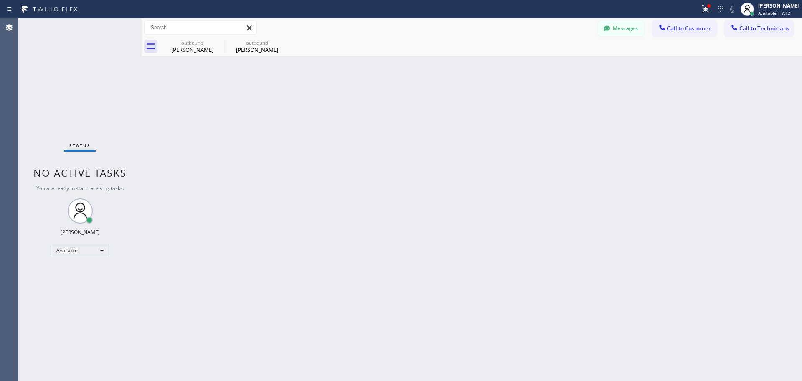
click at [169, 57] on div "Back to Dashboard Change Sender ID Customers Technicians KE Kathy Ewers 08/21 0…" at bounding box center [472, 199] width 660 height 363
click at [191, 45] on div "outbound" at bounding box center [192, 43] width 63 height 6
type input "[PHONE_NUMBER]"
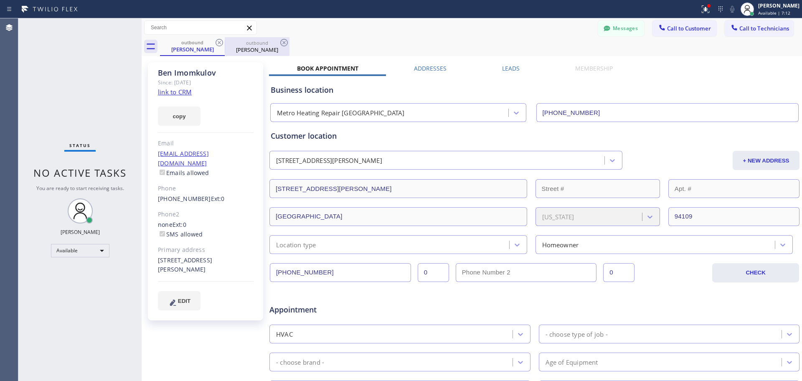
click at [238, 47] on div "[PERSON_NAME]" at bounding box center [257, 50] width 63 height 8
type input "[PHONE_NUMBER]"
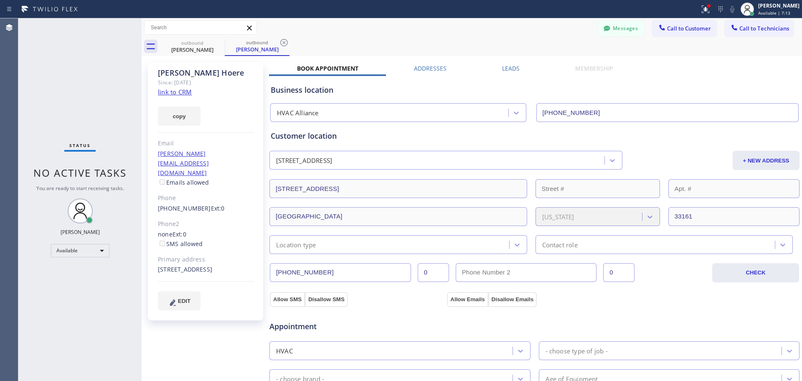
click at [178, 91] on link "link to CRM" at bounding box center [175, 92] width 34 height 8
click at [608, 30] on button "Messages" at bounding box center [621, 28] width 46 height 16
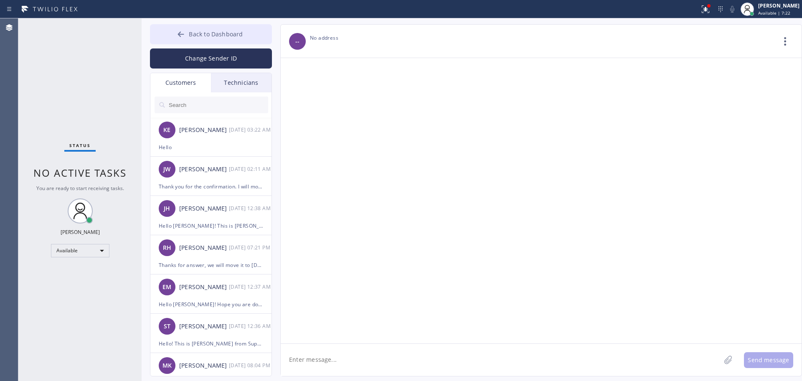
click at [198, 40] on button "Back to Dashboard" at bounding box center [211, 34] width 122 height 20
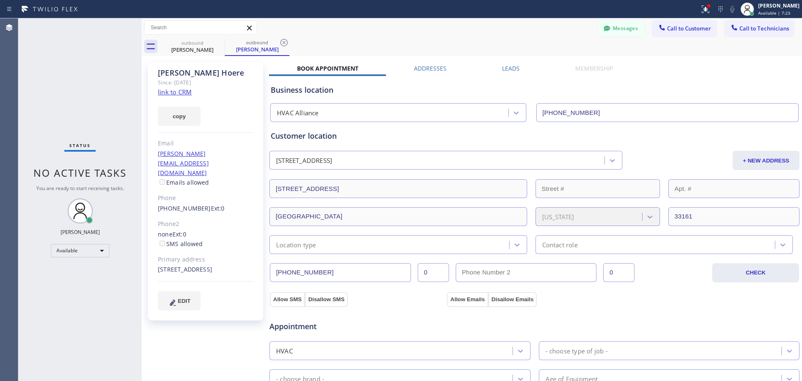
click at [680, 26] on button "Call to Customer" at bounding box center [684, 28] width 64 height 16
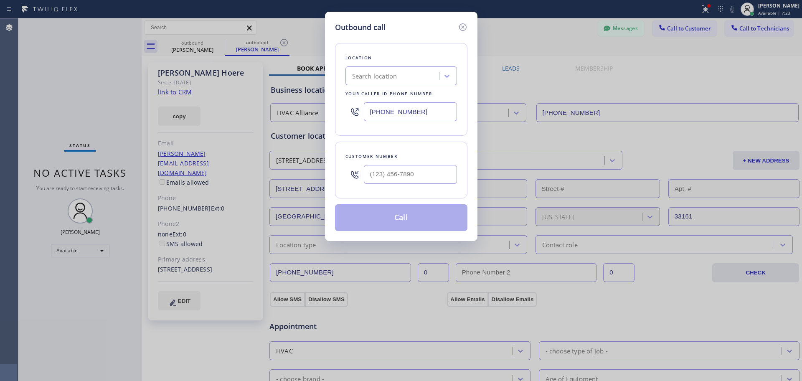
click at [389, 101] on div "[PHONE_NUMBER]" at bounding box center [401, 111] width 112 height 27
click at [388, 108] on input "[PHONE_NUMBER]" at bounding box center [410, 111] width 93 height 19
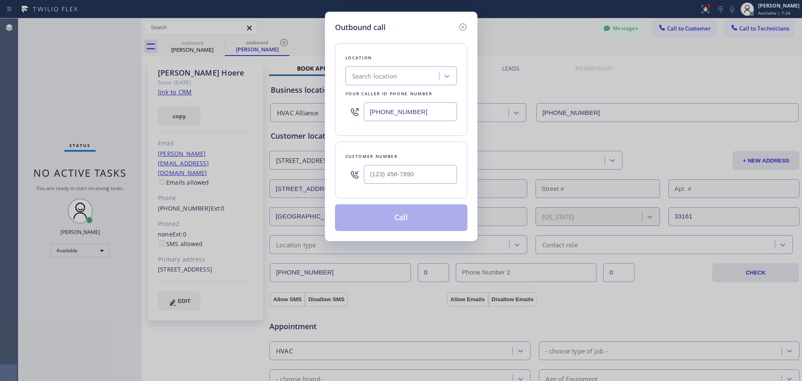
paste input "00) 452-7197"
type input "[PHONE_NUMBER]"
click at [380, 139] on div "Location Search location Your caller id phone number (800) 452-7197 Customer nu…" at bounding box center [401, 132] width 132 height 198
click at [387, 164] on div at bounding box center [410, 174] width 93 height 27
click at [389, 174] on input "(___) ___-____" at bounding box center [410, 174] width 93 height 19
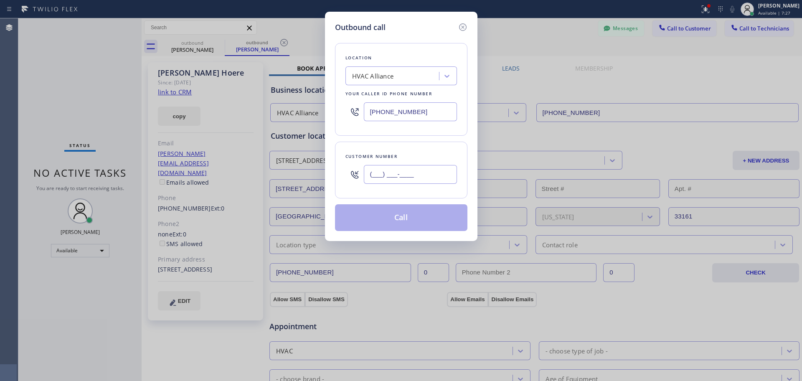
paste input "305) 342-3999"
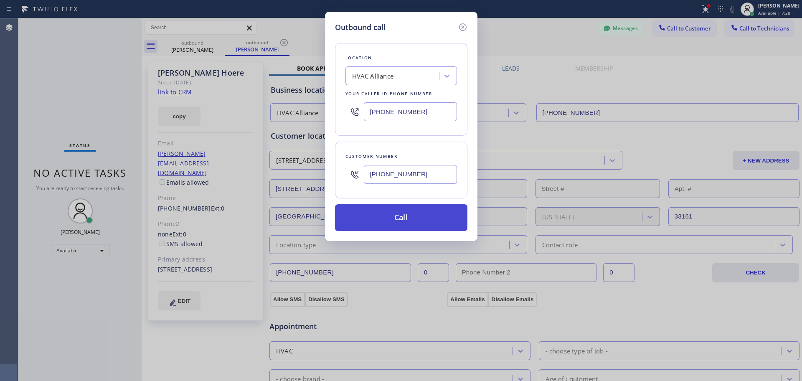
type input "[PHONE_NUMBER]"
click at [387, 217] on button "Call" at bounding box center [401, 217] width 132 height 27
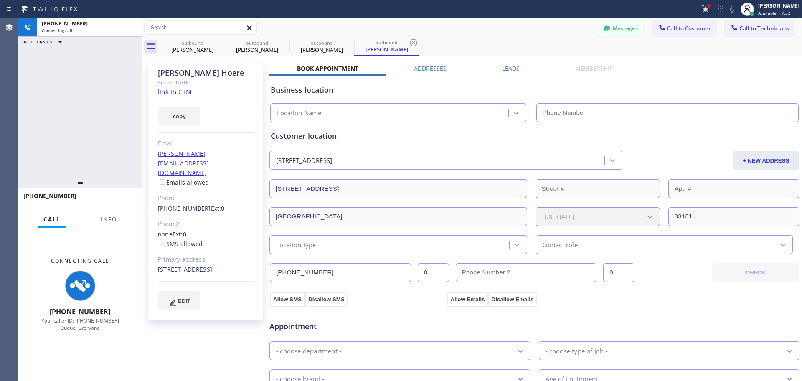
type input "[PHONE_NUMBER]"
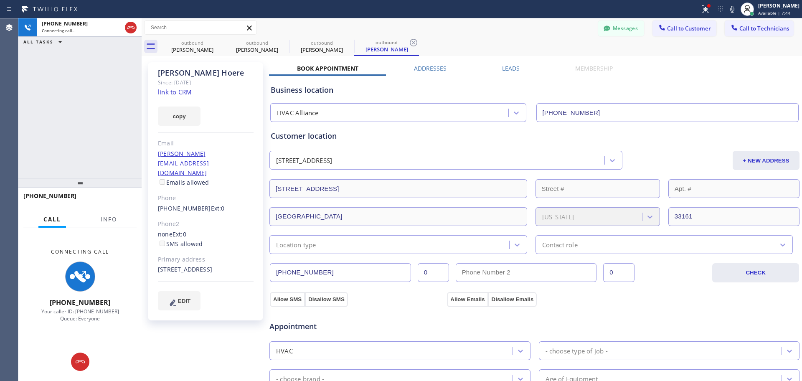
drag, startPoint x: 580, startPoint y: 140, endPoint x: 545, endPoint y: 135, distance: 35.4
click at [580, 140] on div "Customer location" at bounding box center [535, 135] width 528 height 11
click at [188, 85] on div "Since: [DATE]" at bounding box center [206, 83] width 96 height 10
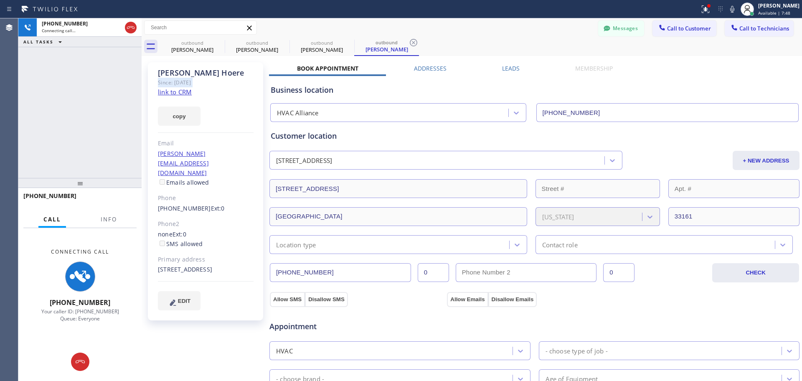
click at [186, 78] on div "Since: [DATE]" at bounding box center [206, 83] width 96 height 10
click at [183, 76] on div "Milton Hoere" at bounding box center [206, 73] width 96 height 10
click at [183, 75] on div "Milton Hoere" at bounding box center [206, 73] width 96 height 10
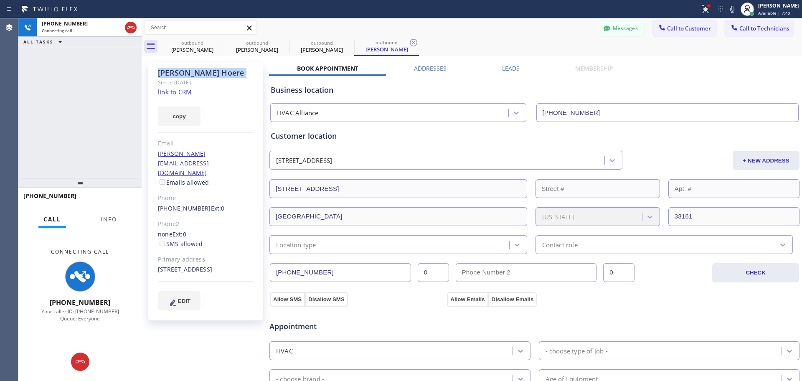
click at [183, 75] on div "Milton Hoere" at bounding box center [206, 73] width 96 height 10
click at [180, 74] on div "Milton Hoere" at bounding box center [206, 73] width 96 height 10
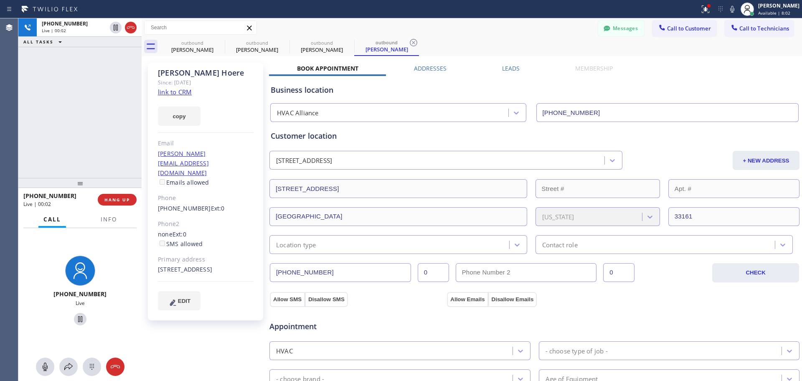
click at [134, 26] on icon at bounding box center [131, 28] width 10 height 10
click at [113, 197] on span "HANG UP" at bounding box center [116, 200] width 25 height 6
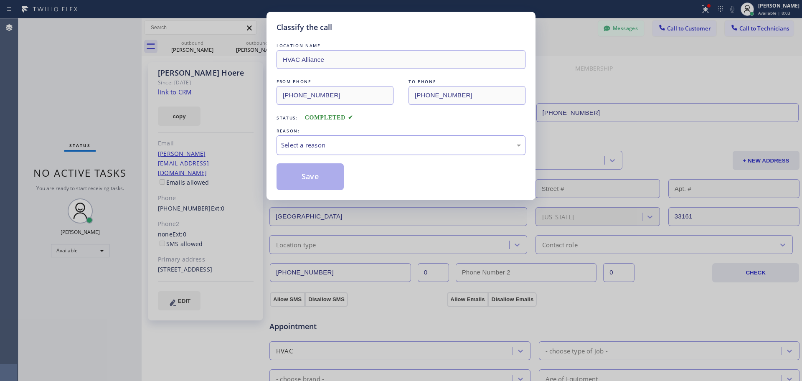
click at [382, 150] on div "Select a reason" at bounding box center [400, 145] width 249 height 20
click at [309, 172] on button "Save" at bounding box center [309, 176] width 67 height 27
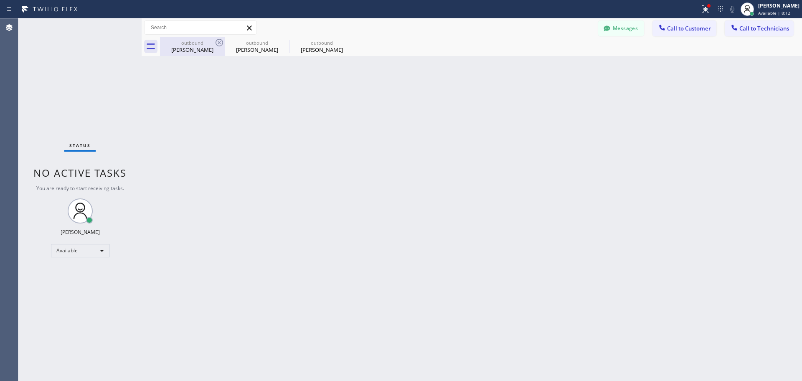
drag, startPoint x: 209, startPoint y: 49, endPoint x: 213, endPoint y: 46, distance: 5.0
click at [209, 48] on div "Ben Imomkulov" at bounding box center [192, 50] width 63 height 8
type input "[PHONE_NUMBER]"
click at [213, 46] on div "Ben Imomkulov" at bounding box center [192, 50] width 63 height 8
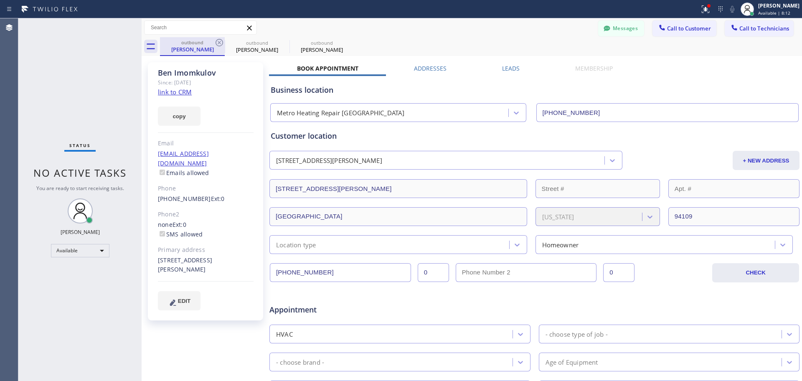
click at [214, 46] on div "Ben Imomkulov" at bounding box center [192, 50] width 63 height 8
click at [214, 45] on div "outbound Ben Imomkulov" at bounding box center [192, 46] width 65 height 19
click at [216, 44] on icon at bounding box center [219, 43] width 10 height 10
click at [0, 0] on icon at bounding box center [0, 0] width 0 height 0
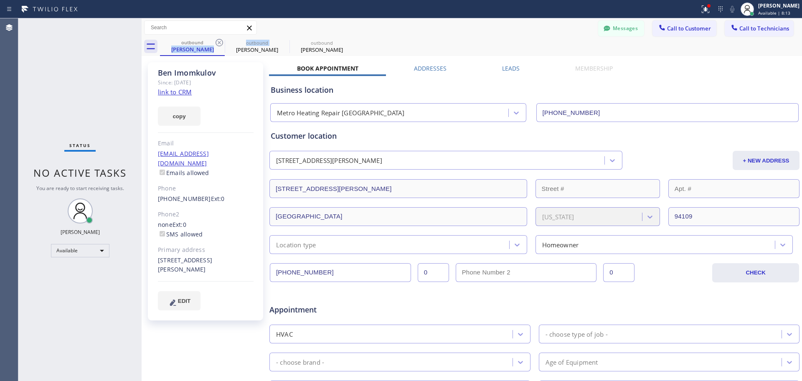
click at [0, 0] on icon at bounding box center [0, 0] width 0 height 0
click at [216, 44] on div "outbound Ben Imomkulov outbound Milton Hoere outbound Milton Hoere" at bounding box center [481, 46] width 642 height 19
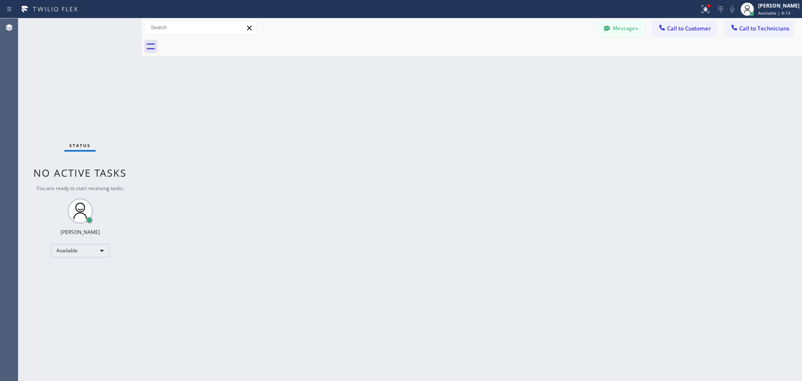
click at [216, 43] on div at bounding box center [481, 46] width 642 height 19
click at [209, 91] on div "Back to Dashboard Change Sender ID Customers Technicians KE Kathy Ewers 08/21 0…" at bounding box center [472, 199] width 660 height 363
drag, startPoint x: 771, startPoint y: 25, endPoint x: 670, endPoint y: 42, distance: 102.5
click at [771, 25] on span "Call to Technicians" at bounding box center [764, 29] width 50 height 8
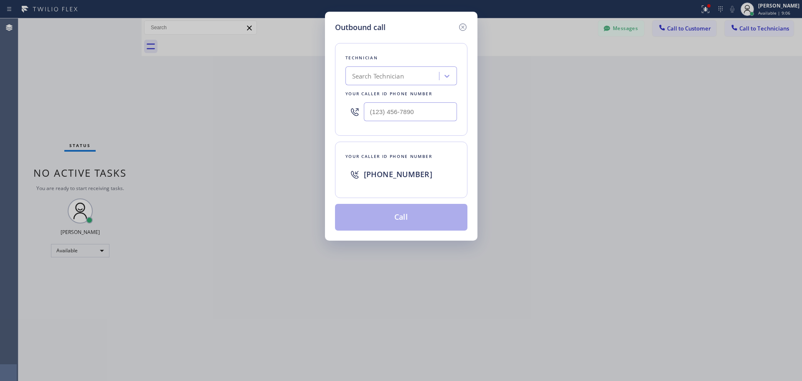
click at [412, 81] on div "Search Technician" at bounding box center [393, 76] width 91 height 15
type input "jonathan"
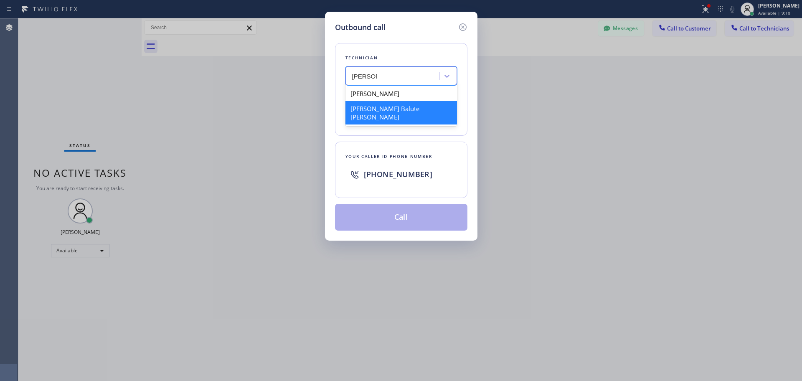
click at [384, 109] on div "[PERSON_NAME] Balute [PERSON_NAME]" at bounding box center [401, 112] width 112 height 23
type input "[PHONE_NUMBER]"
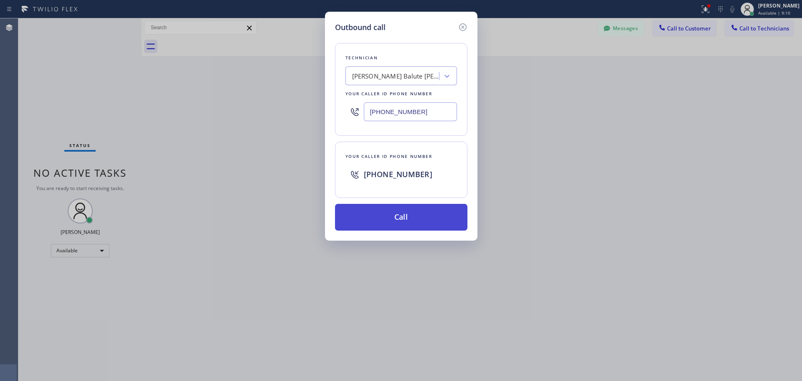
click at [387, 216] on button "Call" at bounding box center [401, 217] width 132 height 27
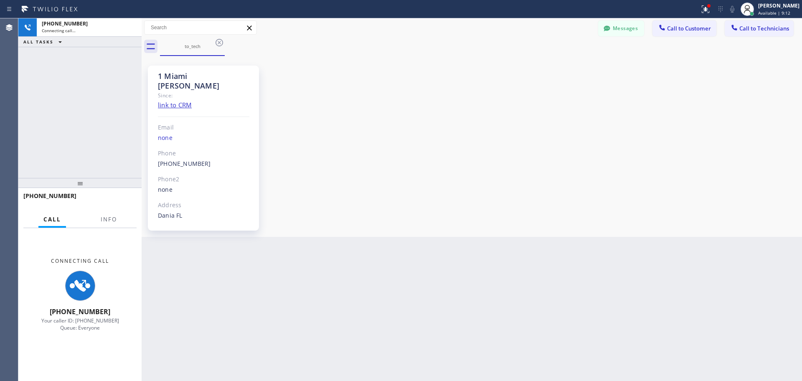
scroll to position [928, 0]
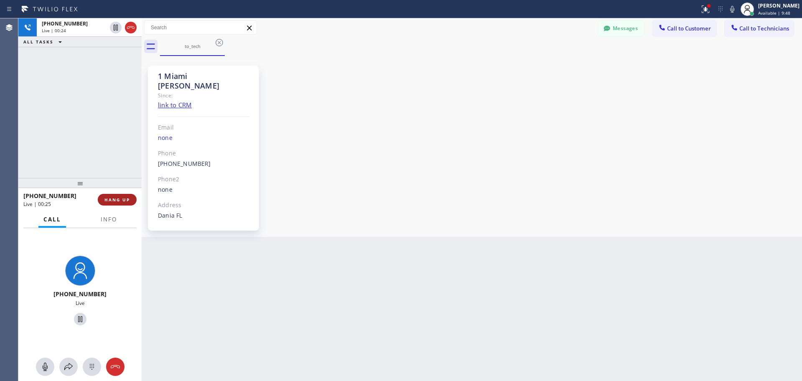
click at [112, 198] on span "HANG UP" at bounding box center [116, 200] width 25 height 6
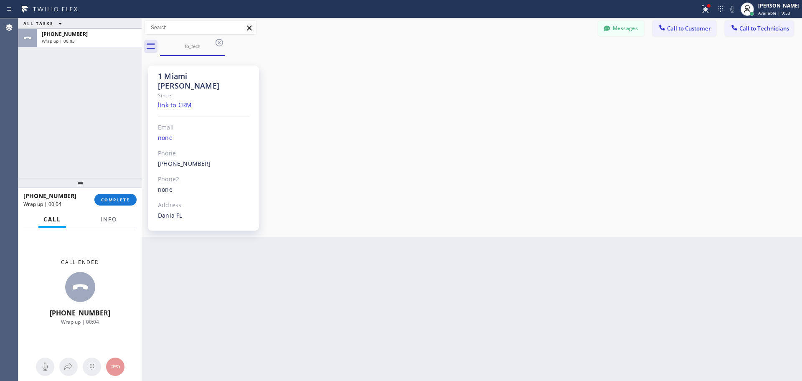
drag, startPoint x: 233, startPoint y: 353, endPoint x: 88, endPoint y: 205, distance: 206.4
click at [233, 353] on div "Back to Dashboard Change Sender ID Customers Technicians KE Kathy Ewers 08/21 0…" at bounding box center [472, 199] width 660 height 363
click at [122, 203] on button "COMPLETE" at bounding box center [115, 200] width 42 height 12
click at [115, 173] on div "ALL TASKS ALL TASKS ACTIVE TASKS TASKS IN WRAP UP +19547404698 Wrap up | 00:04" at bounding box center [79, 98] width 123 height 160
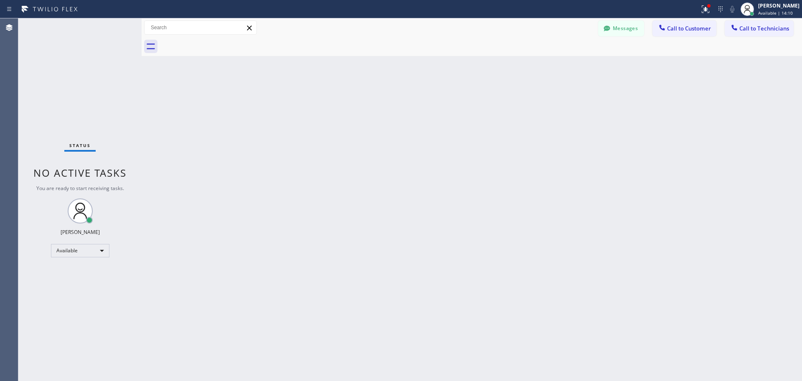
click at [601, 165] on div "Back to Dashboard Change Sender ID Customers Technicians KE Kathy Ewers 08/21 0…" at bounding box center [472, 199] width 660 height 363
click at [740, 168] on div "Back to Dashboard Change Sender ID Customers Technicians KE Kathy Ewers 08/21 0…" at bounding box center [472, 199] width 660 height 363
click at [748, 27] on span "Call to Technicians" at bounding box center [764, 29] width 50 height 8
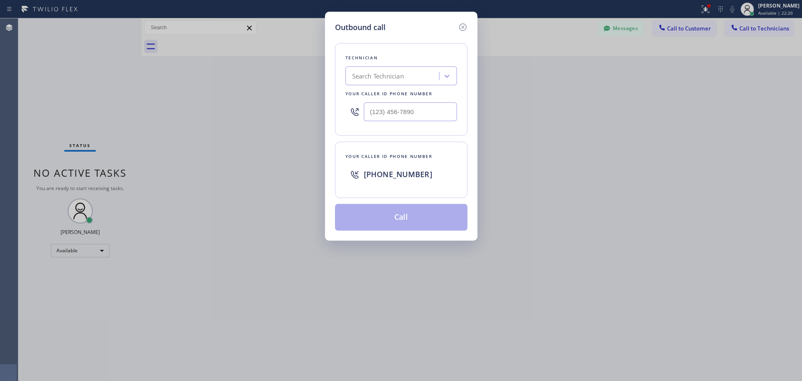
drag, startPoint x: 483, startPoint y: 71, endPoint x: 458, endPoint y: 67, distance: 25.4
click at [477, 71] on div "Outbound call Technician Search Technician Your caller id phone number Your cal…" at bounding box center [401, 190] width 802 height 381
click at [406, 75] on div "Search Technician" at bounding box center [393, 76] width 91 height 15
type input "serg"
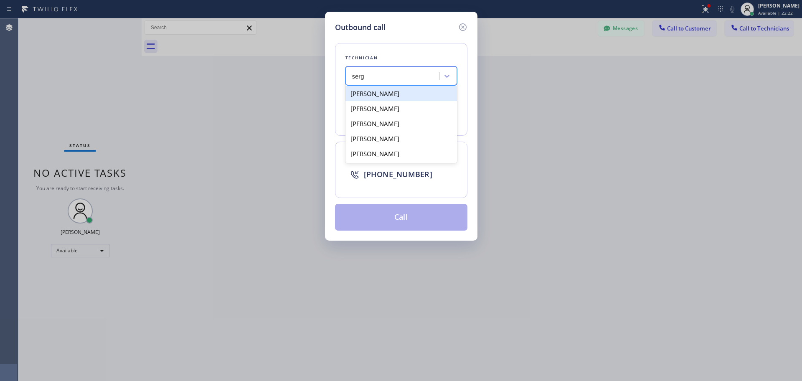
click at [371, 94] on div "[PERSON_NAME]" at bounding box center [401, 93] width 112 height 15
type input "[PHONE_NUMBER]"
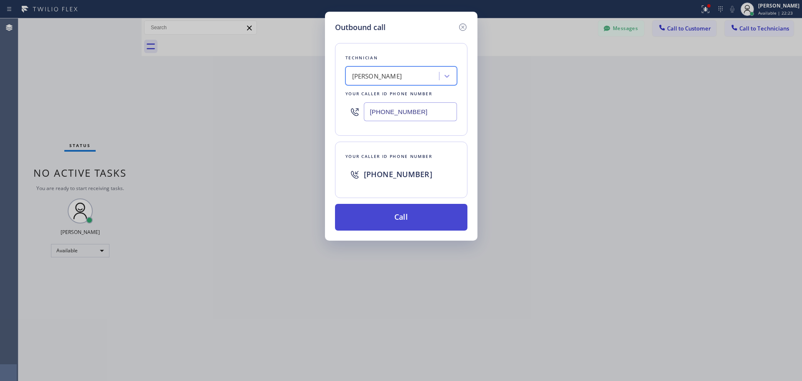
click at [426, 219] on button "Call" at bounding box center [401, 217] width 132 height 27
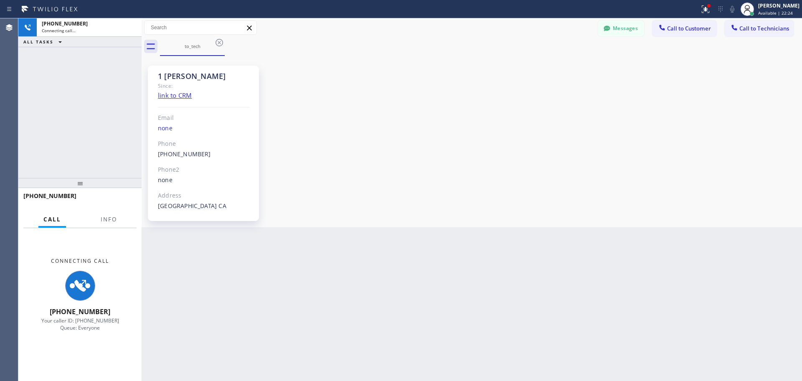
scroll to position [867, 0]
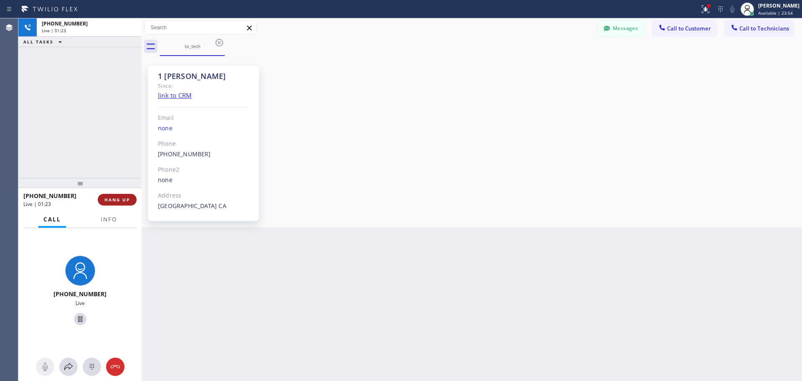
click at [122, 200] on span "HANG UP" at bounding box center [116, 200] width 25 height 6
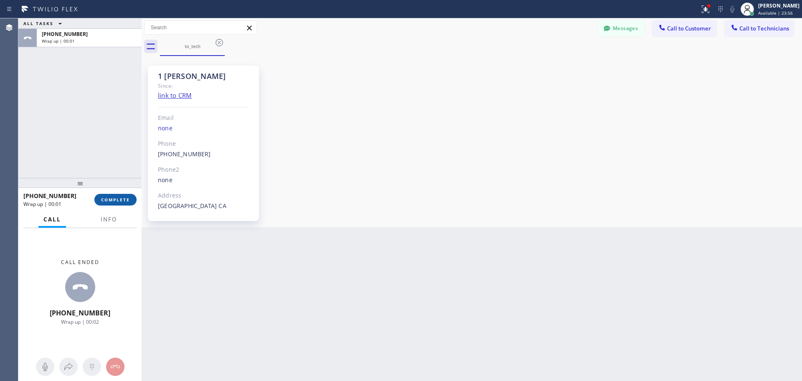
click at [118, 202] on span "COMPLETE" at bounding box center [115, 200] width 29 height 6
click at [113, 120] on div "ALL TASKS ALL TASKS ACTIVE TASKS TASKS IN WRAP UP +13233041325 Wrap up | 00:01" at bounding box center [79, 98] width 123 height 160
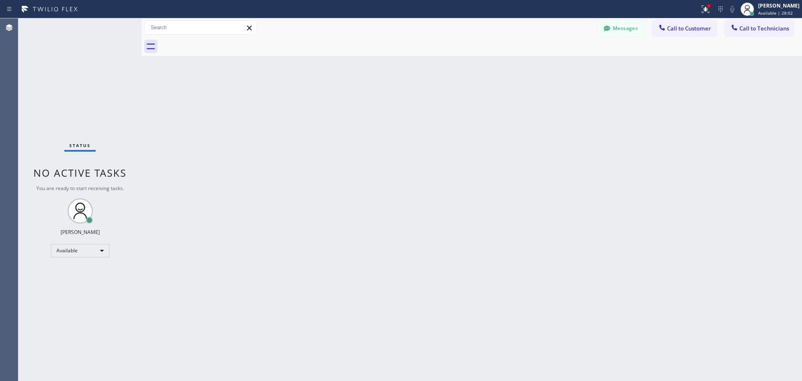
click at [214, 159] on div "Back to Dashboard Change Sender ID Customers Technicians KE Kathy Ewers 08/21 0…" at bounding box center [472, 199] width 660 height 363
click at [501, 365] on div "Back to Dashboard Change Sender ID Customers Technicians KE Kathy Ewers 08/21 0…" at bounding box center [472, 199] width 660 height 363
drag, startPoint x: 777, startPoint y: 263, endPoint x: 704, endPoint y: 277, distance: 74.5
click at [775, 262] on div "Back to Dashboard Change Sender ID Customers Technicians KE Kathy Ewers 08/21 0…" at bounding box center [472, 199] width 660 height 363
click at [432, 146] on div "Back to Dashboard Change Sender ID Customers Technicians KE Kathy Ewers 08/21 0…" at bounding box center [472, 199] width 660 height 363
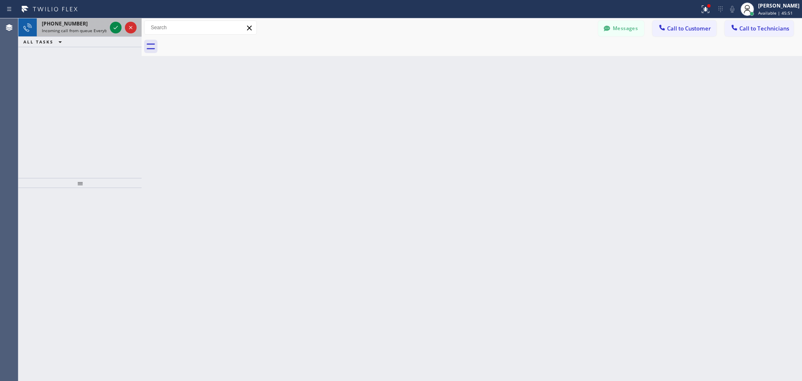
click at [59, 28] on span "Incoming call from queue Everybody" at bounding box center [78, 31] width 72 height 6
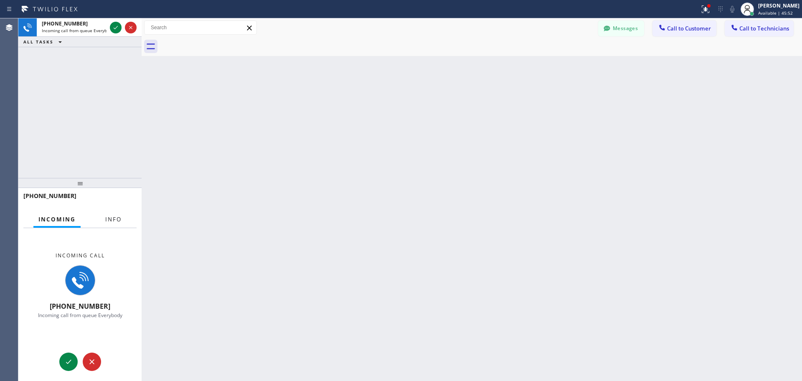
click at [118, 217] on button "Info" at bounding box center [113, 219] width 26 height 16
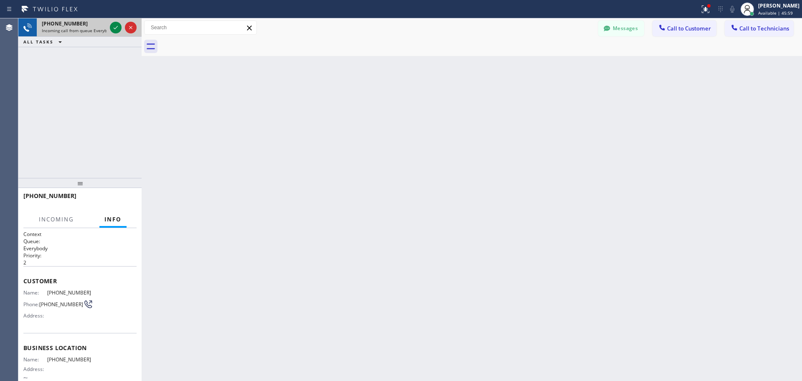
click at [96, 28] on span "Incoming call from queue Everybody" at bounding box center [78, 31] width 72 height 6
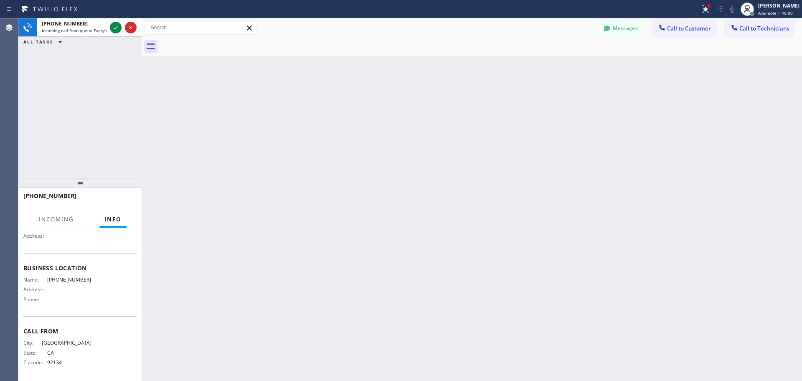
scroll to position [81, 0]
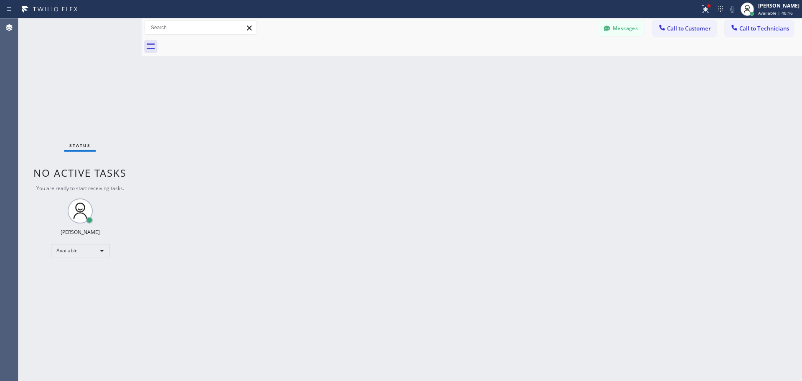
drag, startPoint x: 670, startPoint y: 27, endPoint x: 587, endPoint y: 71, distance: 93.0
click at [670, 27] on span "Call to Customer" at bounding box center [689, 29] width 44 height 8
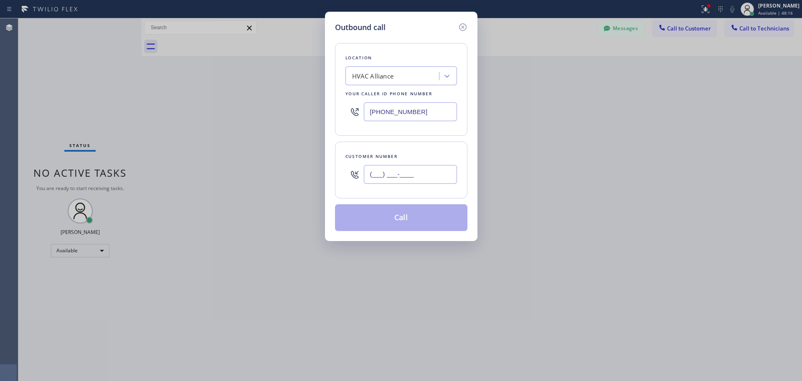
click at [386, 180] on input "(___) ___-____" at bounding box center [410, 174] width 93 height 19
paste input "305) 342-3999"
type input "[PHONE_NUMBER]"
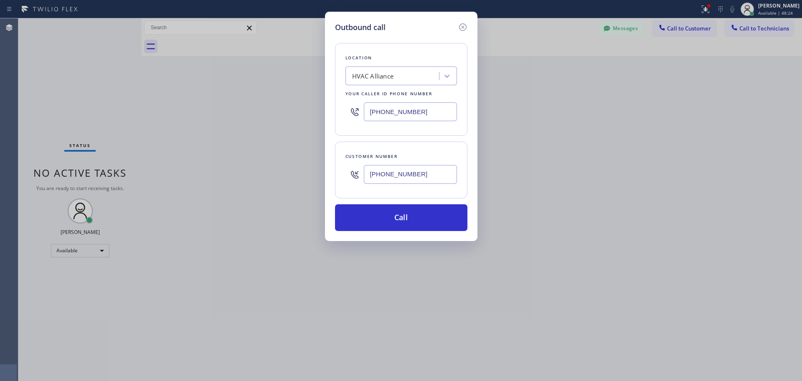
click at [387, 83] on div "HVAC Alliance" at bounding box center [393, 76] width 91 height 15
click at [390, 117] on input "[PHONE_NUMBER]" at bounding box center [410, 111] width 93 height 19
paste input "text"
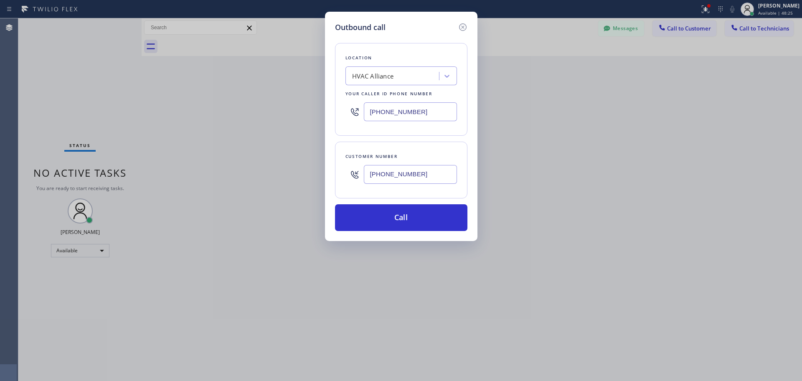
type input "[PHONE_NUMBER]"
click at [385, 137] on div "Location HVAC Alliance Your caller id phone number (800) 452-7197 Customer numb…" at bounding box center [401, 132] width 132 height 198
click at [391, 212] on button "Call" at bounding box center [401, 217] width 132 height 27
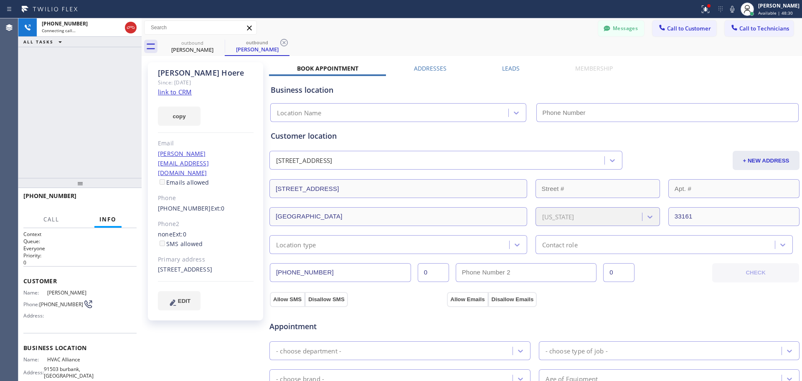
type input "[PHONE_NUMBER]"
click at [308, 142] on div "Customer location 1310 NE 133rd St North Miami, 33161 FL + NEW ADDRESS 1310 NE …" at bounding box center [535, 192] width 528 height 124
click at [307, 142] on div "Customer location 1310 NE 133rd St North Miami, 33161 FL + NEW ADDRESS 1310 NE …" at bounding box center [535, 192] width 528 height 124
click at [305, 140] on div "Customer location" at bounding box center [535, 135] width 528 height 11
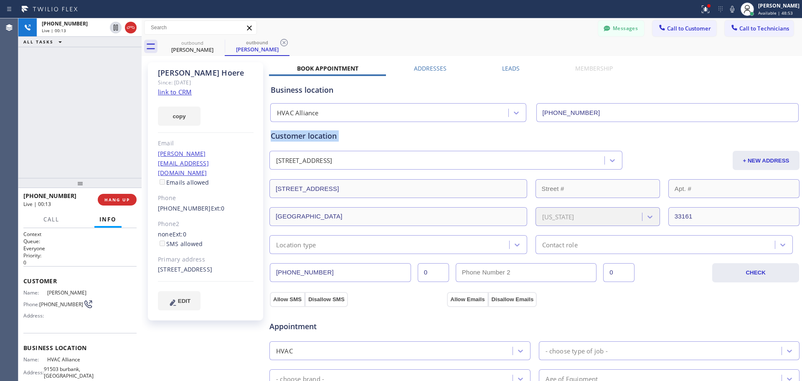
click at [304, 140] on div "Customer location" at bounding box center [535, 135] width 528 height 11
click at [300, 139] on div "Customer location" at bounding box center [535, 135] width 528 height 11
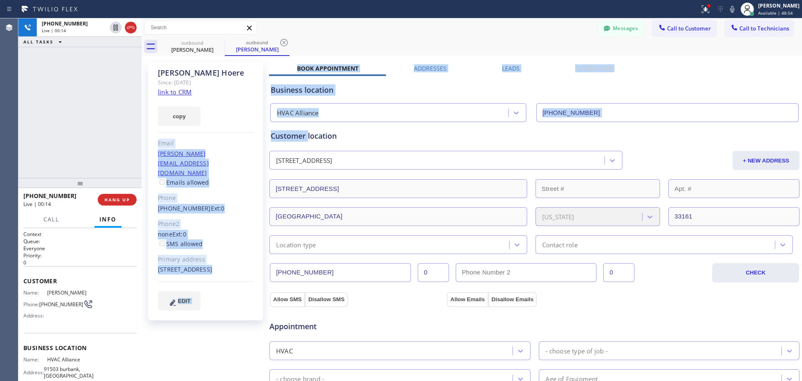
drag, startPoint x: 308, startPoint y: 137, endPoint x: 261, endPoint y: 132, distance: 47.5
click at [261, 132] on div "Milton Hoere Since: 20 may 2020 link to CRM copy Email nilson.hoere@gmail.com E…" at bounding box center [472, 337] width 656 height 558
click at [273, 132] on div "Customer location" at bounding box center [535, 135] width 528 height 11
drag, startPoint x: 268, startPoint y: 135, endPoint x: 329, endPoint y: 139, distance: 61.1
click at [329, 139] on div "Milton Hoere Since: 20 may 2020 link to CRM copy Email nilson.hoere@gmail.com E…" at bounding box center [472, 337] width 656 height 558
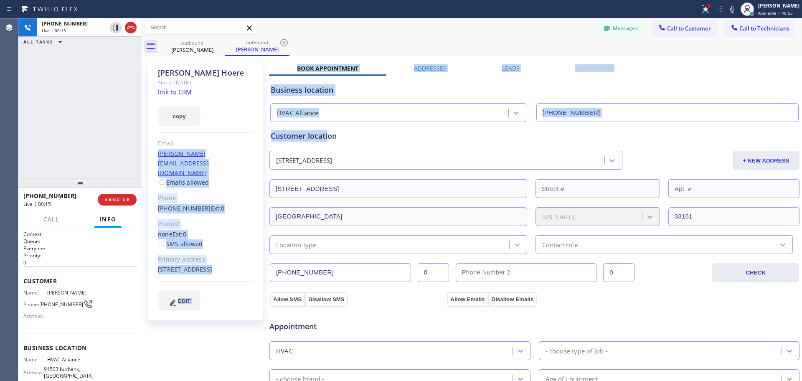
click at [329, 139] on div "Customer location" at bounding box center [535, 135] width 528 height 11
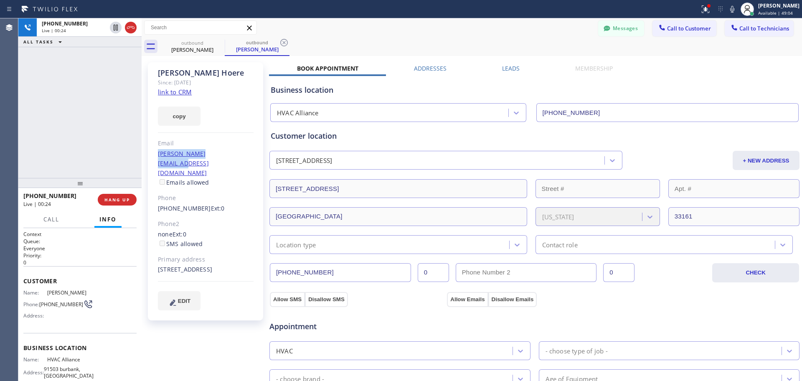
drag, startPoint x: 235, startPoint y: 157, endPoint x: 156, endPoint y: 158, distance: 78.5
click at [156, 158] on div "Milton Hoere Since: 20 may 2020 link to CRM copy Email nilson.hoere@gmail.com E…" at bounding box center [205, 191] width 115 height 258
click at [156, 155] on div "Milton Hoere Since: 20 may 2020 link to CRM copy Email nilson.hoere@gmail.com E…" at bounding box center [205, 191] width 115 height 258
click at [167, 78] on div "Since: [DATE]" at bounding box center [206, 83] width 96 height 10
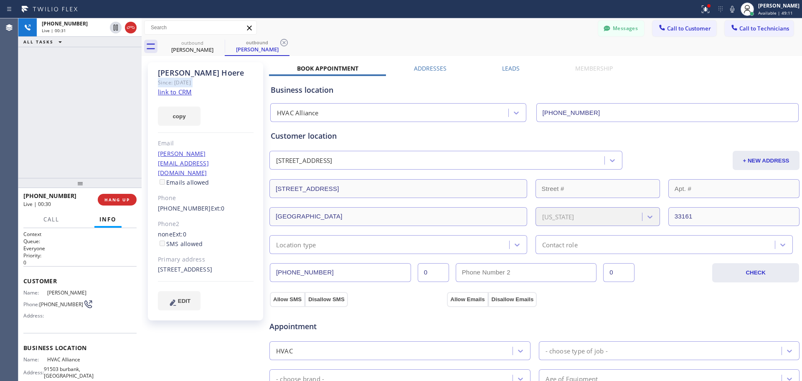
click at [167, 78] on div "Since: [DATE]" at bounding box center [206, 83] width 96 height 10
click at [166, 73] on div "Milton Hoere" at bounding box center [206, 73] width 96 height 10
click at [165, 73] on div "Milton Hoere" at bounding box center [206, 73] width 96 height 10
drag, startPoint x: 150, startPoint y: 158, endPoint x: 162, endPoint y: 156, distance: 11.9
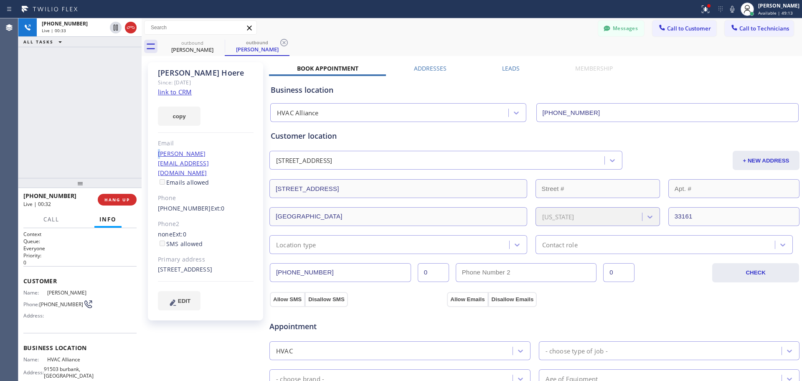
click at [162, 156] on div "Milton Hoere Since: 20 may 2020 link to CRM copy Email nilson.hoere@gmail.com E…" at bounding box center [205, 191] width 115 height 258
click at [181, 74] on div "Milton Hoere" at bounding box center [206, 73] width 96 height 10
drag, startPoint x: 177, startPoint y: 74, endPoint x: 170, endPoint y: 74, distance: 7.1
click at [170, 74] on div "Milton Hoere" at bounding box center [206, 73] width 96 height 10
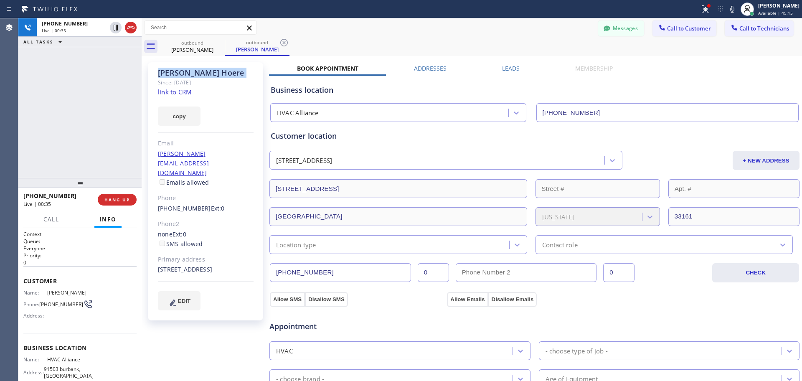
click at [156, 74] on div "Milton Hoere Since: 20 may 2020 link to CRM copy Email nilson.hoere@gmail.com E…" at bounding box center [205, 191] width 115 height 258
drag, startPoint x: 156, startPoint y: 74, endPoint x: 164, endPoint y: 75, distance: 7.6
click at [157, 74] on div "Milton Hoere Since: 20 may 2020 link to CRM copy Email nilson.hoere@gmail.com E…" at bounding box center [205, 191] width 115 height 258
click at [164, 75] on div "Milton Hoere" at bounding box center [206, 73] width 96 height 10
drag, startPoint x: 154, startPoint y: 155, endPoint x: 234, endPoint y: 157, distance: 80.6
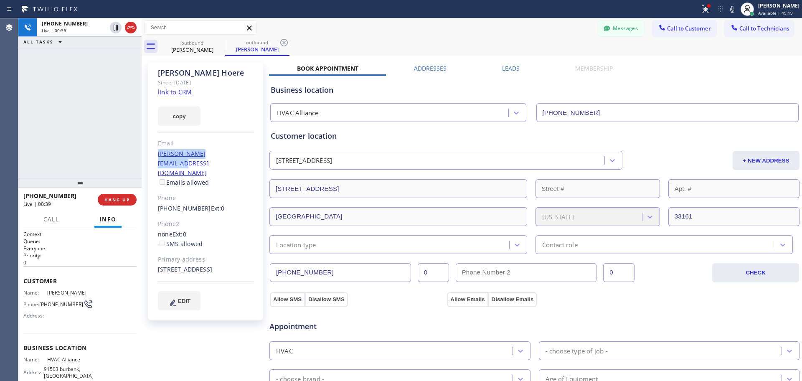
click at [234, 157] on div "Milton Hoere Since: 20 may 2020 link to CRM copy Email nilson.hoere@gmail.com E…" at bounding box center [205, 191] width 115 height 258
copy link "[PERSON_NAME][EMAIL_ADDRESS][DOMAIN_NAME]"
click at [122, 200] on span "HANG UP" at bounding box center [116, 200] width 25 height 6
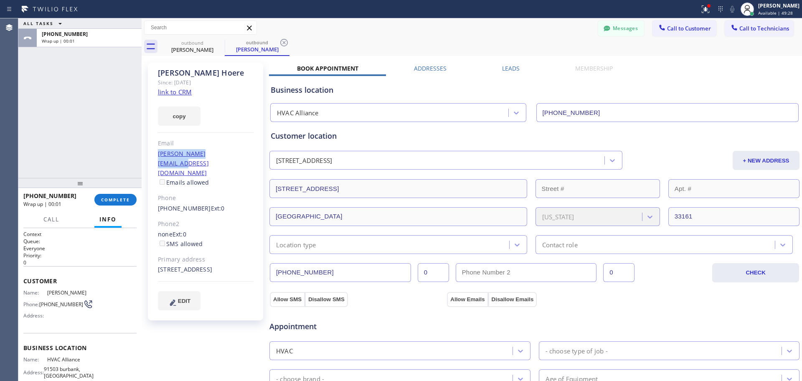
copy link "[PERSON_NAME][EMAIL_ADDRESS][DOMAIN_NAME]"
click at [162, 74] on div "Milton Hoere" at bounding box center [206, 73] width 96 height 10
copy div "Milton Hoere"
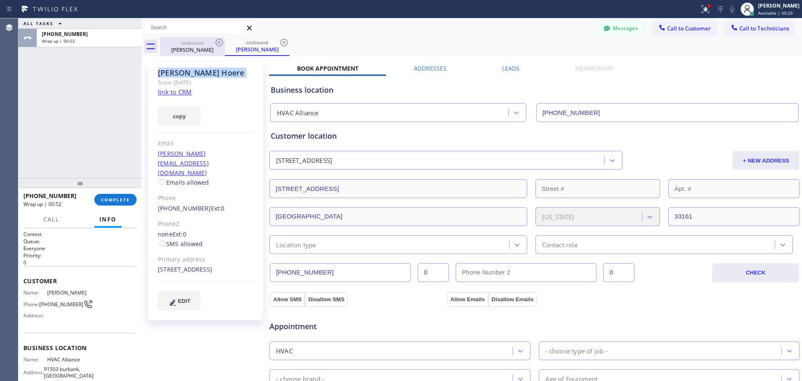
drag, startPoint x: 116, startPoint y: 198, endPoint x: 172, endPoint y: 45, distance: 163.2
click at [116, 198] on span "COMPLETE" at bounding box center [115, 200] width 29 height 6
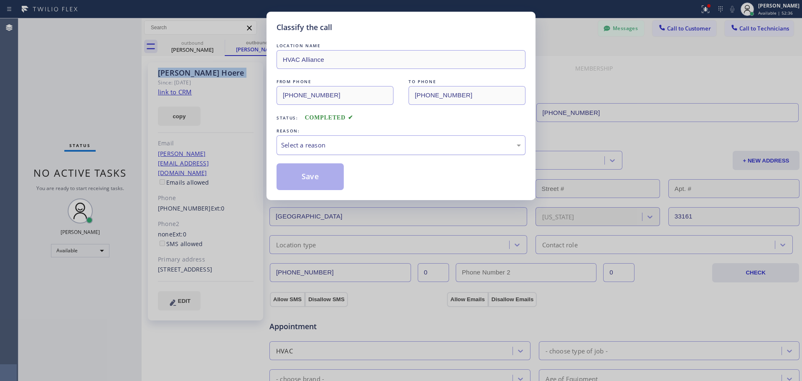
drag, startPoint x: 365, startPoint y: 140, endPoint x: 355, endPoint y: 152, distance: 16.0
click at [365, 140] on div "Select a reason" at bounding box center [401, 145] width 240 height 10
click at [317, 174] on button "Save" at bounding box center [309, 176] width 67 height 27
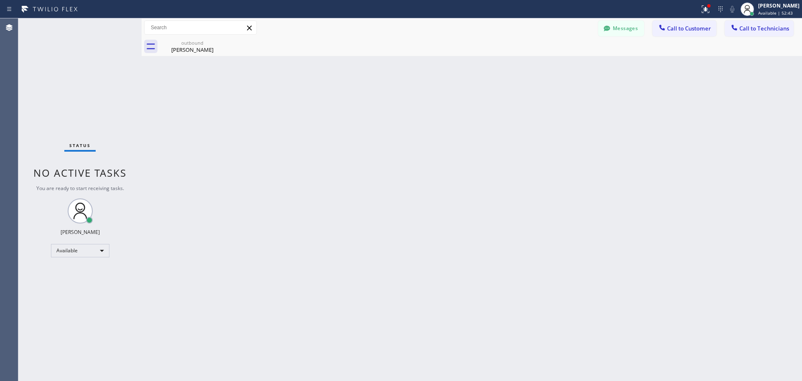
click at [620, 21] on button "Messages" at bounding box center [621, 28] width 46 height 16
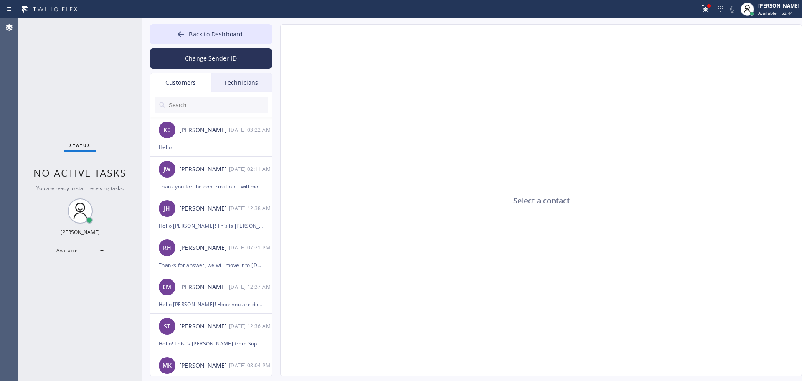
click at [216, 84] on div "Technicians" at bounding box center [241, 82] width 61 height 19
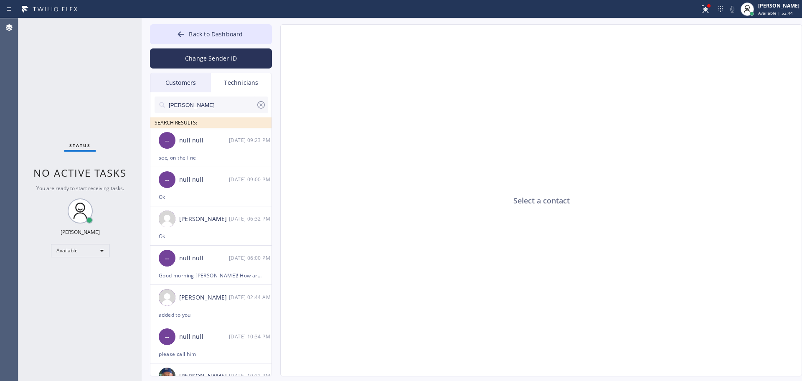
click at [198, 94] on div "Michael SEARCH RESULTS:" at bounding box center [211, 110] width 122 height 36
click at [197, 101] on input "[PERSON_NAME]" at bounding box center [212, 104] width 88 height 17
click at [189, 79] on div "Customers" at bounding box center [180, 82] width 61 height 19
click at [0, 0] on input "text" at bounding box center [0, 0] width 0 height 0
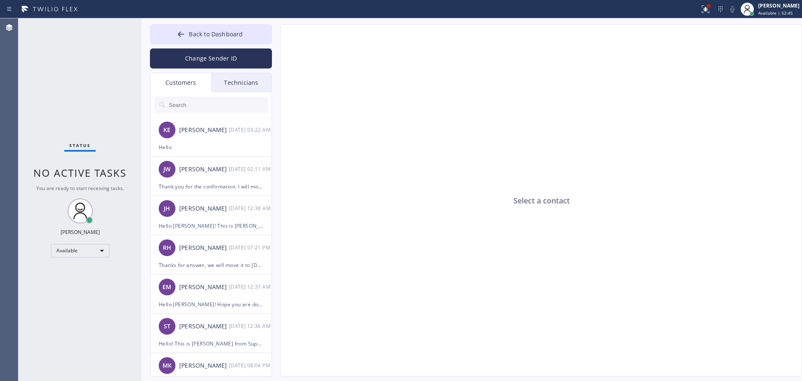
click at [180, 99] on input "text" at bounding box center [218, 104] width 100 height 17
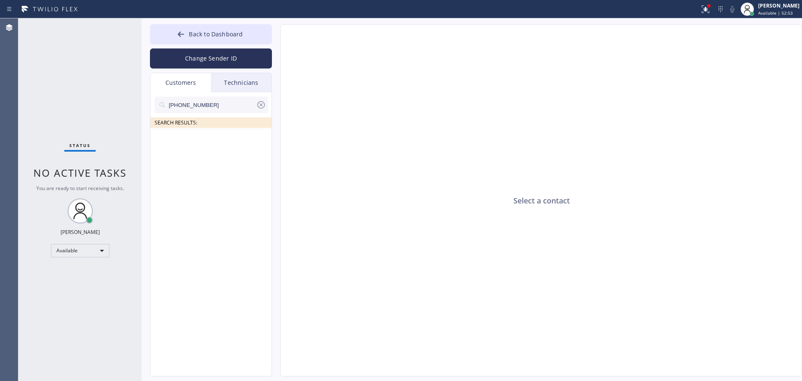
click at [205, 104] on input "[PHONE_NUMBER]" at bounding box center [212, 104] width 88 height 17
click at [262, 108] on icon at bounding box center [261, 105] width 8 height 8
click at [220, 105] on input "text" at bounding box center [212, 104] width 88 height 17
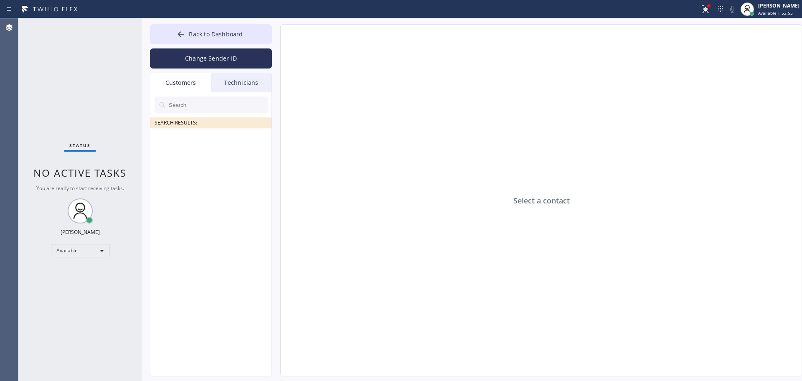
paste input "[PERSON_NAME][EMAIL_ADDRESS][DOMAIN_NAME]"
type input "[PERSON_NAME][EMAIL_ADDRESS][DOMAIN_NAME]"
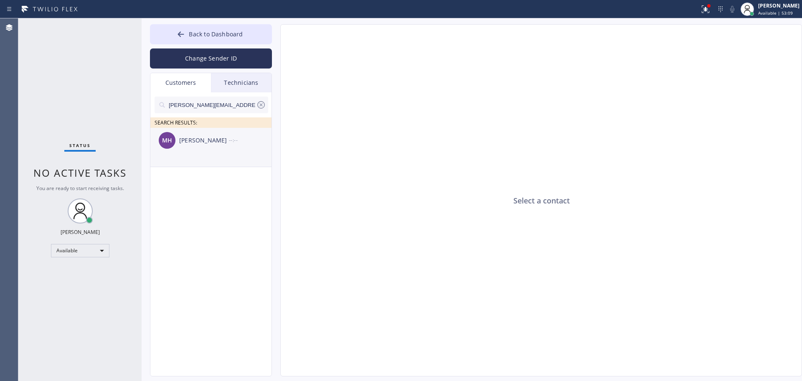
click at [210, 145] on div "MH Milton Hoere --:--" at bounding box center [211, 140] width 122 height 25
click at [362, 364] on textarea at bounding box center [501, 360] width 440 height 32
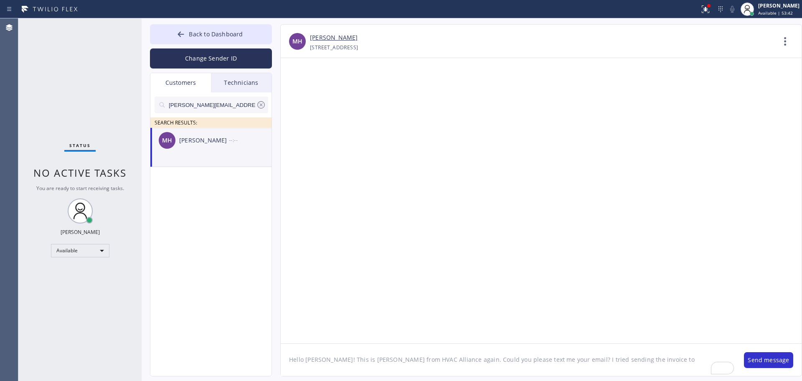
click at [623, 360] on textarea "Hello Milton! This is Alex from HVAC Alliance again. Could you please text me y…" at bounding box center [508, 360] width 455 height 32
paste textarea "[PERSON_NAME][EMAIL_ADDRESS][DOMAIN_NAME]"
type textarea "Hello [PERSON_NAME]! This is [PERSON_NAME] from HVAC Alliance again. Could you …"
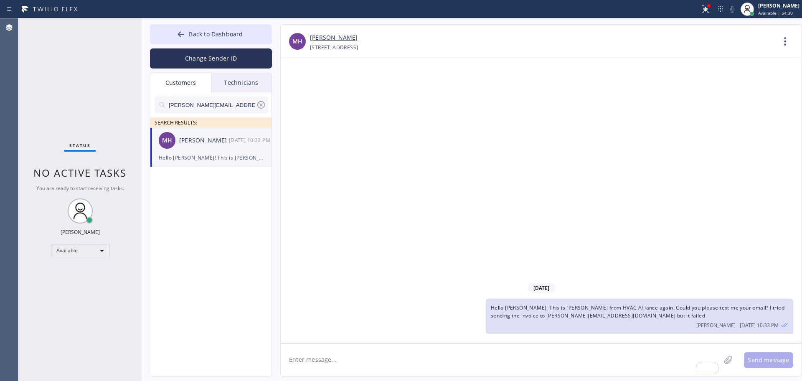
click at [174, 153] on div "Hello [PERSON_NAME]! This is [PERSON_NAME] from HVAC Alliance again. Could you …" at bounding box center [211, 158] width 104 height 10
click at [36, 137] on div "Status No active tasks You are ready to start receiving tasks. [PERSON_NAME] Av…" at bounding box center [79, 199] width 123 height 363
click at [76, 24] on div "Status No active tasks You are ready to start receiving tasks. [PERSON_NAME] Av…" at bounding box center [79, 199] width 123 height 363
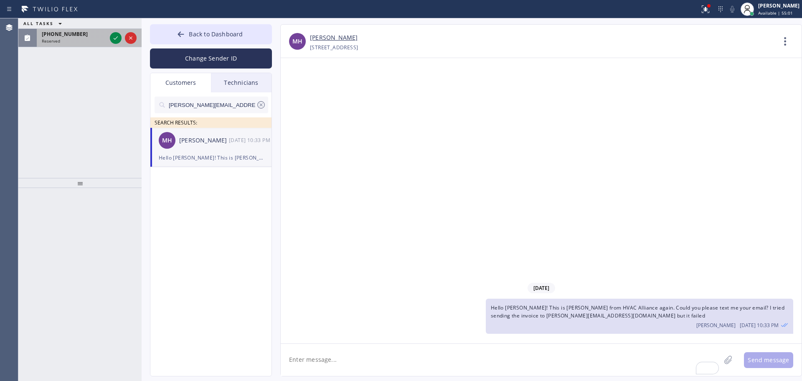
click at [61, 32] on span "[PHONE_NUMBER]" at bounding box center [65, 33] width 46 height 7
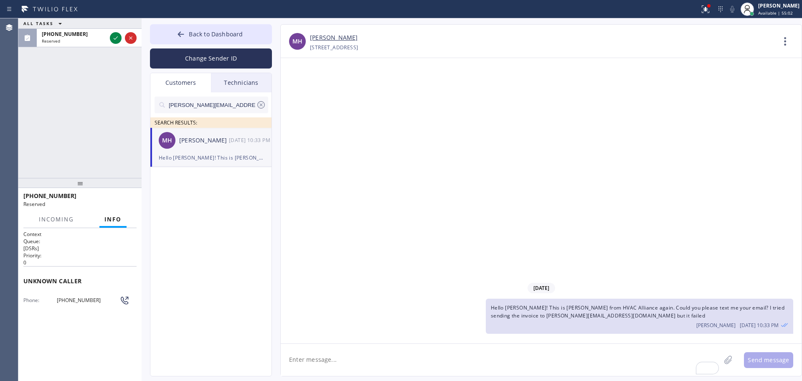
click at [72, 301] on span "[PHONE_NUMBER]" at bounding box center [88, 300] width 63 height 6
click at [72, 300] on span "[PHONE_NUMBER]" at bounding box center [88, 300] width 63 height 6
click at [88, 299] on span "[PHONE_NUMBER]" at bounding box center [88, 300] width 63 height 6
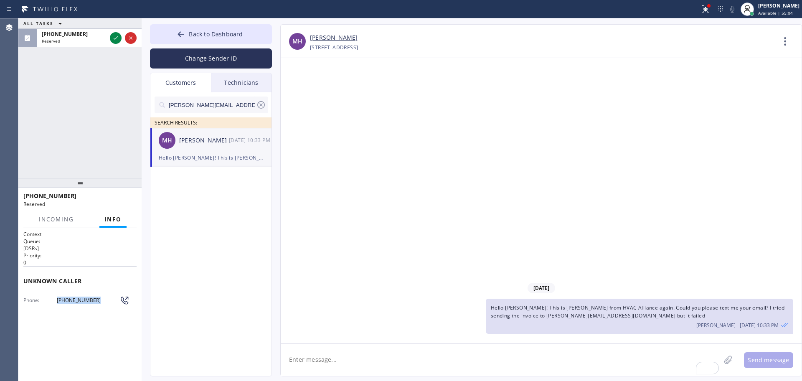
click at [88, 298] on span "[PHONE_NUMBER]" at bounding box center [88, 300] width 63 height 6
copy div "(305) 342-3999 Outbound call Technician Search Technician Your caller id phone …"
click at [245, 32] on button "Back to Dashboard" at bounding box center [211, 34] width 122 height 20
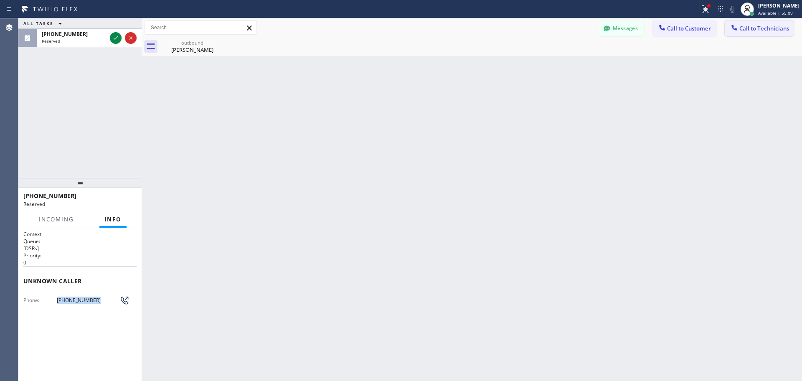
click at [765, 32] on button "Call to Technicians" at bounding box center [759, 28] width 69 height 16
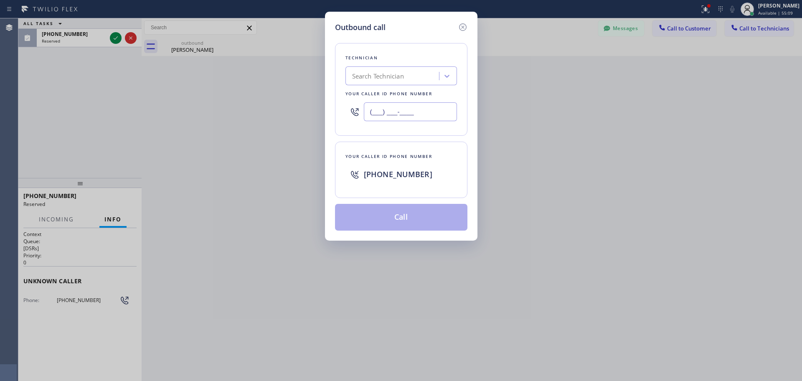
click at [409, 112] on input "(___) ___-____" at bounding box center [410, 111] width 93 height 19
paste input "305) 342-3999"
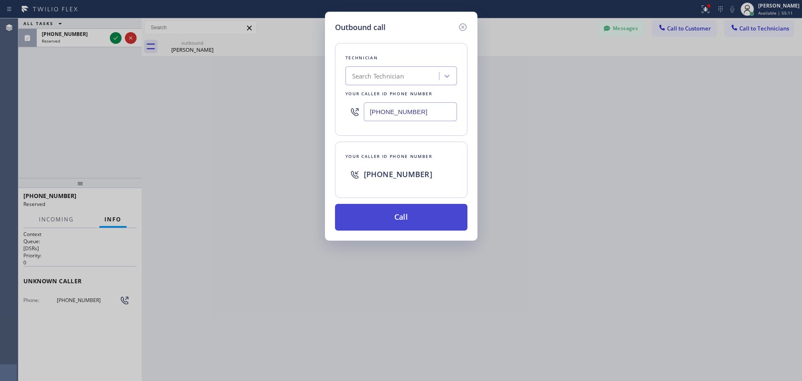
type input "[PHONE_NUMBER]"
click at [371, 222] on button "Call" at bounding box center [401, 217] width 132 height 27
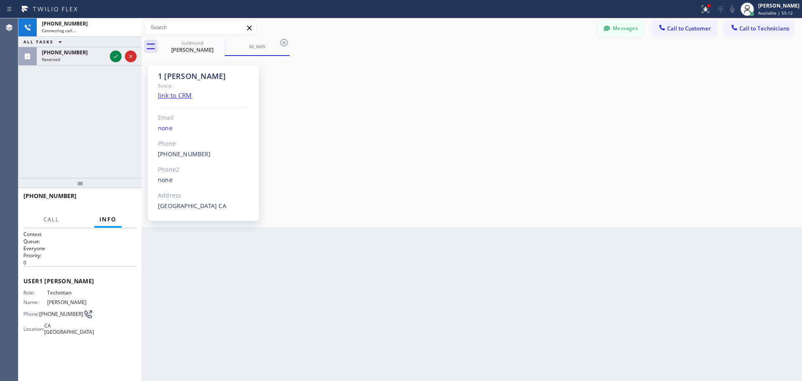
scroll to position [867, 0]
click at [385, 355] on div "Back to Dashboard Change Sender ID Customers Technicians [PERSON_NAME][EMAIL_AD…" at bounding box center [472, 199] width 660 height 363
click at [68, 289] on span "Technitian" at bounding box center [69, 292] width 44 height 6
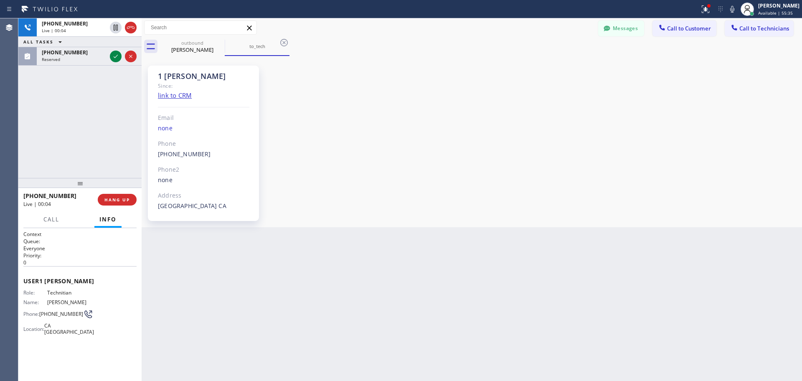
click at [66, 285] on div "User 1 [PERSON_NAME] Role: Technitian Name: [PERSON_NAME] Phone: [PHONE_NUMBER]…" at bounding box center [79, 307] width 113 height 83
click at [63, 283] on span "User 1 [PERSON_NAME]" at bounding box center [79, 281] width 113 height 8
drag, startPoint x: 632, startPoint y: 22, endPoint x: 438, endPoint y: 112, distance: 213.4
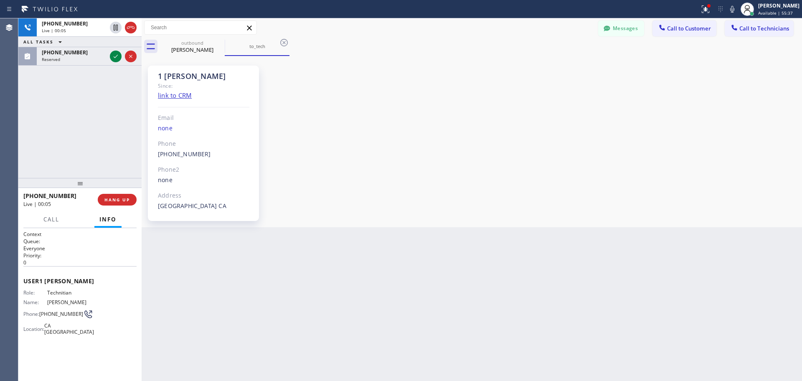
click at [631, 22] on button "Messages" at bounding box center [621, 28] width 46 height 16
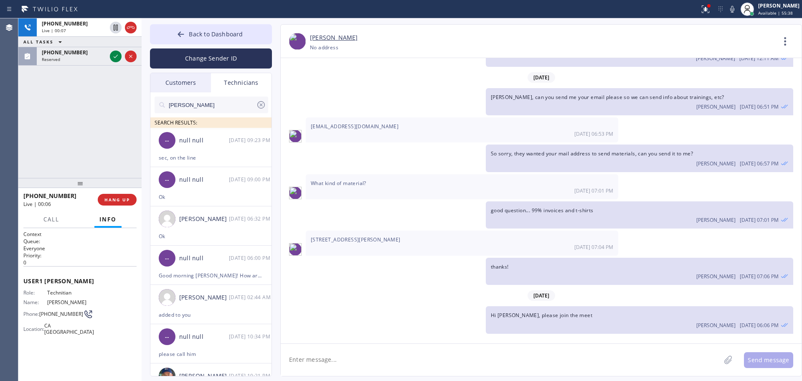
click at [187, 89] on div "Customers" at bounding box center [180, 82] width 61 height 19
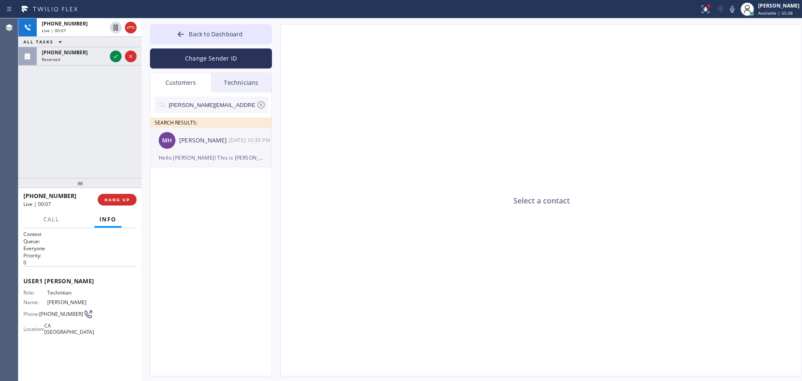
click at [195, 147] on div "[PERSON_NAME] [DATE] 10:33 PM" at bounding box center [211, 140] width 122 height 25
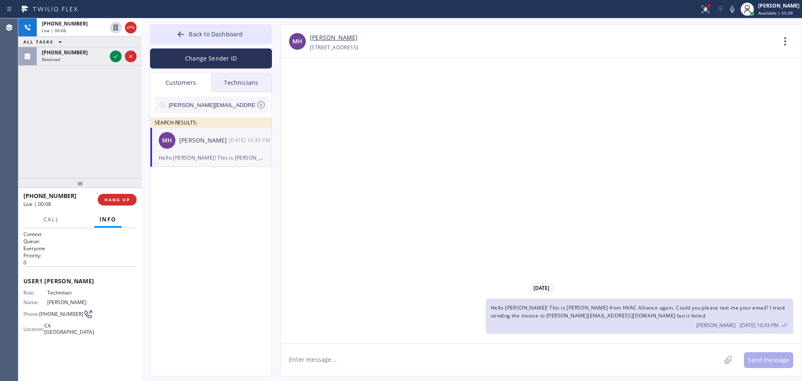
drag, startPoint x: 510, startPoint y: 322, endPoint x: 536, endPoint y: 320, distance: 26.9
click at [536, 320] on div "[PERSON_NAME] [DATE] 10:33 PM" at bounding box center [639, 324] width 297 height 9
click at [346, 356] on textarea at bounding box center [501, 360] width 440 height 32
type textarea "H"
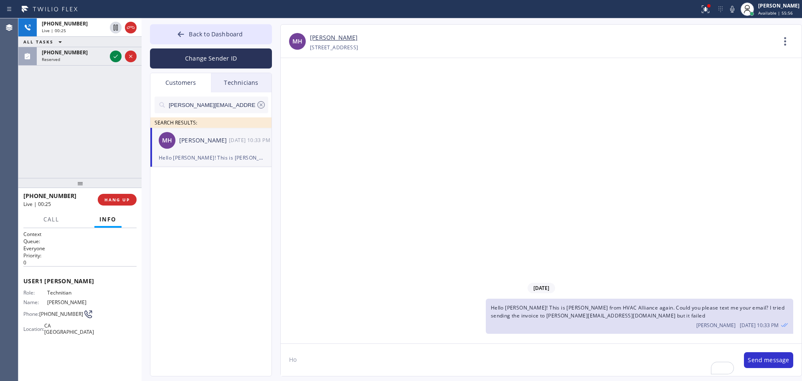
type textarea "H"
click at [334, 351] on textarea "Hoare" at bounding box center [508, 360] width 455 height 32
click at [334, 350] on textarea "Hoare" at bounding box center [508, 360] width 455 height 32
type textarea "Hoare"
click at [48, 222] on span "Call" at bounding box center [51, 220] width 16 height 8
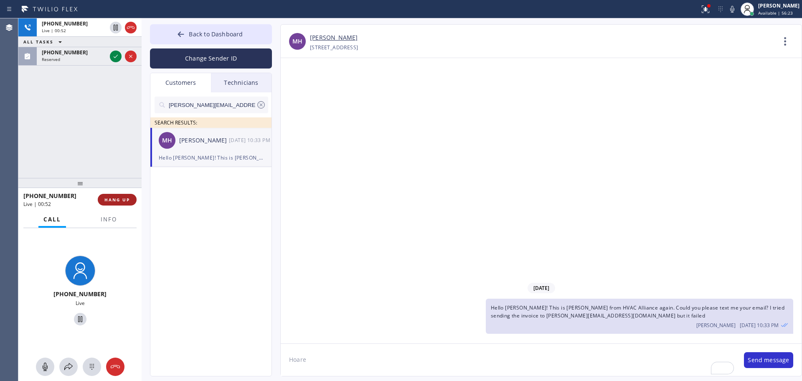
click at [109, 204] on button "HANG UP" at bounding box center [117, 200] width 39 height 12
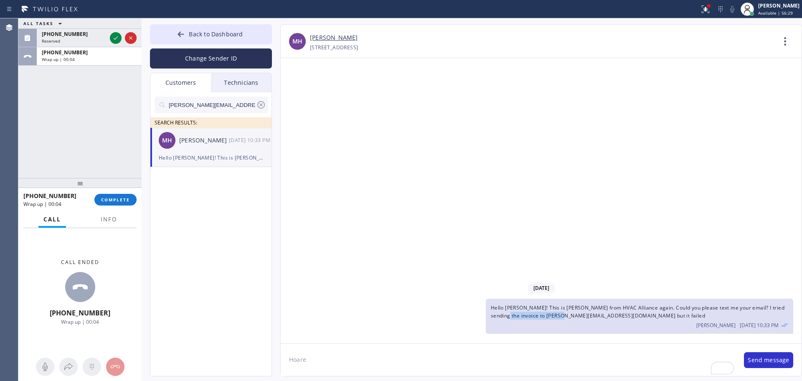
drag, startPoint x: 492, startPoint y: 316, endPoint x: 552, endPoint y: 315, distance: 60.1
click at [552, 315] on span "Hello [PERSON_NAME]! This is [PERSON_NAME] from HVAC Alliance again. Could you …" at bounding box center [638, 311] width 294 height 15
copy span "[PERSON_NAME][EMAIL_ADDRESS][DOMAIN_NAME]"
drag, startPoint x: 120, startPoint y: 200, endPoint x: 109, endPoint y: 186, distance: 18.0
click at [120, 200] on span "COMPLETE" at bounding box center [115, 200] width 29 height 6
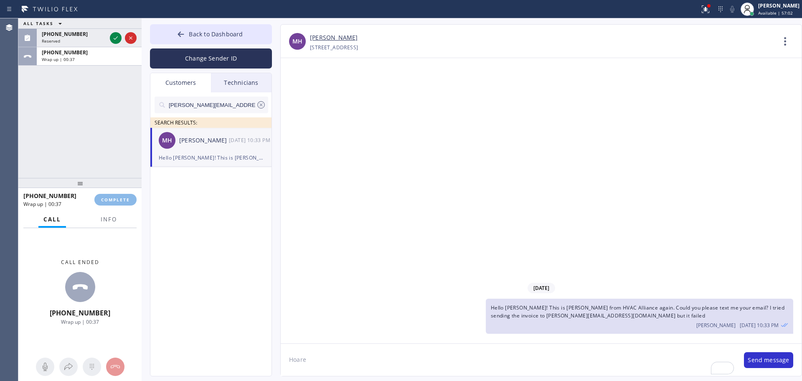
click at [76, 122] on div "ALL TASKS ALL TASKS ACTIVE TASKS TASKS IN WRAP UP [PHONE_NUMBER] Reserved [PHON…" at bounding box center [79, 98] width 123 height 160
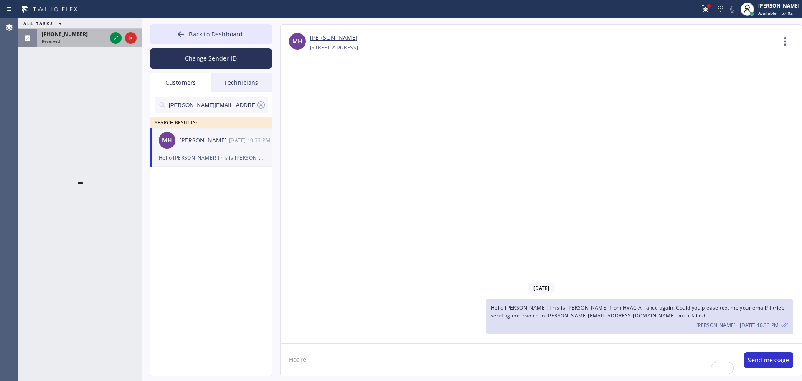
click at [63, 39] on div "Reserved" at bounding box center [74, 41] width 65 height 6
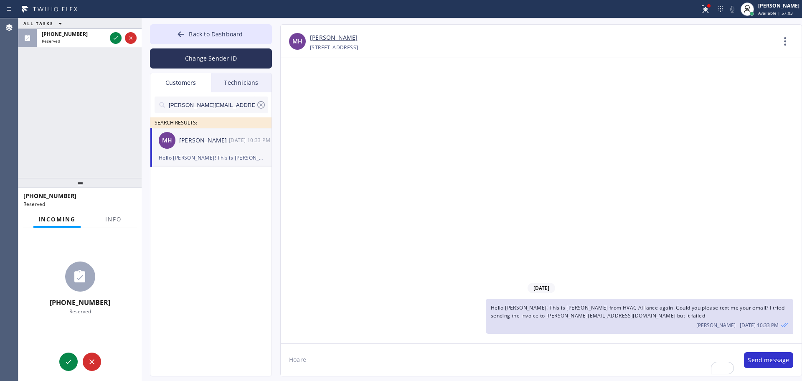
click at [114, 38] on icon at bounding box center [116, 38] width 10 height 10
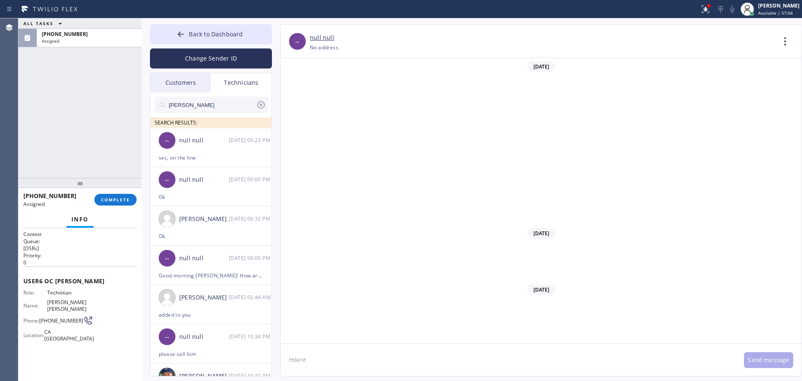
scroll to position [5498, 0]
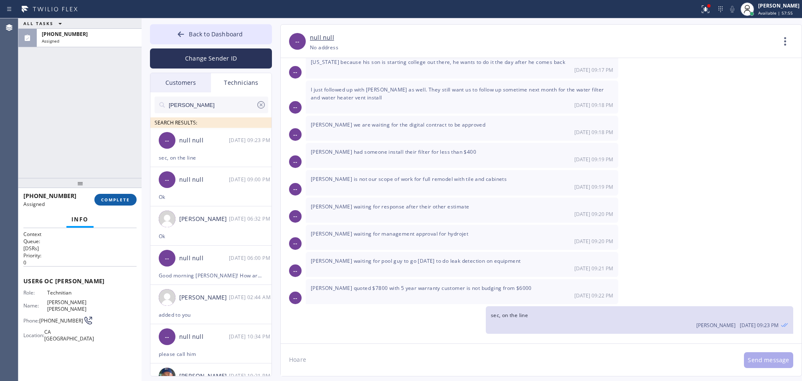
click at [114, 204] on button "COMPLETE" at bounding box center [115, 200] width 42 height 12
drag, startPoint x: 109, startPoint y: 158, endPoint x: 171, endPoint y: 124, distance: 70.3
click at [109, 157] on div "ALL TASKS ALL TASKS ACTIVE TASKS TASKS IN WRAP UP [PHONE_NUMBER] Assigned" at bounding box center [79, 98] width 123 height 160
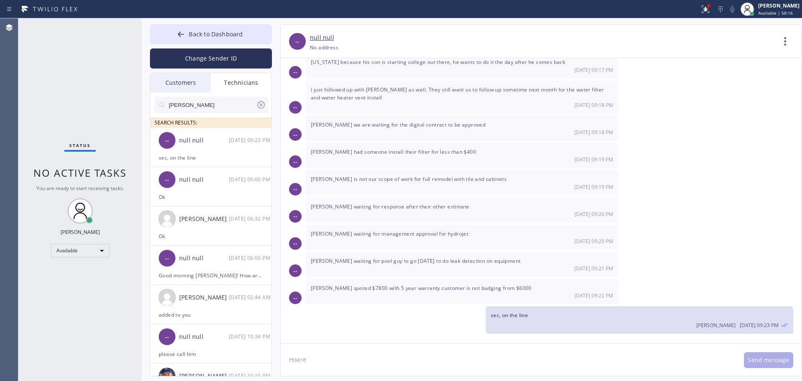
click at [188, 84] on div "Customers" at bounding box center [180, 82] width 61 height 19
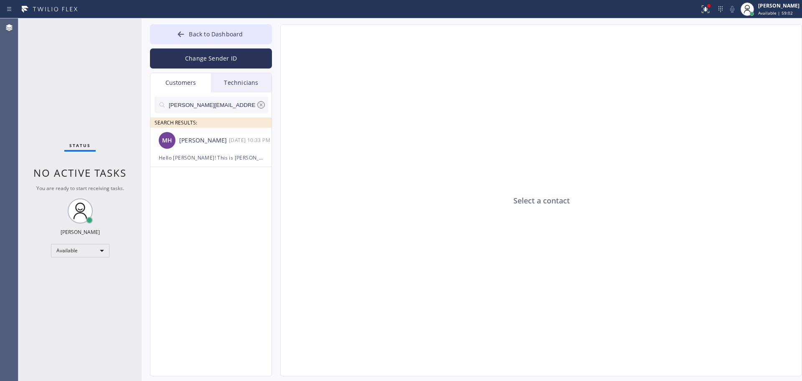
drag, startPoint x: 79, startPoint y: 341, endPoint x: 74, endPoint y: 339, distance: 6.1
click at [79, 341] on div "Status No active tasks You are ready to start receiving tasks. [PERSON_NAME] Av…" at bounding box center [79, 199] width 123 height 363
click at [217, 37] on span "Back to Dashboard" at bounding box center [216, 34] width 54 height 8
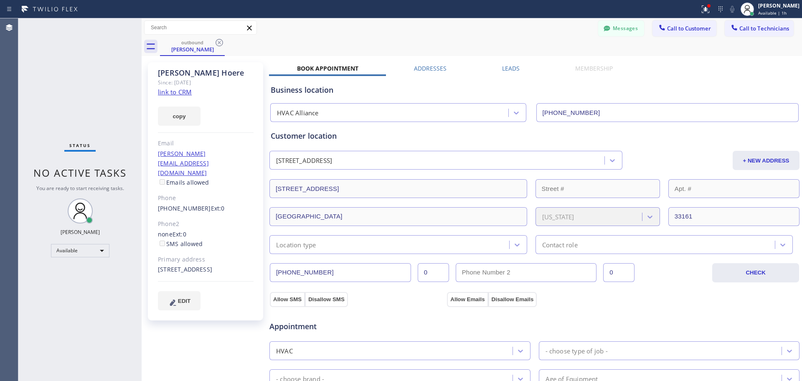
drag, startPoint x: 65, startPoint y: 157, endPoint x: 157, endPoint y: 55, distance: 137.5
click at [66, 156] on div "Status No active tasks You are ready to start receiving tasks. [PERSON_NAME] Av…" at bounding box center [79, 199] width 123 height 363
click at [16, 325] on div "Agent Desktop" at bounding box center [9, 199] width 18 height 363
click at [607, 28] on button "Messages" at bounding box center [621, 28] width 46 height 16
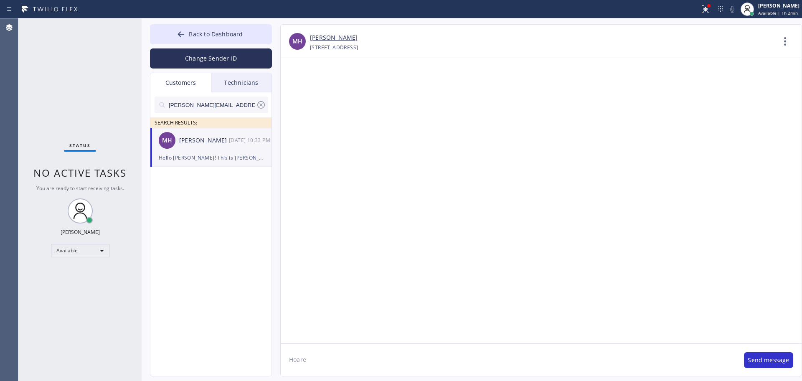
click at [228, 89] on div "Technicians" at bounding box center [241, 82] width 61 height 19
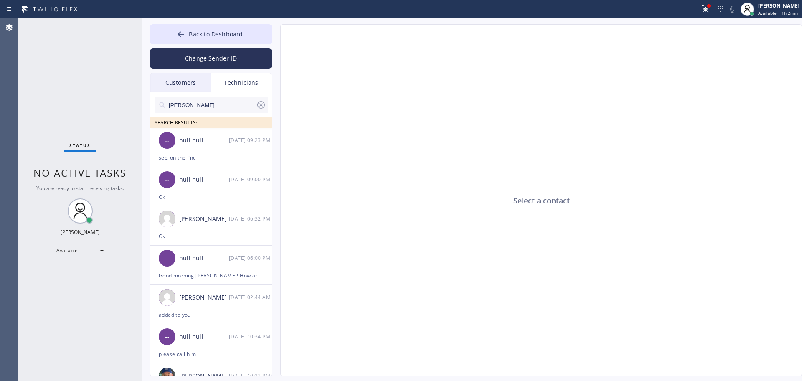
click at [213, 107] on input "[PERSON_NAME]" at bounding box center [212, 104] width 88 height 17
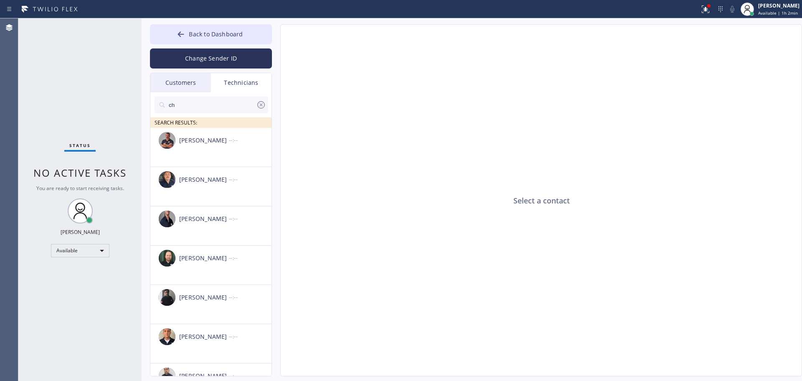
click at [196, 107] on input "ch" at bounding box center [212, 104] width 88 height 17
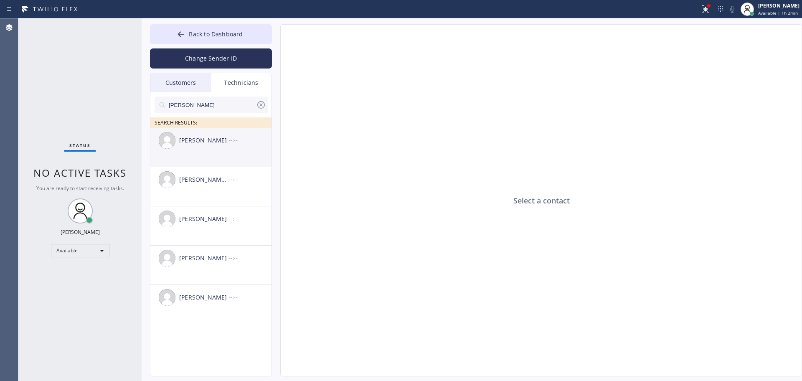
type input "[PERSON_NAME]"
click at [203, 145] on div "[PERSON_NAME]" at bounding box center [204, 141] width 50 height 10
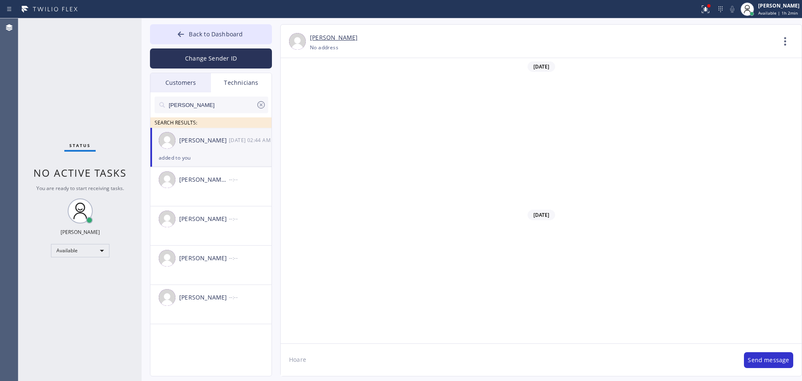
click at [325, 355] on textarea "Hoare" at bounding box center [508, 360] width 455 height 32
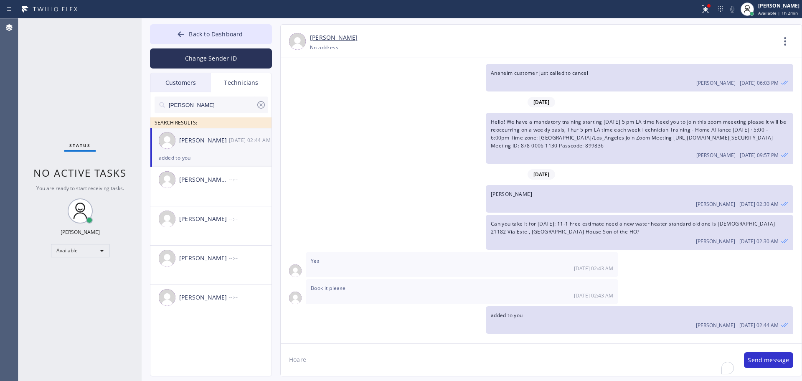
click at [325, 355] on textarea "Hoare" at bounding box center [508, 360] width 455 height 32
click at [240, 32] on button "Back to Dashboard" at bounding box center [211, 34] width 122 height 20
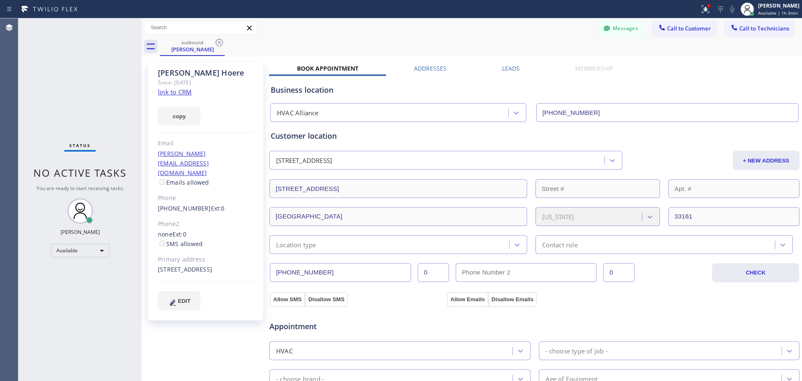
click at [739, 25] on span "Call to Technicians" at bounding box center [764, 29] width 50 height 8
click at [0, 0] on div "Technician" at bounding box center [0, 0] width 0 height 0
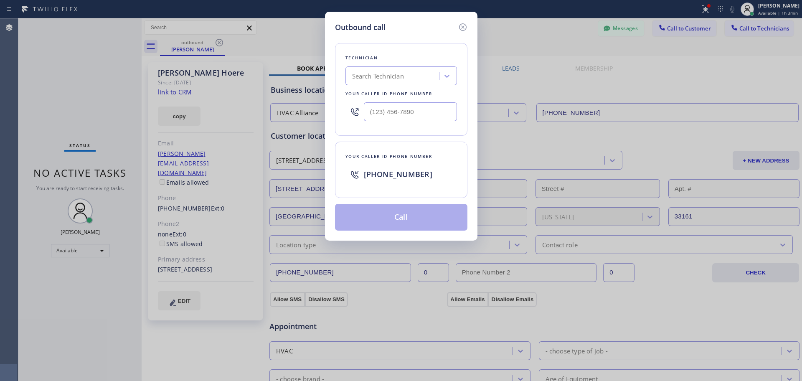
click at [413, 72] on div "Search Technician" at bounding box center [393, 76] width 91 height 15
type input "[PERSON_NAME]"
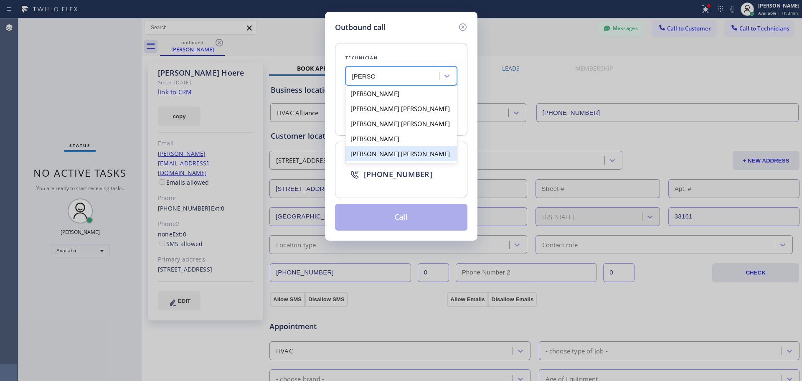
click at [371, 156] on div "[PERSON_NAME] [PERSON_NAME]" at bounding box center [401, 153] width 112 height 15
type input "[PHONE_NUMBER]"
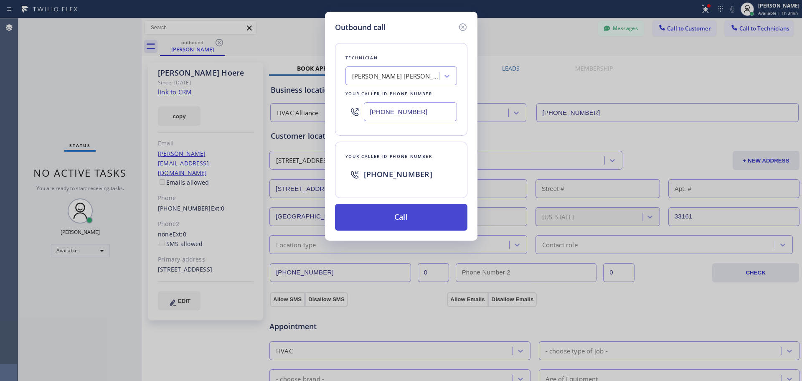
click at [391, 215] on button "Call" at bounding box center [401, 217] width 132 height 27
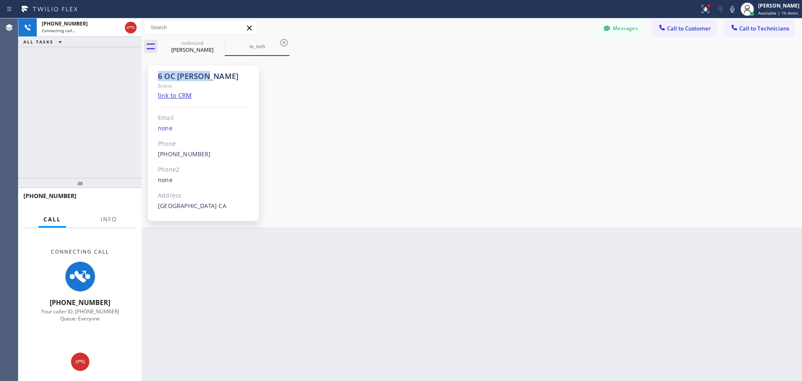
drag, startPoint x: 149, startPoint y: 79, endPoint x: 251, endPoint y: 75, distance: 102.4
click at [228, 79] on div "6 OC [PERSON_NAME] Since: link to CRM Email none Phone [PHONE_NUMBER] Outbound …" at bounding box center [203, 143] width 111 height 155
drag, startPoint x: 189, startPoint y: 44, endPoint x: 202, endPoint y: 42, distance: 13.2
click at [189, 44] on div "outbound" at bounding box center [192, 43] width 63 height 6
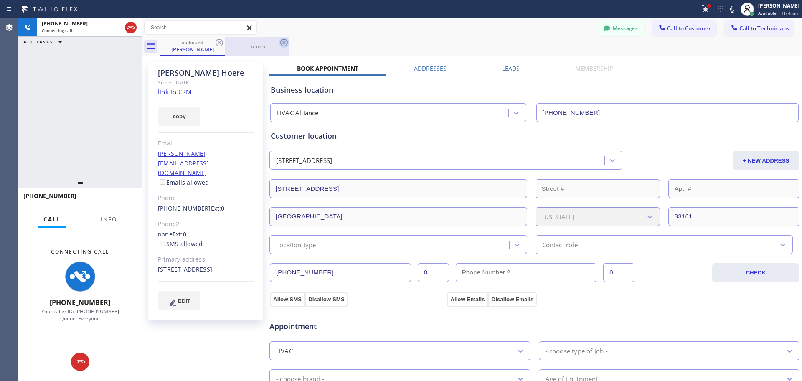
click at [219, 42] on icon at bounding box center [219, 43] width 10 height 10
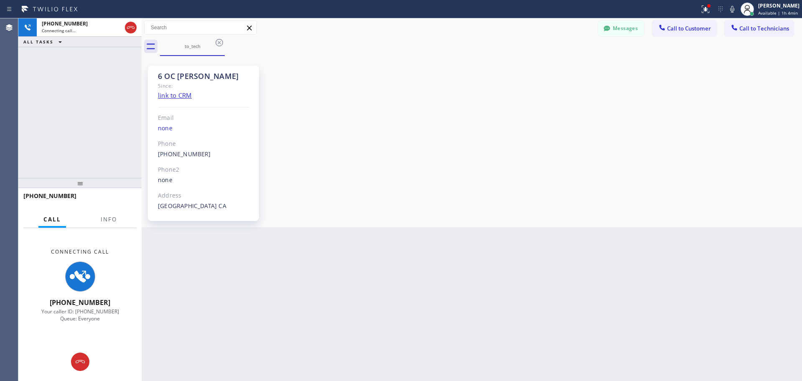
click at [327, 126] on div "6 OC [PERSON_NAME] Since: link to CRM Email none Phone [PHONE_NUMBER] Outbound …" at bounding box center [472, 141] width 656 height 167
click at [337, 348] on div "Back to Dashboard Change Sender ID Customers Technicians [PERSON_NAME][EMAIL_AD…" at bounding box center [472, 199] width 660 height 363
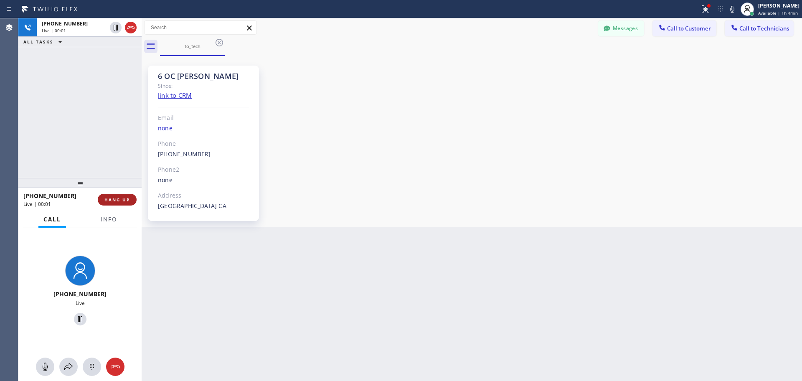
click at [118, 200] on span "HANG UP" at bounding box center [116, 200] width 25 height 6
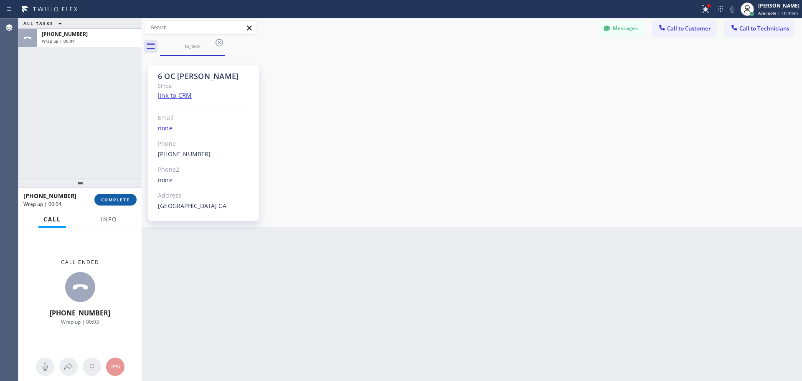
drag, startPoint x: 126, startPoint y: 205, endPoint x: 120, endPoint y: 202, distance: 7.0
click at [126, 205] on div "[PHONE_NUMBER] Wrap up | 00:04 COMPLETE" at bounding box center [79, 200] width 113 height 22
click at [90, 193] on div "[PHONE_NUMBER] Wrap up | 00:04" at bounding box center [58, 200] width 71 height 22
click at [109, 197] on span "COMPLETE" at bounding box center [115, 200] width 29 height 6
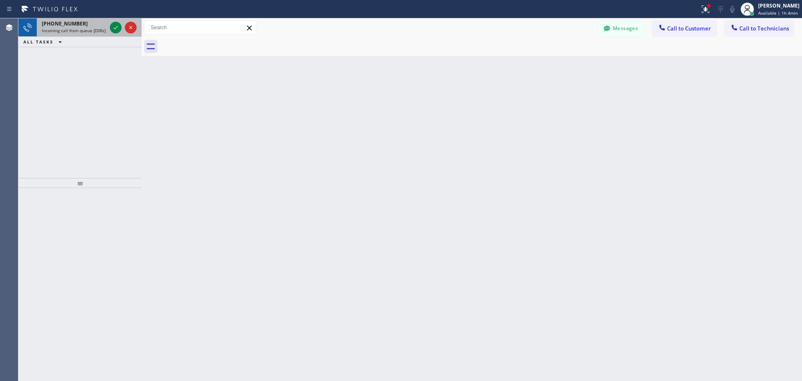
click at [94, 28] on span "Incoming call from queue [DSRs]" at bounding box center [74, 31] width 64 height 6
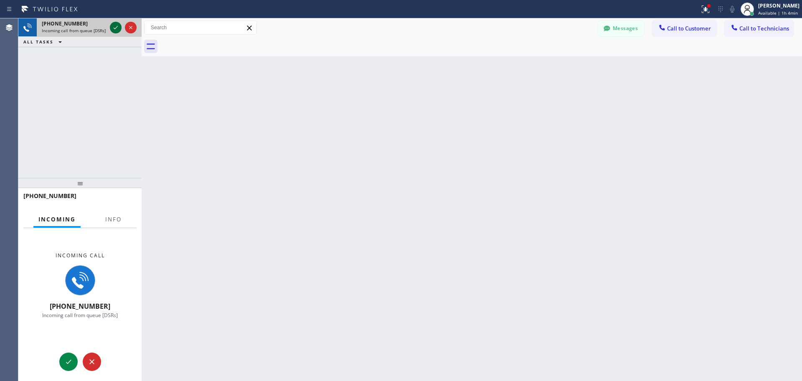
click at [116, 27] on icon at bounding box center [116, 28] width 10 height 10
click at [104, 220] on button "Info" at bounding box center [113, 219] width 26 height 16
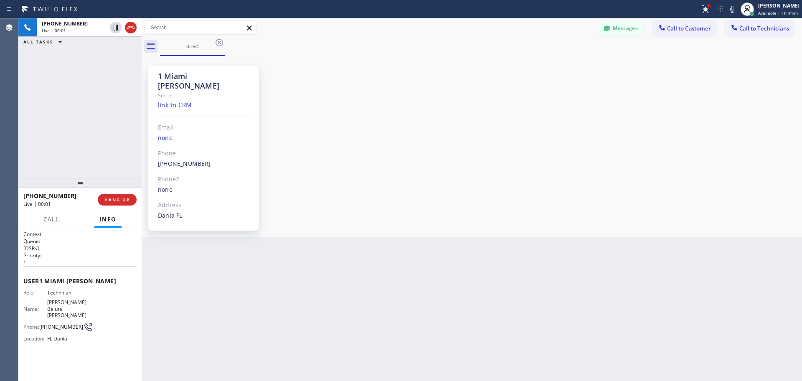
scroll to position [928, 0]
click at [211, 79] on div "1 Miami [PERSON_NAME]" at bounding box center [203, 80] width 91 height 19
click at [210, 79] on div "1 Miami [PERSON_NAME]" at bounding box center [203, 80] width 91 height 19
click at [207, 79] on div "1 Miami [PERSON_NAME]" at bounding box center [203, 80] width 91 height 19
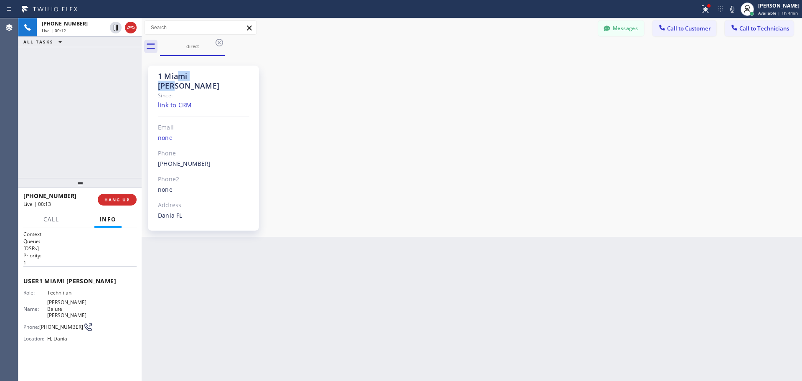
drag, startPoint x: 205, startPoint y: 79, endPoint x: 177, endPoint y: 77, distance: 27.6
click at [177, 77] on div "1 Miami [PERSON_NAME]" at bounding box center [203, 80] width 91 height 19
drag, startPoint x: 78, startPoint y: 184, endPoint x: 77, endPoint y: 192, distance: 8.0
click at [77, 188] on div at bounding box center [79, 183] width 123 height 10
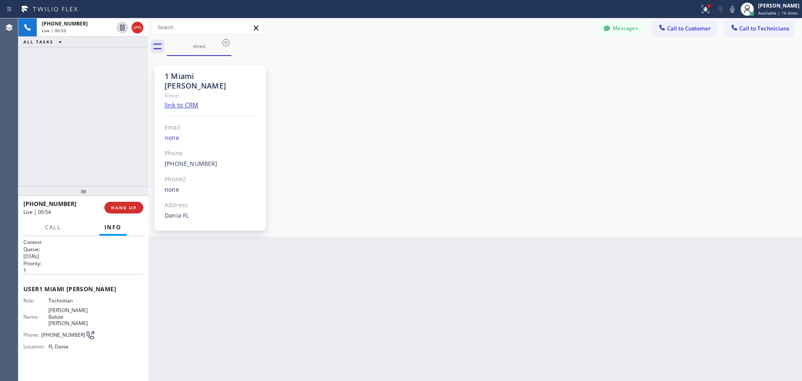
drag, startPoint x: 141, startPoint y: 134, endPoint x: 147, endPoint y: 131, distance: 7.1
click at [148, 131] on div at bounding box center [148, 199] width 0 height 363
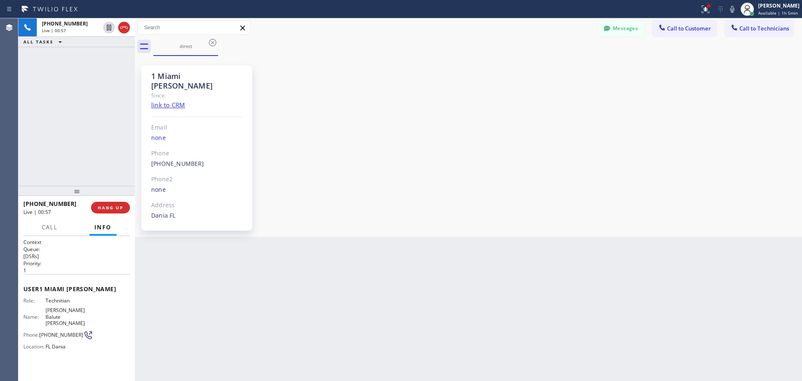
drag, startPoint x: 143, startPoint y: 112, endPoint x: 134, endPoint y: 114, distance: 9.3
click at [135, 114] on div at bounding box center [135, 199] width 0 height 363
drag, startPoint x: 134, startPoint y: 114, endPoint x: 168, endPoint y: 118, distance: 34.9
click at [135, 114] on div at bounding box center [135, 199] width 0 height 363
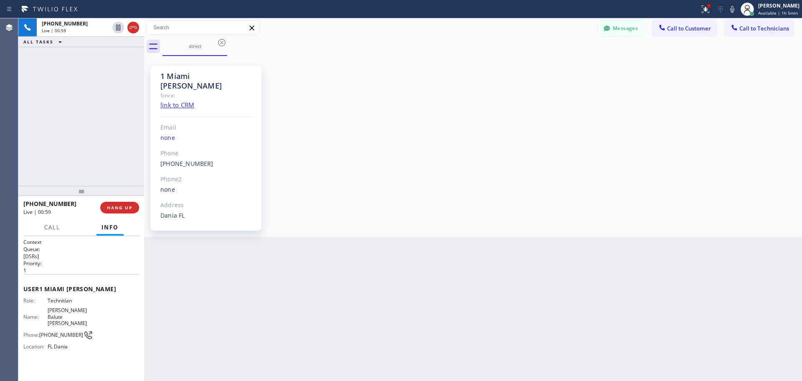
click at [183, 73] on div "1 Miami [PERSON_NAME]" at bounding box center [205, 80] width 91 height 19
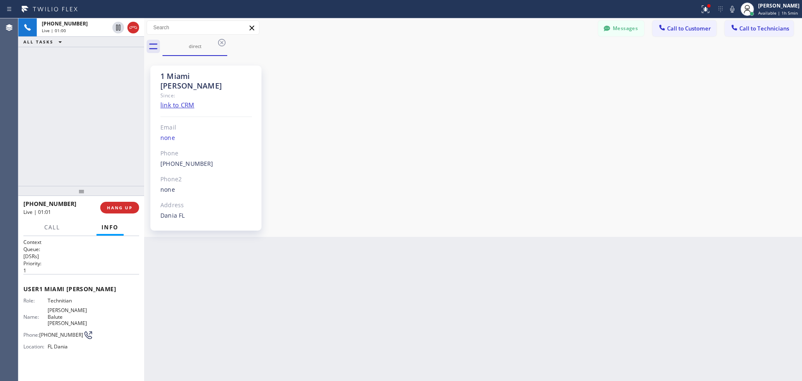
click at [176, 73] on div "1 Miami [PERSON_NAME]" at bounding box center [205, 80] width 91 height 19
click at [170, 73] on div "1 Miami [PERSON_NAME]" at bounding box center [205, 80] width 91 height 19
drag, startPoint x: 158, startPoint y: 74, endPoint x: 238, endPoint y: 78, distance: 79.9
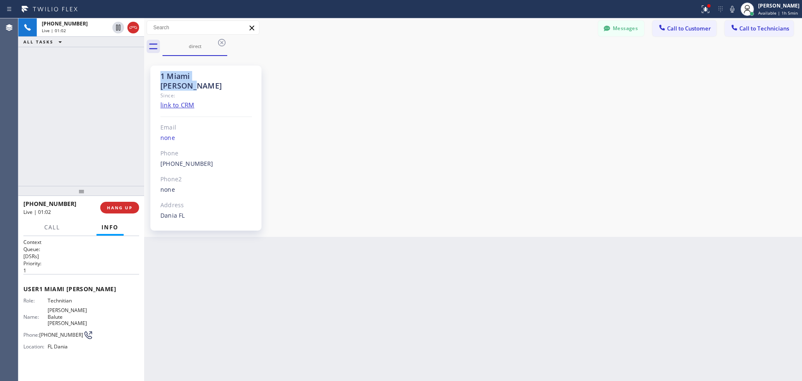
click at [236, 78] on div "1 Miami [PERSON_NAME] Since: link to CRM Email none Phone [PHONE_NUMBER] Outbou…" at bounding box center [205, 148] width 111 height 165
click at [238, 78] on div "1 Miami [PERSON_NAME]" at bounding box center [205, 80] width 91 height 19
click at [191, 332] on div "Back to Dashboard Change Sender ID Customers Technicians [PERSON_NAME][EMAIL_AD…" at bounding box center [473, 199] width 658 height 363
click at [180, 71] on div "1 Miami [PERSON_NAME]" at bounding box center [205, 80] width 91 height 19
click at [178, 71] on div "1 Miami [PERSON_NAME]" at bounding box center [205, 80] width 91 height 19
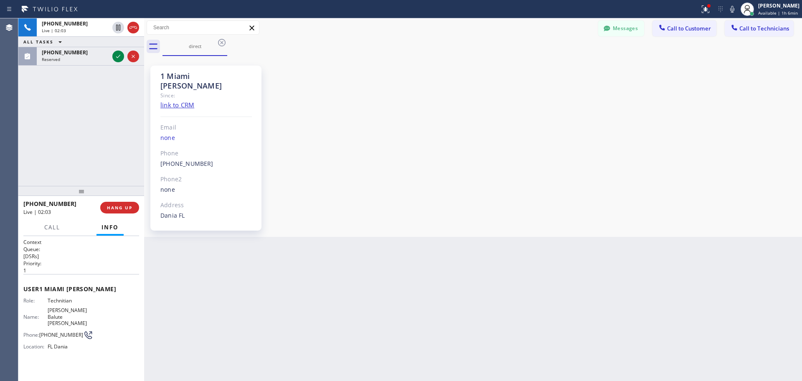
click at [268, 337] on div "Back to Dashboard Change Sender ID Customers Technicians [PERSON_NAME][EMAIL_AD…" at bounding box center [473, 199] width 658 height 363
click at [59, 49] on span "[PHONE_NUMBER]" at bounding box center [65, 52] width 46 height 7
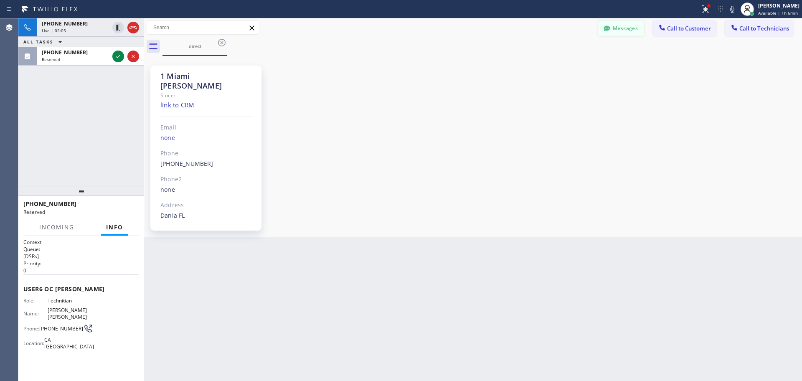
click at [621, 28] on button "Messages" at bounding box center [621, 28] width 46 height 16
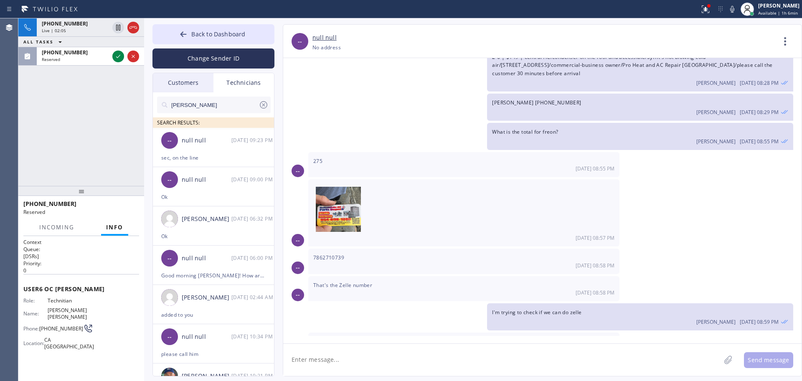
click at [191, 107] on input "[PERSON_NAME]" at bounding box center [214, 104] width 88 height 17
click at [189, 144] on div "null null" at bounding box center [207, 141] width 50 height 10
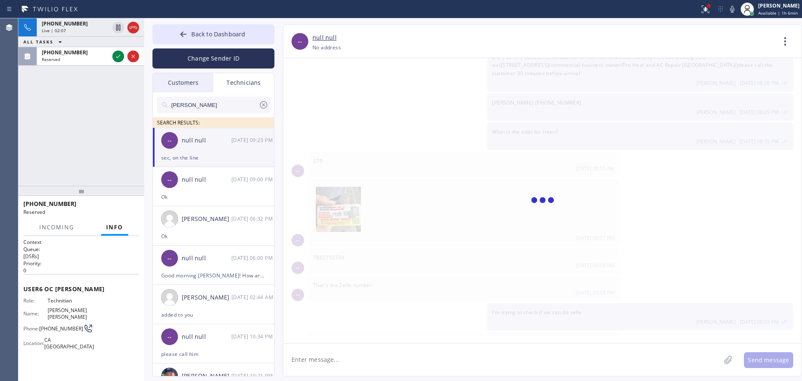
click at [340, 353] on textarea at bounding box center [501, 360] width 437 height 32
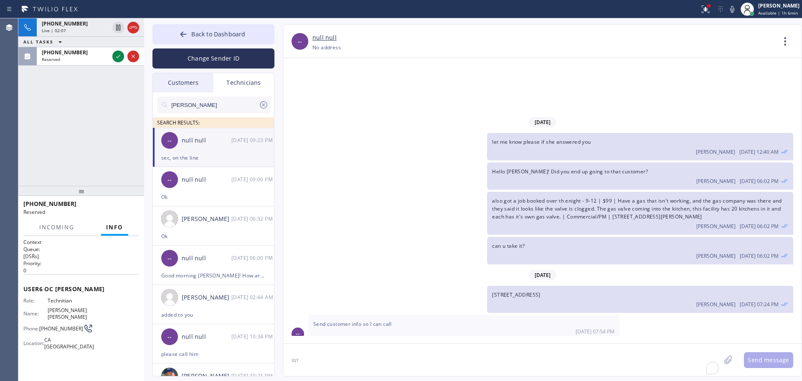
scroll to position [5498, 0]
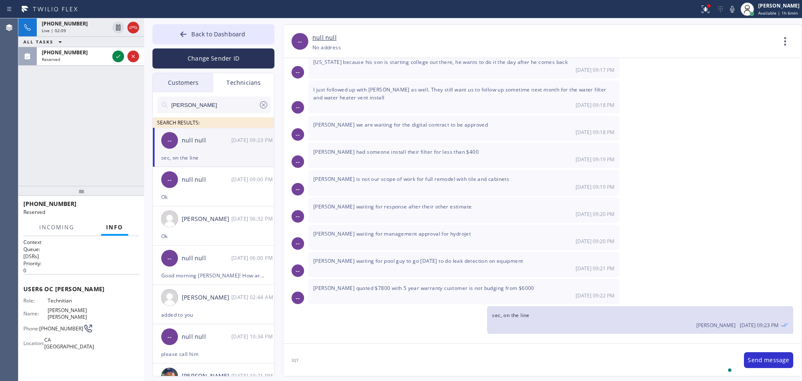
type textarea "щ"
type textarea "on the line, will call you"
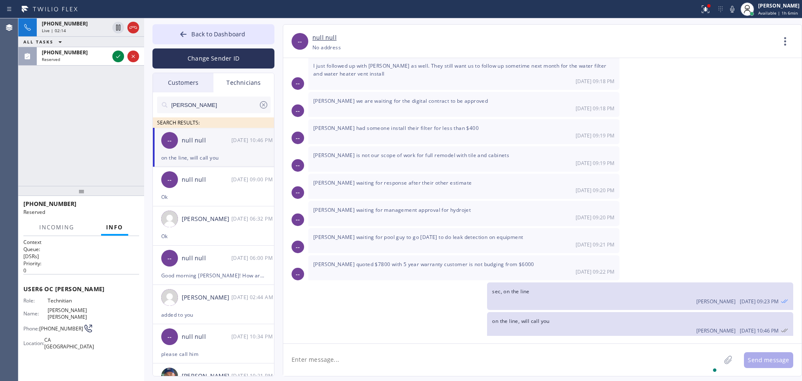
scroll to position [5527, 0]
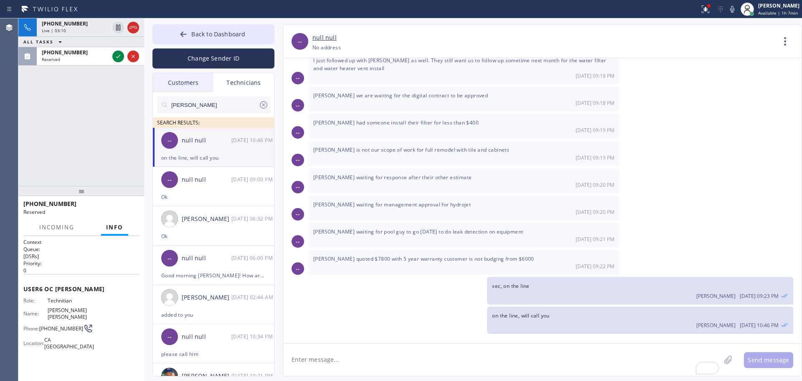
drag, startPoint x: 357, startPoint y: 108, endPoint x: 375, endPoint y: 125, distance: 24.5
click at [375, 125] on div "[DATE] Hello [PERSON_NAME]! This is [PERSON_NAME]. got 1 job booked for [DATE] …" at bounding box center [542, 197] width 518 height 278
click at [375, 125] on span "[PERSON_NAME] had someone install their filter for less than $400" at bounding box center [395, 122] width 165 height 7
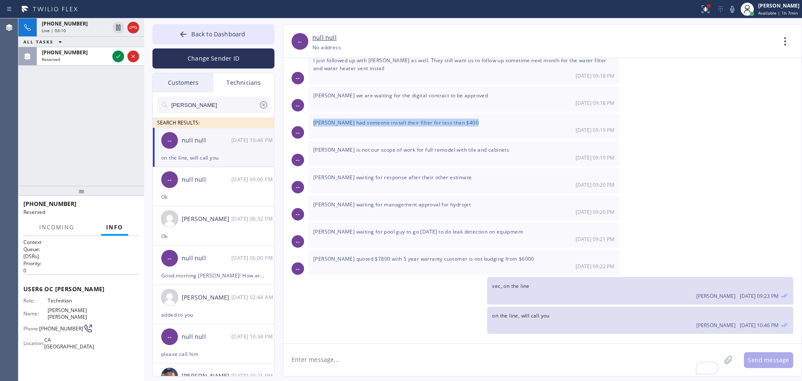
click at [372, 121] on span "[PERSON_NAME] had someone install their filter for less than $400" at bounding box center [395, 122] width 165 height 7
click at [367, 143] on div "[PERSON_NAME] is not our scope of work for full remodel with tile and cabinets …" at bounding box center [463, 153] width 311 height 25
click at [367, 144] on div "[PERSON_NAME] is not our scope of work for full remodel with tile and cabinets …" at bounding box center [463, 153] width 311 height 25
click at [368, 147] on span "[PERSON_NAME] is not our scope of work for full remodel with tile and cabinets" at bounding box center [411, 149] width 196 height 7
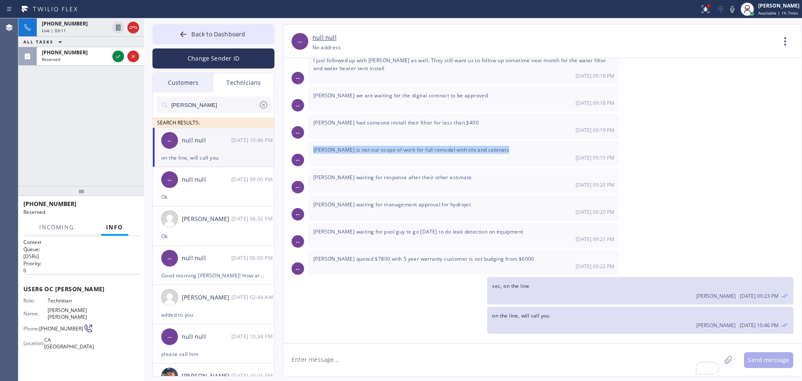
drag, startPoint x: 368, startPoint y: 147, endPoint x: 358, endPoint y: 156, distance: 13.6
click at [368, 147] on span "[PERSON_NAME] is not our scope of work for full remodel with tile and cabinets" at bounding box center [411, 149] width 196 height 7
click at [353, 162] on div "[PERSON_NAME] is not our scope of work for full remodel with tile and cabinets …" at bounding box center [463, 153] width 311 height 25
click at [350, 172] on div "[PERSON_NAME] waiting for response after their other estimate [DATE] 09:20 PM" at bounding box center [463, 180] width 311 height 25
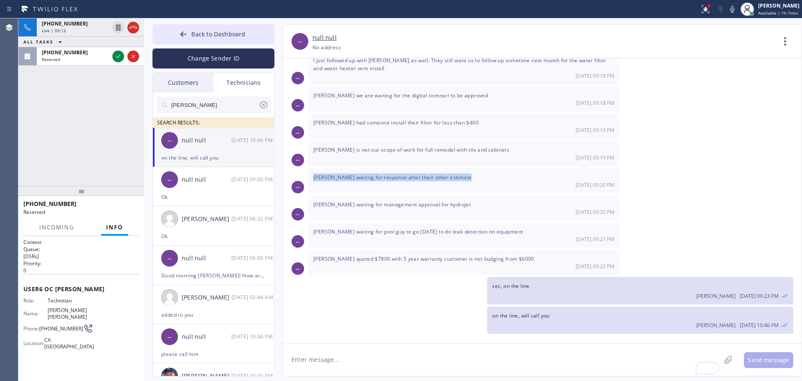
click at [350, 172] on div "[PERSON_NAME] waiting for response after their other estimate [DATE] 09:20 PM" at bounding box center [463, 180] width 311 height 25
click at [351, 155] on div "[DATE] 09:19 PM" at bounding box center [463, 157] width 301 height 7
click at [351, 152] on span "[PERSON_NAME] is not our scope of work for full remodel with tile and cabinets" at bounding box center [411, 149] width 196 height 7
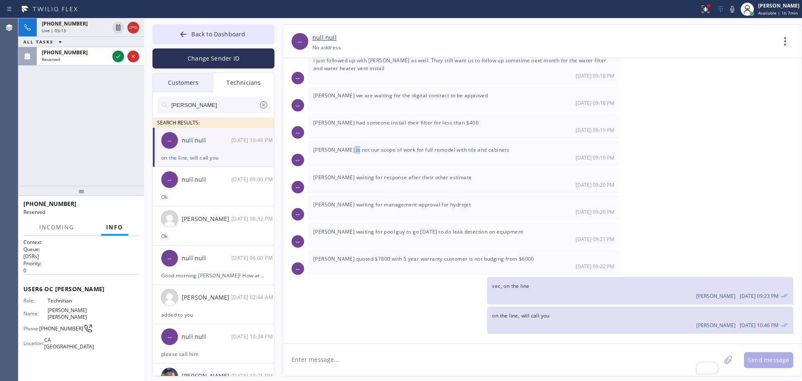
click at [351, 152] on span "[PERSON_NAME] is not our scope of work for full remodel with tile and cabinets" at bounding box center [411, 149] width 196 height 7
click at [351, 150] on span "[PERSON_NAME] is not our scope of work for full remodel with tile and cabinets" at bounding box center [411, 149] width 196 height 7
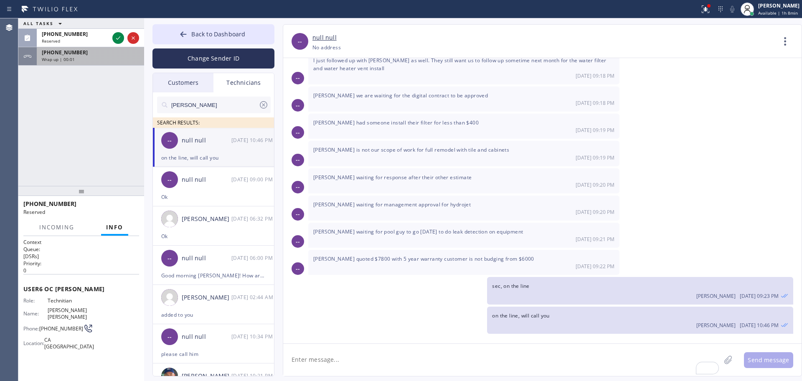
click at [81, 49] on div "[PHONE_NUMBER]" at bounding box center [90, 52] width 97 height 7
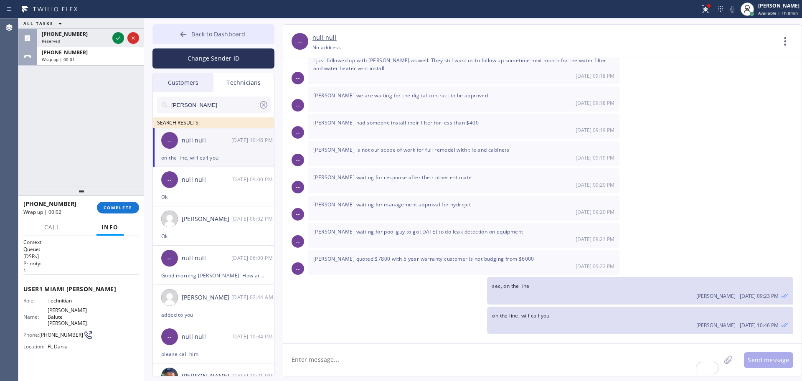
click at [203, 34] on span "Back to Dashboard" at bounding box center [218, 34] width 54 height 8
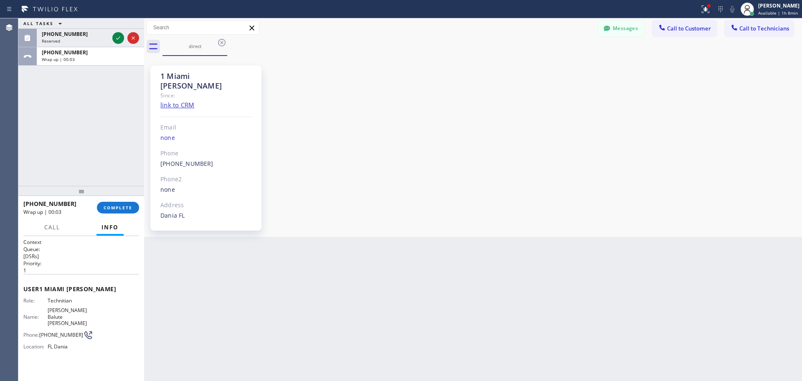
click at [114, 200] on div "[PHONE_NUMBER] Wrap up | 00:03 COMPLETE" at bounding box center [81, 208] width 116 height 22
click at [113, 207] on span "COMPLETE" at bounding box center [118, 208] width 29 height 6
click at [746, 24] on button "Call to Technicians" at bounding box center [759, 28] width 69 height 16
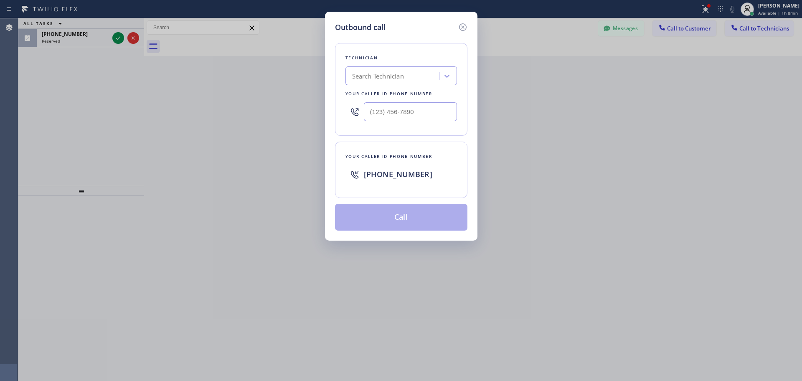
click at [368, 60] on div "Technician" at bounding box center [401, 57] width 112 height 9
click at [373, 75] on div "Search Technician" at bounding box center [378, 76] width 52 height 10
type input "[PERSON_NAME]"
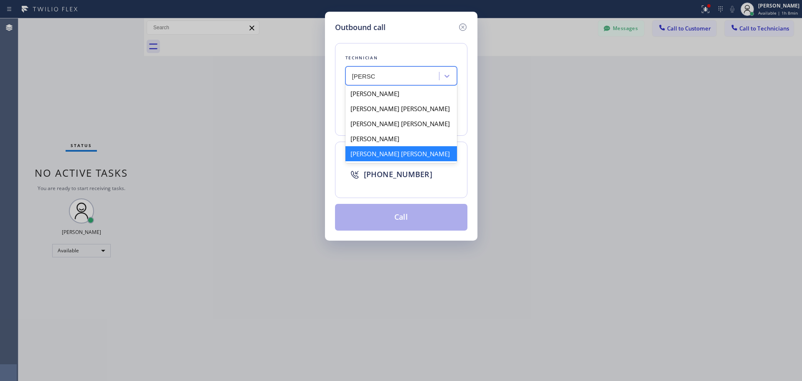
drag, startPoint x: 379, startPoint y: 147, endPoint x: 380, endPoint y: 175, distance: 28.0
click at [379, 148] on div "[PERSON_NAME] [PERSON_NAME]" at bounding box center [401, 153] width 112 height 15
type input "[PHONE_NUMBER]"
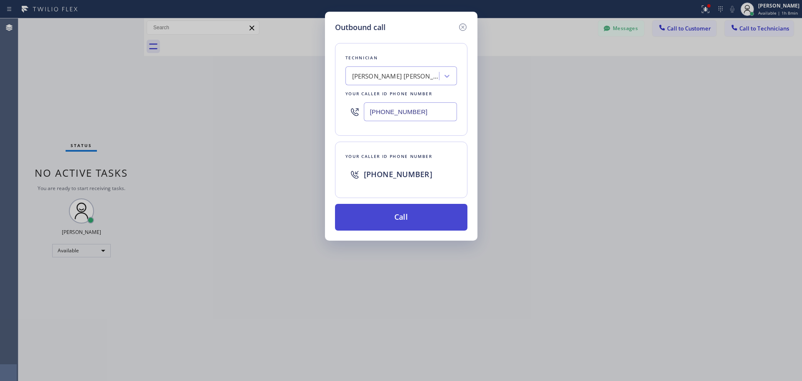
click at [386, 207] on button "Call" at bounding box center [401, 217] width 132 height 27
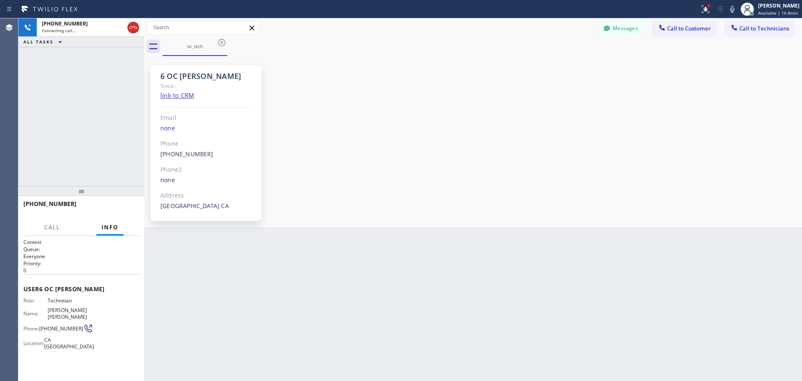
scroll to position [5527, 0]
click at [314, 365] on div "Back to Dashboard Change Sender ID Customers Technicians [PERSON_NAME][EMAIL_AD…" at bounding box center [473, 199] width 658 height 363
click at [449, 261] on div "Back to Dashboard Change Sender ID Customers Technicians [PERSON_NAME][EMAIL_AD…" at bounding box center [473, 199] width 658 height 363
drag, startPoint x: 294, startPoint y: 341, endPoint x: 160, endPoint y: 262, distance: 155.4
click at [294, 341] on div "Back to Dashboard Change Sender ID Customers Technicians [PERSON_NAME][EMAIL_AD…" at bounding box center [473, 199] width 658 height 363
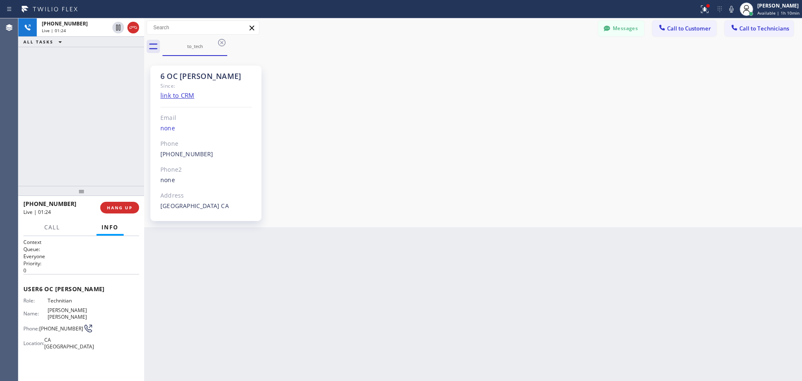
click at [172, 79] on div "6 OC [PERSON_NAME]" at bounding box center [205, 76] width 91 height 10
click at [173, 79] on div "6 OC [PERSON_NAME]" at bounding box center [205, 76] width 91 height 10
click at [173, 77] on div "6 OC [PERSON_NAME]" at bounding box center [205, 76] width 91 height 10
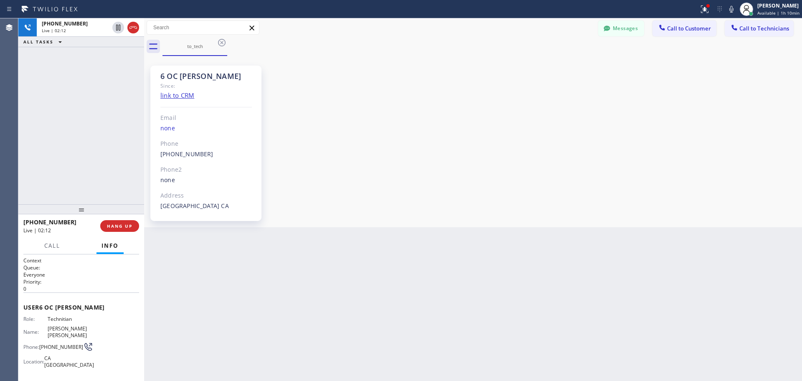
drag, startPoint x: 69, startPoint y: 193, endPoint x: 66, endPoint y: 211, distance: 19.0
click at [66, 211] on div at bounding box center [81, 209] width 126 height 10
drag, startPoint x: 66, startPoint y: 211, endPoint x: 69, endPoint y: 184, distance: 27.7
click at [69, 204] on div at bounding box center [81, 209] width 126 height 10
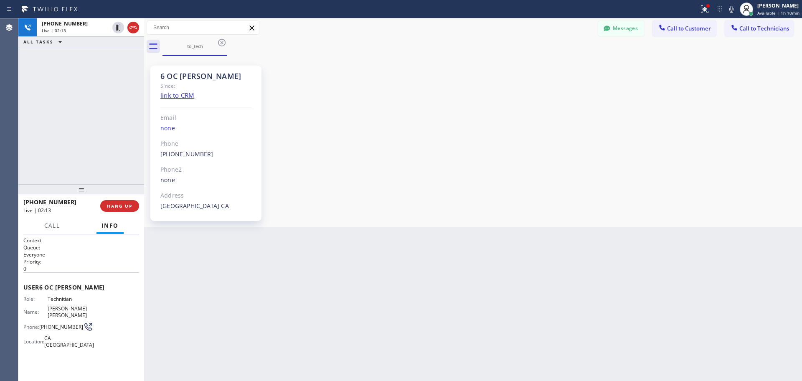
drag, startPoint x: 69, startPoint y: 183, endPoint x: 68, endPoint y: 191, distance: 8.0
click at [68, 191] on div at bounding box center [81, 189] width 126 height 10
drag, startPoint x: 202, startPoint y: 80, endPoint x: 173, endPoint y: 78, distance: 28.9
click at [173, 78] on div "6 OC [PERSON_NAME]" at bounding box center [205, 76] width 91 height 10
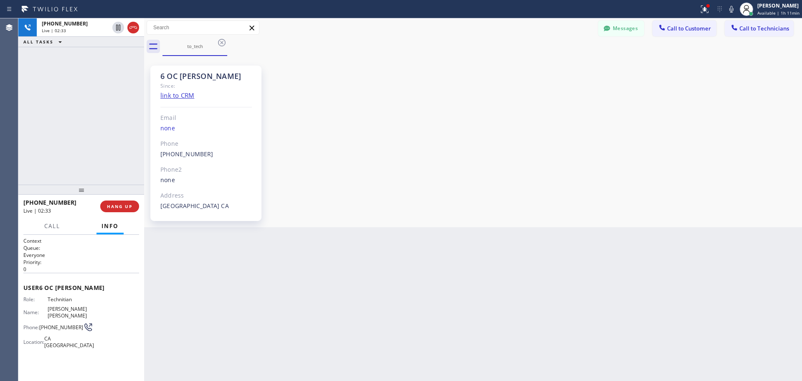
click at [518, 162] on div "6 OC [PERSON_NAME] Since: link to CRM Email none Phone [PHONE_NUMBER] Outbound …" at bounding box center [473, 141] width 654 height 167
click at [172, 72] on div "6 OC [PERSON_NAME]" at bounding box center [205, 76] width 91 height 10
click at [131, 209] on span "HANG UP" at bounding box center [119, 206] width 25 height 6
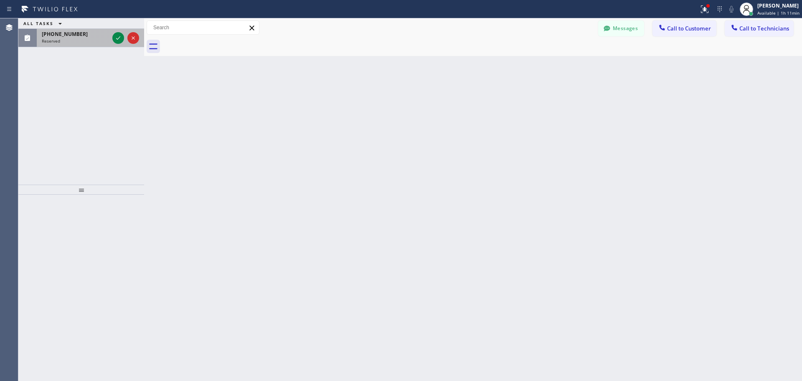
click at [75, 43] on div "[PHONE_NUMBER] Reserved" at bounding box center [74, 38] width 74 height 18
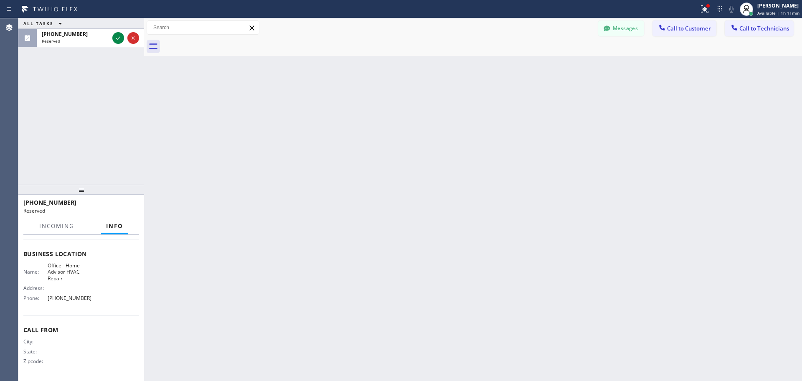
scroll to position [108, 0]
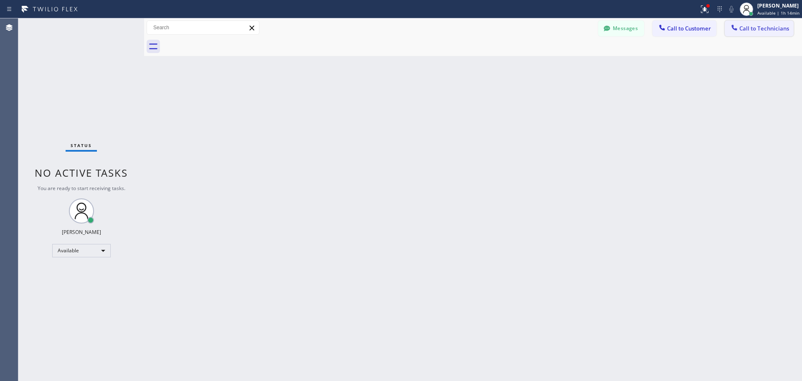
click at [763, 35] on button "Call to Technicians" at bounding box center [759, 28] width 69 height 16
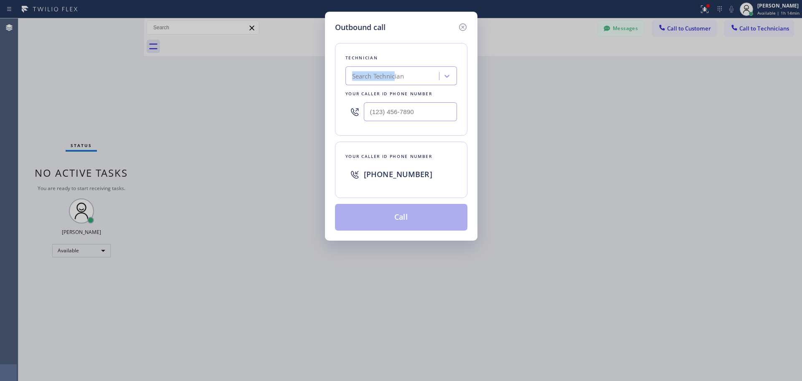
drag, startPoint x: 436, startPoint y: 64, endPoint x: 396, endPoint y: 76, distance: 42.6
click at [396, 76] on div "Technician Search Technician Your caller id phone number" at bounding box center [401, 89] width 132 height 93
click at [395, 77] on div "Search Technician" at bounding box center [378, 76] width 52 height 10
type input "[PERSON_NAME]"
click at [385, 92] on div "[PERSON_NAME]" at bounding box center [401, 93] width 112 height 15
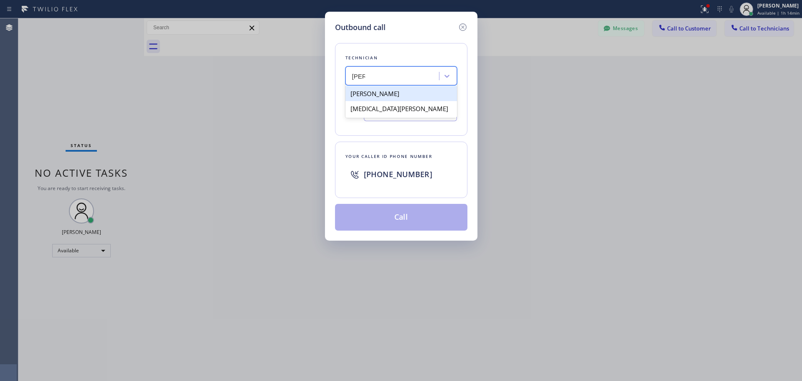
type input "[PHONE_NUMBER]"
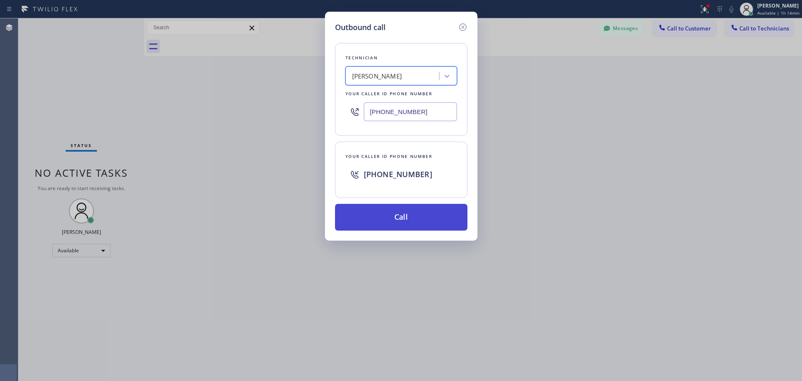
click at [392, 223] on button "Call" at bounding box center [401, 217] width 132 height 27
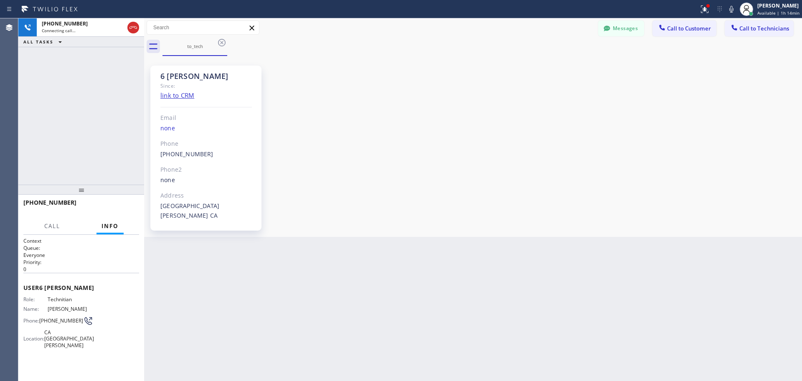
scroll to position [87949, 0]
click at [119, 209] on span "HANG UP" at bounding box center [119, 206] width 25 height 6
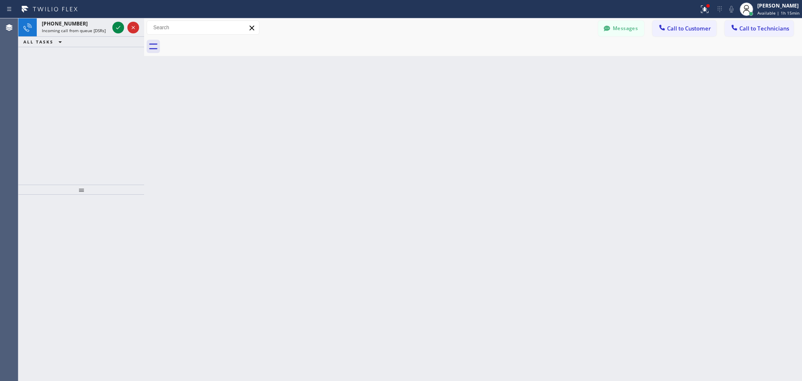
click at [40, 98] on div "[PHONE_NUMBER] Incoming call from queue [DSRs] ALL TASKS ALL TASKS ACTIVE TASKS…" at bounding box center [81, 101] width 126 height 166
click at [73, 31] on span "Incoming call from queue [DSRs]" at bounding box center [74, 31] width 64 height 6
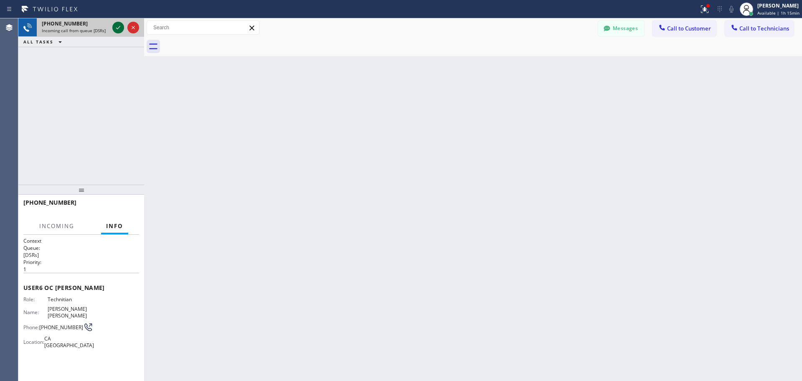
click at [122, 26] on icon at bounding box center [118, 28] width 10 height 10
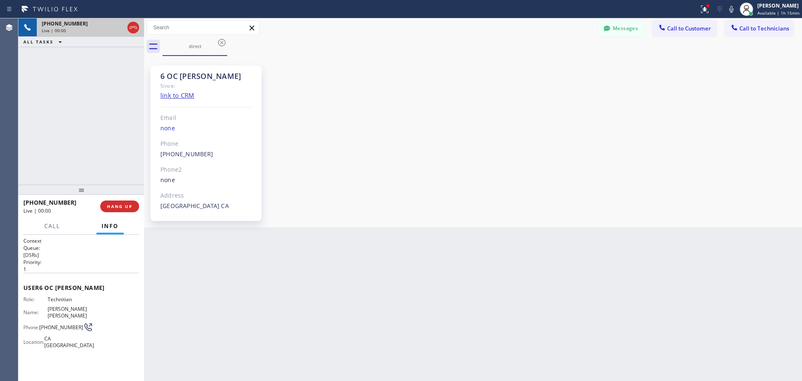
scroll to position [5527, 0]
drag, startPoint x: 93, startPoint y: 191, endPoint x: 174, endPoint y: 188, distance: 80.7
click at [86, 185] on div at bounding box center [81, 190] width 126 height 10
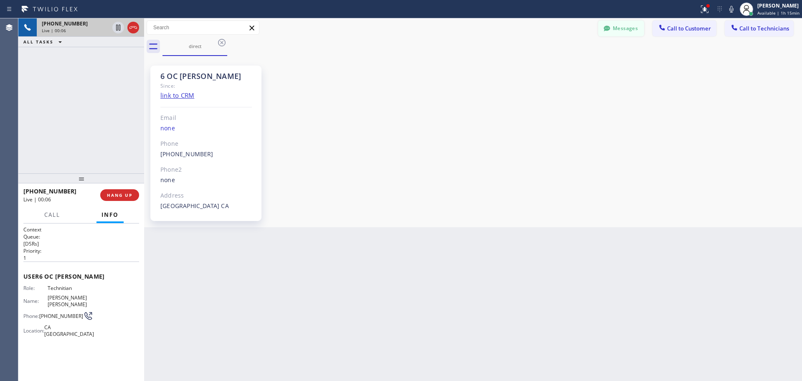
click at [613, 34] on button "Messages" at bounding box center [621, 28] width 46 height 16
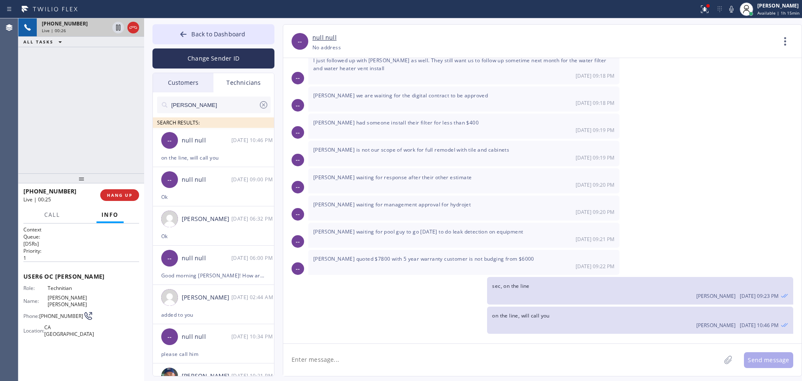
click at [408, 232] on span "[PERSON_NAME] waiting for pool guy to go [DATE] to do leak detection on equipme…" at bounding box center [418, 231] width 210 height 7
click at [407, 232] on span "[PERSON_NAME] waiting for pool guy to go [DATE] to do leak detection on equipme…" at bounding box center [418, 231] width 210 height 7
click at [401, 229] on span "[PERSON_NAME] waiting for pool guy to go [DATE] to do leak detection on equipme…" at bounding box center [418, 231] width 210 height 7
click at [421, 220] on div "[PERSON_NAME] waiting for management approval for hydrojet [DATE] 09:20 PM" at bounding box center [463, 207] width 311 height 25
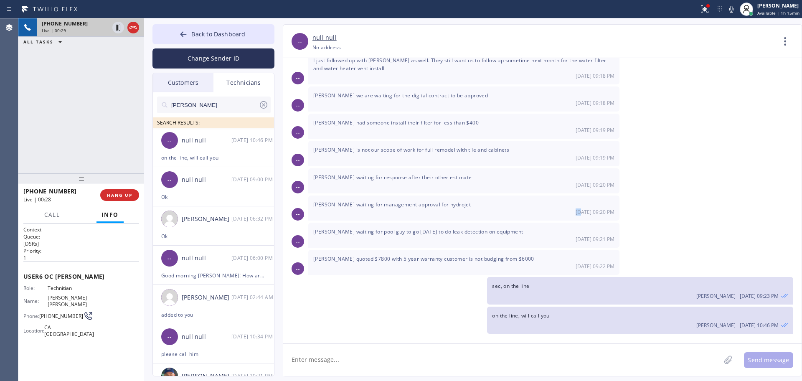
click at [421, 220] on div "[PERSON_NAME] waiting for management approval for hydrojet [DATE] 09:20 PM" at bounding box center [463, 207] width 311 height 25
click at [362, 182] on div "[DATE] 09:20 PM" at bounding box center [463, 184] width 301 height 7
click at [118, 194] on span "HANG UP" at bounding box center [119, 195] width 25 height 6
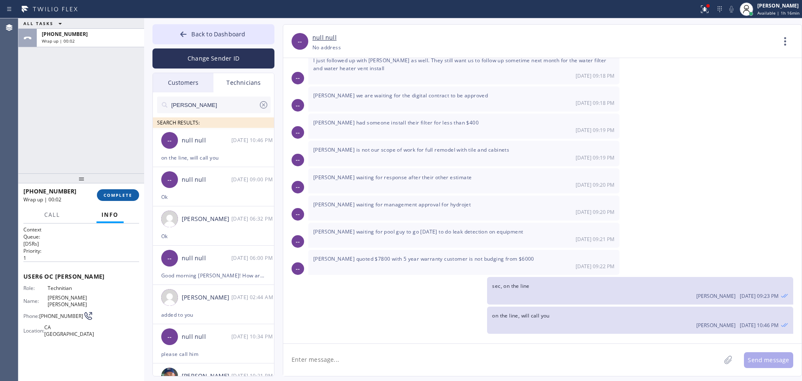
click at [120, 190] on button "COMPLETE" at bounding box center [118, 195] width 42 height 12
click at [192, 35] on span "Back to Dashboard" at bounding box center [218, 34] width 54 height 8
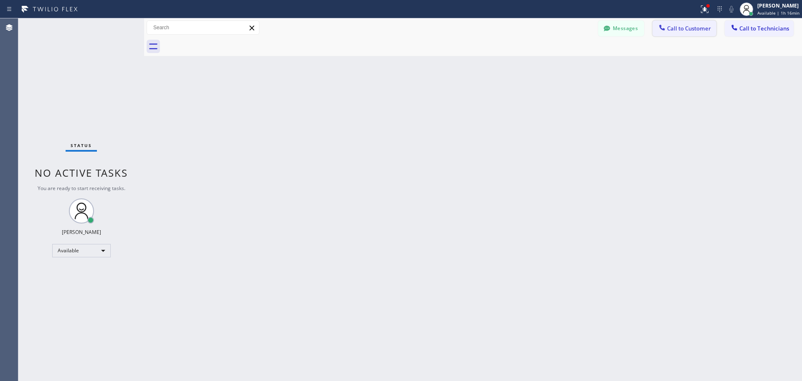
click at [697, 30] on span "Call to Customer" at bounding box center [689, 29] width 44 height 8
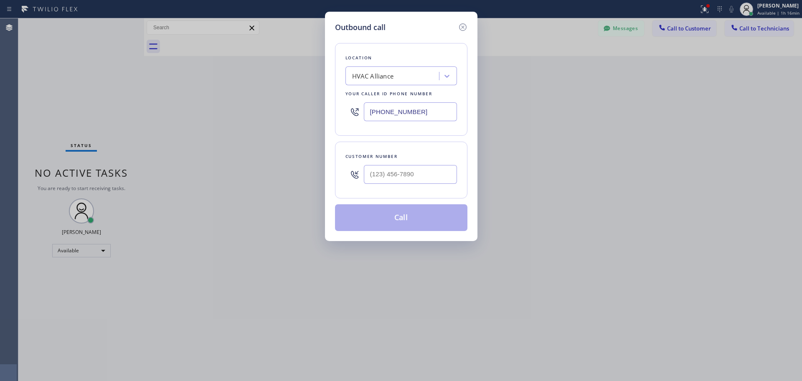
drag, startPoint x: 281, startPoint y: 101, endPoint x: 384, endPoint y: 91, distance: 103.6
click at [282, 101] on div "Outbound call Location HVAC Alliance Your caller id phone number [PHONE_NUMBER]…" at bounding box center [401, 190] width 802 height 381
click at [384, 91] on div "Your caller id phone number" at bounding box center [401, 93] width 112 height 9
click at [391, 70] on div "HVAC Alliance" at bounding box center [393, 76] width 91 height 15
paste input "Oasis Plumbers [GEOGRAPHIC_DATA]"
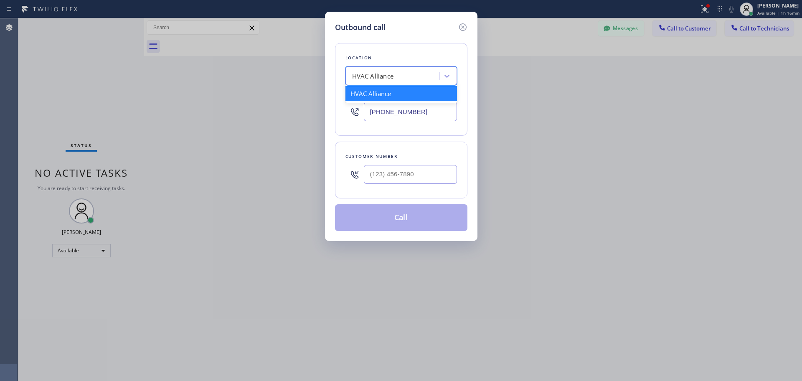
type input "Oasis Plumbers [GEOGRAPHIC_DATA]"
click at [383, 92] on div "Oasis Plumbers [GEOGRAPHIC_DATA]" at bounding box center [401, 97] width 112 height 23
type input "[PHONE_NUMBER]"
click at [372, 180] on input "(___) ___-____" at bounding box center [410, 174] width 93 height 19
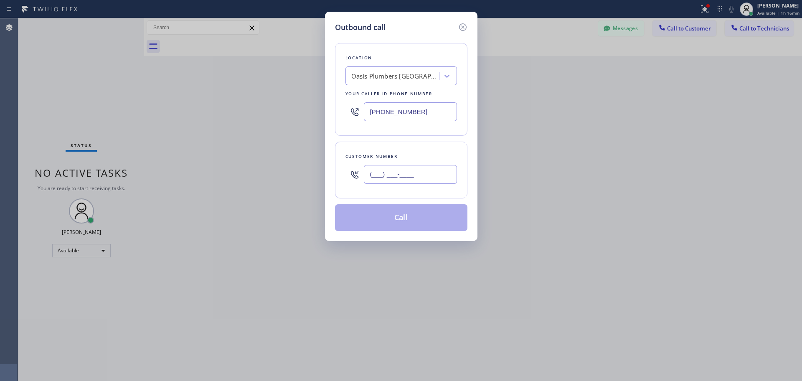
paste input "949) 540-8258"
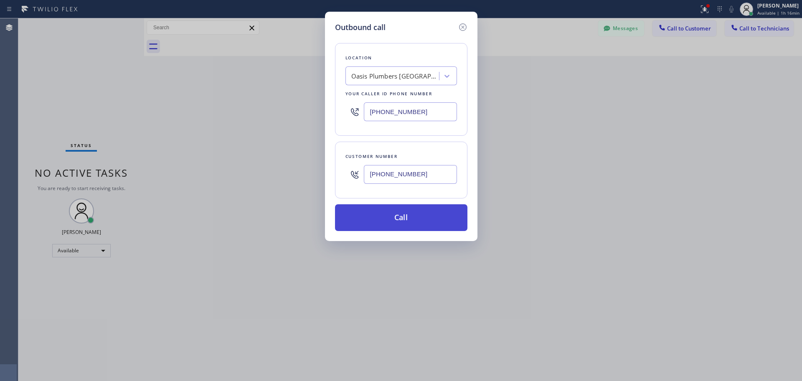
type input "[PHONE_NUMBER]"
click at [389, 219] on button "Call" at bounding box center [401, 217] width 132 height 27
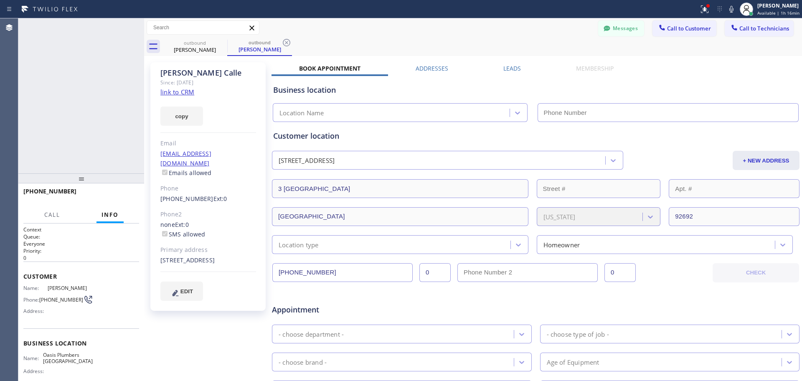
type input "[PHONE_NUMBER]"
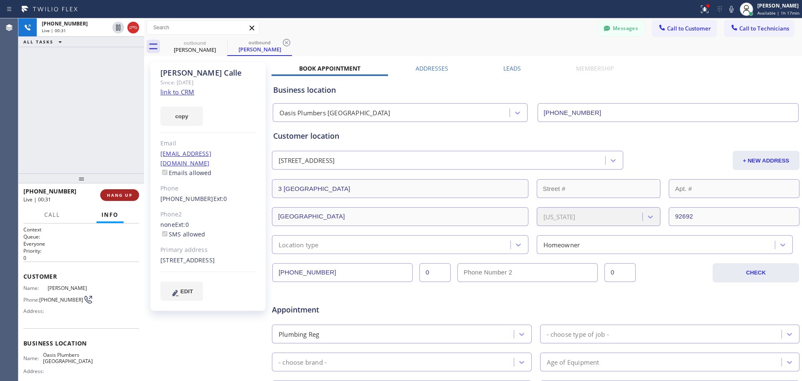
click at [119, 196] on span "HANG UP" at bounding box center [119, 195] width 25 height 6
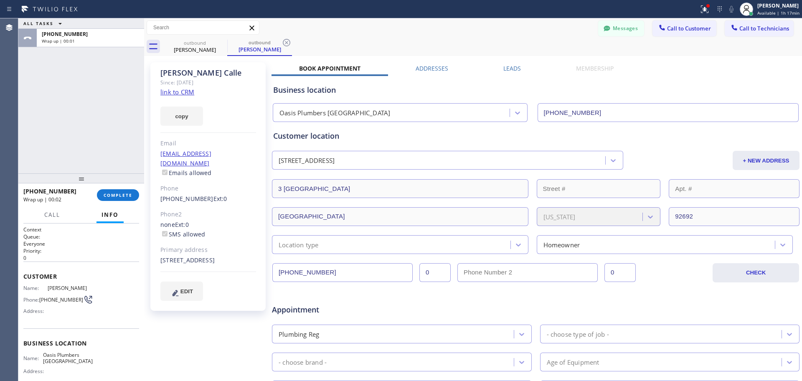
click at [249, 346] on div "[PERSON_NAME] Since: [DATE] link to CRM copy Email [EMAIL_ADDRESS][DOMAIN_NAME]…" at bounding box center [208, 328] width 125 height 541
click at [117, 196] on button "COMPLETE" at bounding box center [118, 195] width 42 height 12
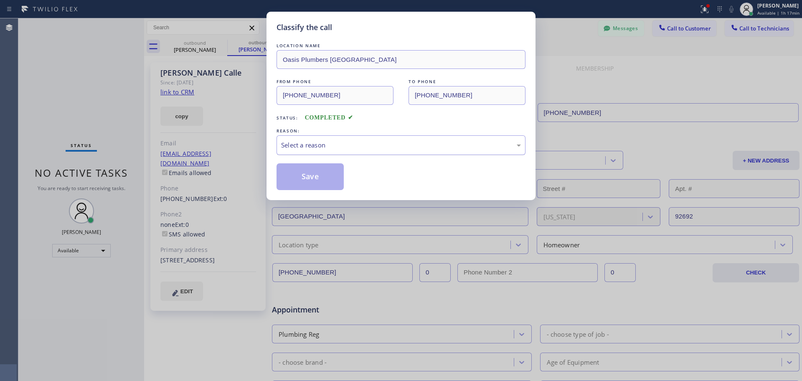
click at [328, 143] on div "Select a reason" at bounding box center [401, 145] width 240 height 10
click at [313, 164] on button "Save" at bounding box center [309, 176] width 67 height 27
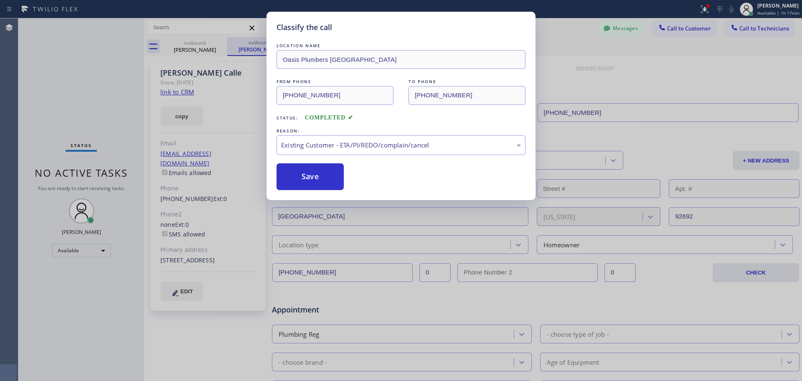
click at [282, 41] on icon at bounding box center [287, 43] width 10 height 10
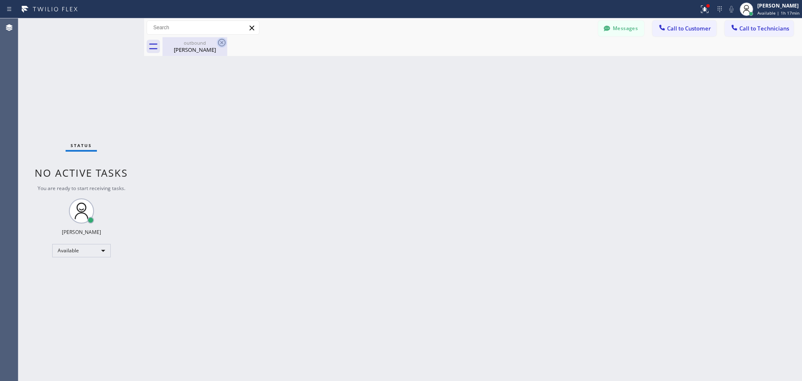
click at [221, 41] on icon at bounding box center [222, 43] width 10 height 10
drag, startPoint x: 763, startPoint y: 27, endPoint x: 508, endPoint y: 58, distance: 256.6
click at [763, 27] on span "Call to Technicians" at bounding box center [764, 29] width 50 height 8
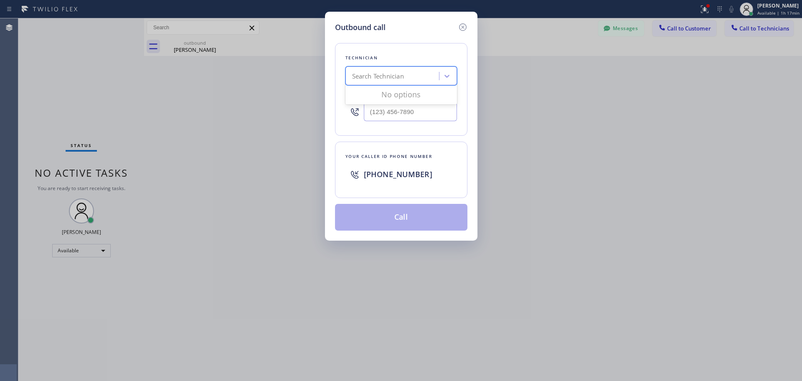
click at [427, 69] on div "Search Technician" at bounding box center [393, 76] width 91 height 15
type input "[PERSON_NAME]"
click at [398, 66] on div "Search Technician" at bounding box center [401, 75] width 112 height 19
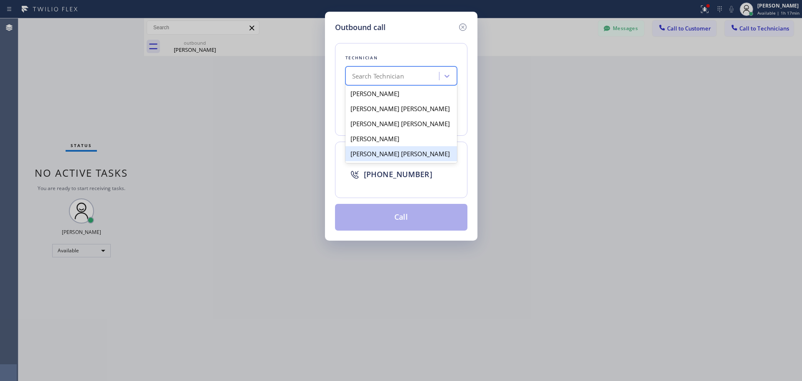
click at [386, 151] on div "[PERSON_NAME] [PERSON_NAME]" at bounding box center [401, 153] width 112 height 15
type input "[PHONE_NUMBER]"
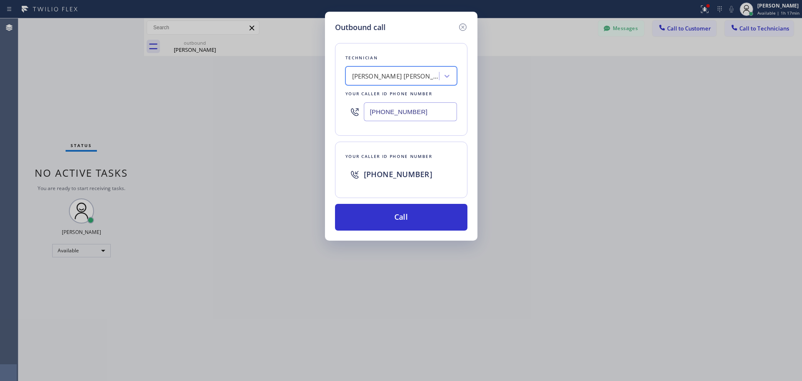
click at [386, 215] on button "Call" at bounding box center [401, 217] width 132 height 27
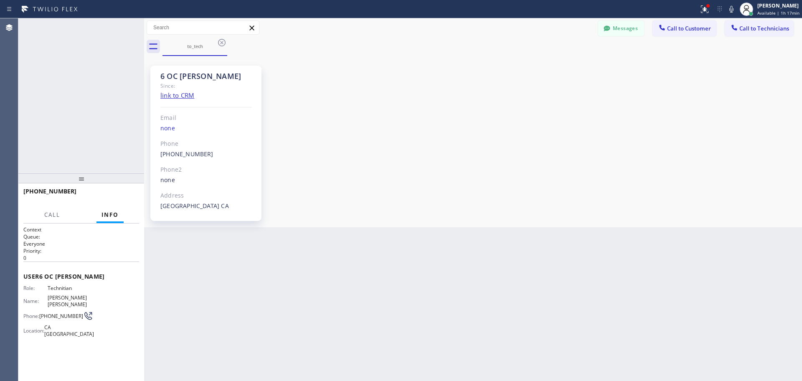
scroll to position [5527, 0]
click at [322, 336] on div "Back to Dashboard Change Sender ID Customers Technicians [PERSON_NAME][EMAIL_AD…" at bounding box center [473, 199] width 658 height 363
click at [124, 193] on span "HANG UP" at bounding box center [119, 195] width 25 height 6
click at [114, 188] on div "[PHONE_NUMBER] Wrap up | 00:57 COMPLETE" at bounding box center [81, 195] width 116 height 22
click at [114, 191] on button "COMPLETE" at bounding box center [118, 195] width 42 height 12
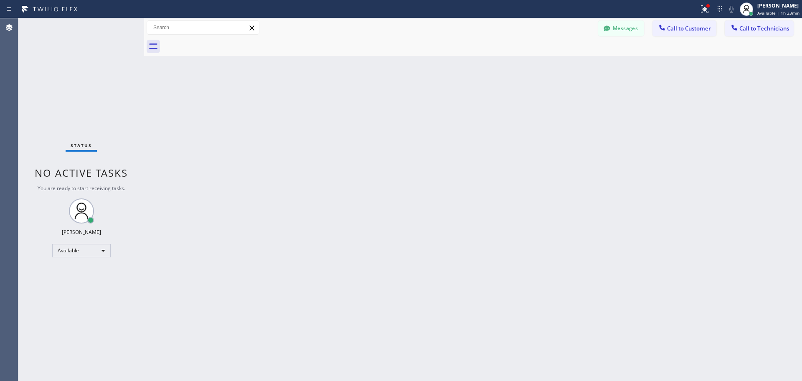
click at [267, 184] on div "Back to Dashboard Change Sender ID Customers Technicians [PERSON_NAME][EMAIL_AD…" at bounding box center [473, 199] width 658 height 363
click at [297, 153] on div "Back to Dashboard Change Sender ID Customers Technicians [PERSON_NAME][EMAIL_AD…" at bounding box center [473, 199] width 658 height 363
click at [741, 30] on span "Call to Technicians" at bounding box center [764, 29] width 50 height 8
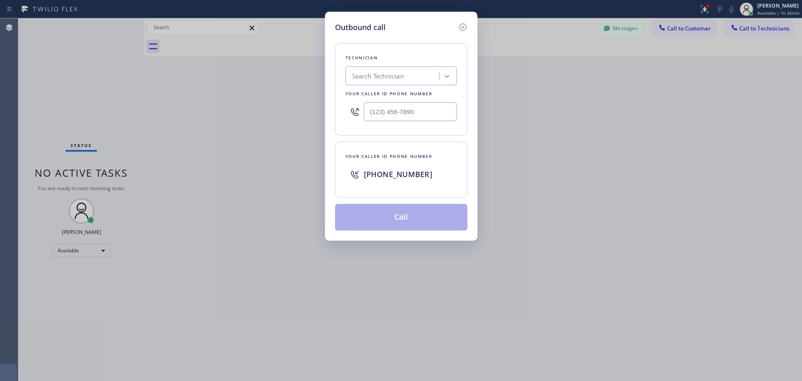
click at [352, 94] on div "Your caller id phone number" at bounding box center [401, 93] width 112 height 9
click at [389, 85] on div "Search Technician" at bounding box center [401, 75] width 112 height 19
type input "sevan"
click at [365, 95] on div "[PERSON_NAME]" at bounding box center [401, 93] width 112 height 15
type input "[PHONE_NUMBER]"
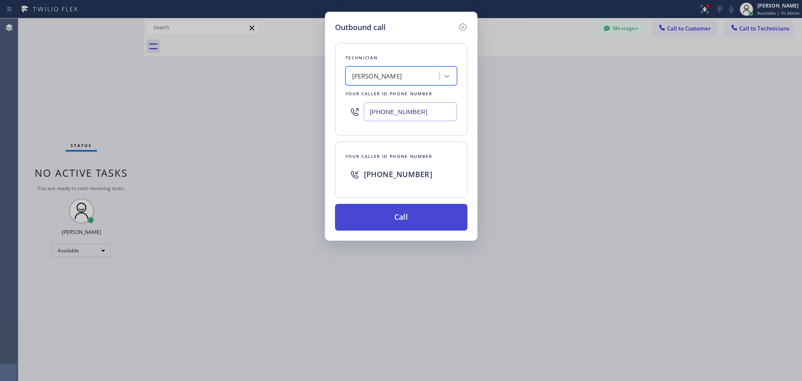
click at [376, 220] on button "Call" at bounding box center [401, 217] width 132 height 27
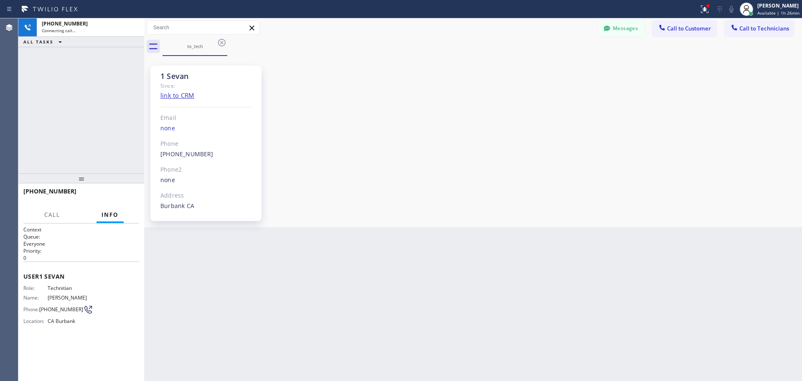
scroll to position [2496, 0]
click at [122, 194] on span "HANG UP" at bounding box center [119, 195] width 25 height 6
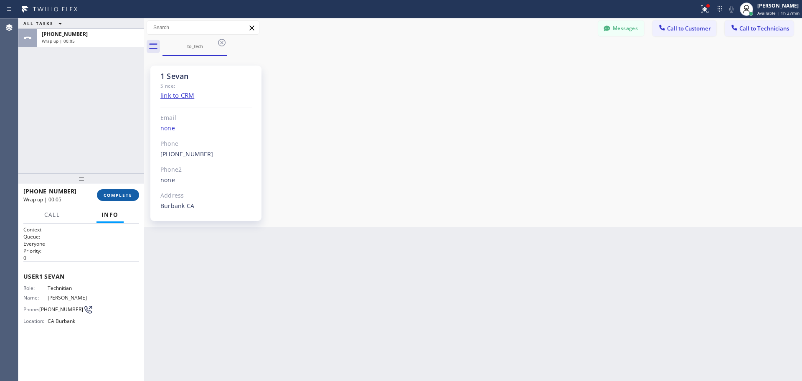
click at [100, 196] on button "COMPLETE" at bounding box center [118, 195] width 42 height 12
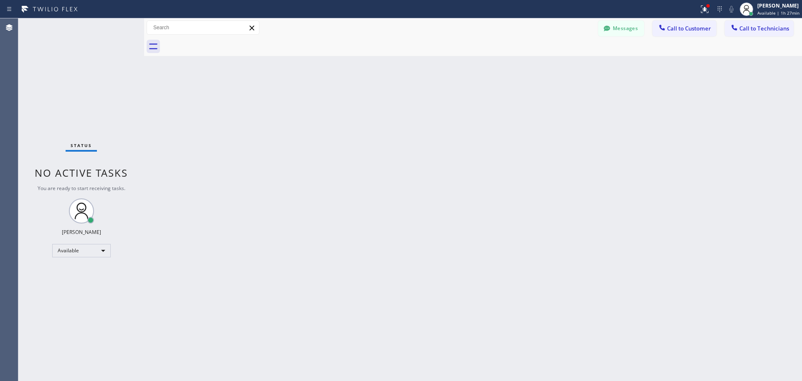
click at [771, 248] on div "Back to Dashboard Change Sender ID Customers Technicians [PERSON_NAME][EMAIL_AD…" at bounding box center [473, 199] width 658 height 363
click at [303, 331] on div "Back to Dashboard Change Sender ID Customers Technicians [PERSON_NAME][EMAIL_AD…" at bounding box center [473, 199] width 658 height 363
click at [200, 327] on div "Back to Dashboard Change Sender ID Customers Technicians [PERSON_NAME][EMAIL_AD…" at bounding box center [473, 199] width 658 height 363
click at [749, 27] on span "Call to Technicians" at bounding box center [764, 29] width 50 height 8
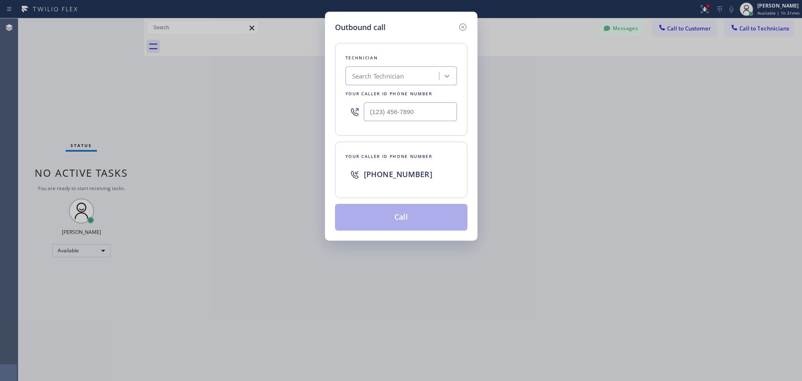
drag, startPoint x: 437, startPoint y: 90, endPoint x: 425, endPoint y: 81, distance: 15.2
click at [433, 88] on div "Technician Search Technician Your caller id phone number" at bounding box center [401, 89] width 132 height 93
click at [424, 80] on div "Search Technician" at bounding box center [393, 76] width 91 height 15
type input "[PERSON_NAME]"
click at [368, 98] on div "[PERSON_NAME]" at bounding box center [401, 93] width 112 height 15
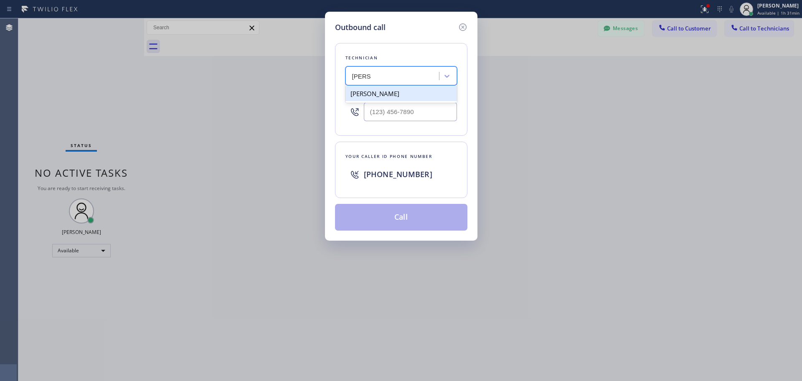
type input "[PHONE_NUMBER]"
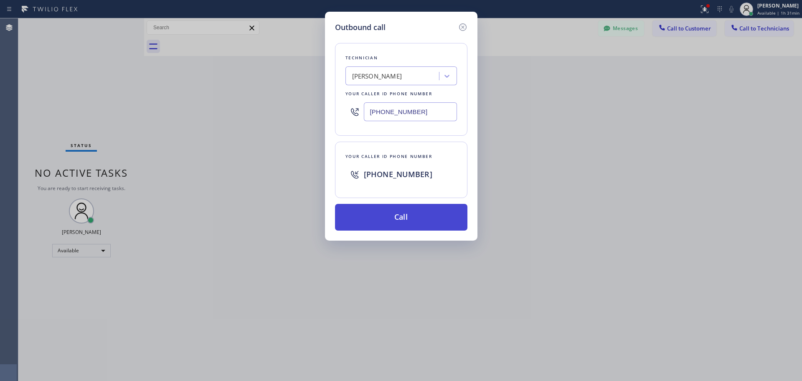
click at [357, 220] on button "Call" at bounding box center [401, 217] width 132 height 27
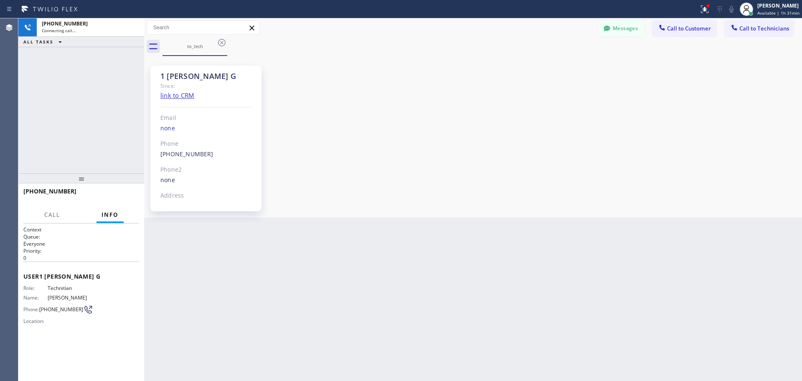
scroll to position [7091, 0]
click at [116, 196] on span "HANG UP" at bounding box center [119, 195] width 25 height 6
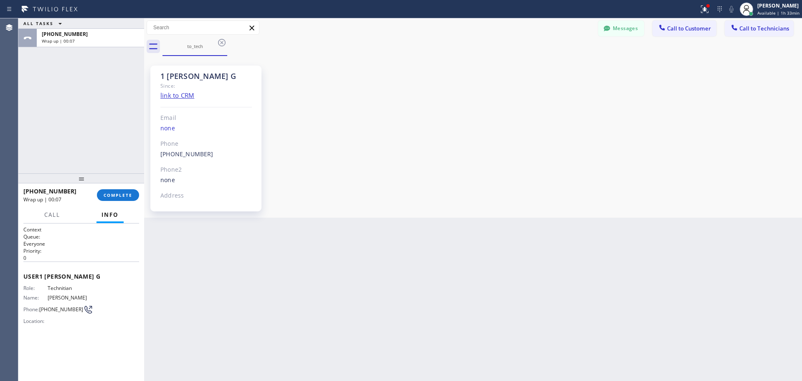
click at [140, 195] on div "[PHONE_NUMBER] Wrap up | 00:07 COMPLETE" at bounding box center [81, 194] width 126 height 23
click at [124, 196] on span "COMPLETE" at bounding box center [118, 195] width 29 height 6
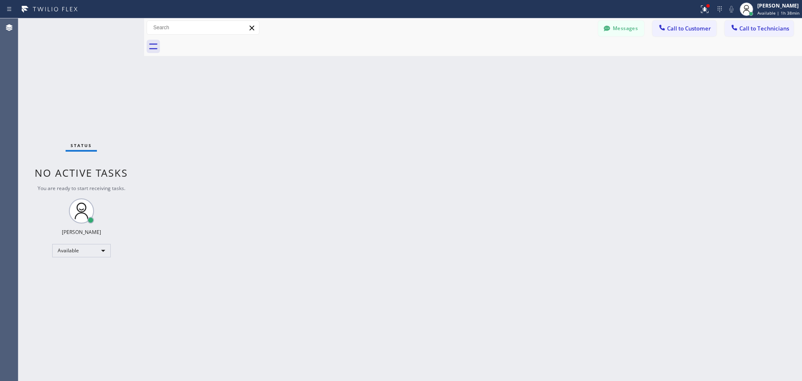
click at [251, 326] on div "Back to Dashboard Change Sender ID Customers Technicians [PERSON_NAME][EMAIL_AD…" at bounding box center [473, 199] width 658 height 363
click at [363, 183] on div "Back to Dashboard Change Sender ID Customers Technicians [PERSON_NAME][EMAIL_AD…" at bounding box center [473, 199] width 658 height 363
click at [364, 183] on div "Back to Dashboard Change Sender ID Customers Technicians [PERSON_NAME][EMAIL_AD…" at bounding box center [473, 199] width 658 height 363
click at [733, 22] on button "Call to Technicians" at bounding box center [759, 28] width 69 height 16
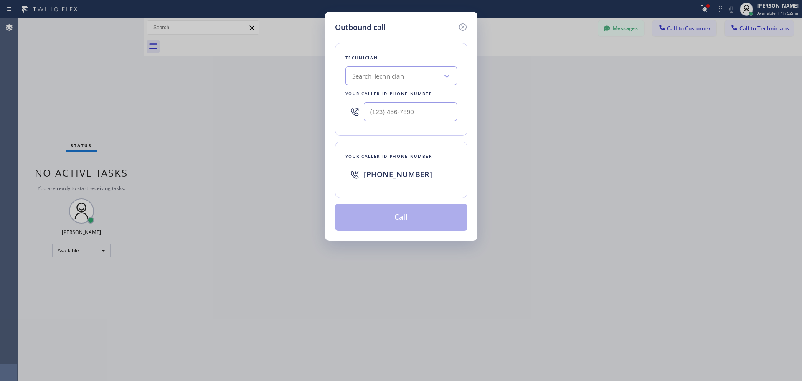
click at [409, 56] on div "Technician" at bounding box center [401, 57] width 112 height 9
click at [409, 73] on div "Search Technician" at bounding box center [393, 76] width 91 height 15
type input "[PERSON_NAME]"
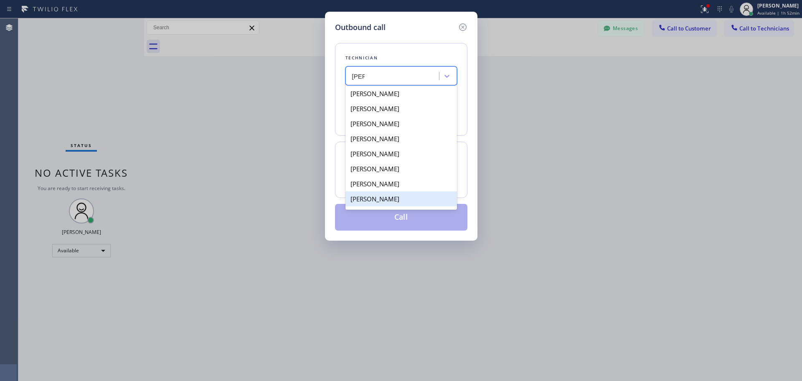
click at [376, 196] on div "[PERSON_NAME]" at bounding box center [401, 198] width 112 height 15
type input "[PHONE_NUMBER]"
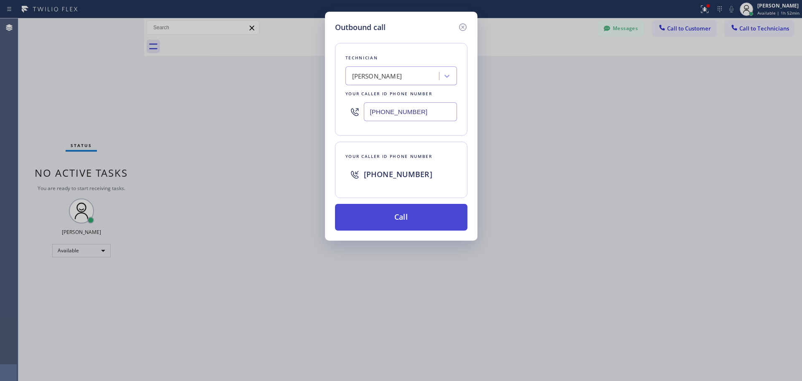
click at [380, 211] on button "Call" at bounding box center [401, 217] width 132 height 27
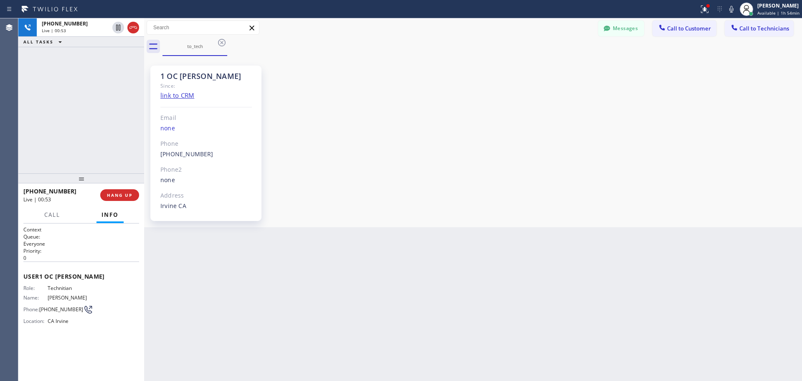
scroll to position [207, 0]
click at [110, 193] on span "HANG UP" at bounding box center [119, 195] width 25 height 6
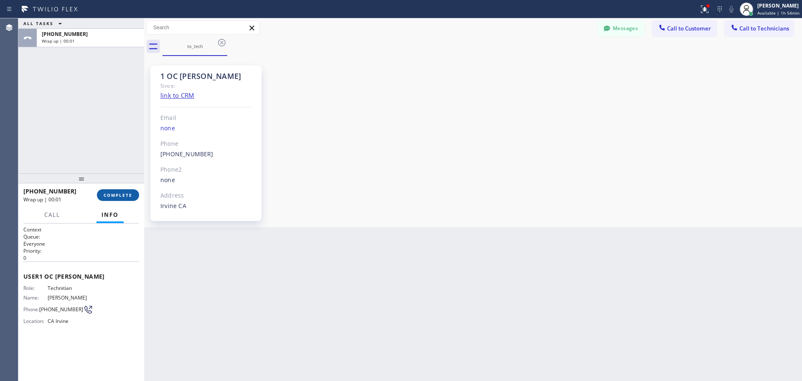
click at [111, 193] on span "COMPLETE" at bounding box center [118, 195] width 29 height 6
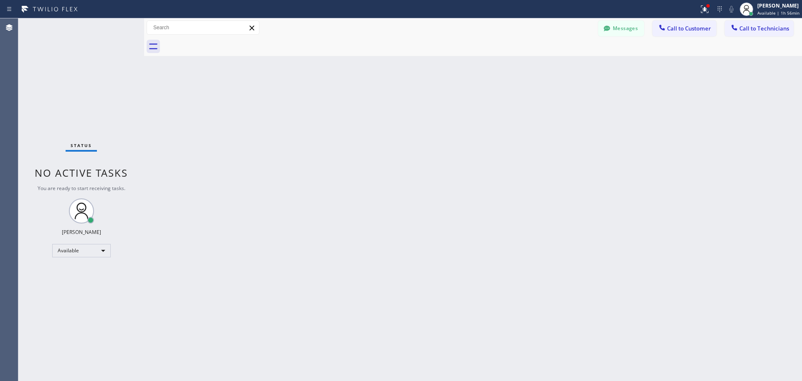
click at [176, 151] on div "Back to Dashboard Change Sender ID Customers Technicians [PERSON_NAME][EMAIL_AD…" at bounding box center [473, 199] width 658 height 363
click at [475, 105] on div "Back to Dashboard Change Sender ID Customers Technicians [PERSON_NAME][EMAIL_AD…" at bounding box center [473, 199] width 658 height 363
click at [628, 22] on button "Messages" at bounding box center [621, 28] width 46 height 16
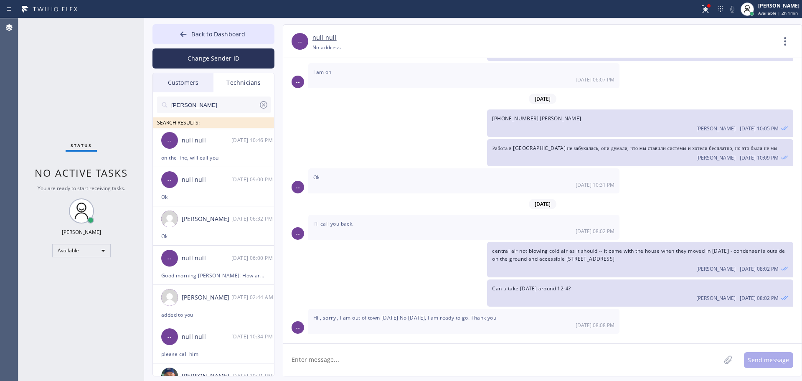
click at [217, 104] on input "[PERSON_NAME]" at bounding box center [214, 104] width 88 height 17
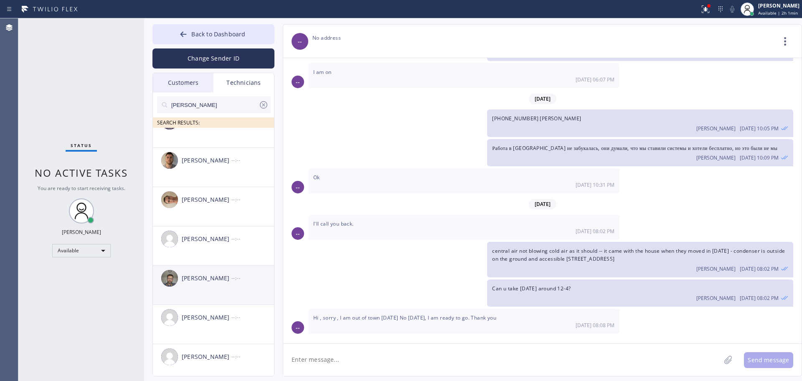
scroll to position [105, 0]
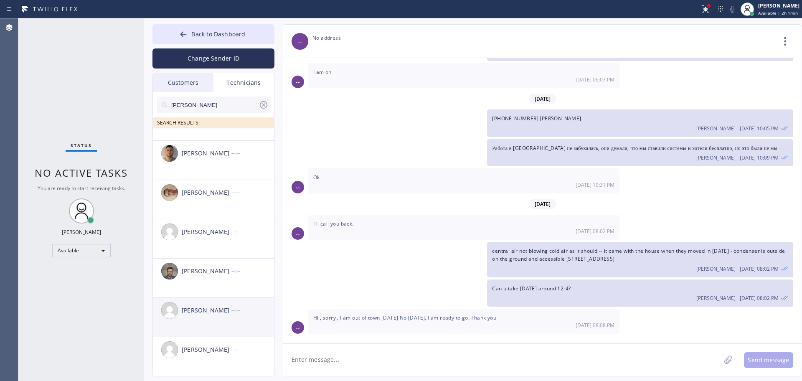
type input "[PERSON_NAME]"
click at [230, 308] on div "[PERSON_NAME]" at bounding box center [207, 311] width 50 height 10
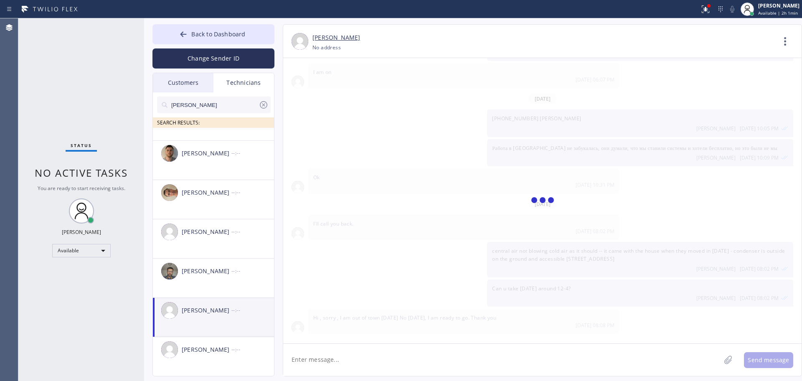
click at [341, 359] on textarea at bounding box center [501, 360] width 437 height 32
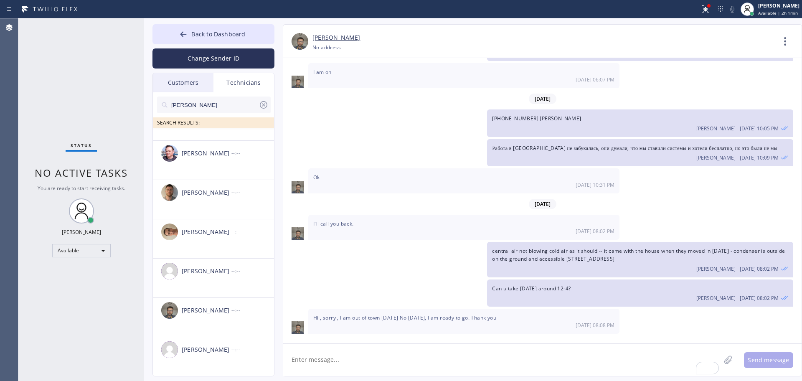
scroll to position [0, 0]
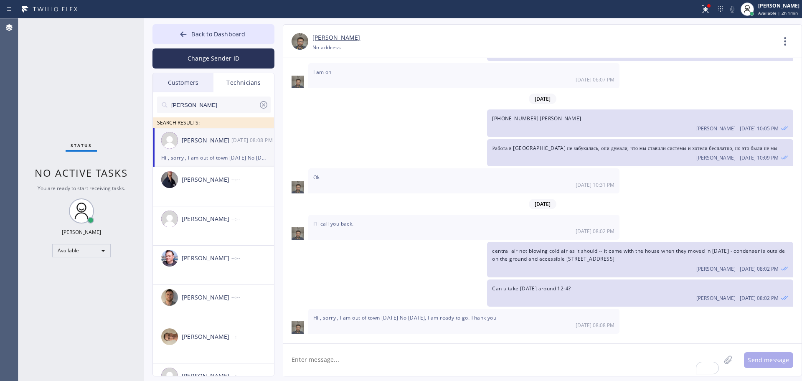
click at [227, 145] on div "[PERSON_NAME] [DATE] 08:08 PM" at bounding box center [214, 140] width 122 height 25
click at [360, 350] on textarea "To enrich screen reader interactions, please activate Accessibility in Grammarl…" at bounding box center [501, 360] width 437 height 32
type textarea "added 4-8"
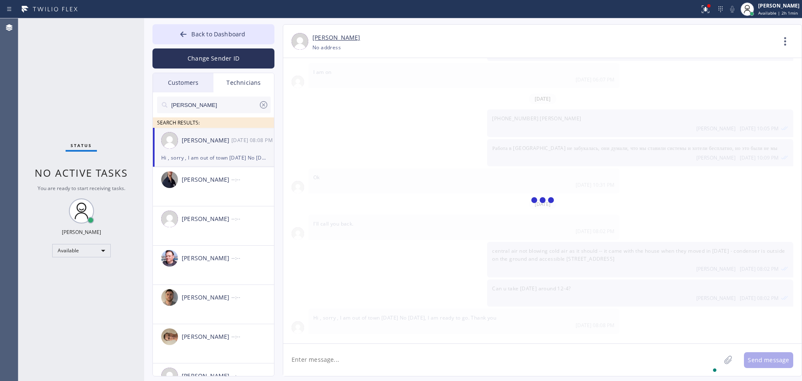
scroll to position [256, 0]
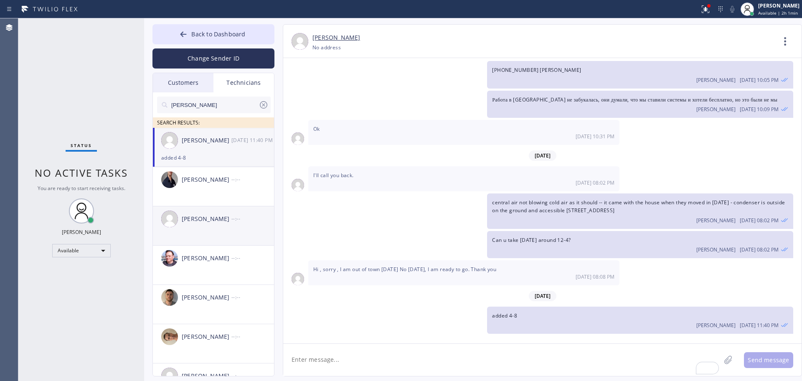
drag, startPoint x: 98, startPoint y: 346, endPoint x: 249, endPoint y: 213, distance: 200.9
click at [98, 346] on div "Status No active tasks You are ready to start receiving tasks. [PERSON_NAME] Av…" at bounding box center [81, 199] width 126 height 363
